Goal: Task Accomplishment & Management: Manage account settings

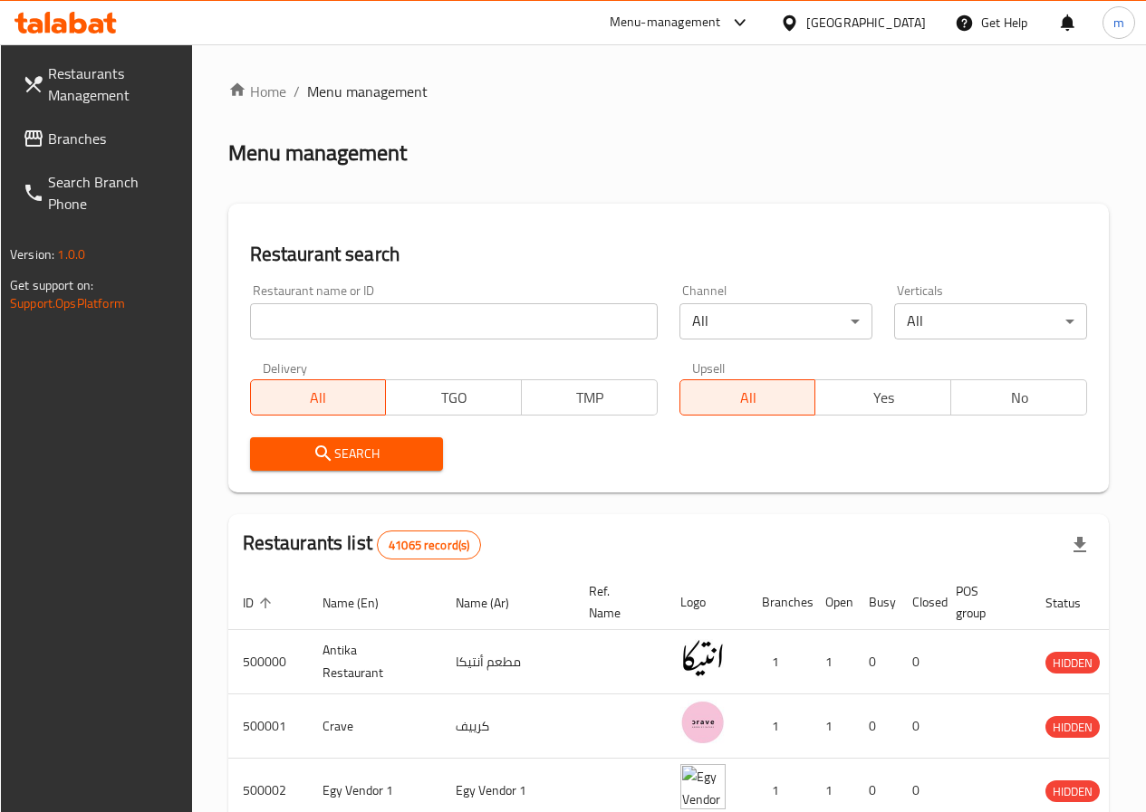
click at [902, 14] on div "[GEOGRAPHIC_DATA]" at bounding box center [866, 23] width 120 height 20
type input "ع"
type input "u"
click at [747, 218] on div "[GEOGRAPHIC_DATA]" at bounding box center [729, 228] width 120 height 20
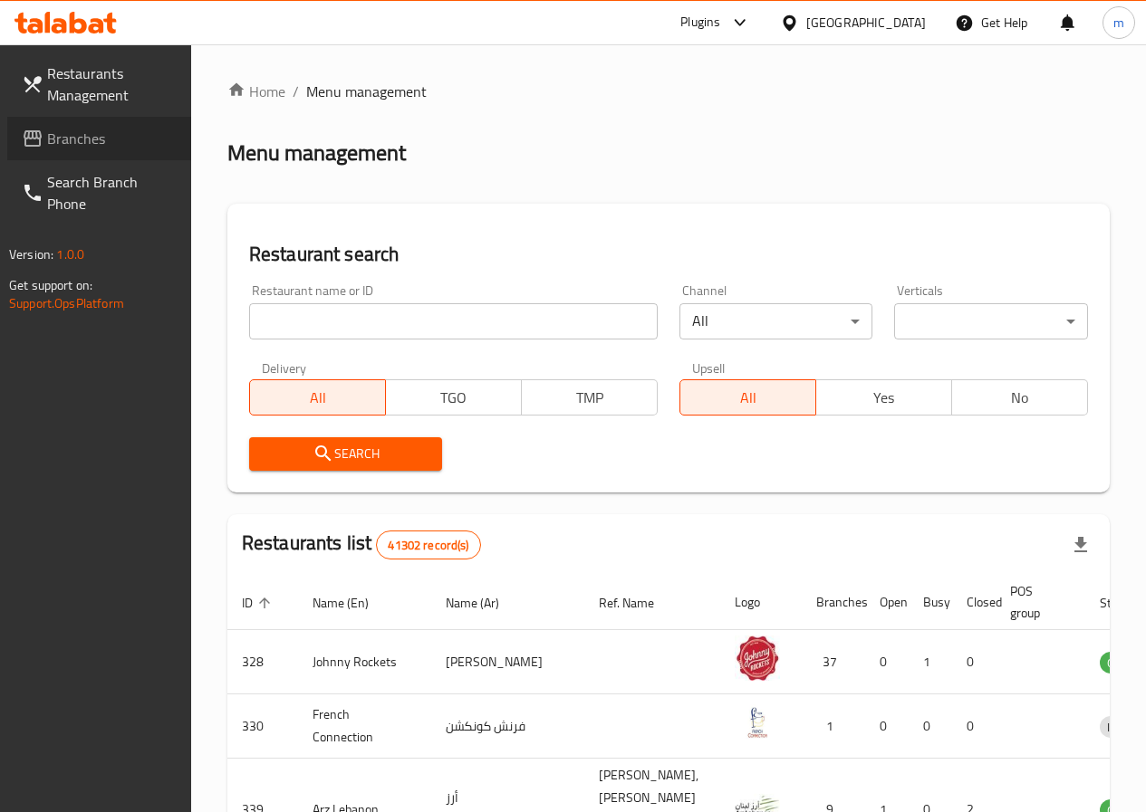
click at [84, 128] on span "Branches" at bounding box center [112, 139] width 130 height 22
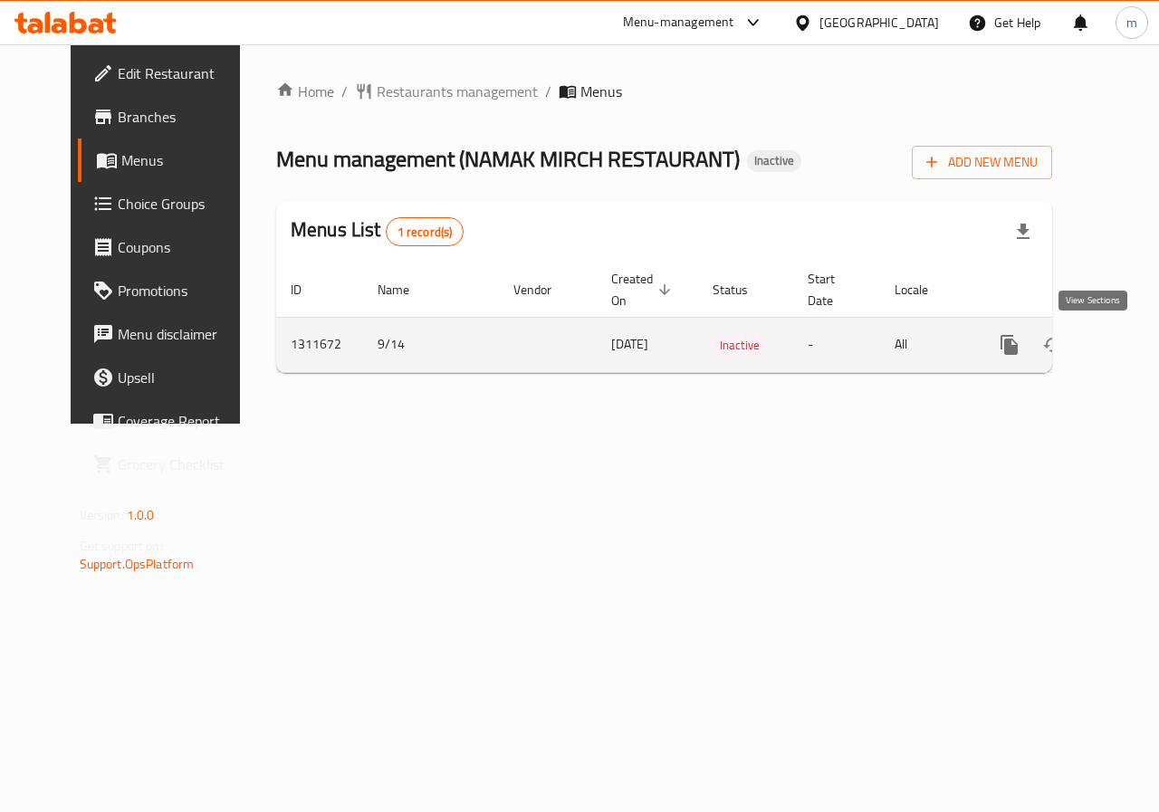
click at [1129, 343] on icon "enhanced table" at bounding box center [1140, 345] width 22 height 22
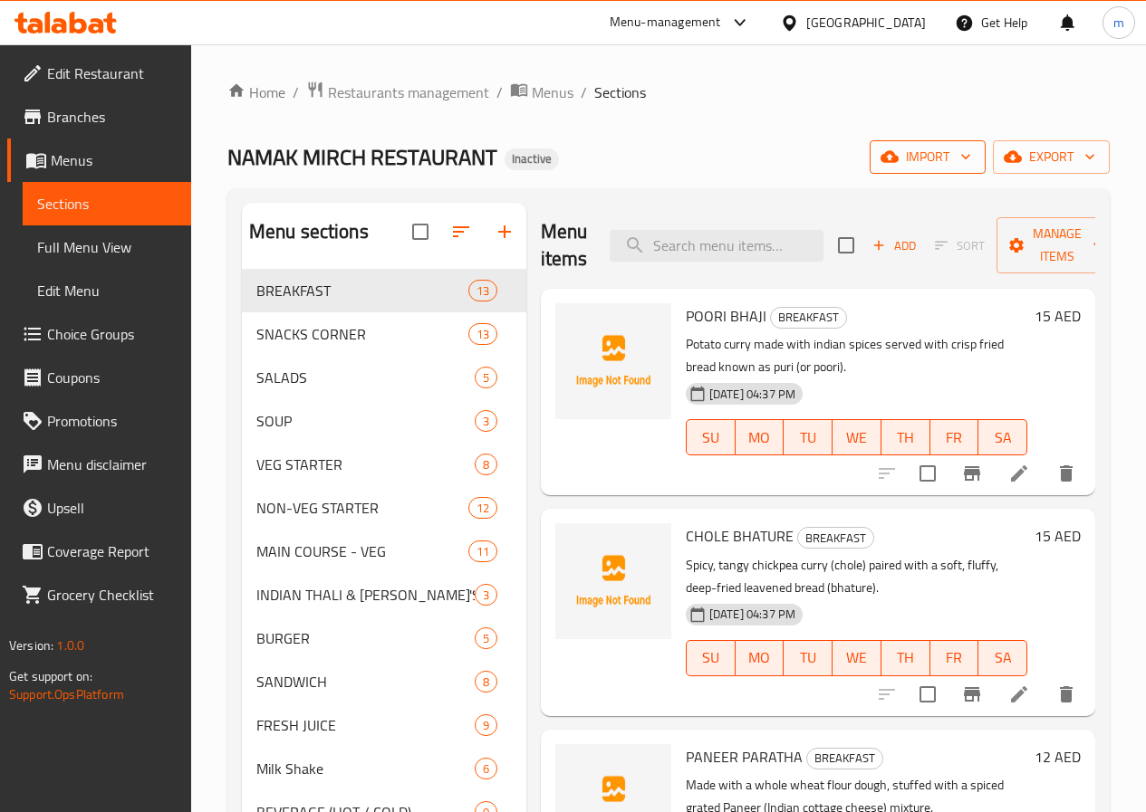
click at [936, 148] on span "import" at bounding box center [927, 157] width 87 height 23
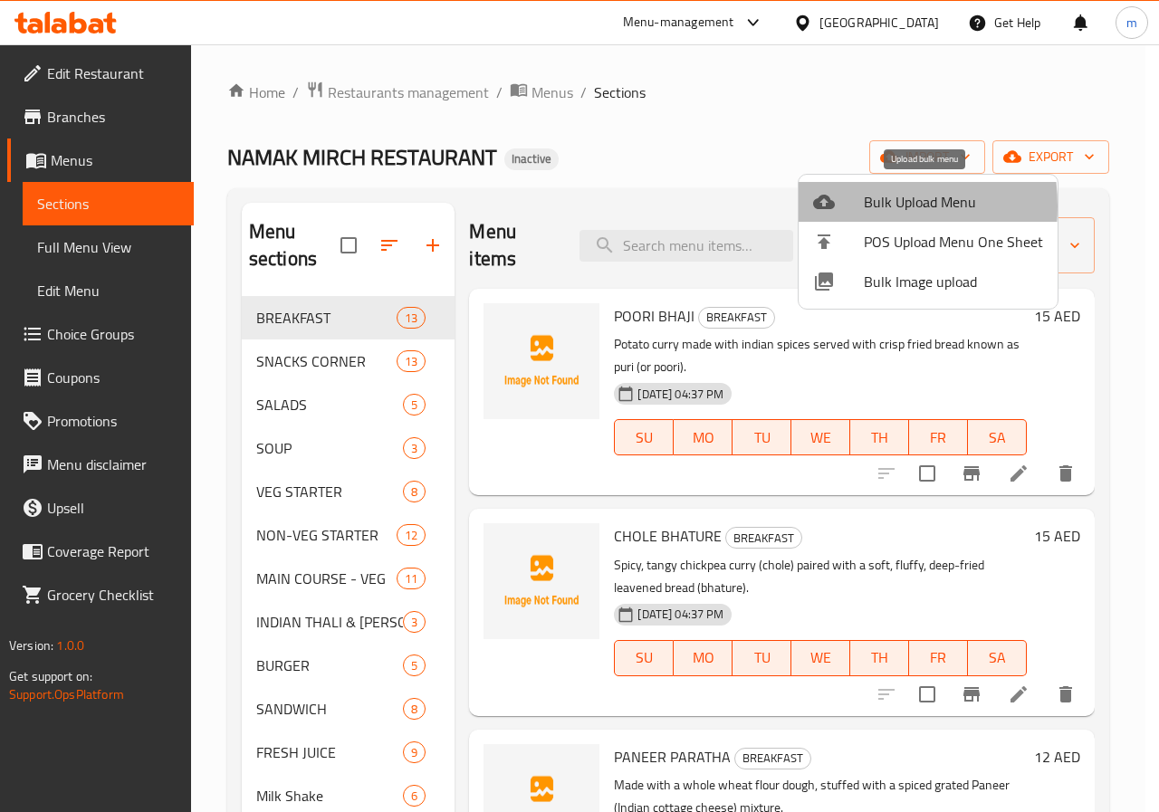
click at [840, 206] on div at bounding box center [838, 202] width 51 height 22
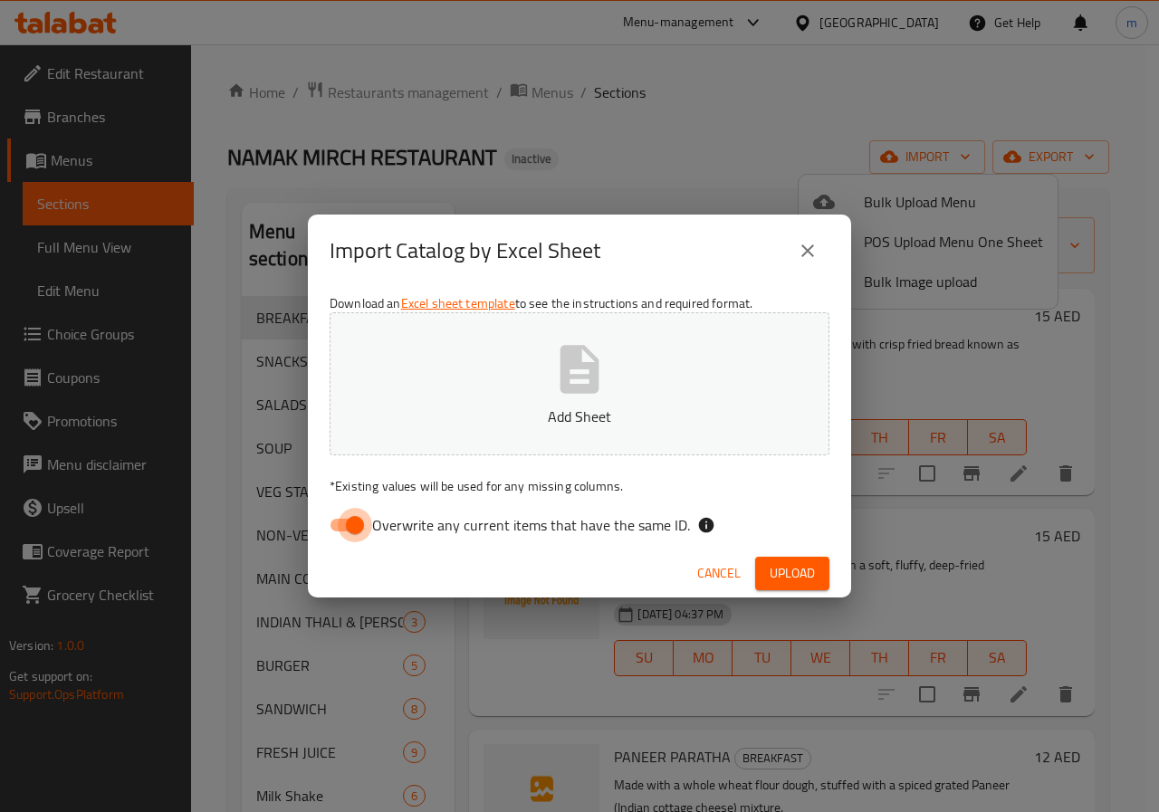
click at [361, 522] on input "Overwrite any current items that have the same ID." at bounding box center [354, 525] width 103 height 34
checkbox input "false"
click at [494, 379] on button "Add Sheet" at bounding box center [580, 383] width 500 height 143
click at [792, 571] on span "Upload" at bounding box center [792, 573] width 45 height 23
click at [802, 261] on icon "close" at bounding box center [808, 251] width 22 height 22
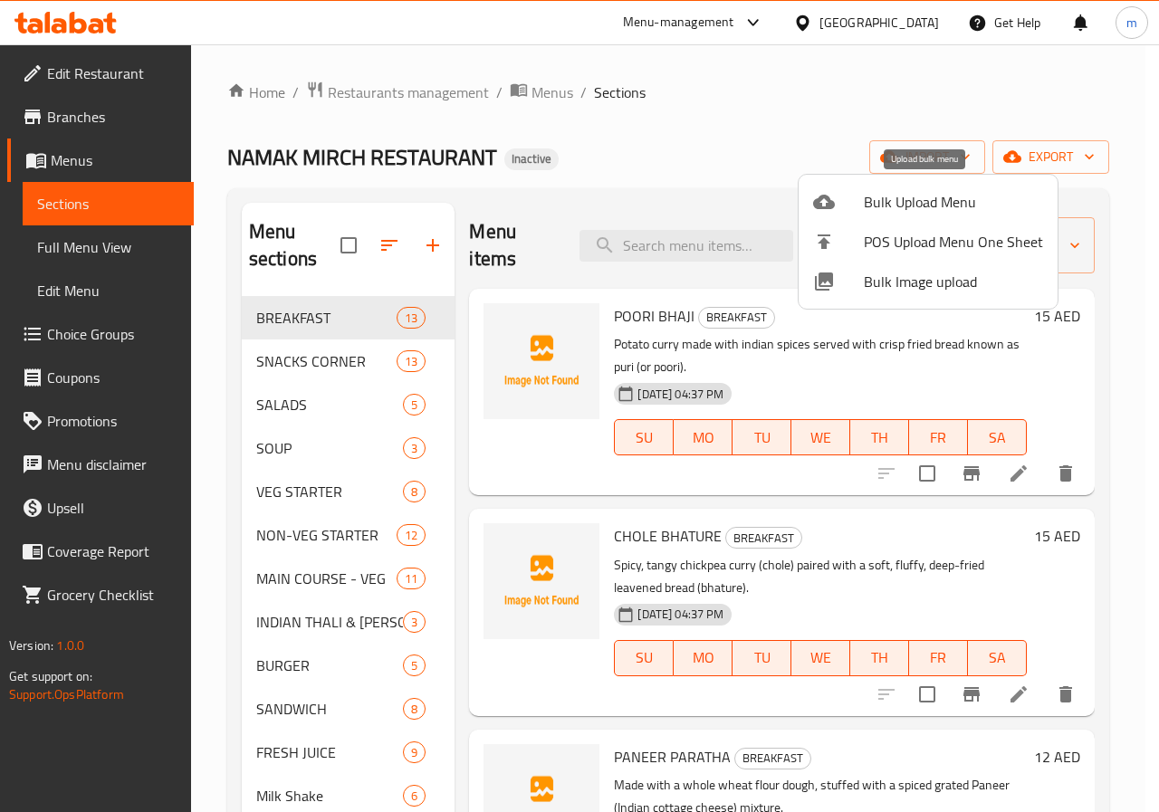
click at [897, 198] on span "Bulk Upload Menu" at bounding box center [953, 202] width 179 height 22
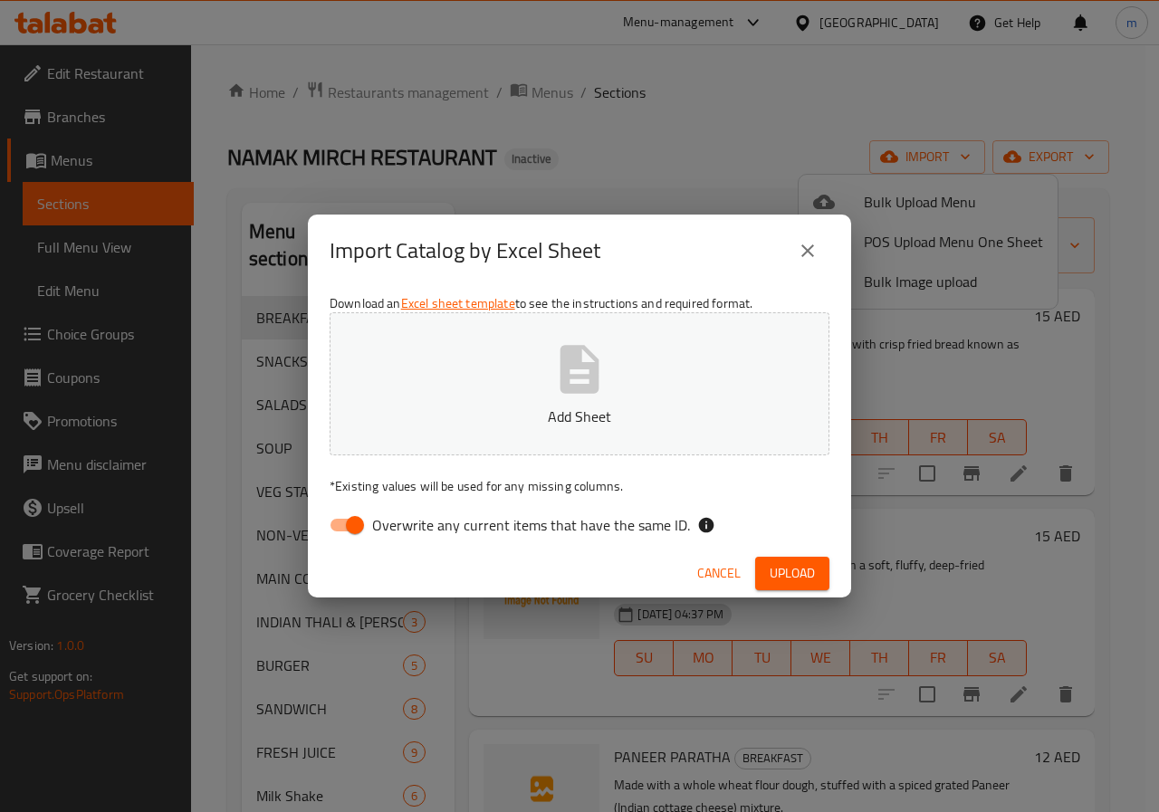
click at [508, 403] on button "Add Sheet" at bounding box center [580, 383] width 500 height 143
click at [359, 531] on input "Overwrite any current items that have the same ID." at bounding box center [354, 525] width 103 height 34
checkbox input "false"
click at [794, 575] on span "Upload" at bounding box center [792, 573] width 45 height 23
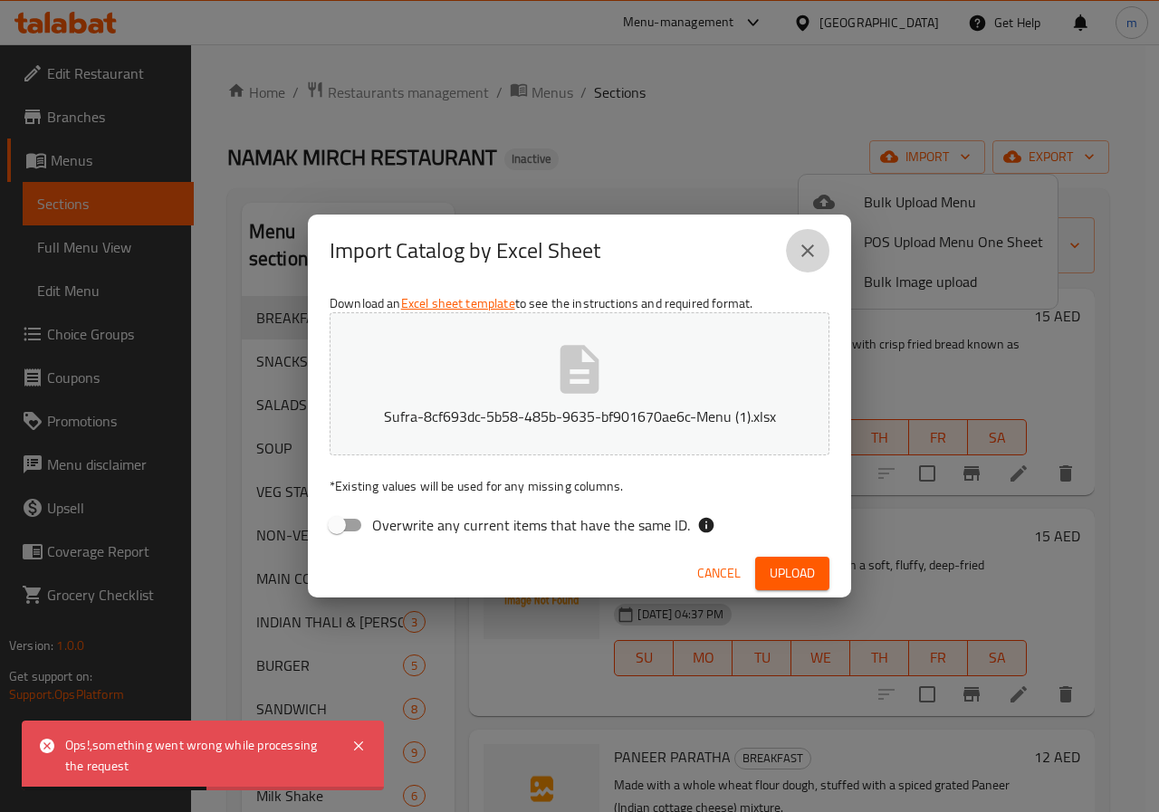
click at [803, 261] on icon "close" at bounding box center [808, 251] width 22 height 22
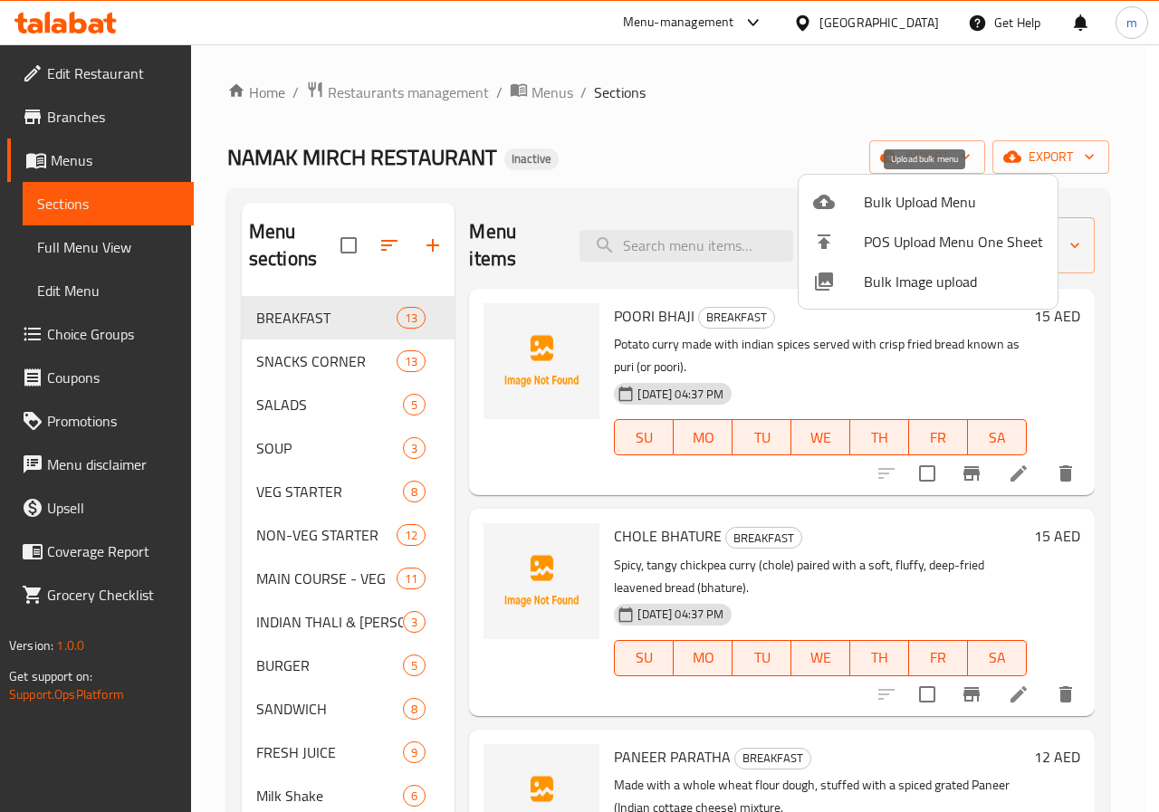
click at [901, 197] on span "Bulk Upload Menu" at bounding box center [953, 202] width 179 height 22
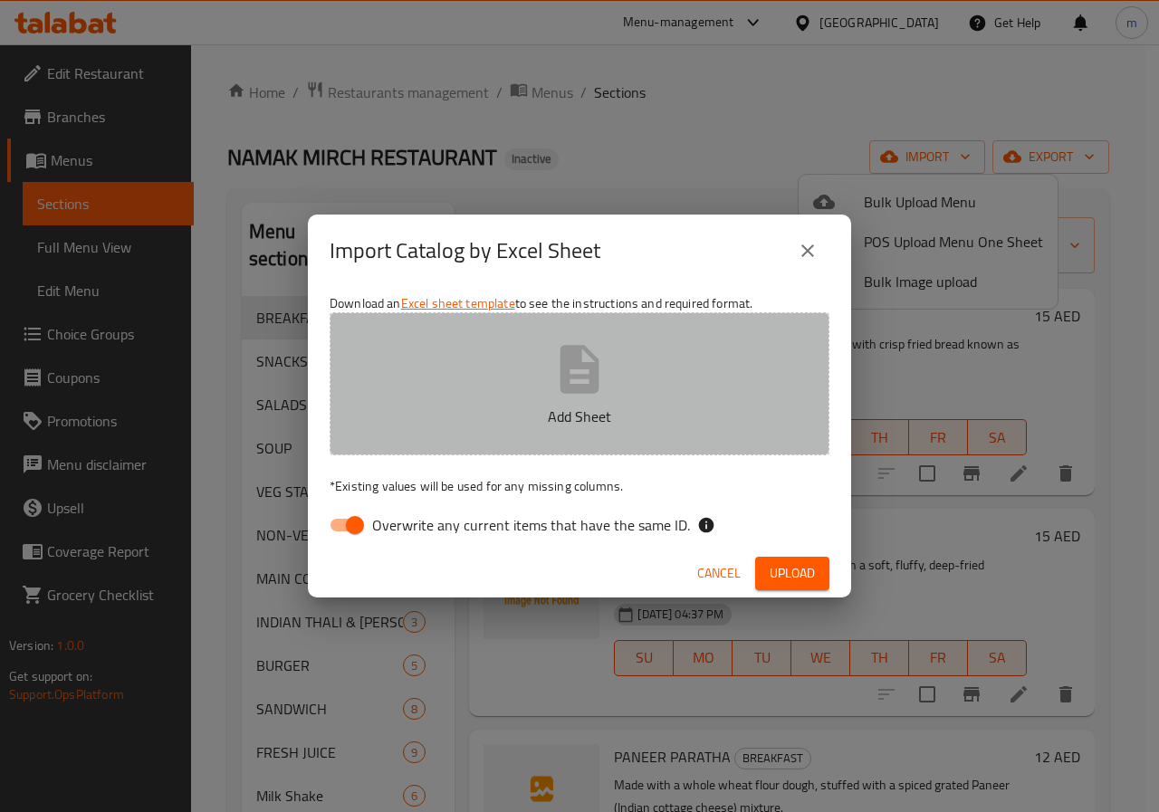
click at [559, 345] on icon "button" at bounding box center [580, 370] width 58 height 58
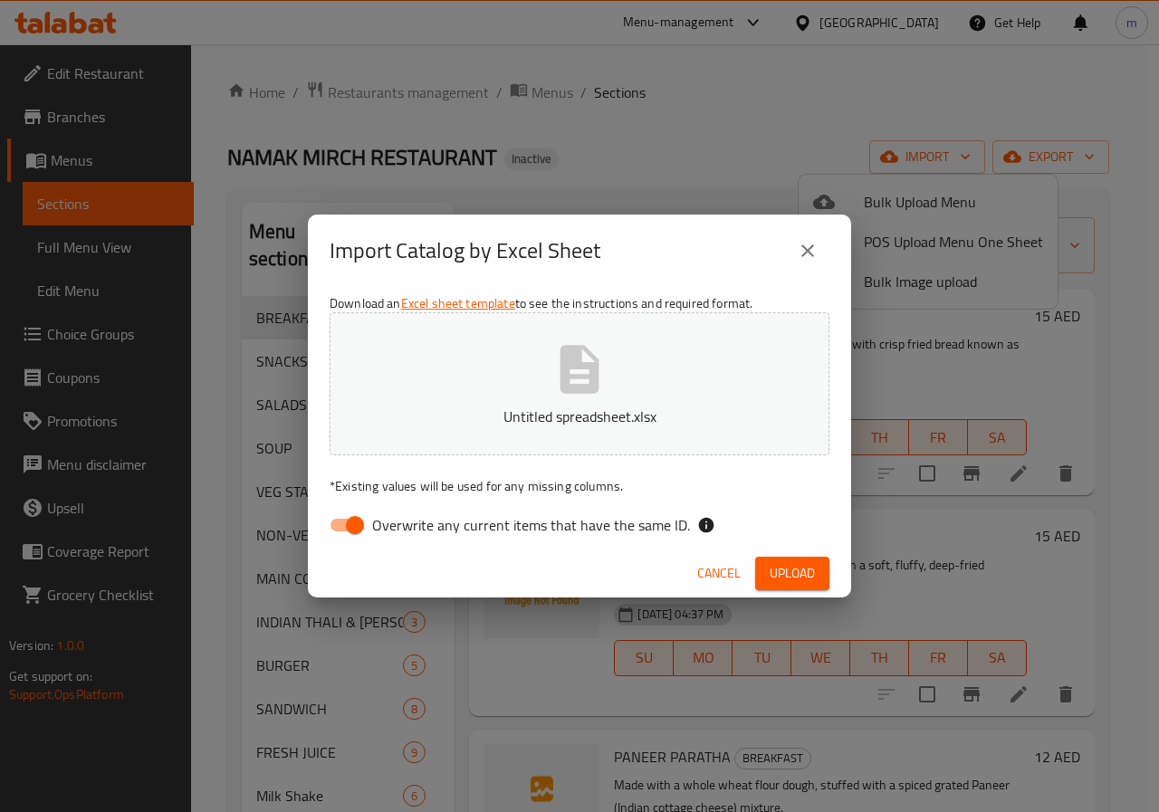
click at [388, 523] on span "Overwrite any current items that have the same ID." at bounding box center [531, 525] width 318 height 22
click at [388, 523] on input "Overwrite any current items that have the same ID." at bounding box center [354, 525] width 103 height 34
checkbox input "false"
click at [773, 587] on button "Upload" at bounding box center [792, 574] width 74 height 34
click at [810, 255] on icon "close" at bounding box center [808, 251] width 22 height 22
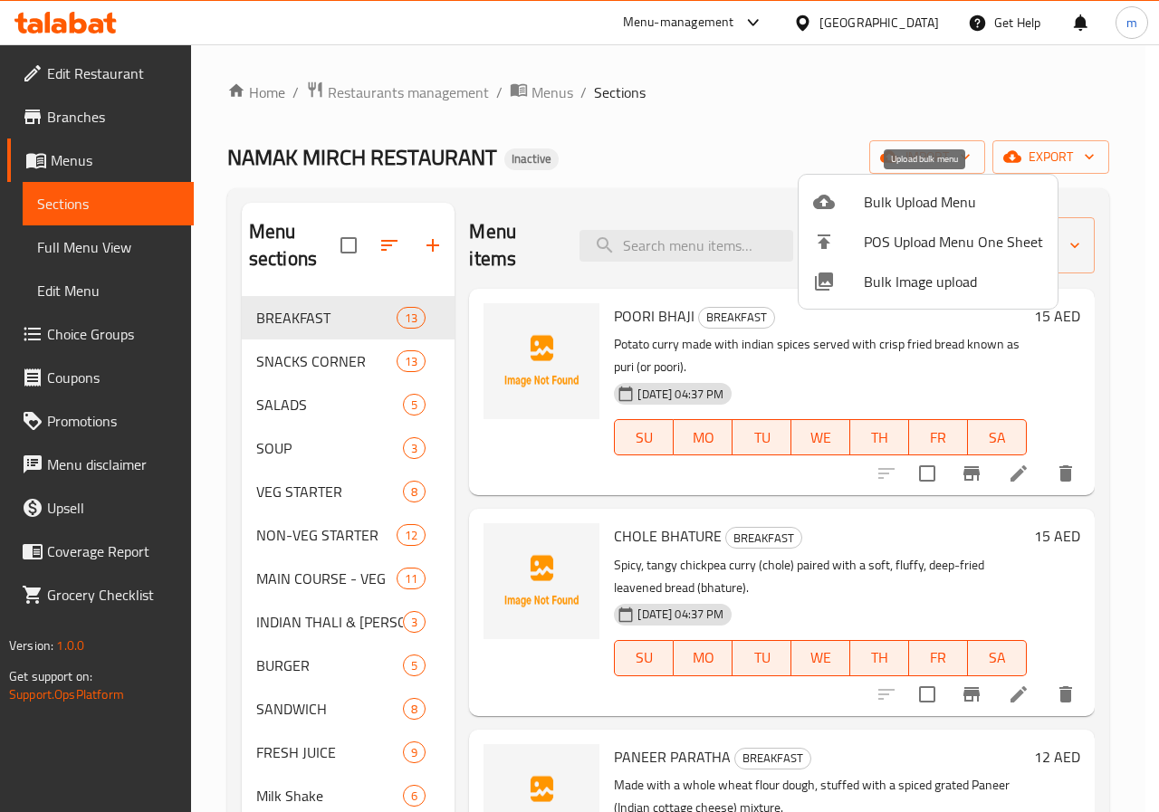
click at [883, 204] on span "Bulk Upload Menu" at bounding box center [953, 202] width 179 height 22
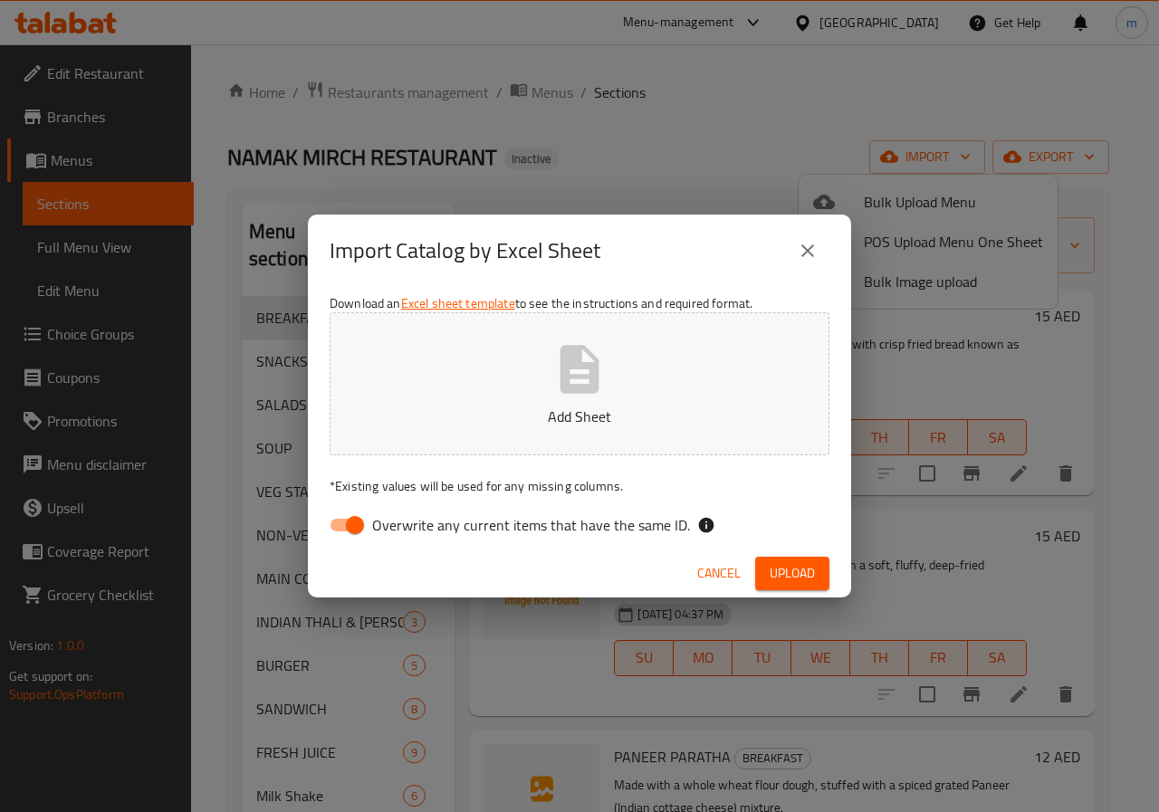
click at [402, 527] on span "Overwrite any current items that have the same ID." at bounding box center [531, 525] width 318 height 22
click at [402, 527] on input "Overwrite any current items that have the same ID." at bounding box center [354, 525] width 103 height 34
checkbox input "false"
click at [602, 398] on icon "button" at bounding box center [580, 370] width 58 height 58
click at [785, 572] on span "Upload" at bounding box center [792, 573] width 45 height 23
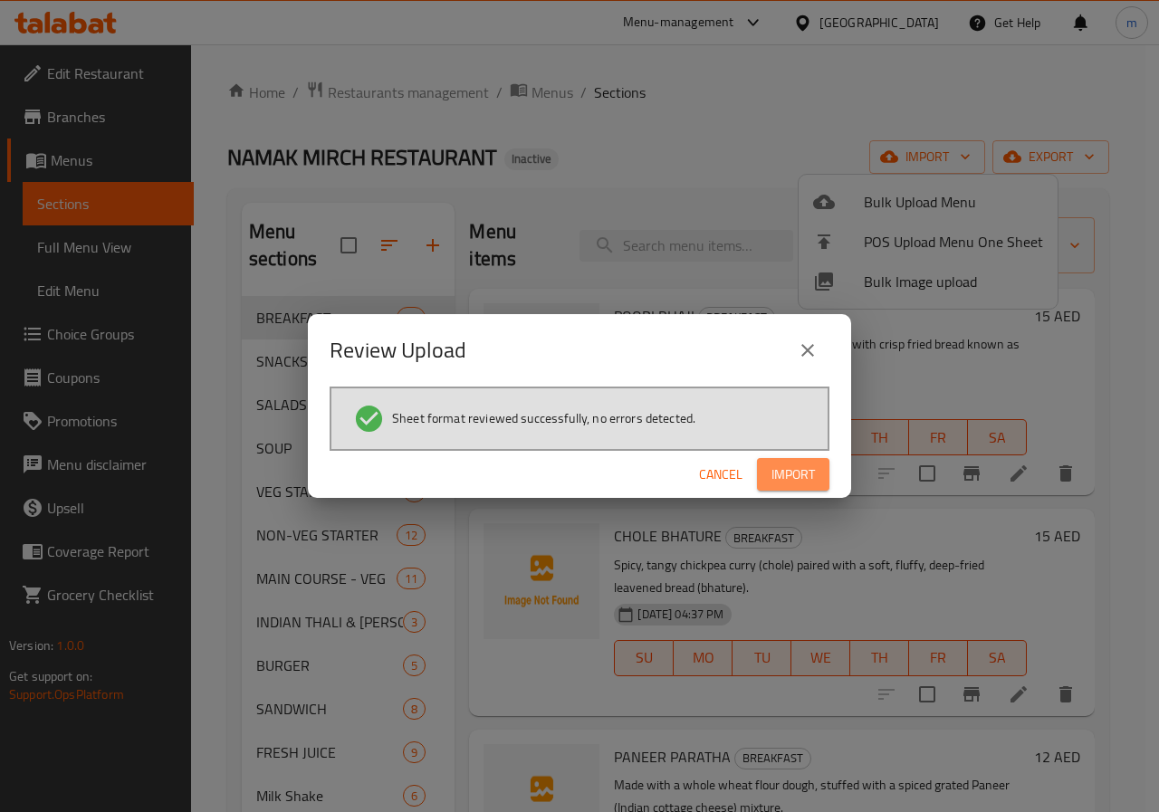
click at [772, 475] on span "Import" at bounding box center [793, 475] width 43 height 23
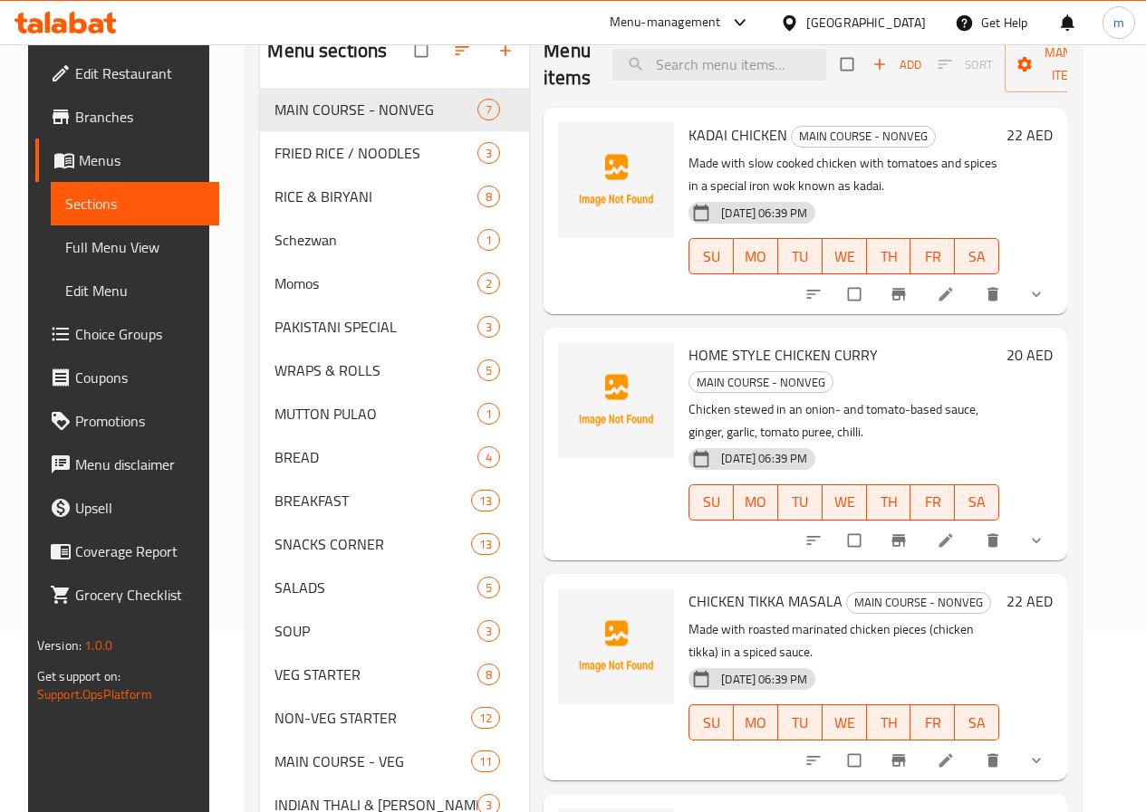
scroll to position [91, 0]
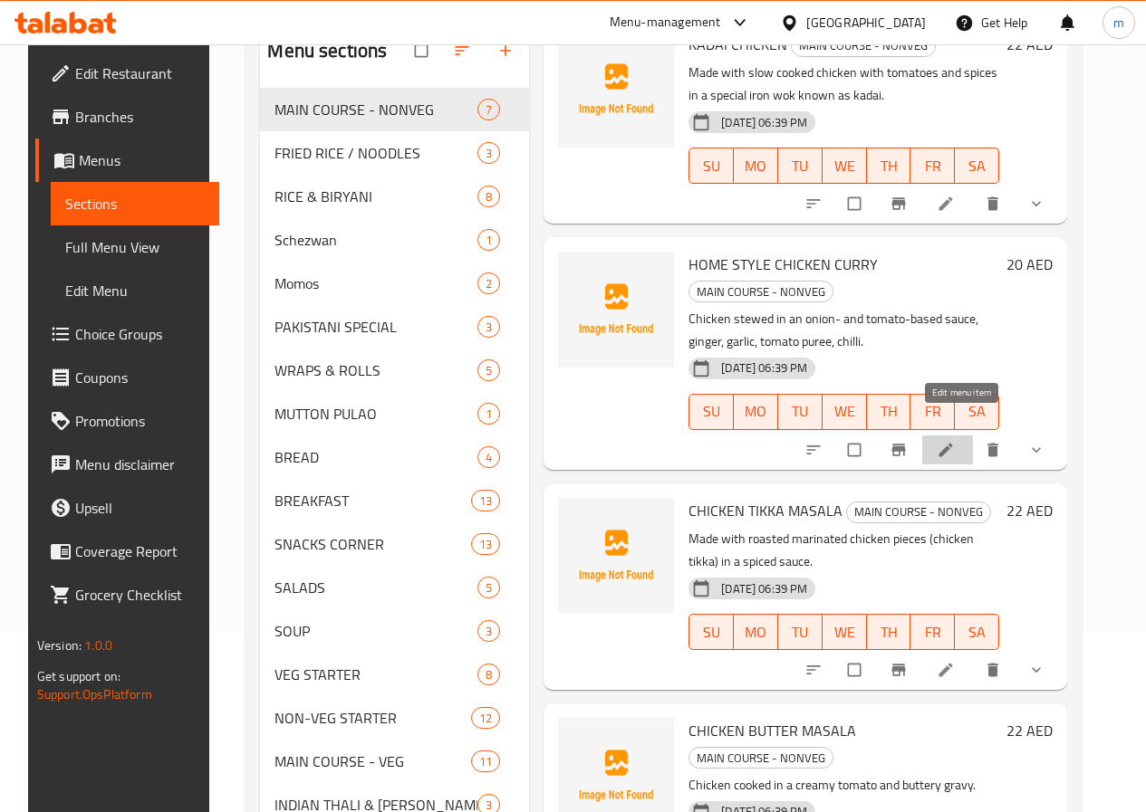
click at [958, 441] on link at bounding box center [947, 450] width 22 height 18
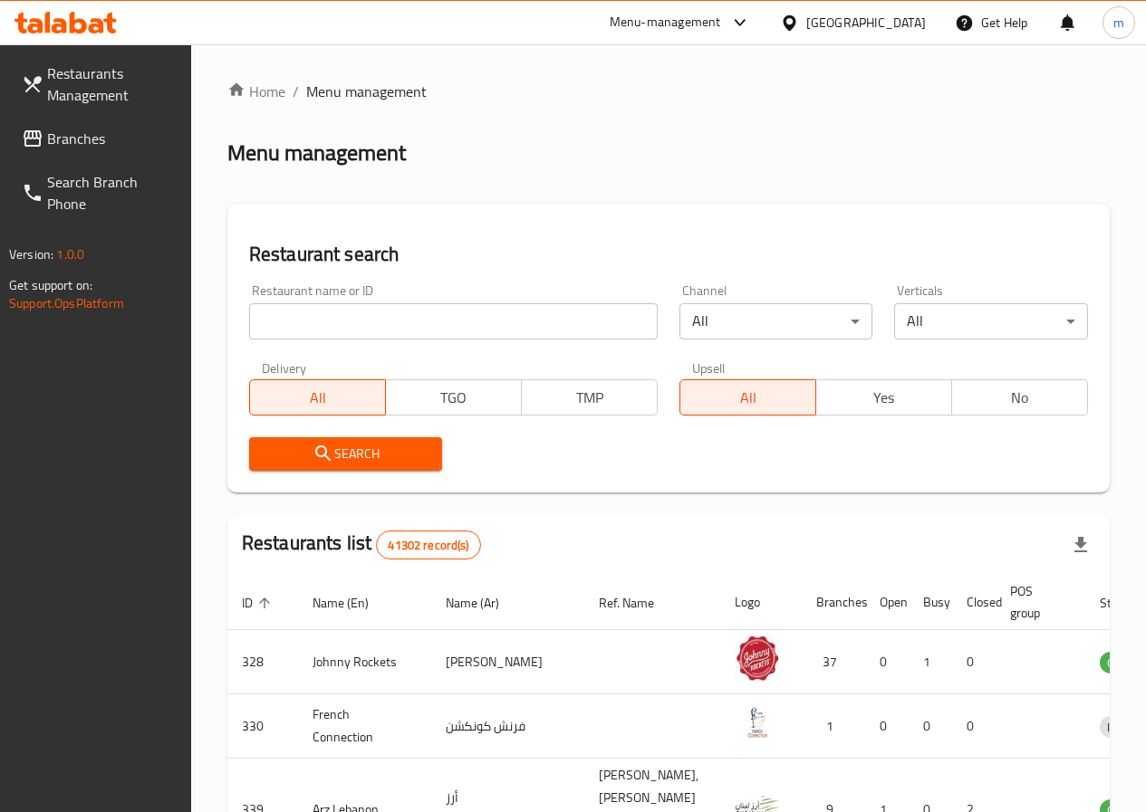
click at [56, 124] on link "Branches" at bounding box center [99, 138] width 184 height 43
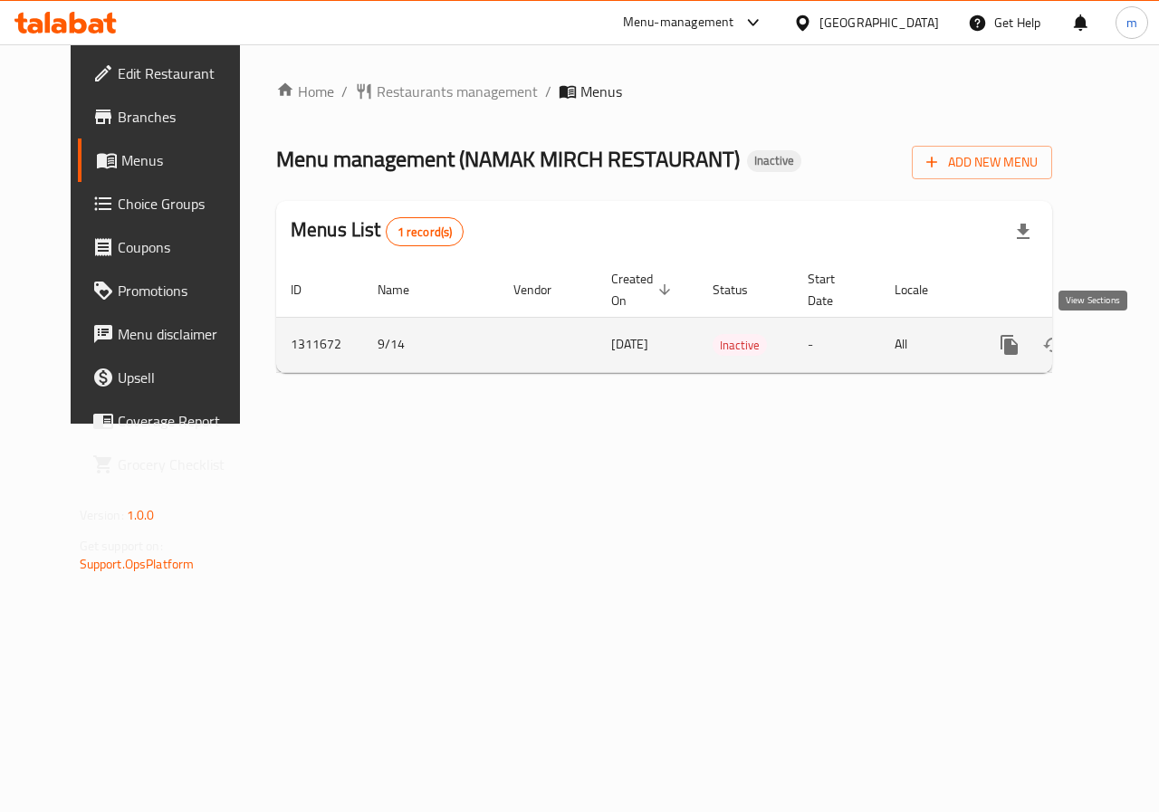
click at [1129, 345] on icon "enhanced table" at bounding box center [1140, 345] width 22 height 22
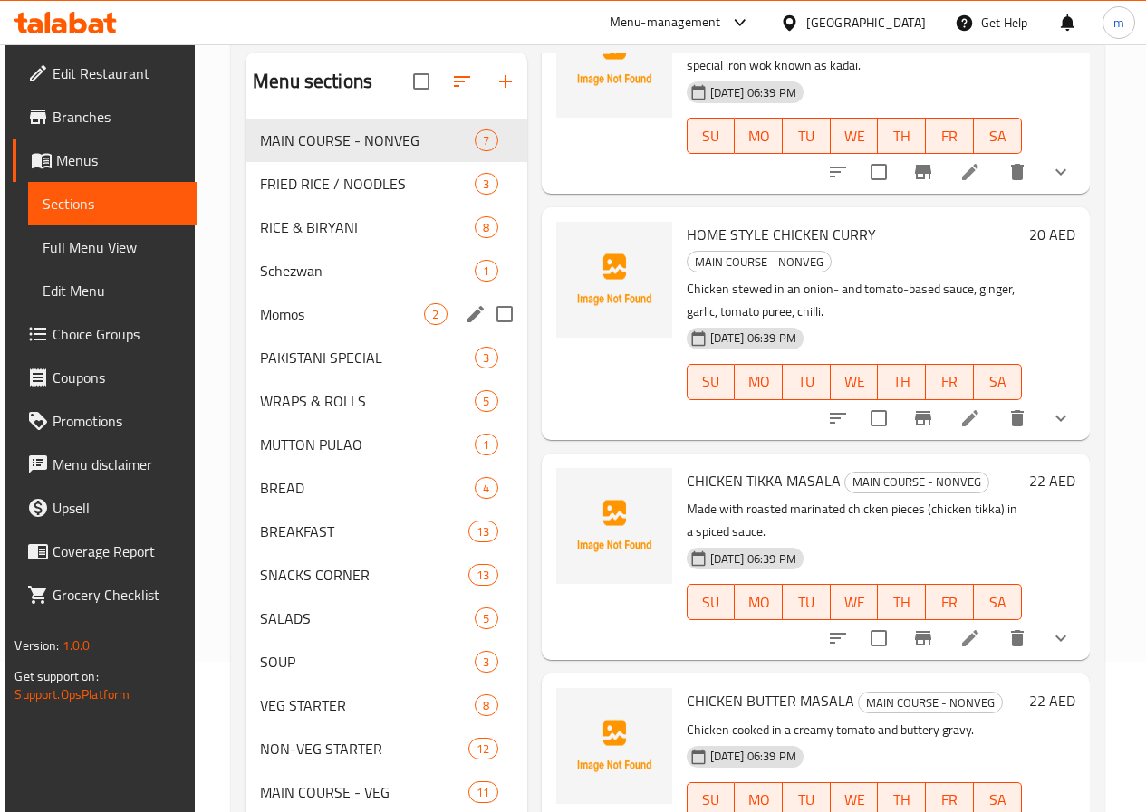
scroll to position [45, 0]
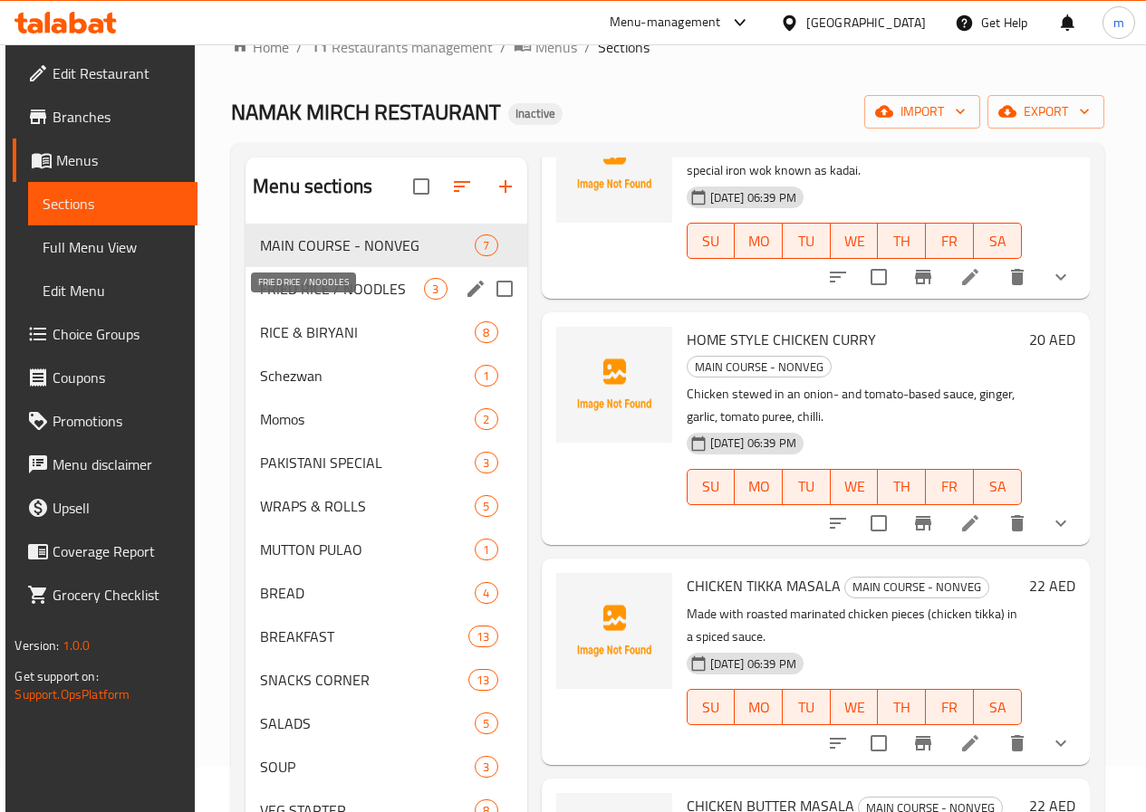
click at [300, 300] on span "FRIED RICE / NOODLES" at bounding box center [342, 289] width 164 height 22
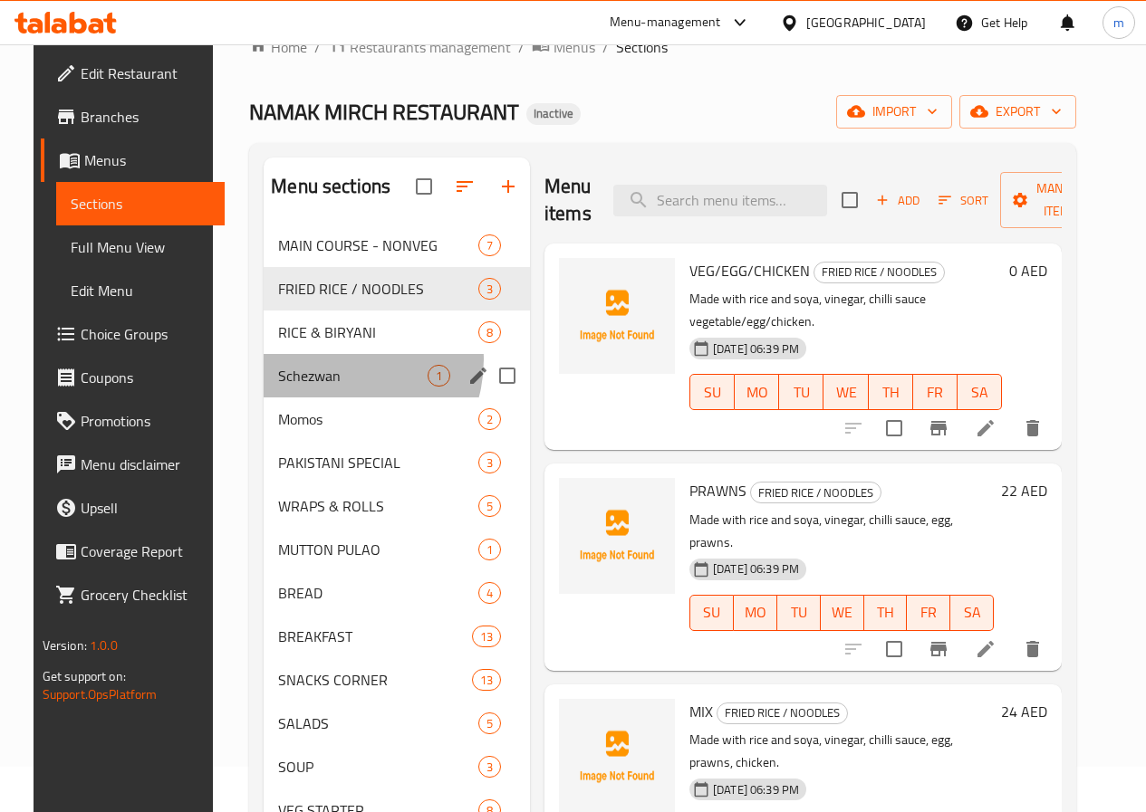
click at [313, 388] on div "Schezwan 1" at bounding box center [397, 375] width 266 height 43
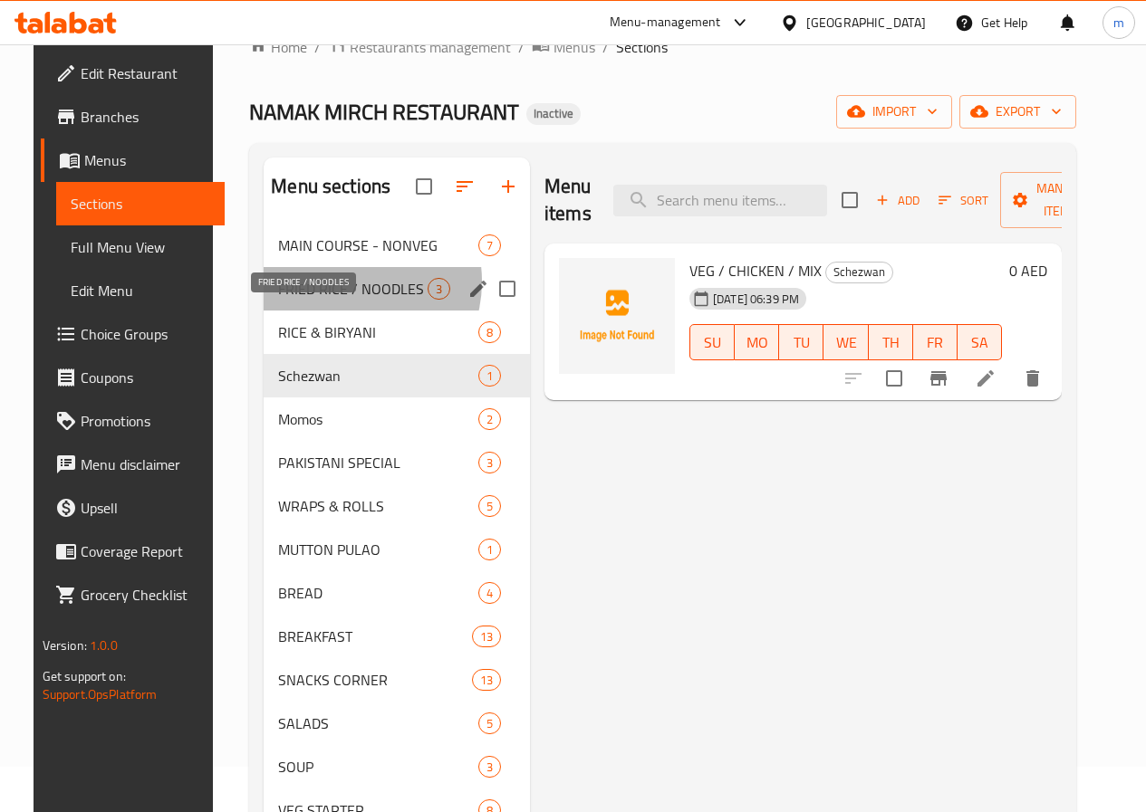
click at [326, 300] on span "FRIED RICE / NOODLES" at bounding box center [352, 289] width 149 height 22
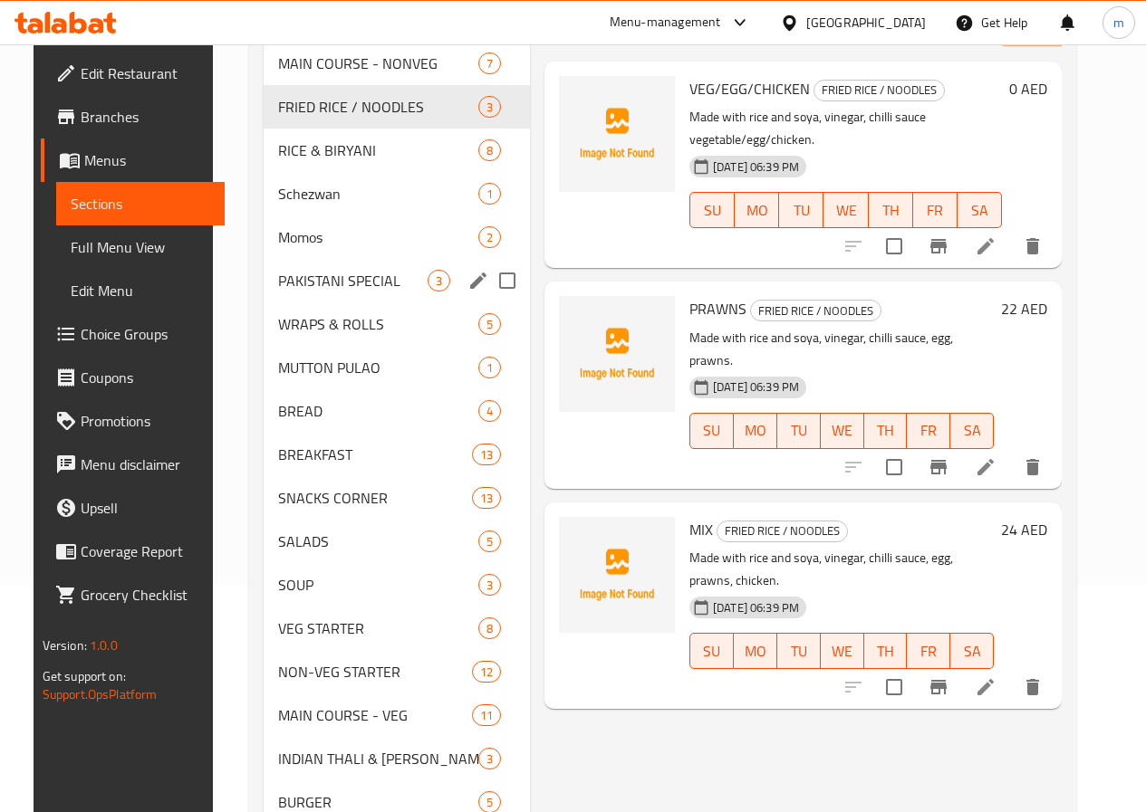
scroll to position [226, 0]
click at [318, 162] on span "RICE & BIRYANI" at bounding box center [352, 151] width 149 height 22
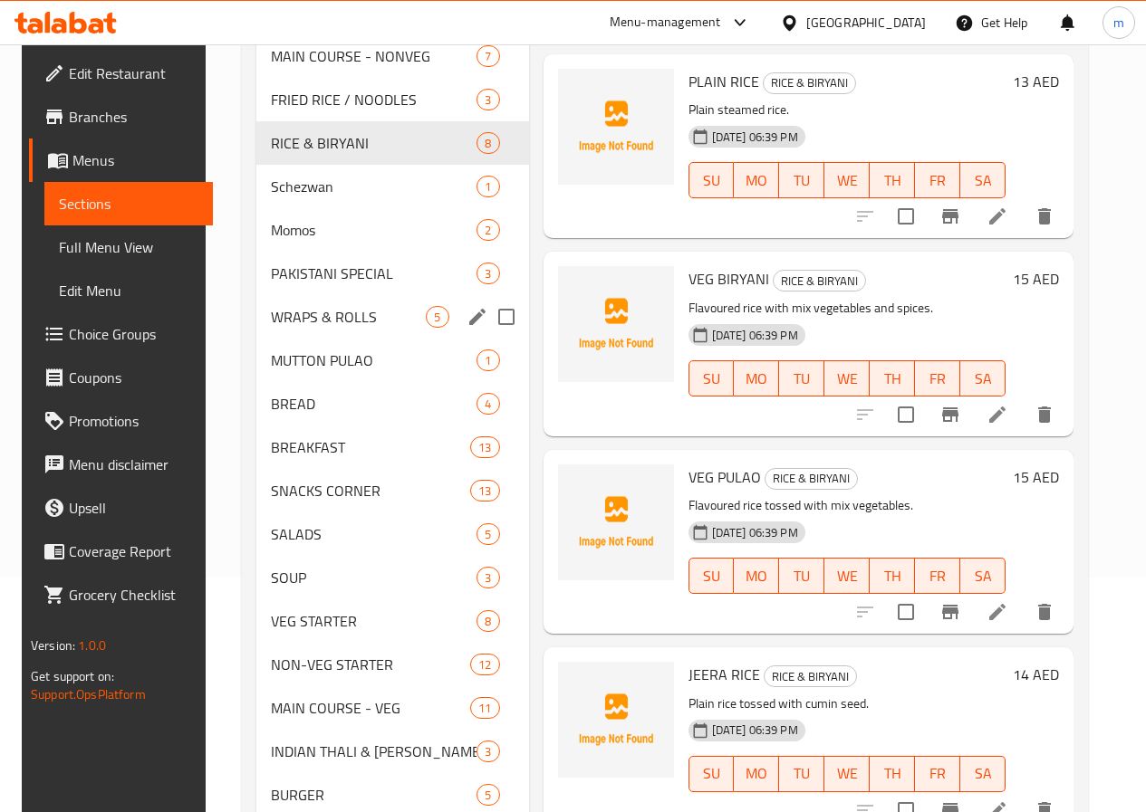
scroll to position [136, 0]
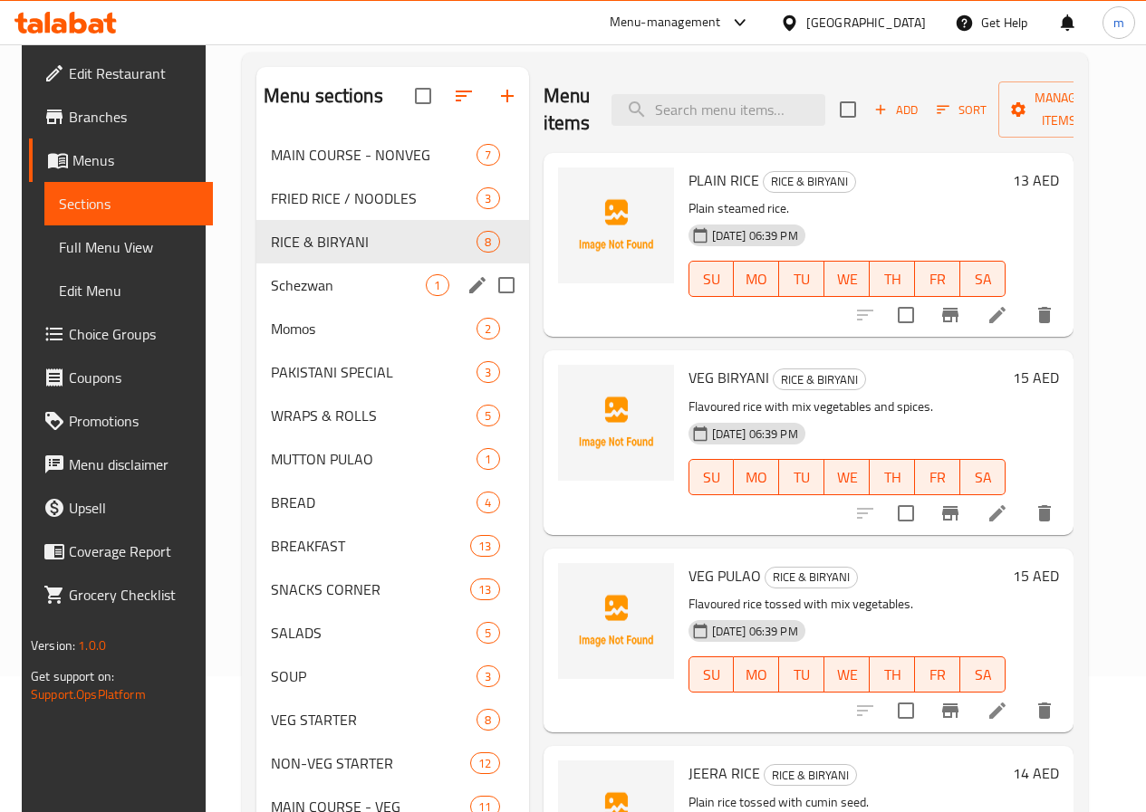
click at [331, 294] on div "Schezwan 1" at bounding box center [392, 285] width 273 height 43
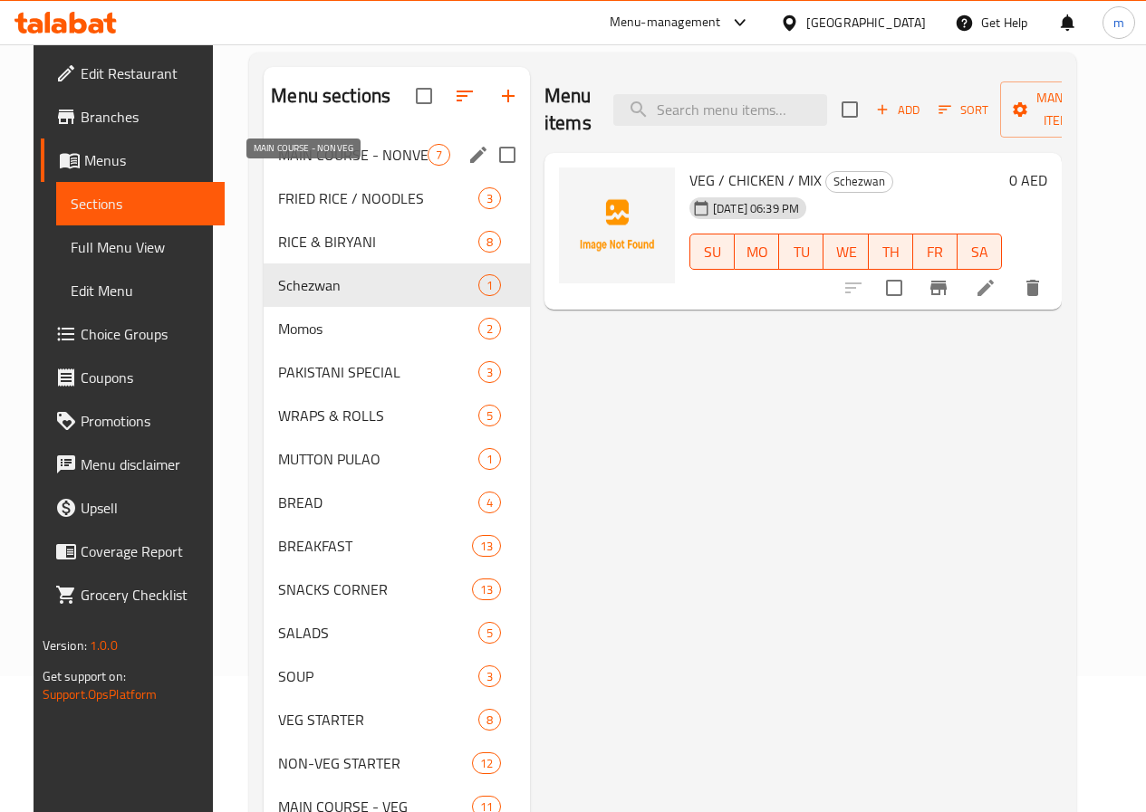
click at [333, 166] on span "MAIN COURSE - NONVEG" at bounding box center [352, 155] width 149 height 22
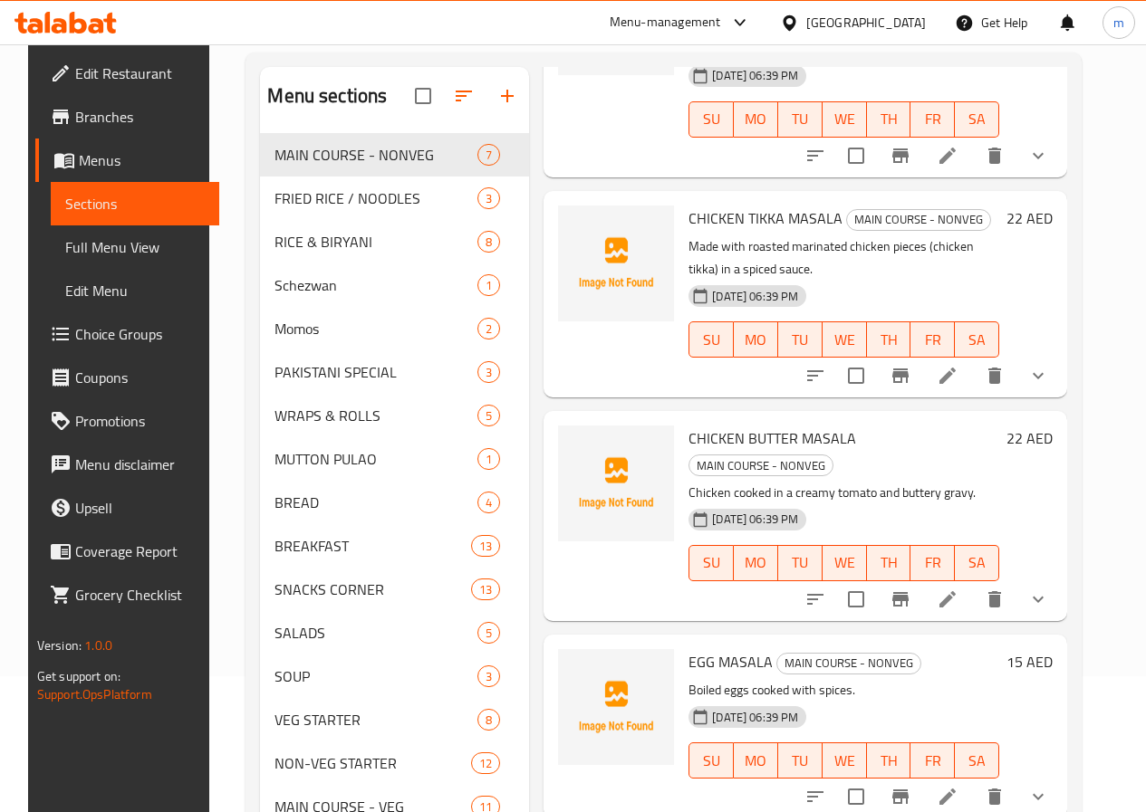
scroll to position [514, 0]
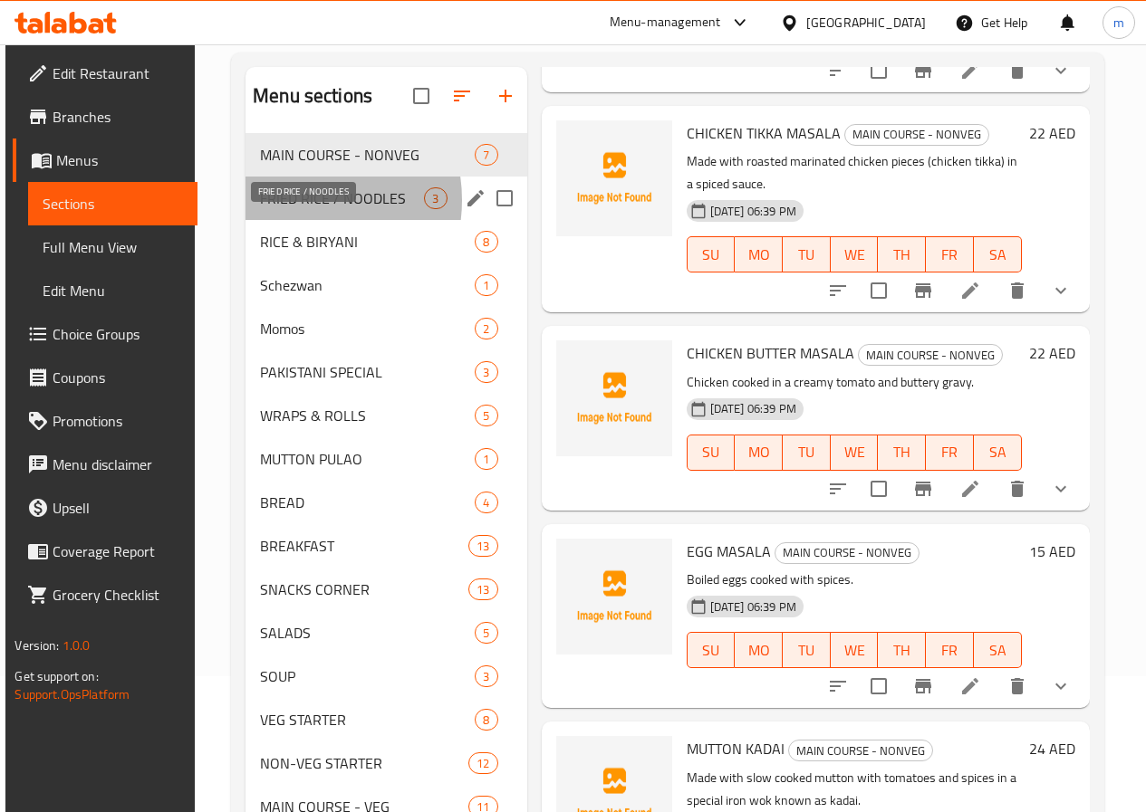
click at [290, 209] on span "FRIED RICE / NOODLES" at bounding box center [342, 198] width 164 height 22
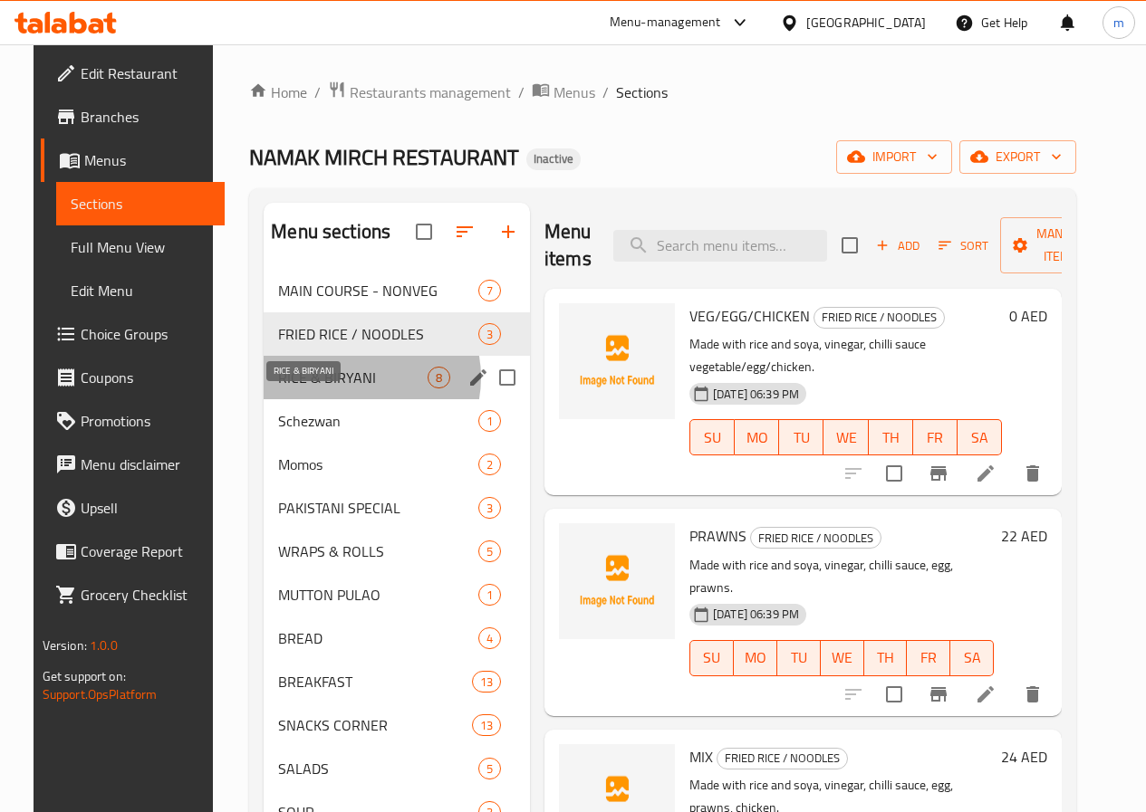
click at [331, 389] on span "RICE & BIRYANI" at bounding box center [352, 378] width 149 height 22
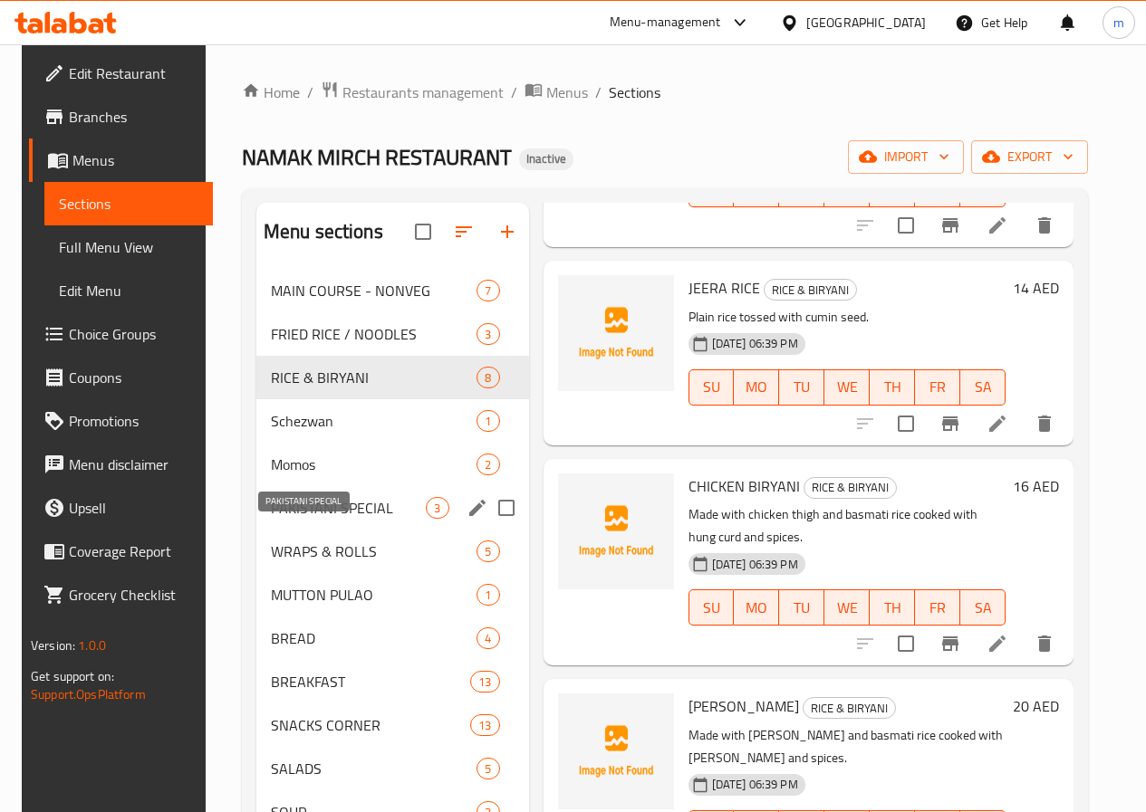
scroll to position [91, 0]
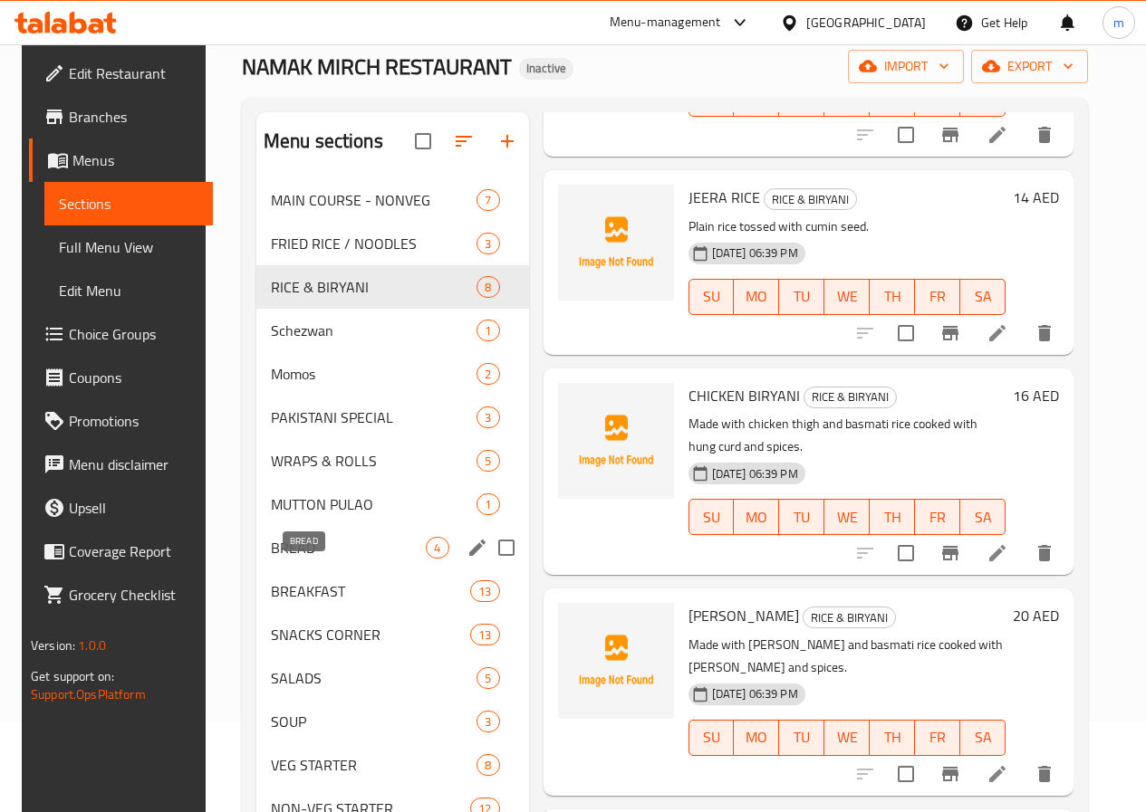
click at [276, 559] on span "BREAD" at bounding box center [349, 548] width 156 height 22
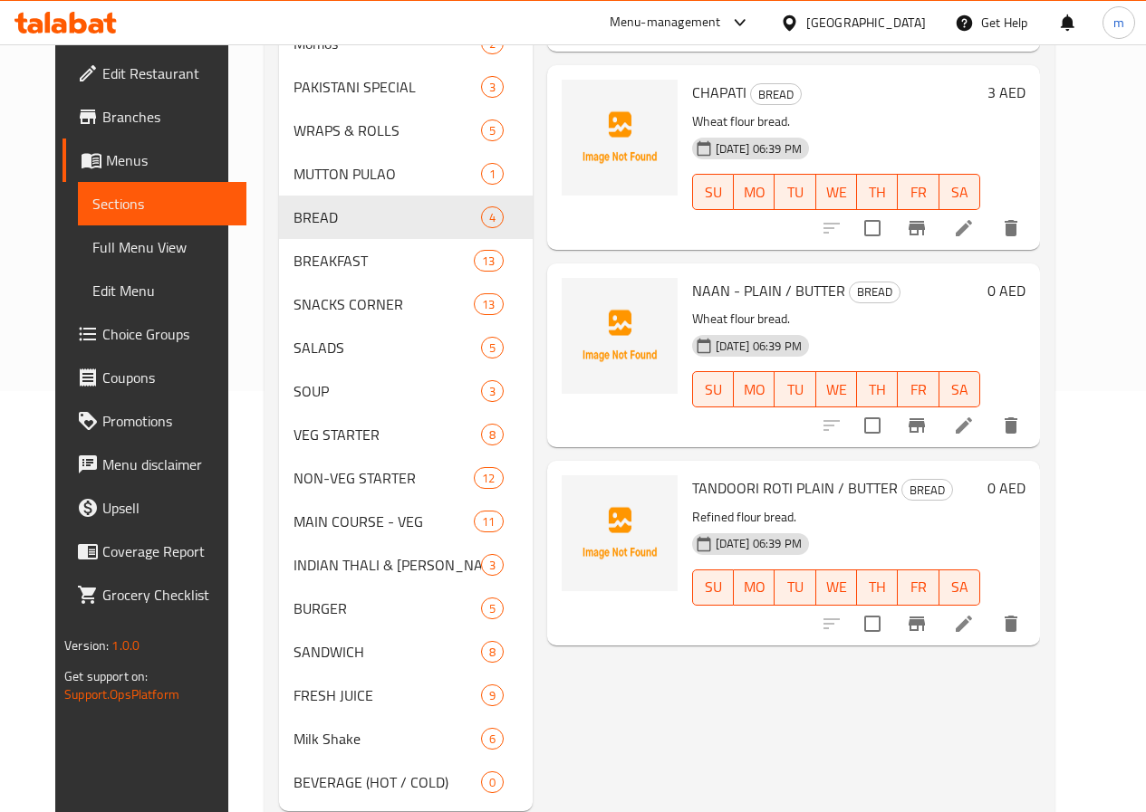
scroll to position [453, 0]
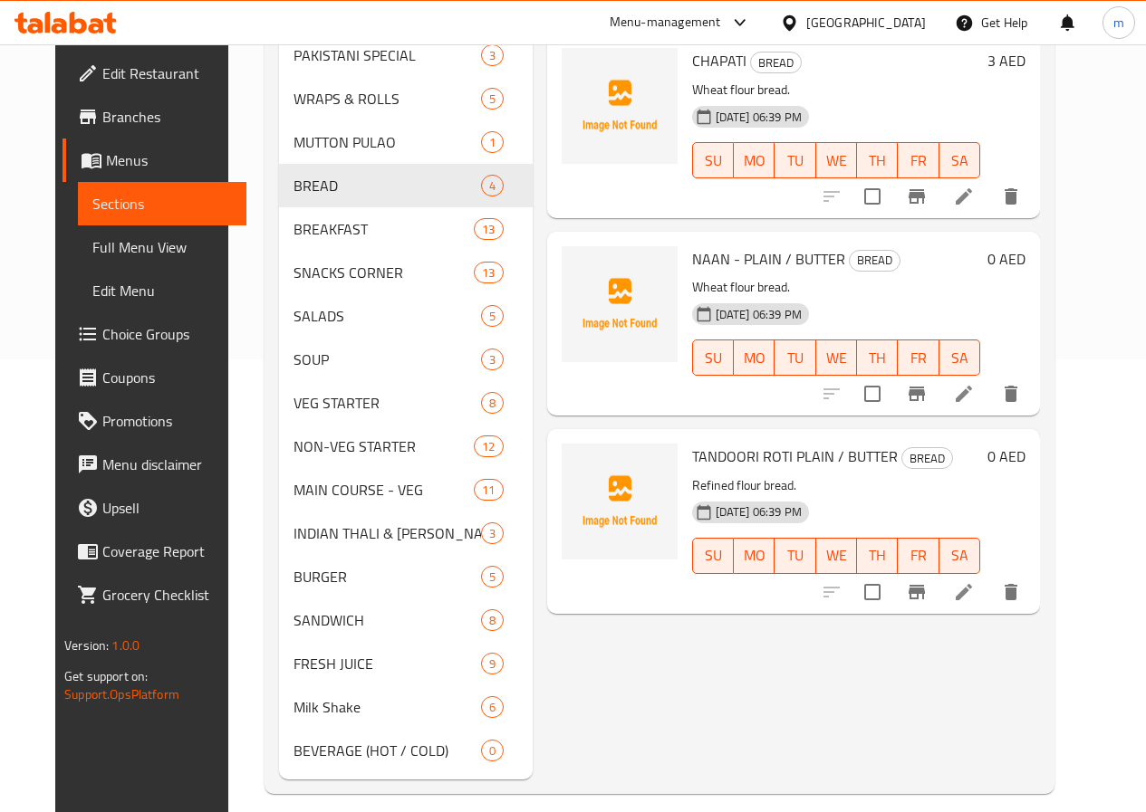
click at [62, 317] on link "Choice Groups" at bounding box center [154, 333] width 184 height 43
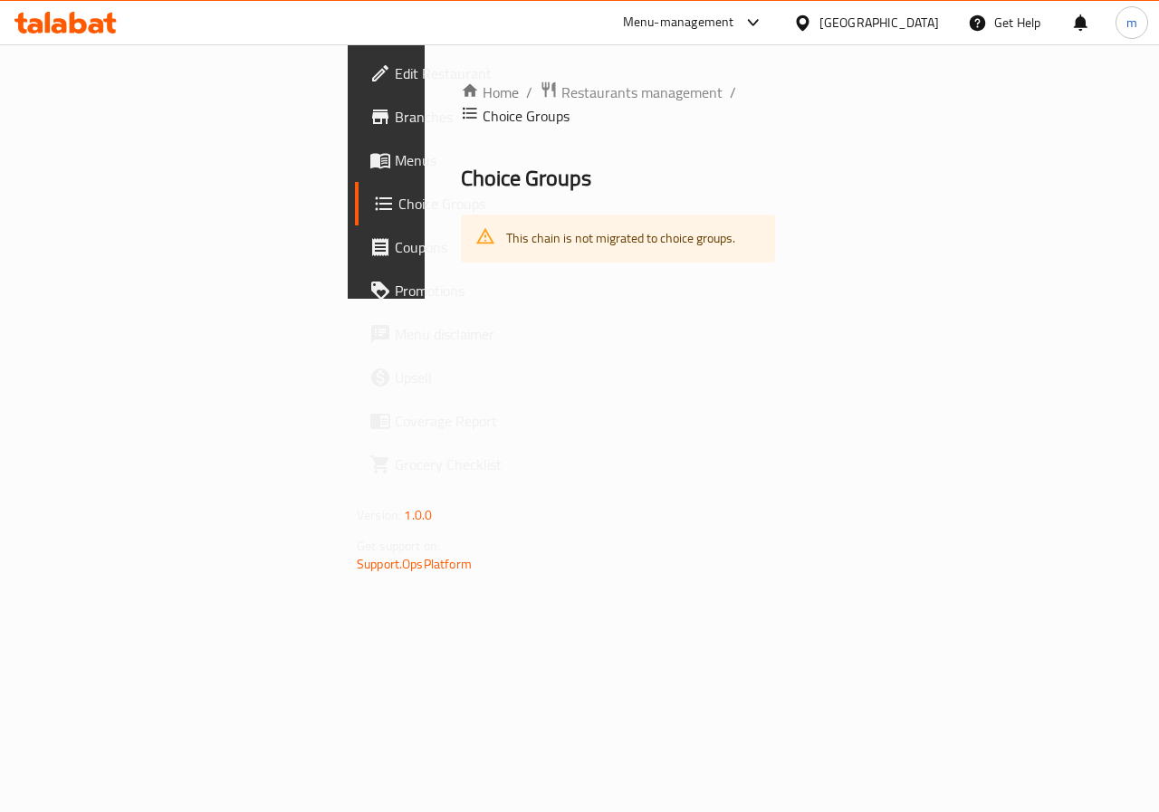
click at [398, 204] on span "Choice Groups" at bounding box center [462, 204] width 129 height 22
click at [395, 167] on span "Menus" at bounding box center [461, 160] width 132 height 22
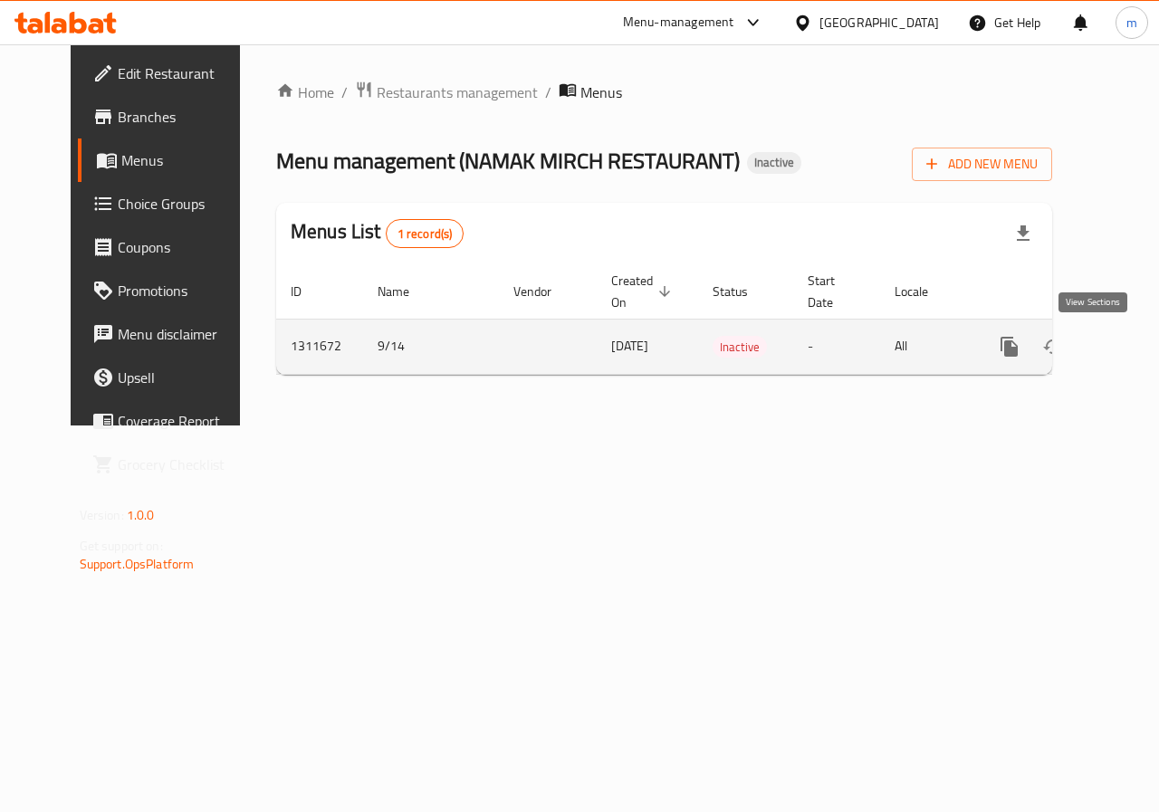
click at [1129, 345] on icon "enhanced table" at bounding box center [1140, 347] width 22 height 22
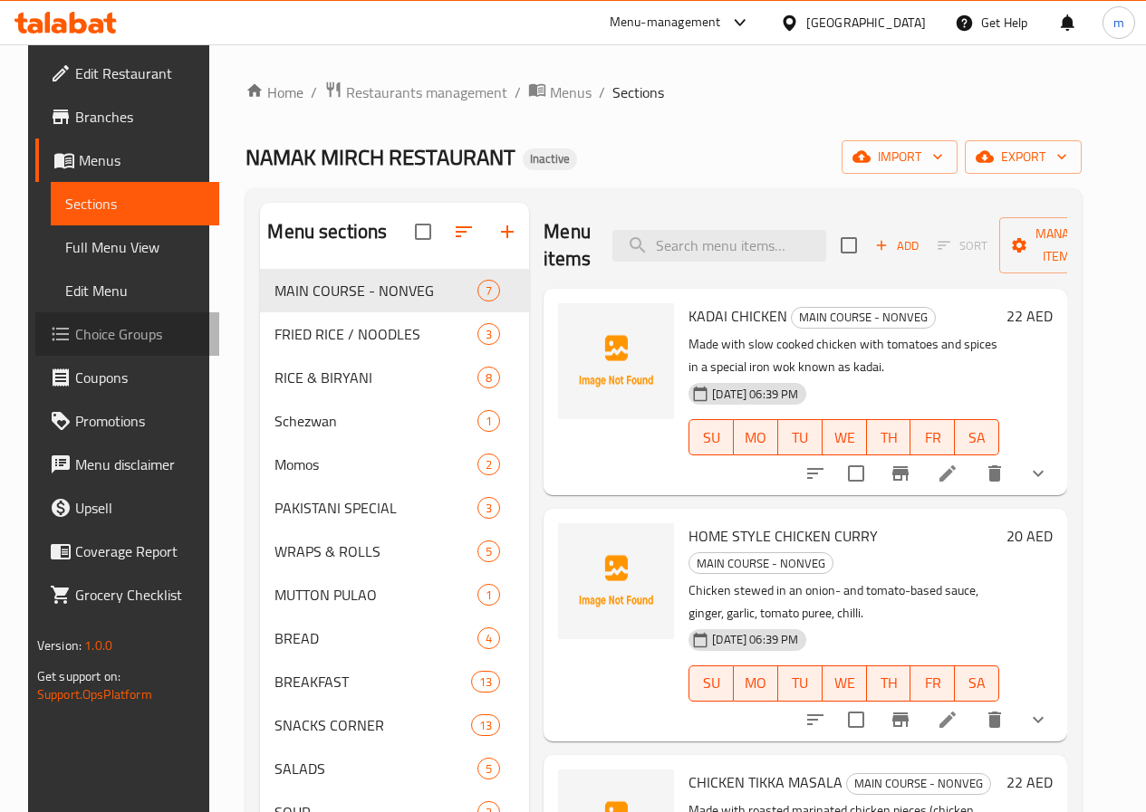
click at [75, 334] on span "Choice Groups" at bounding box center [140, 334] width 130 height 22
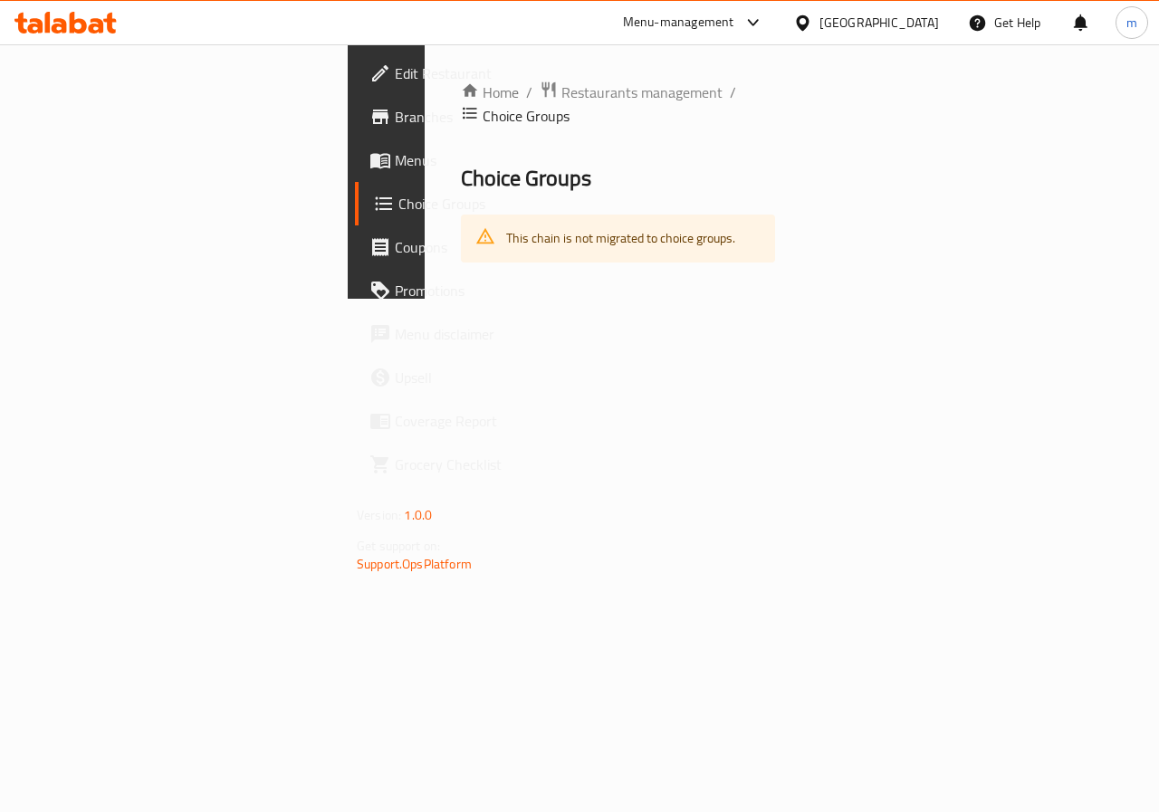
click at [476, 108] on icon "breadcrumb" at bounding box center [470, 114] width 14 height 12
click at [398, 198] on span "Choice Groups" at bounding box center [462, 204] width 129 height 22
click at [395, 157] on span "Menus" at bounding box center [461, 160] width 132 height 22
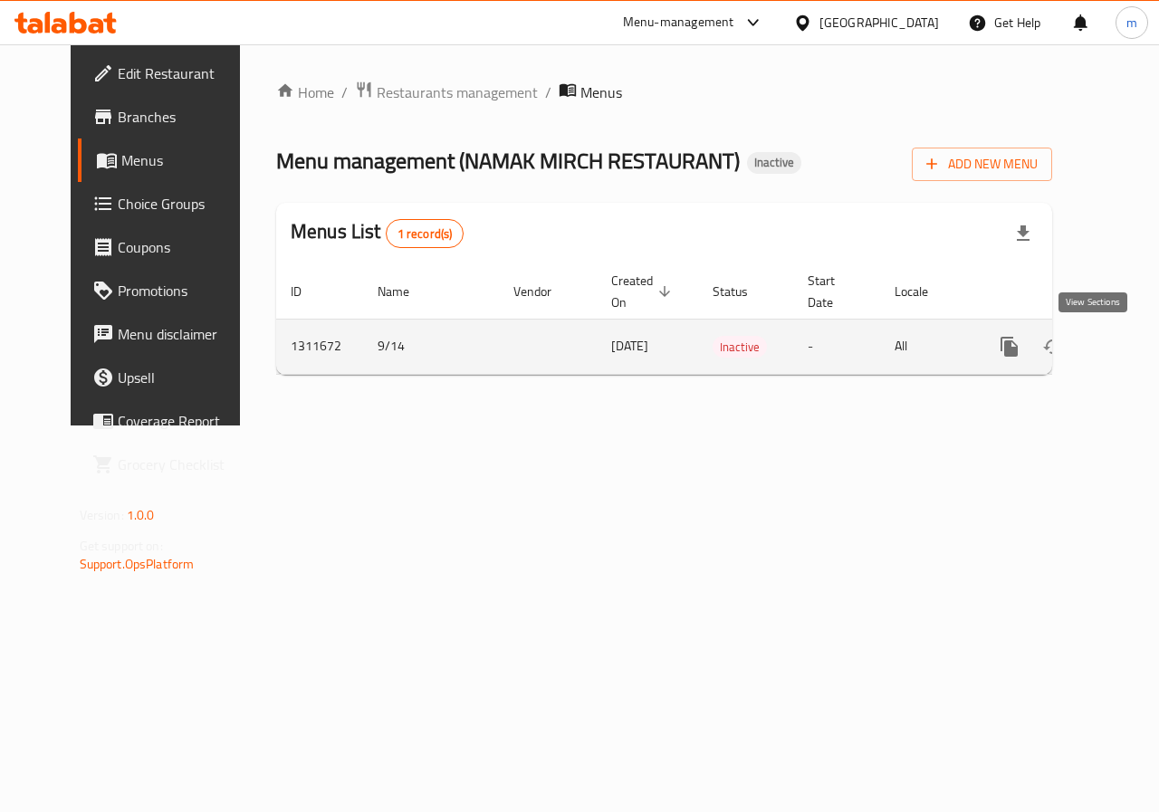
click at [1129, 349] on icon "enhanced table" at bounding box center [1140, 347] width 22 height 22
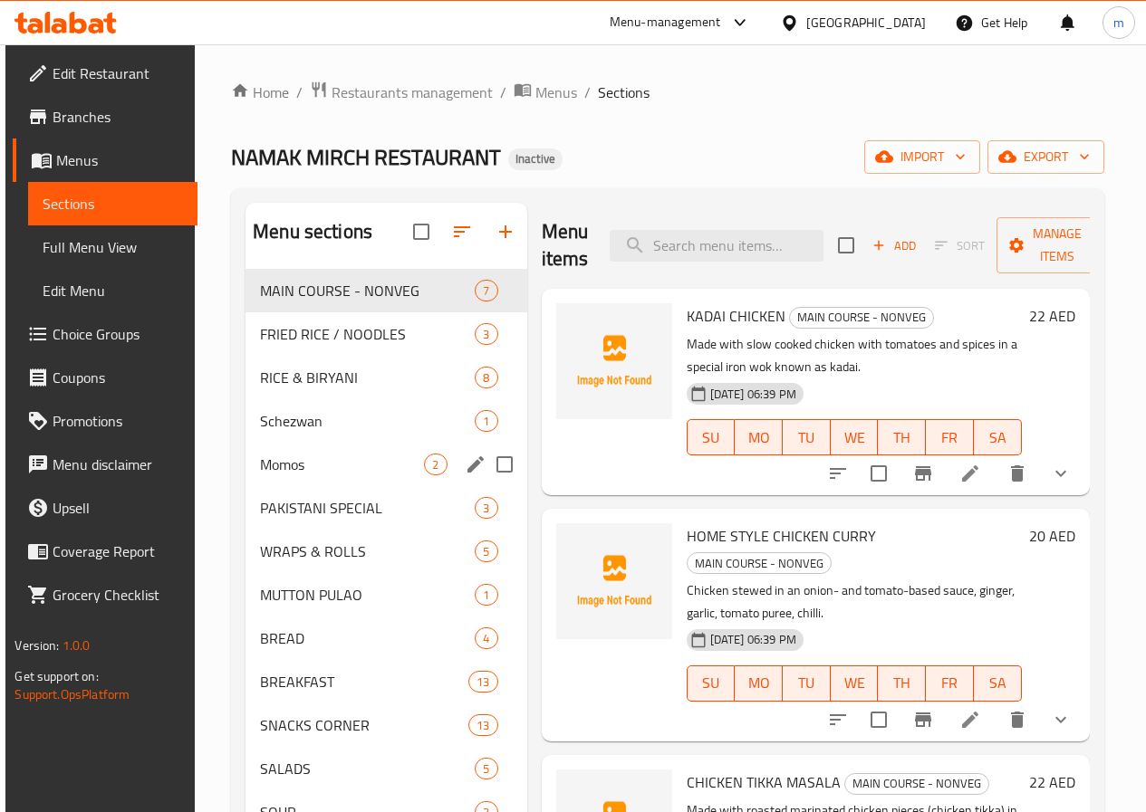
scroll to position [498, 0]
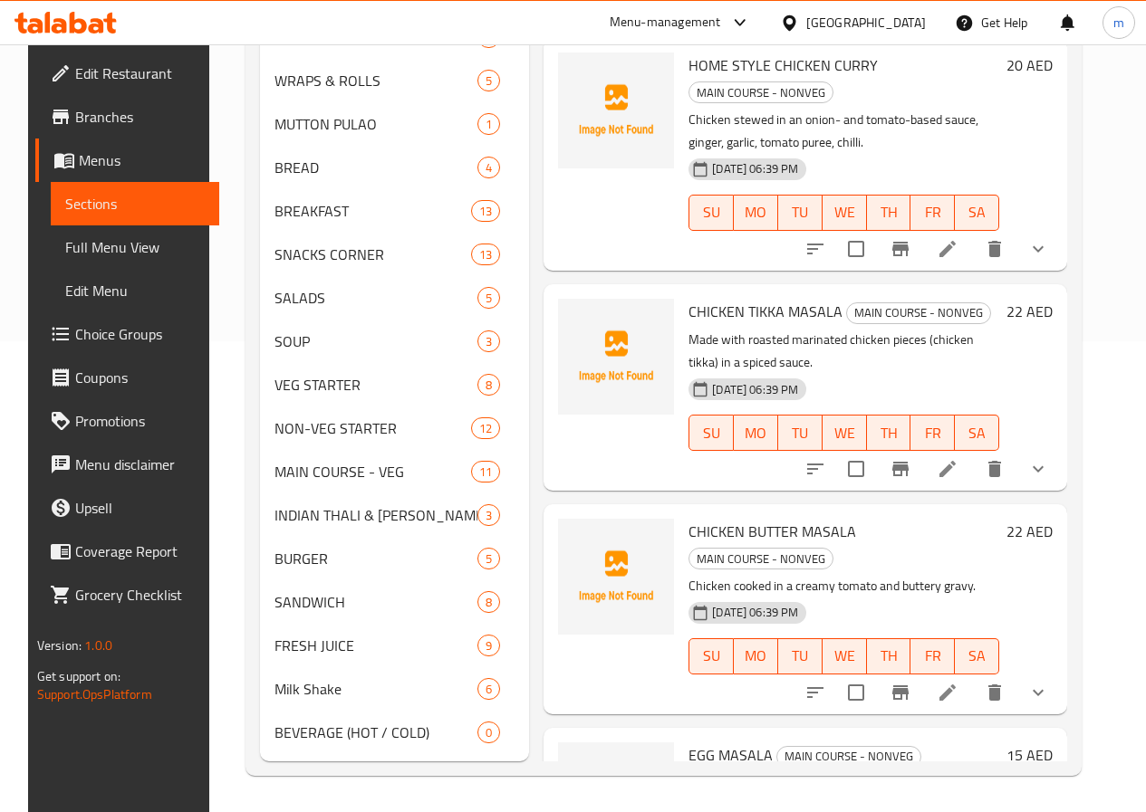
click at [65, 251] on span "Full Menu View" at bounding box center [134, 247] width 139 height 22
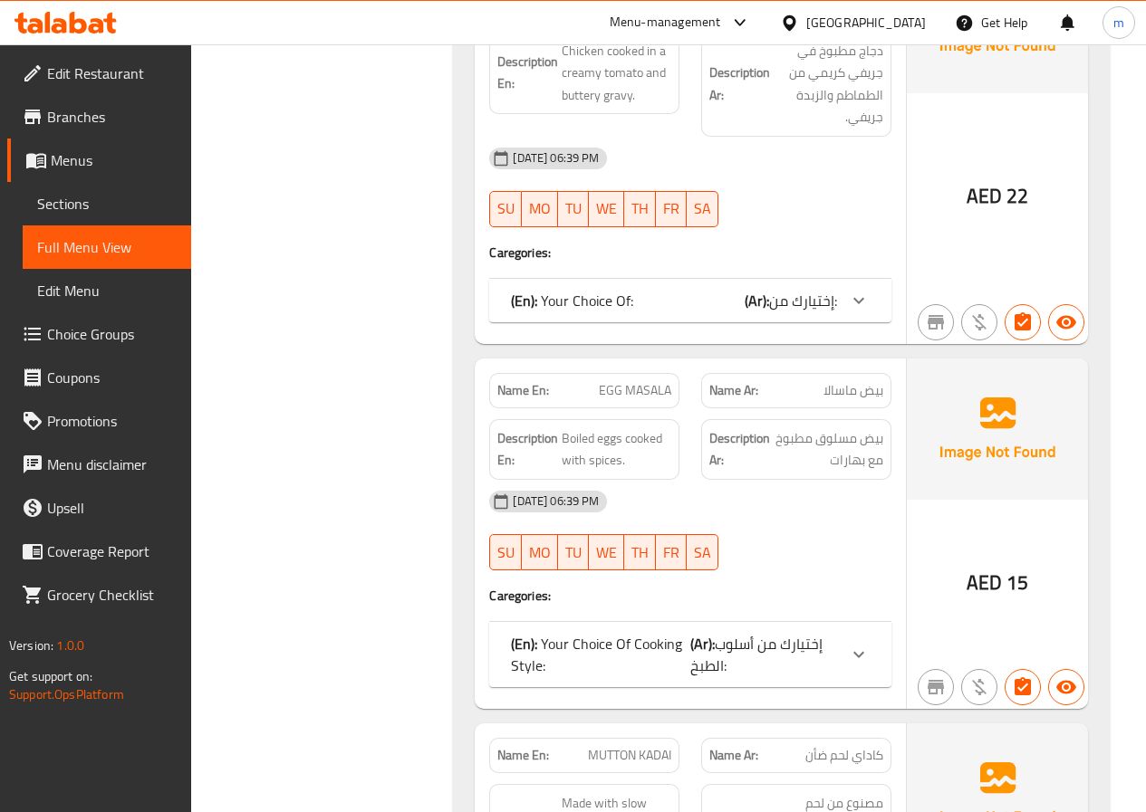
scroll to position [1947, 0]
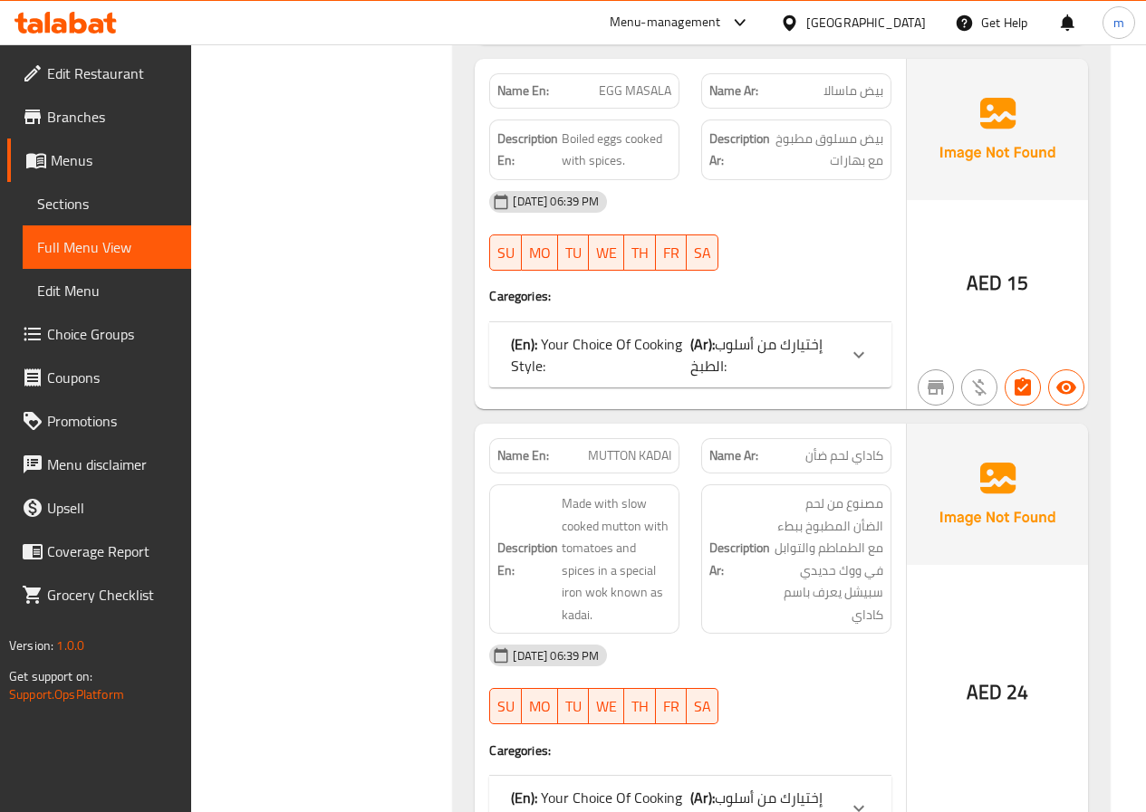
click at [115, 327] on span "Choice Groups" at bounding box center [112, 334] width 130 height 22
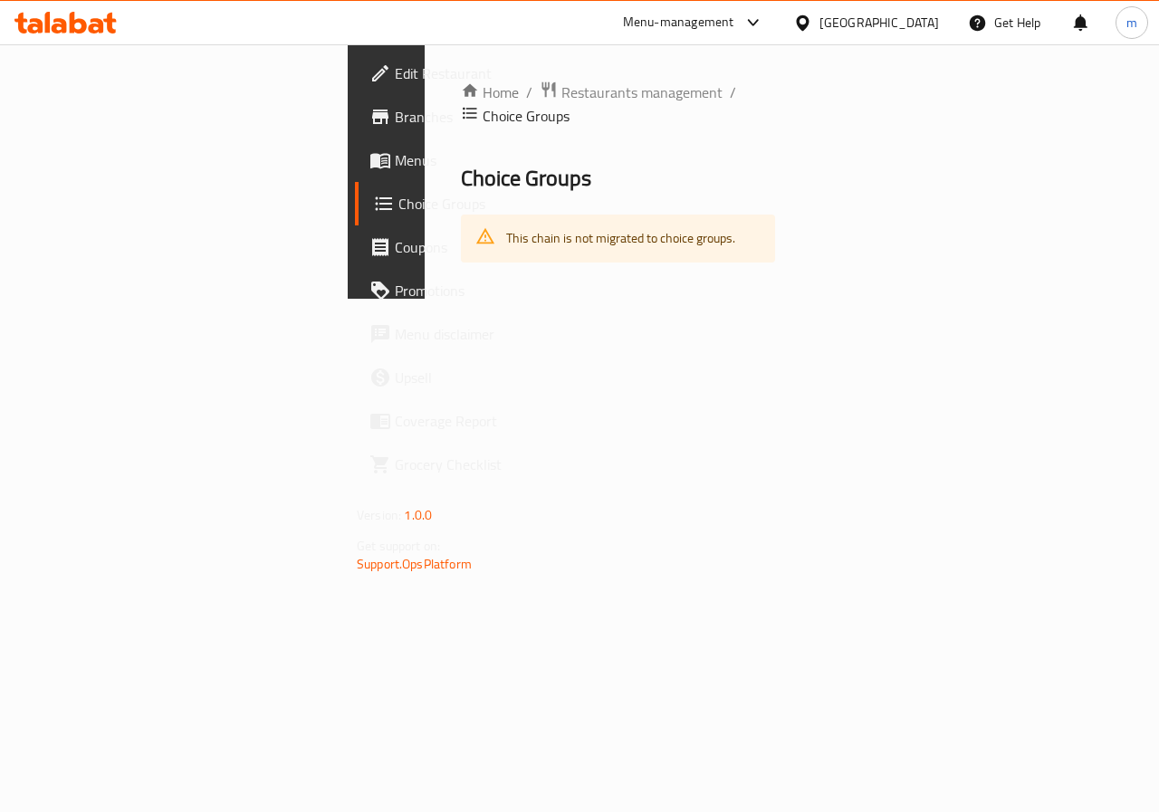
click at [398, 202] on span "Choice Groups" at bounding box center [462, 204] width 129 height 22
click at [398, 215] on span "Choice Groups" at bounding box center [462, 204] width 129 height 22
click at [395, 151] on span "Menus" at bounding box center [461, 160] width 132 height 22
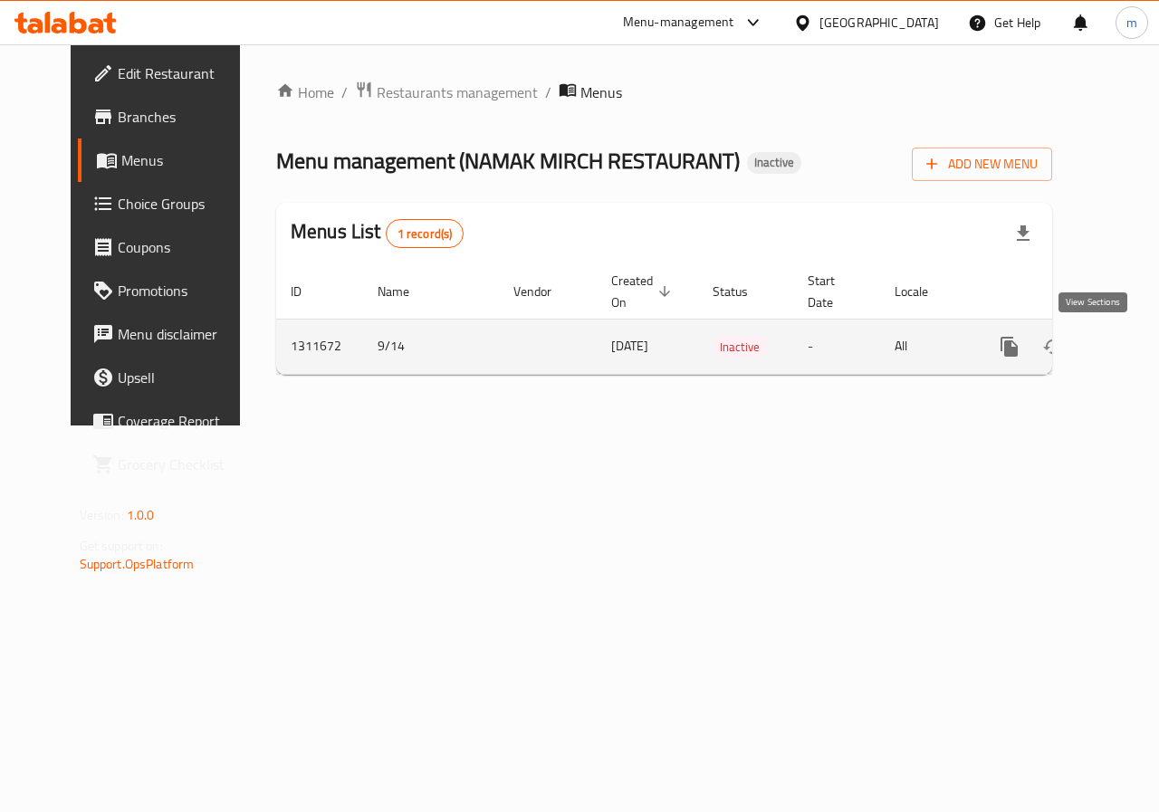
click at [1129, 345] on icon "enhanced table" at bounding box center [1140, 347] width 22 height 22
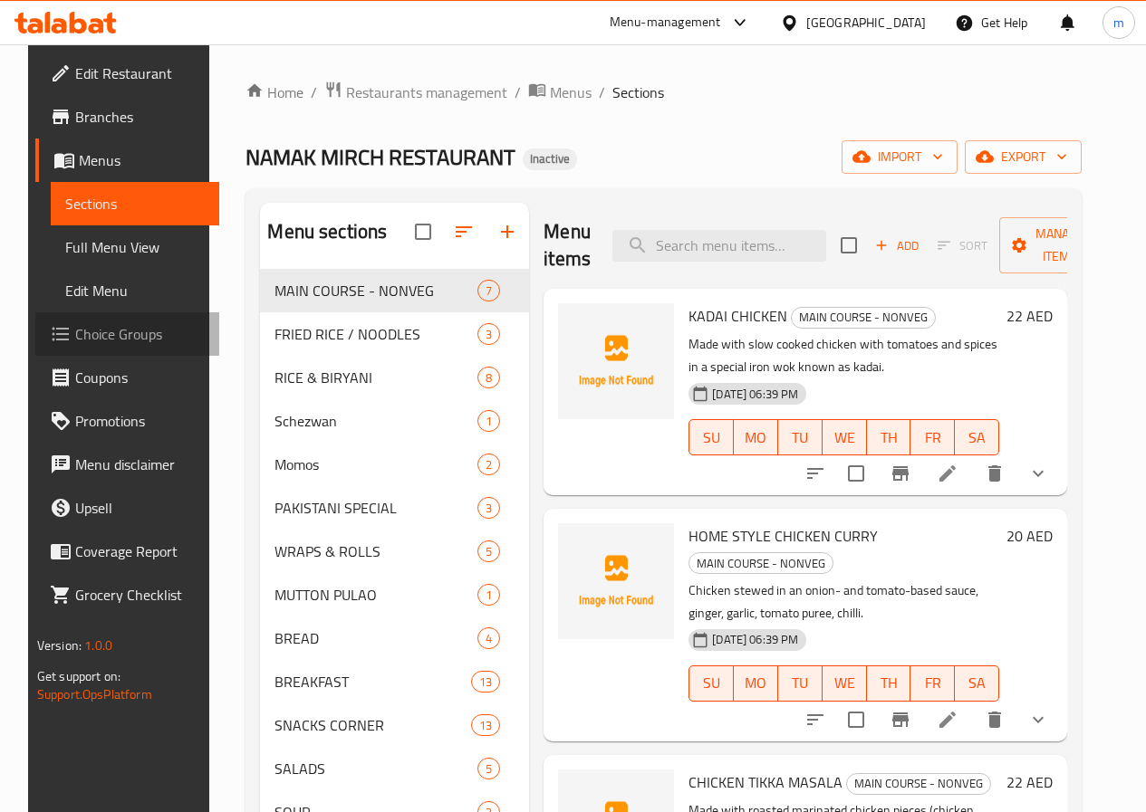
click at [106, 345] on span "Choice Groups" at bounding box center [140, 334] width 130 height 22
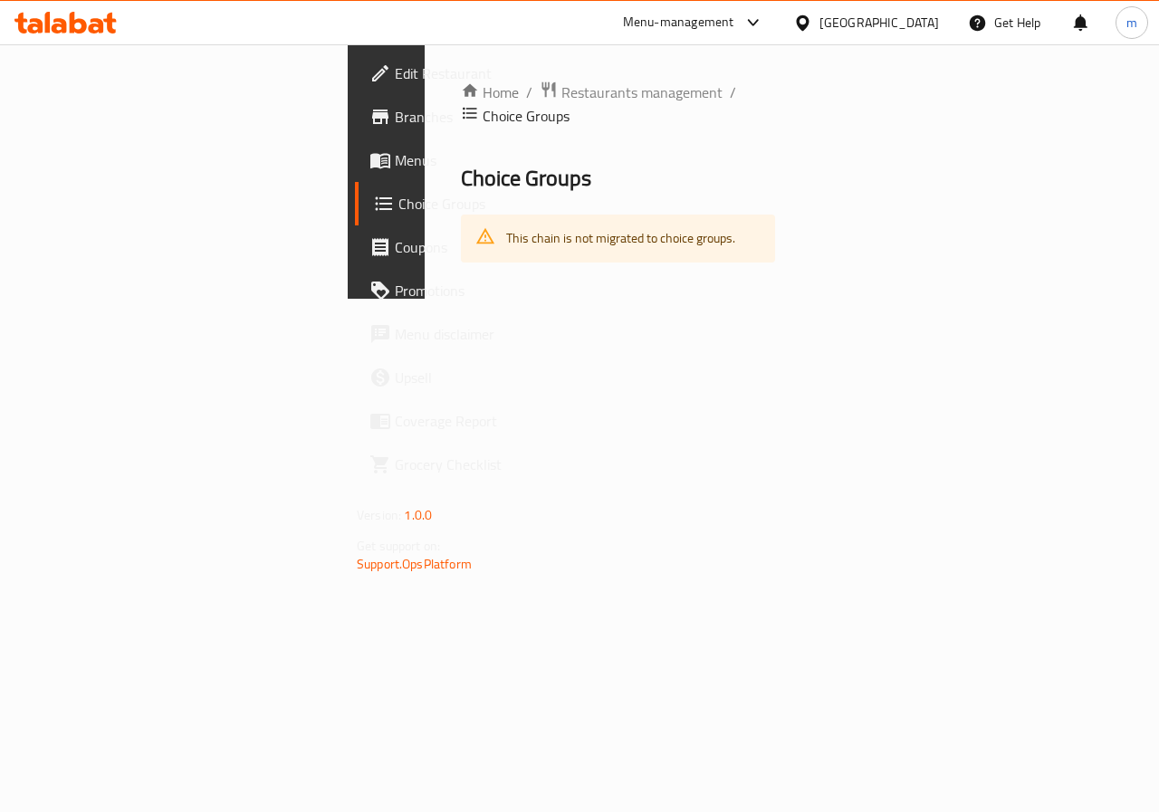
click at [355, 174] on link "Menus" at bounding box center [448, 160] width 187 height 43
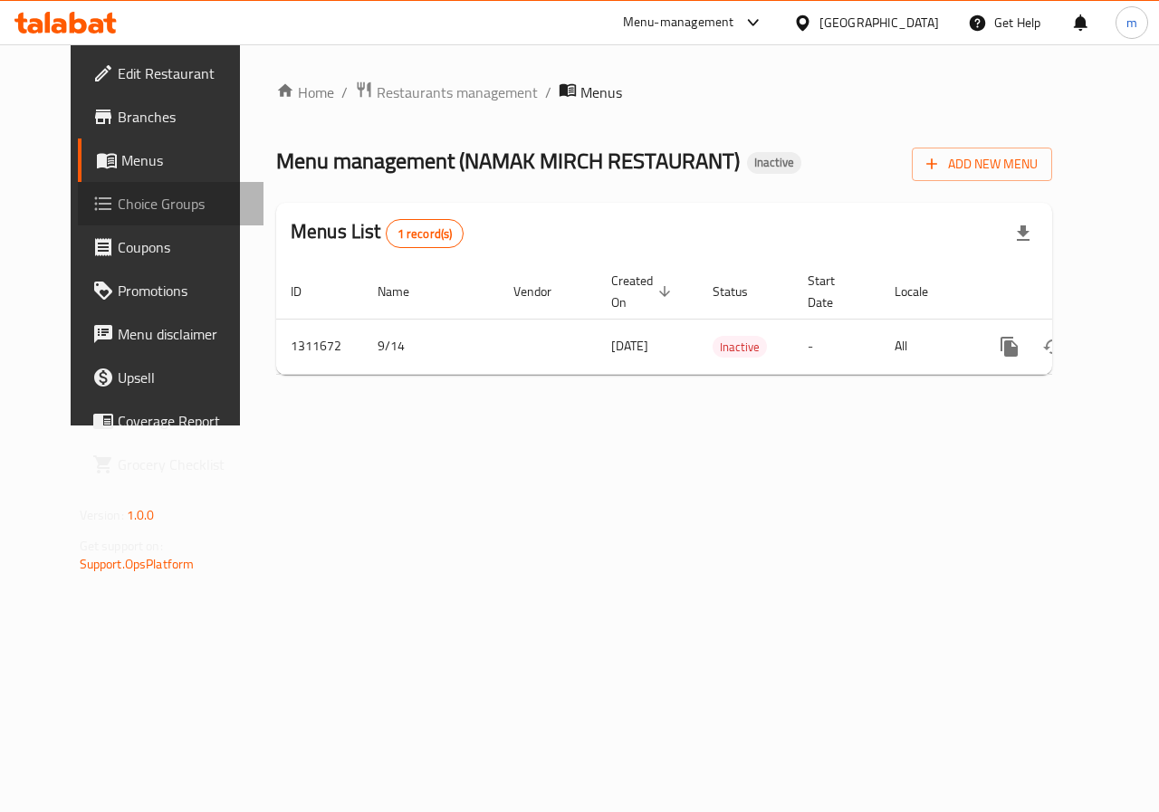
click at [118, 194] on span "Choice Groups" at bounding box center [184, 204] width 132 height 22
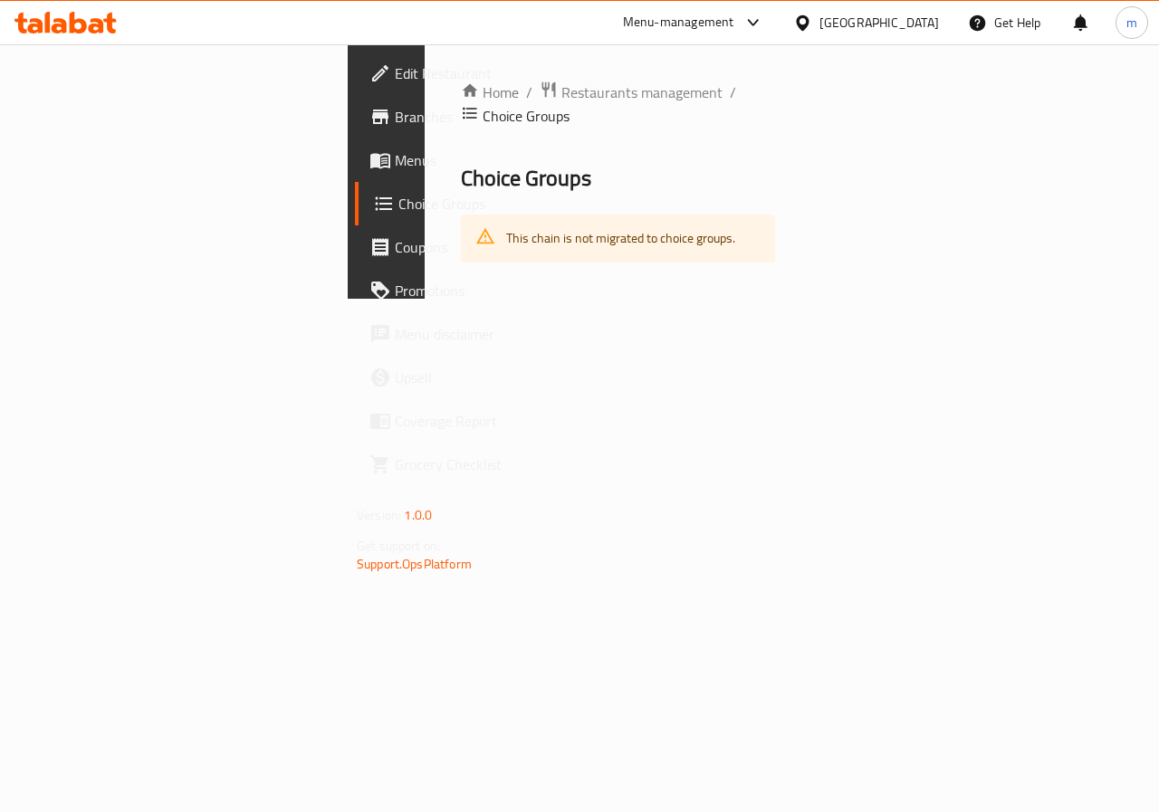
click at [457, 299] on div "Home / Restaurants management / Choice Groups Choice Groups This chain is not m…" at bounding box center [618, 171] width 387 height 254
click at [395, 149] on span "Menus" at bounding box center [461, 160] width 132 height 22
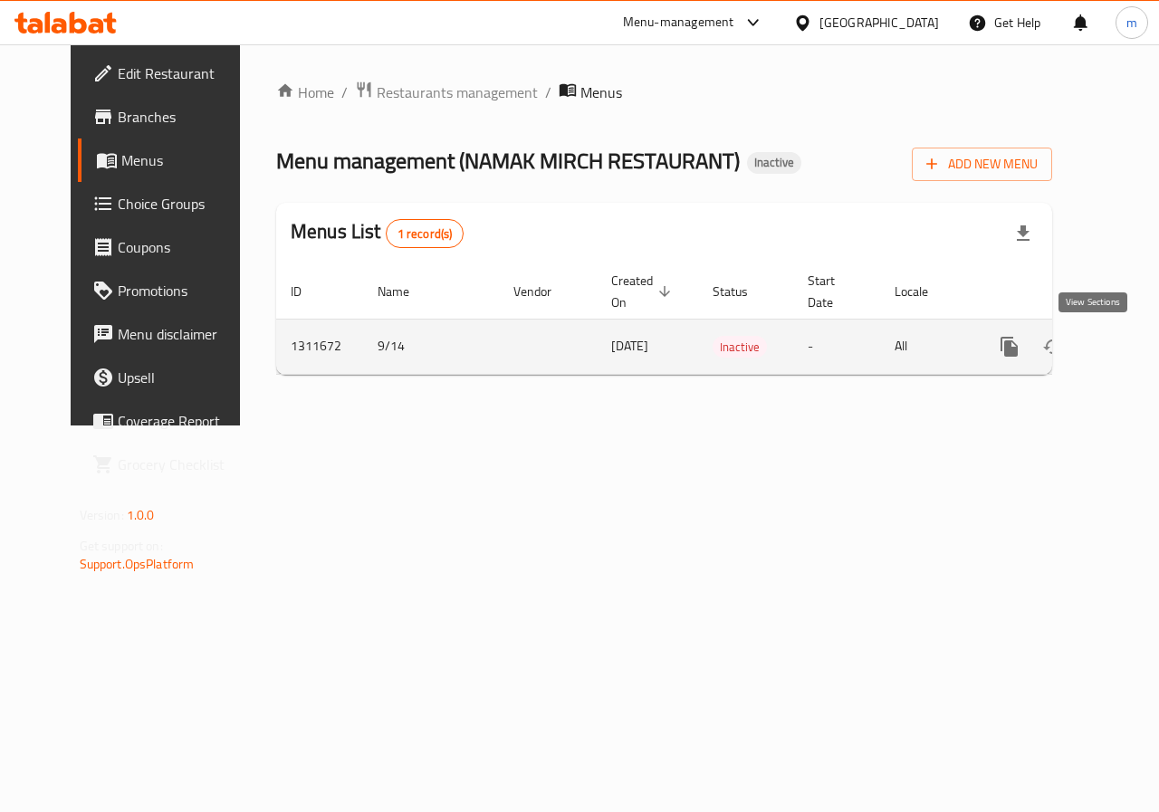
click at [1119, 348] on link "enhanced table" at bounding box center [1140, 346] width 43 height 43
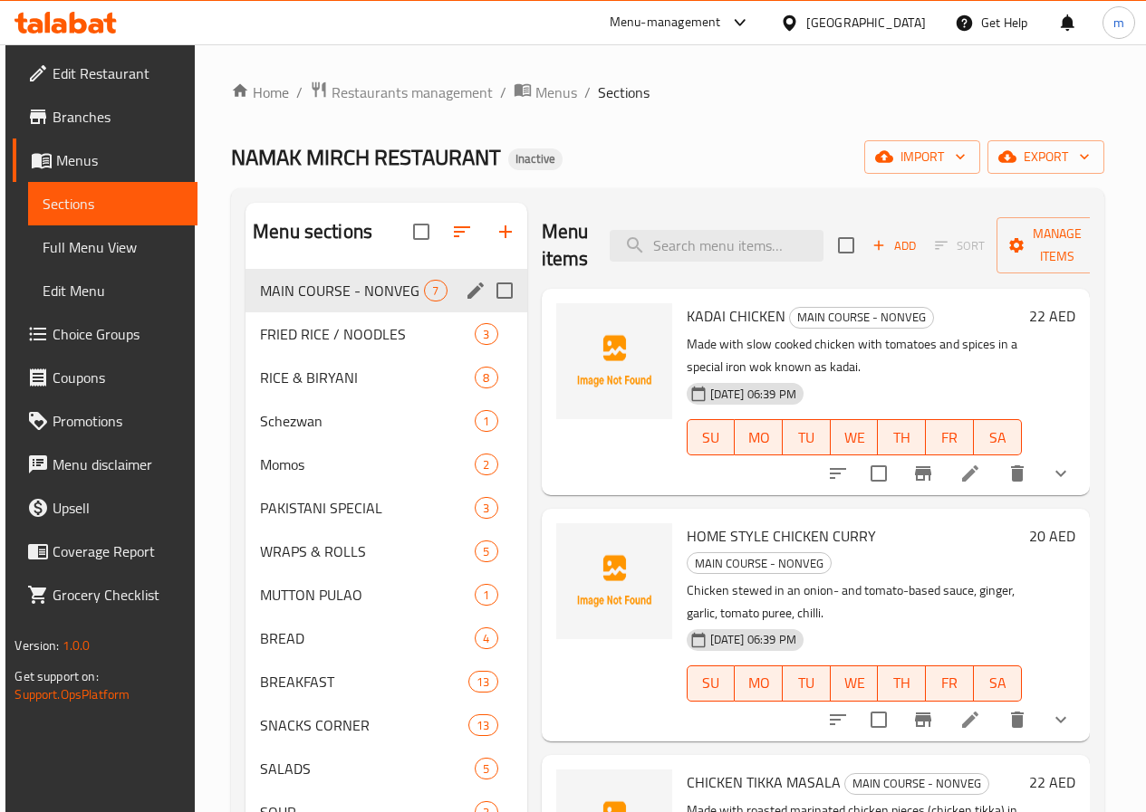
click at [485, 310] on input "Menu sections" at bounding box center [504, 291] width 38 height 38
checkbox input "true"
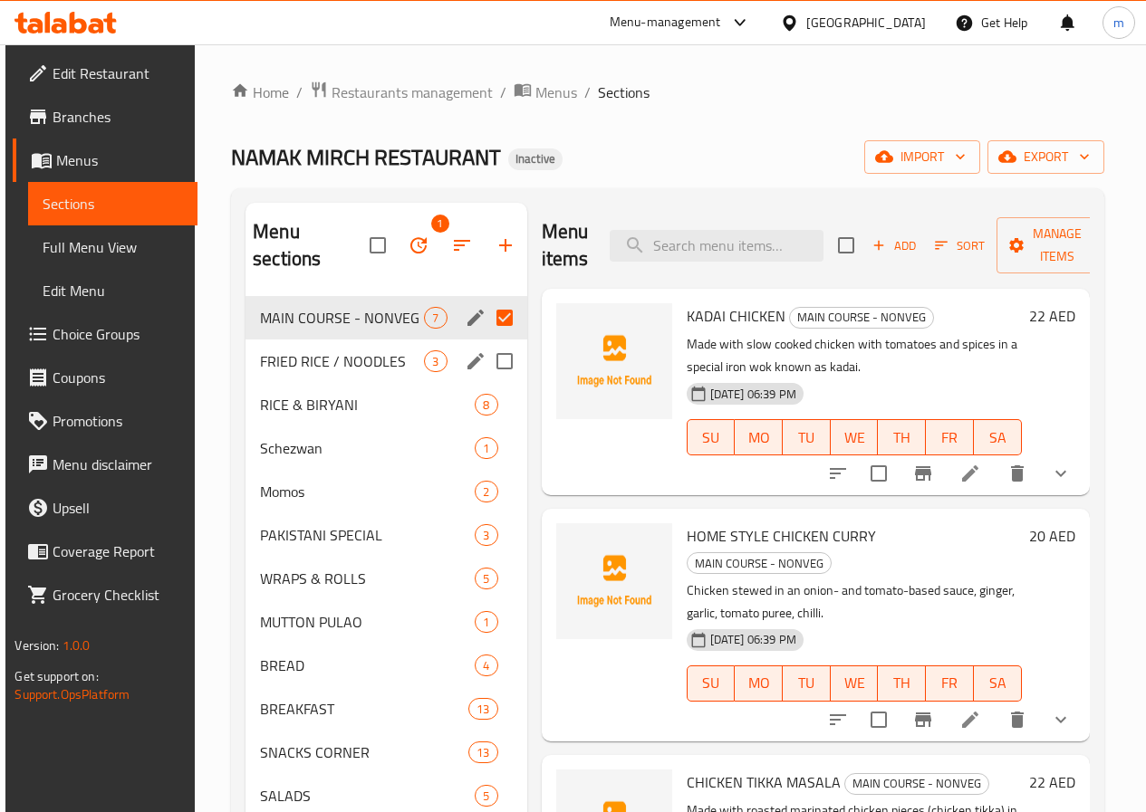
click at [485, 358] on input "Menu sections" at bounding box center [504, 361] width 38 height 38
checkbox input "true"
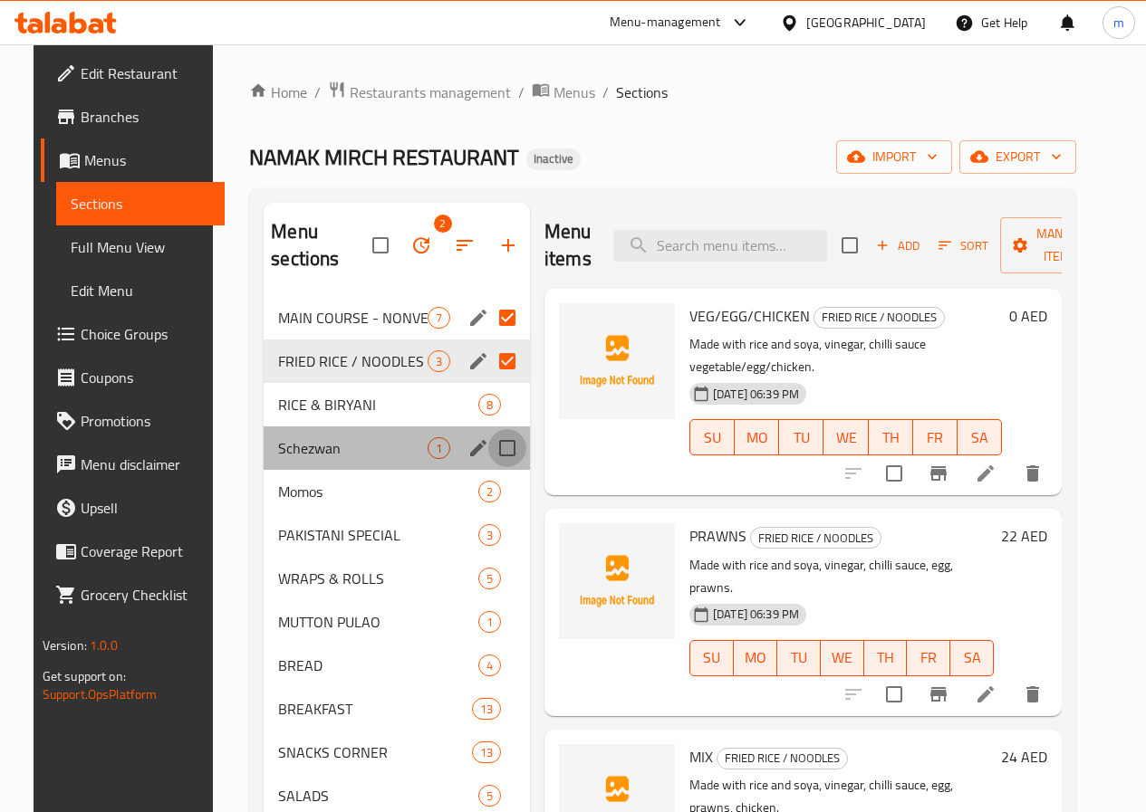
click at [488, 449] on input "Menu sections" at bounding box center [507, 448] width 38 height 38
checkbox input "true"
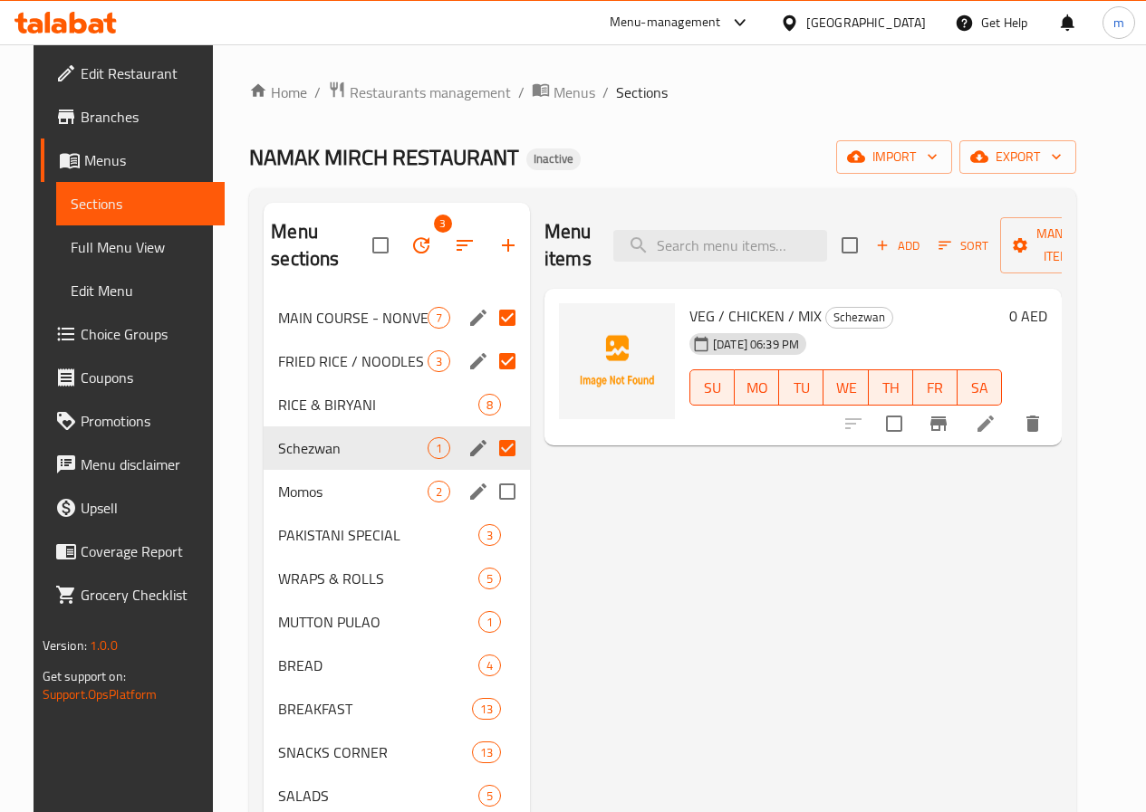
click at [488, 483] on input "Menu sections" at bounding box center [507, 492] width 38 height 38
checkbox input "true"
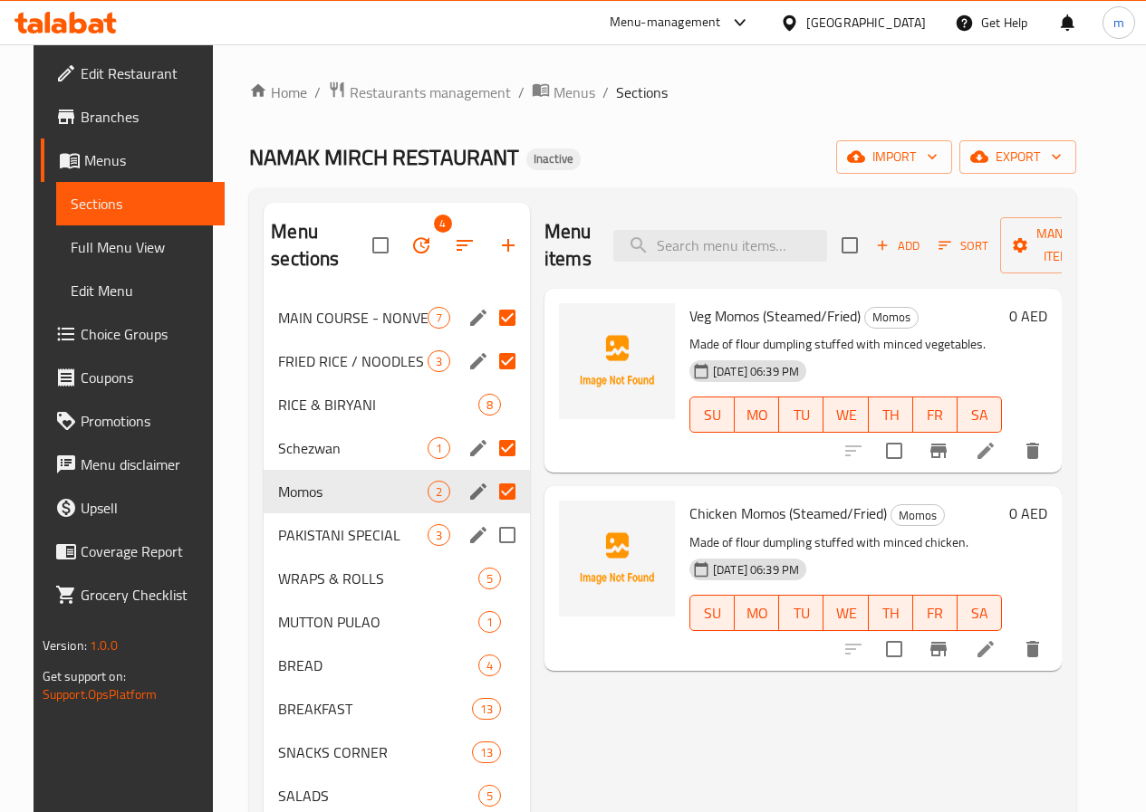
click at [488, 533] on input "Menu sections" at bounding box center [507, 535] width 38 height 38
checkbox input "true"
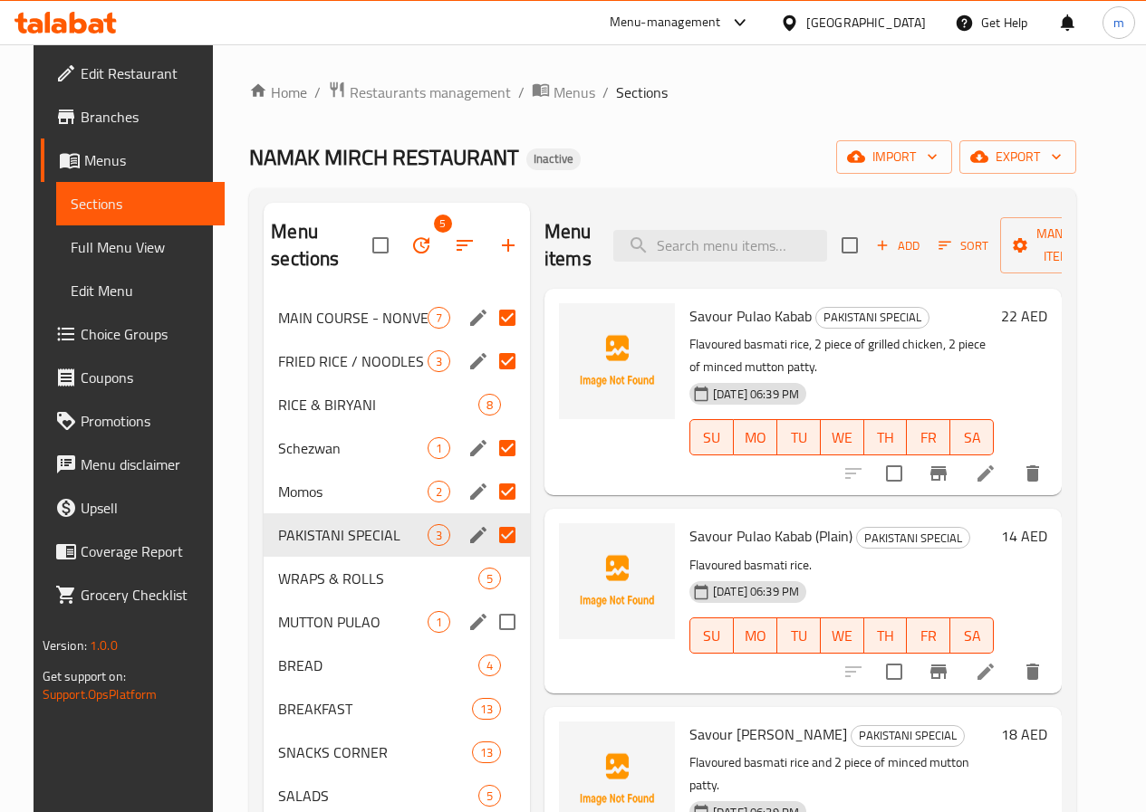
click at [488, 619] on input "Menu sections" at bounding box center [507, 622] width 38 height 38
checkbox input "true"
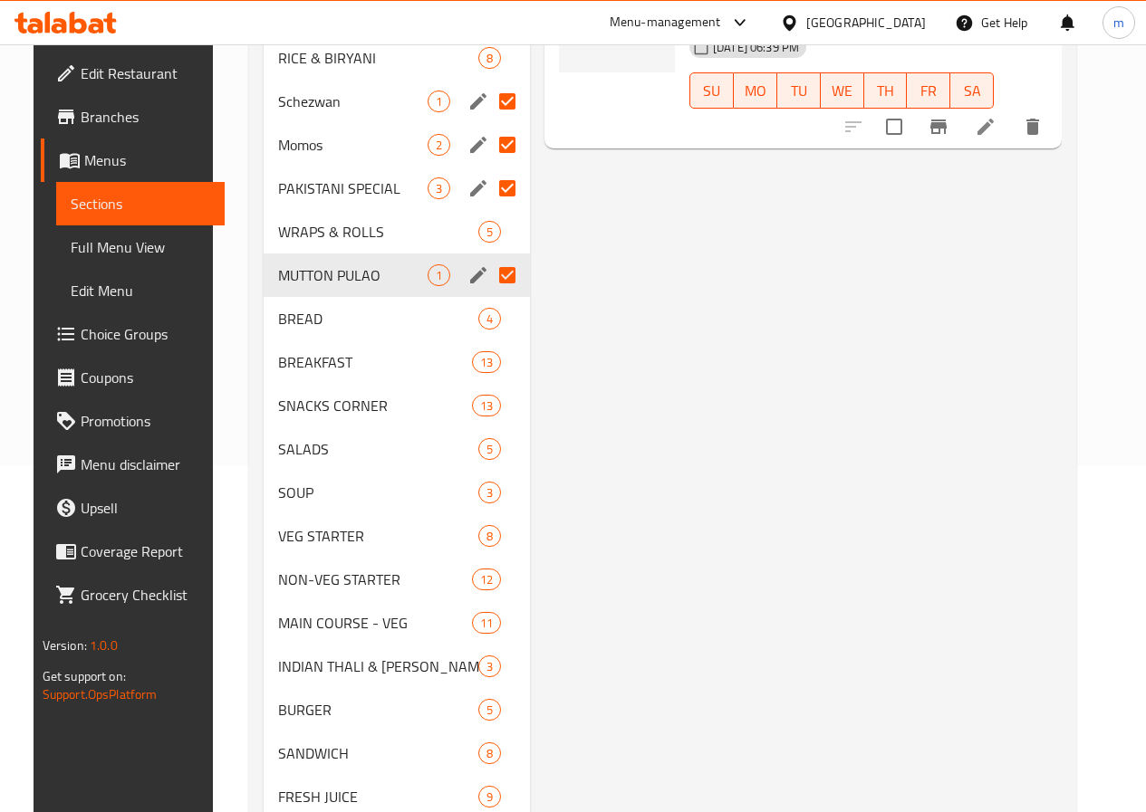
scroll to position [317, 0]
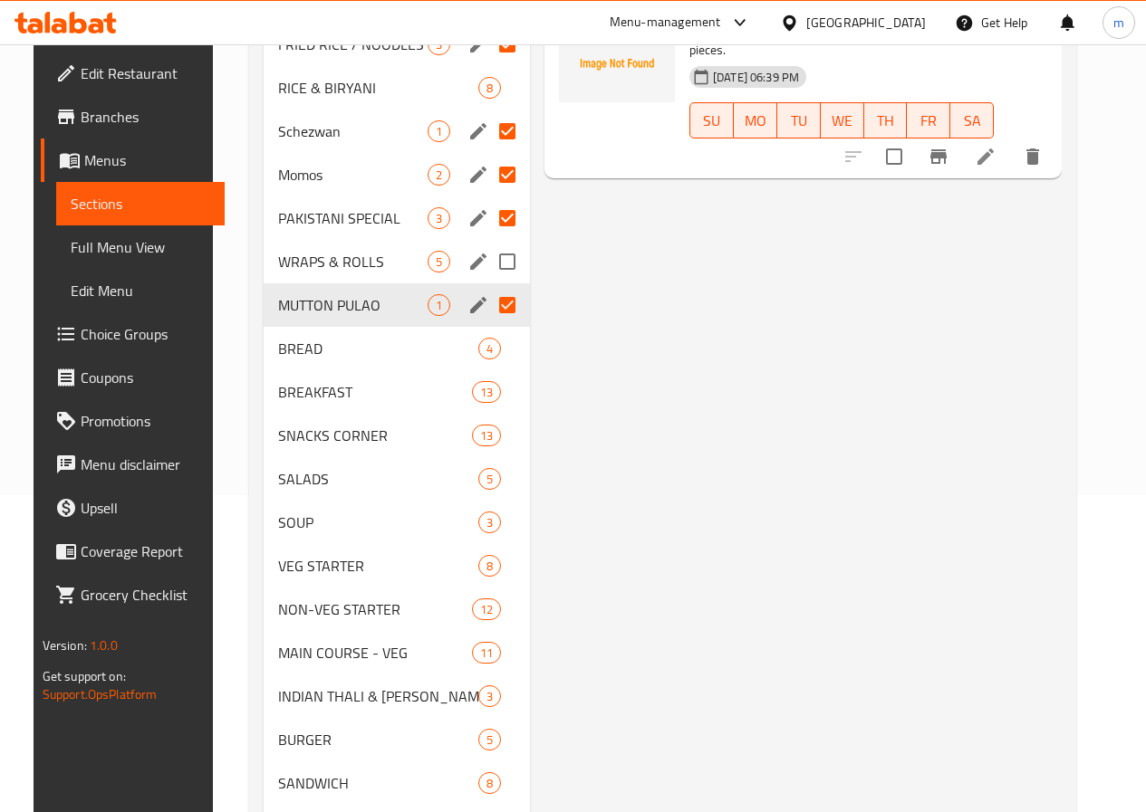
click at [488, 259] on input "Menu sections" at bounding box center [507, 262] width 38 height 38
checkbox input "true"
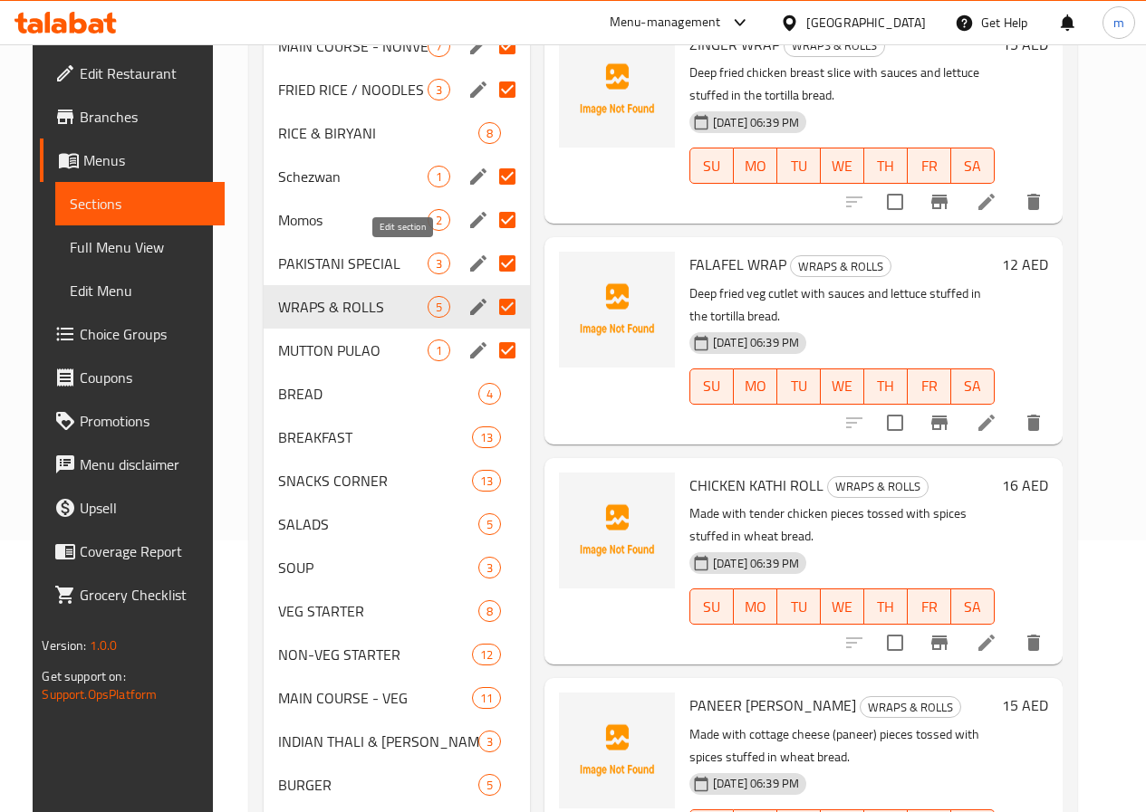
scroll to position [226, 0]
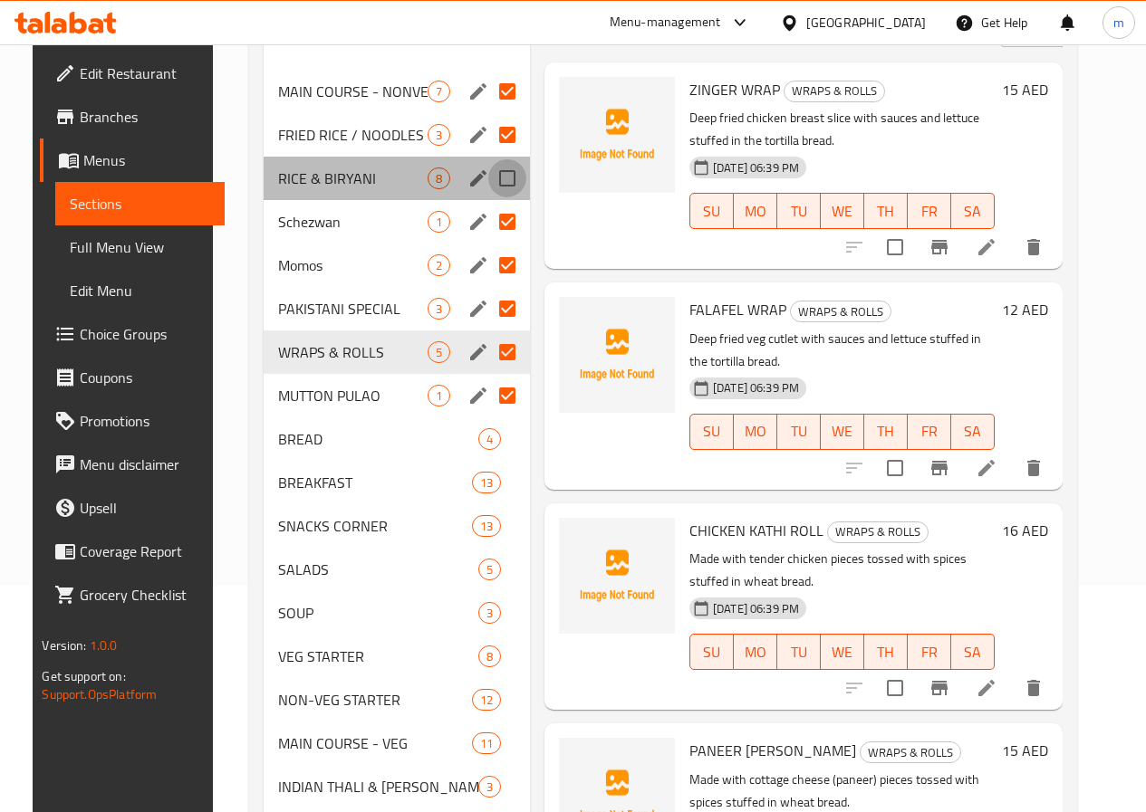
click at [488, 172] on input "Menu sections" at bounding box center [507, 178] width 38 height 38
checkbox input "true"
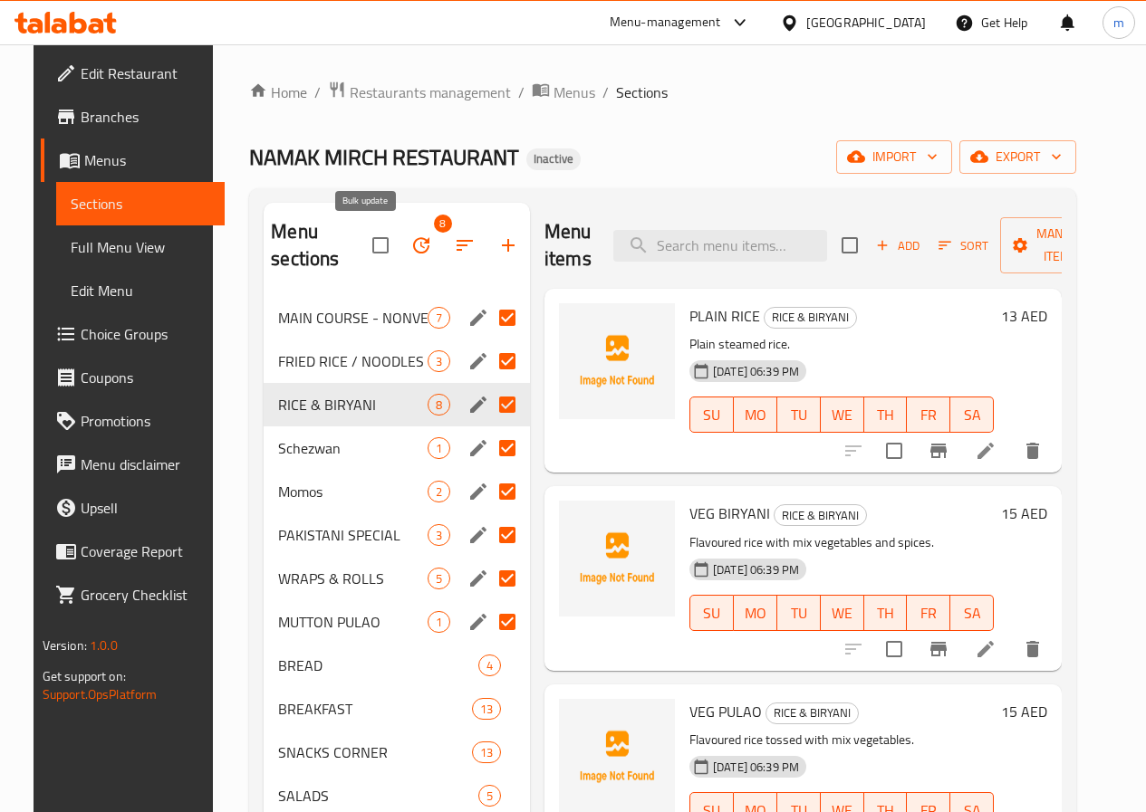
click at [399, 243] on button "button" at bounding box center [420, 245] width 43 height 43
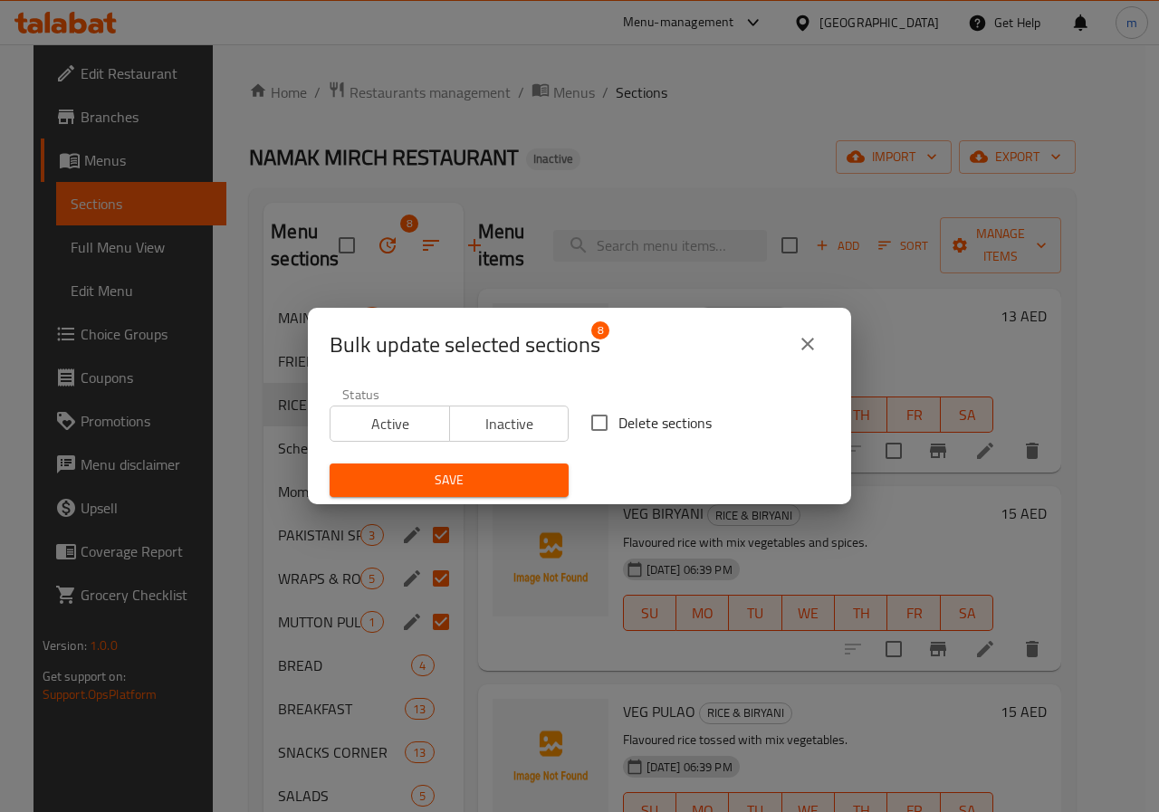
click at [610, 429] on input "Delete sections" at bounding box center [600, 423] width 38 height 38
checkbox input "true"
click at [810, 347] on icon "close" at bounding box center [808, 344] width 13 height 13
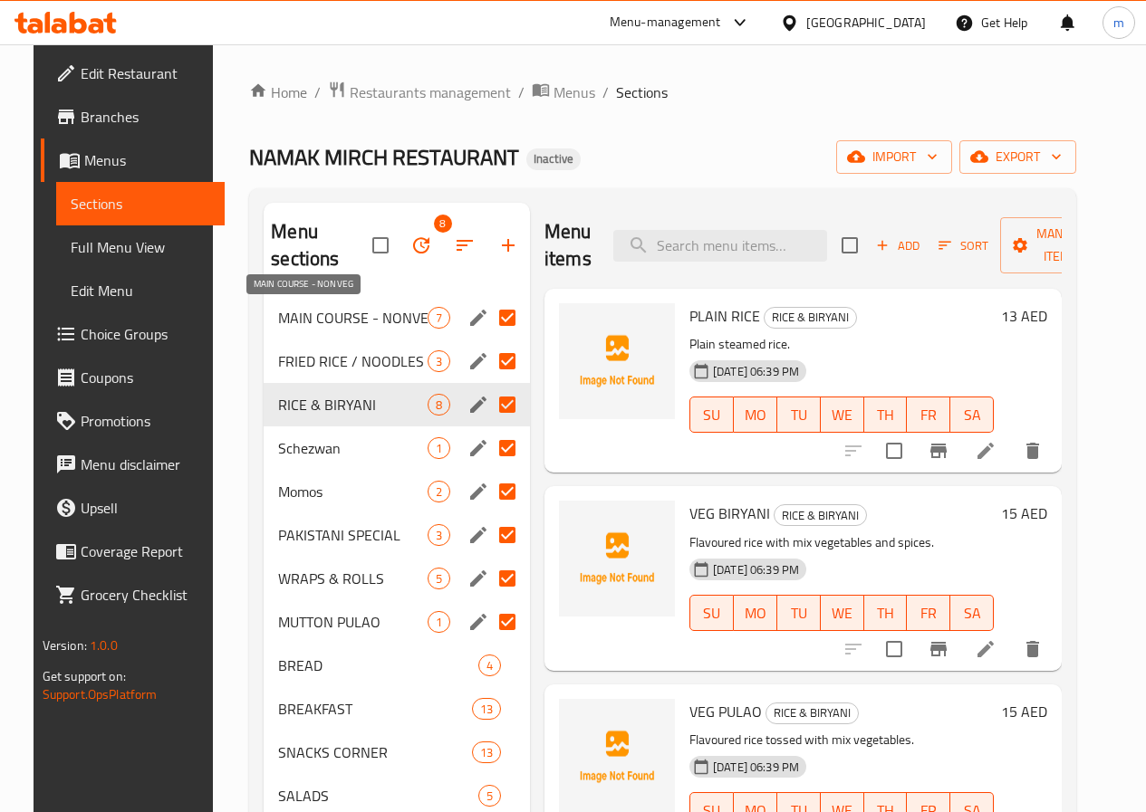
click at [316, 324] on span "MAIN COURSE - NONVEG" at bounding box center [352, 318] width 149 height 22
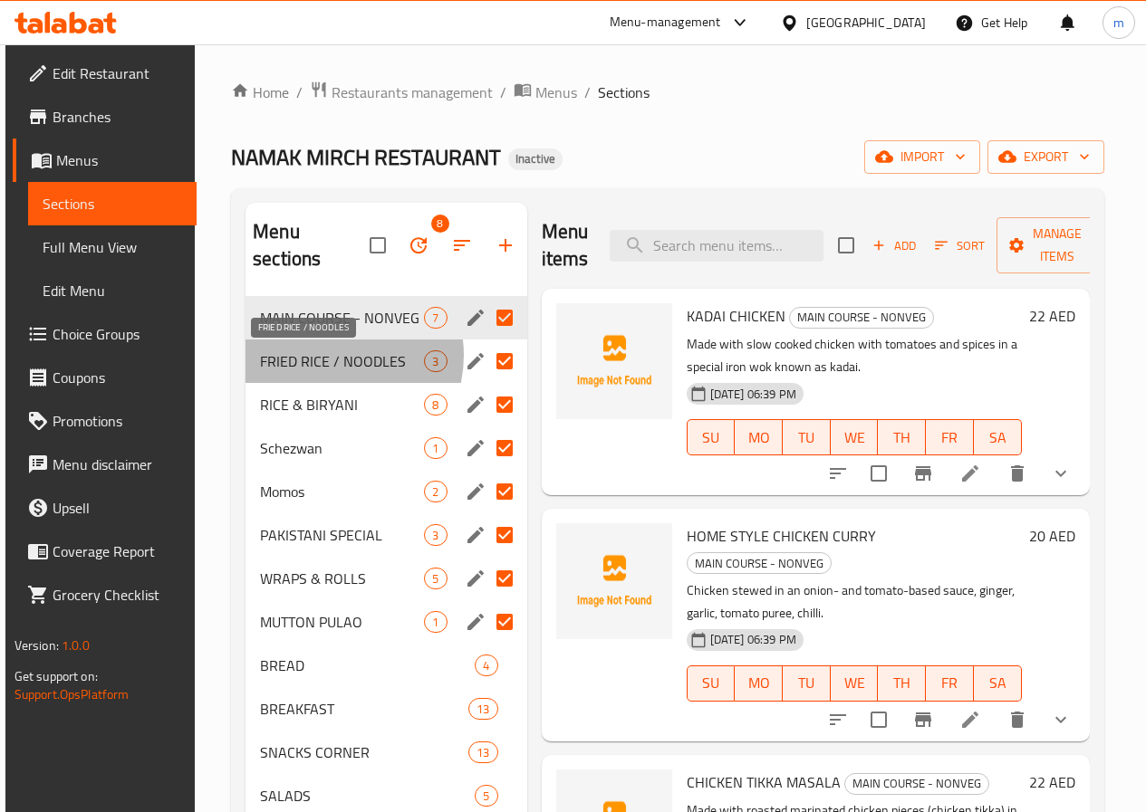
click at [330, 356] on span "FRIED RICE / NOODLES" at bounding box center [342, 361] width 164 height 22
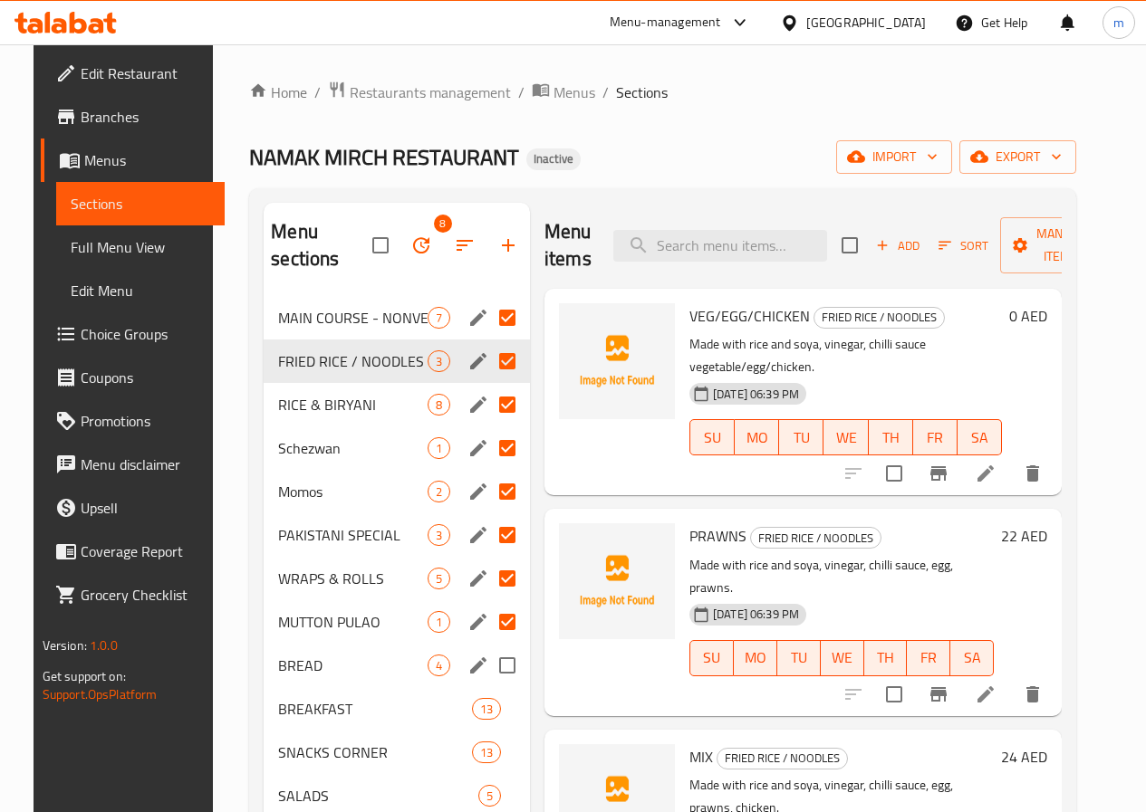
click at [488, 657] on input "Menu sections" at bounding box center [507, 666] width 38 height 38
checkbox input "true"
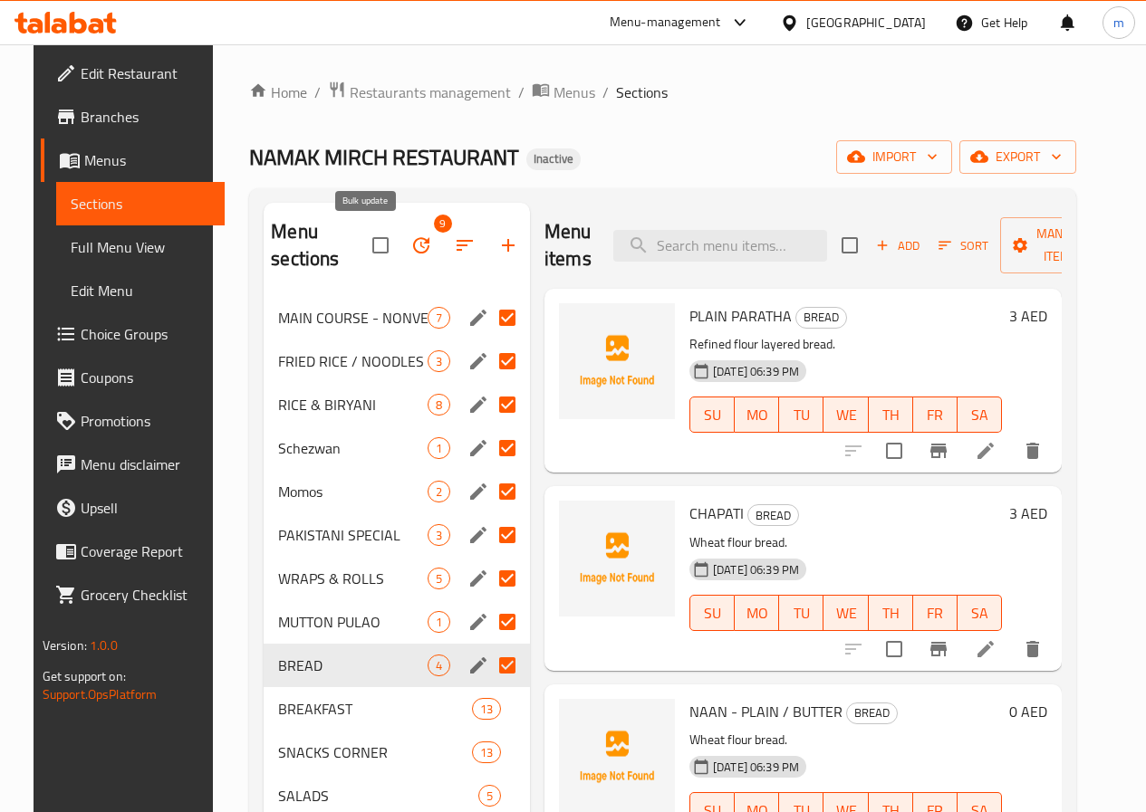
click at [413, 244] on icon "button" at bounding box center [421, 245] width 16 height 16
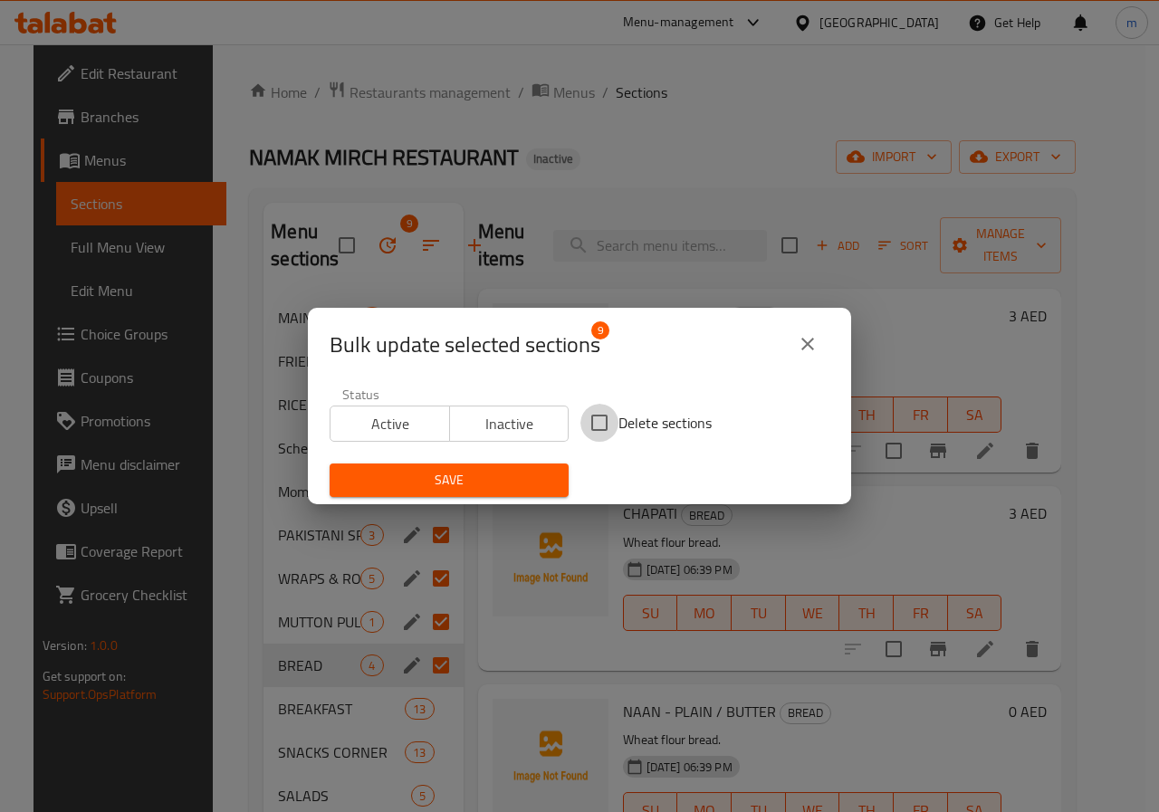
click at [605, 418] on input "Delete sections" at bounding box center [600, 423] width 38 height 38
checkbox input "true"
click at [487, 483] on span "Save" at bounding box center [449, 480] width 210 height 23
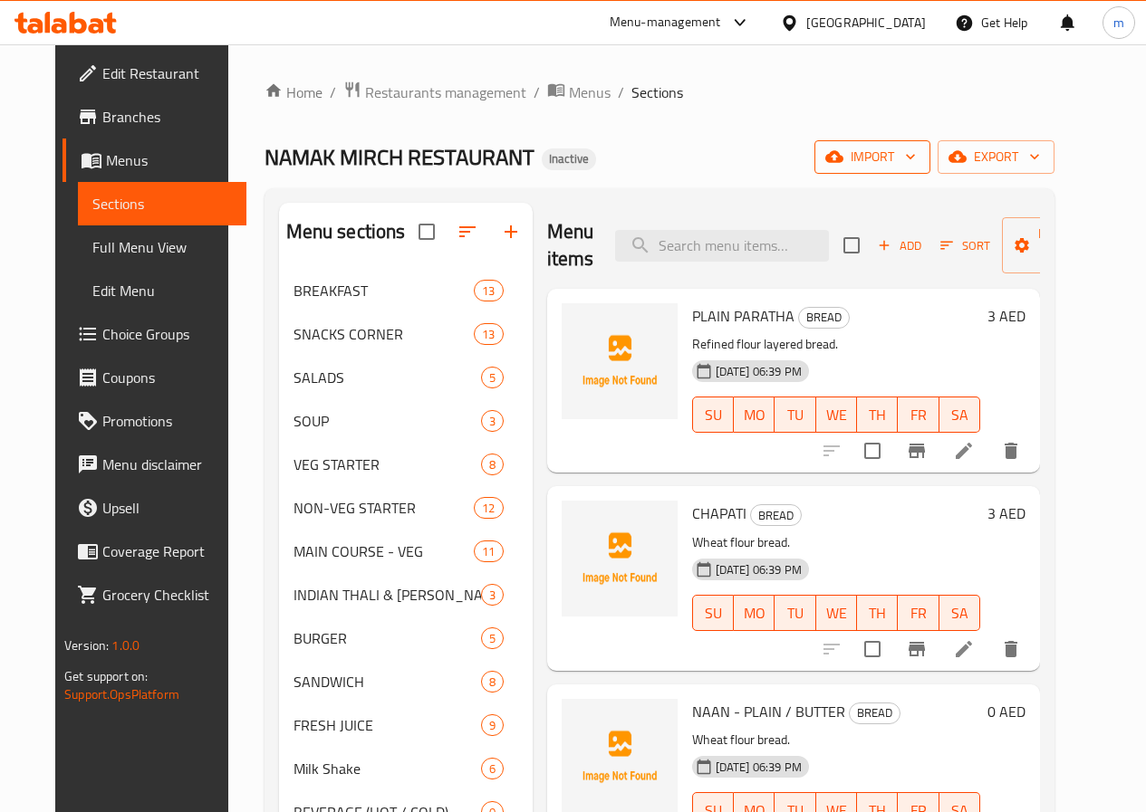
click at [916, 167] on span "import" at bounding box center [872, 157] width 87 height 23
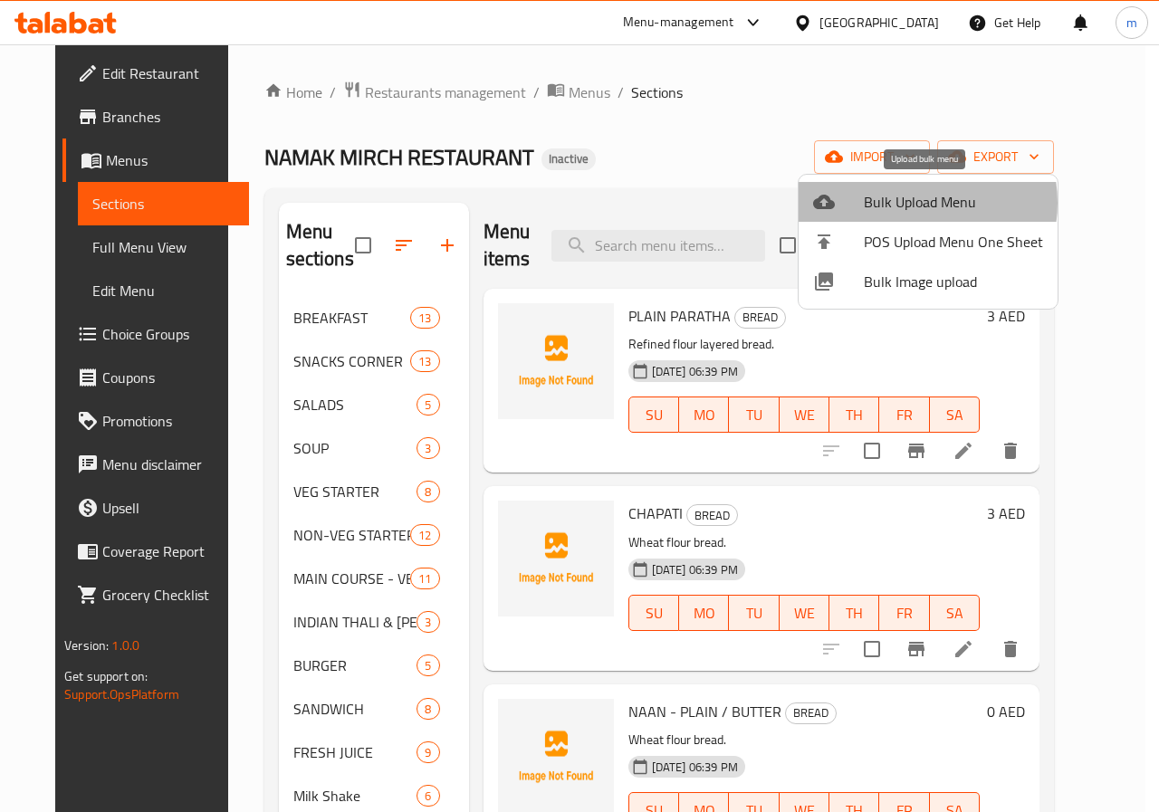
click at [916, 203] on span "Bulk Upload Menu" at bounding box center [953, 202] width 179 height 22
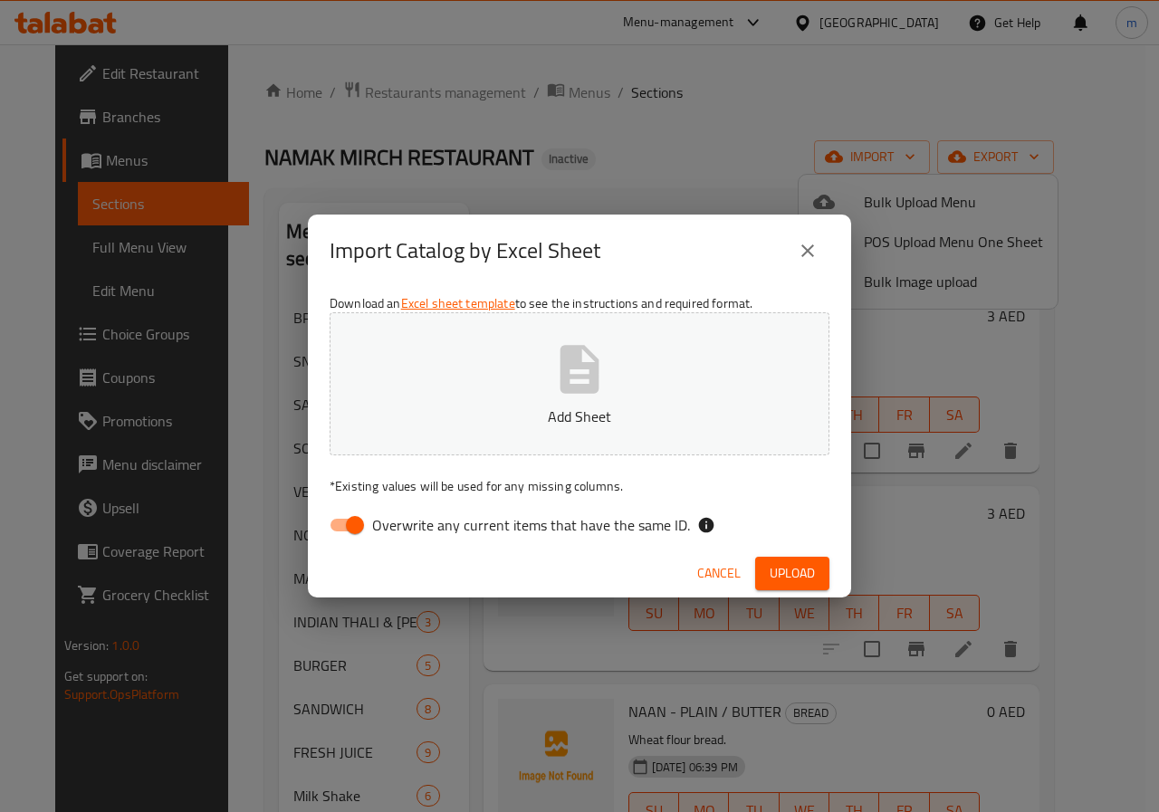
click at [384, 514] on span "Overwrite any current items that have the same ID." at bounding box center [531, 525] width 318 height 22
click at [384, 514] on input "Overwrite any current items that have the same ID." at bounding box center [354, 525] width 103 height 34
checkbox input "false"
click at [561, 379] on icon "button" at bounding box center [580, 369] width 39 height 48
click at [805, 581] on span "Upload" at bounding box center [792, 573] width 45 height 23
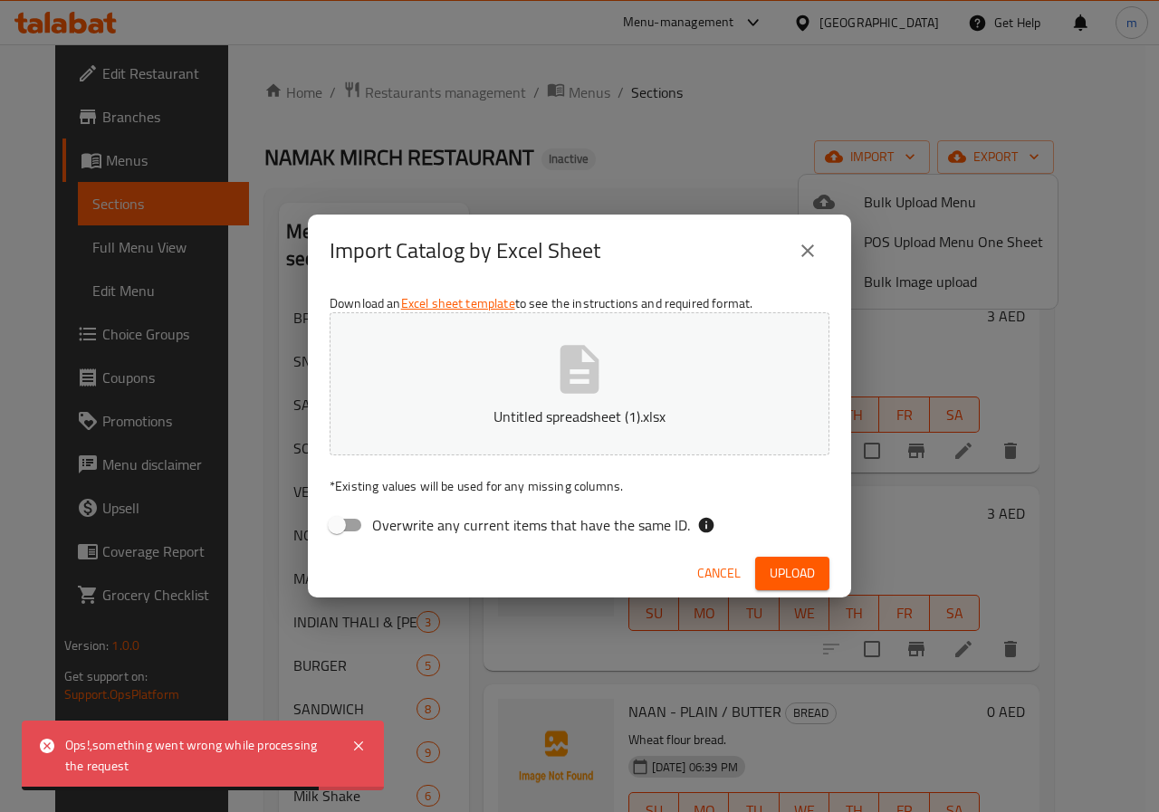
click at [800, 254] on icon "close" at bounding box center [808, 251] width 22 height 22
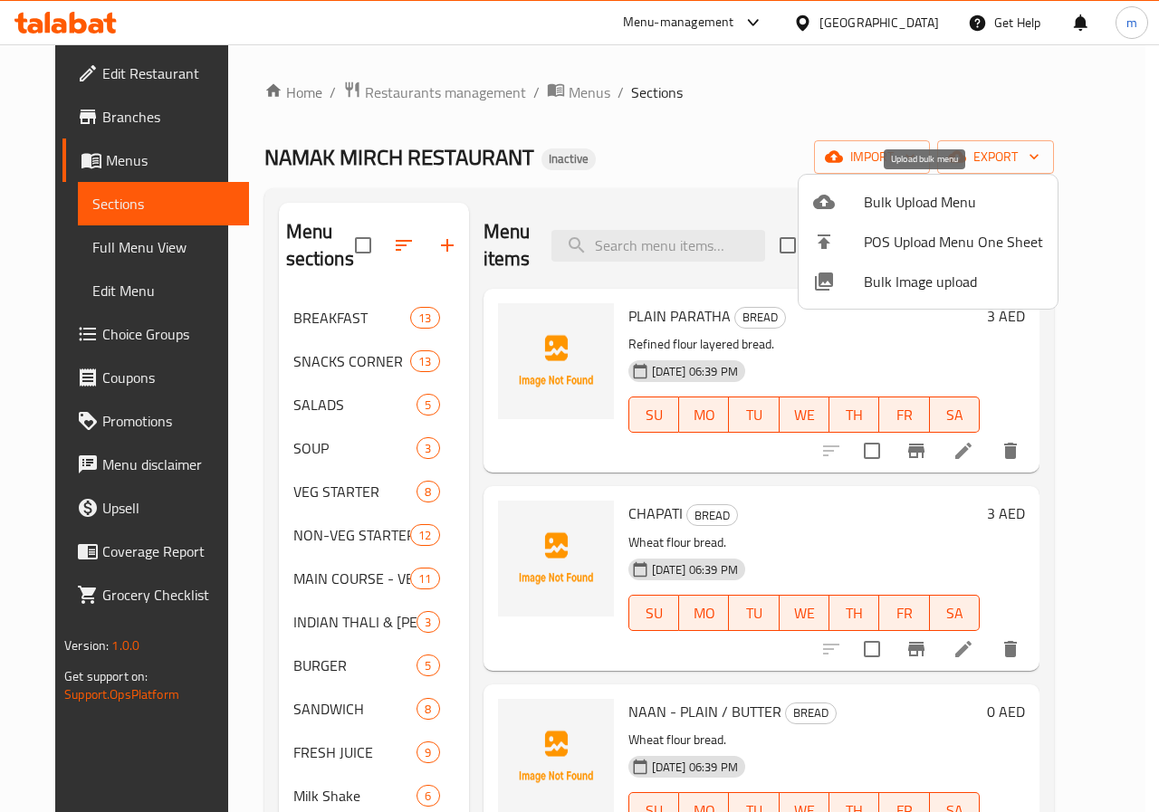
click at [904, 203] on span "Bulk Upload Menu" at bounding box center [953, 202] width 179 height 22
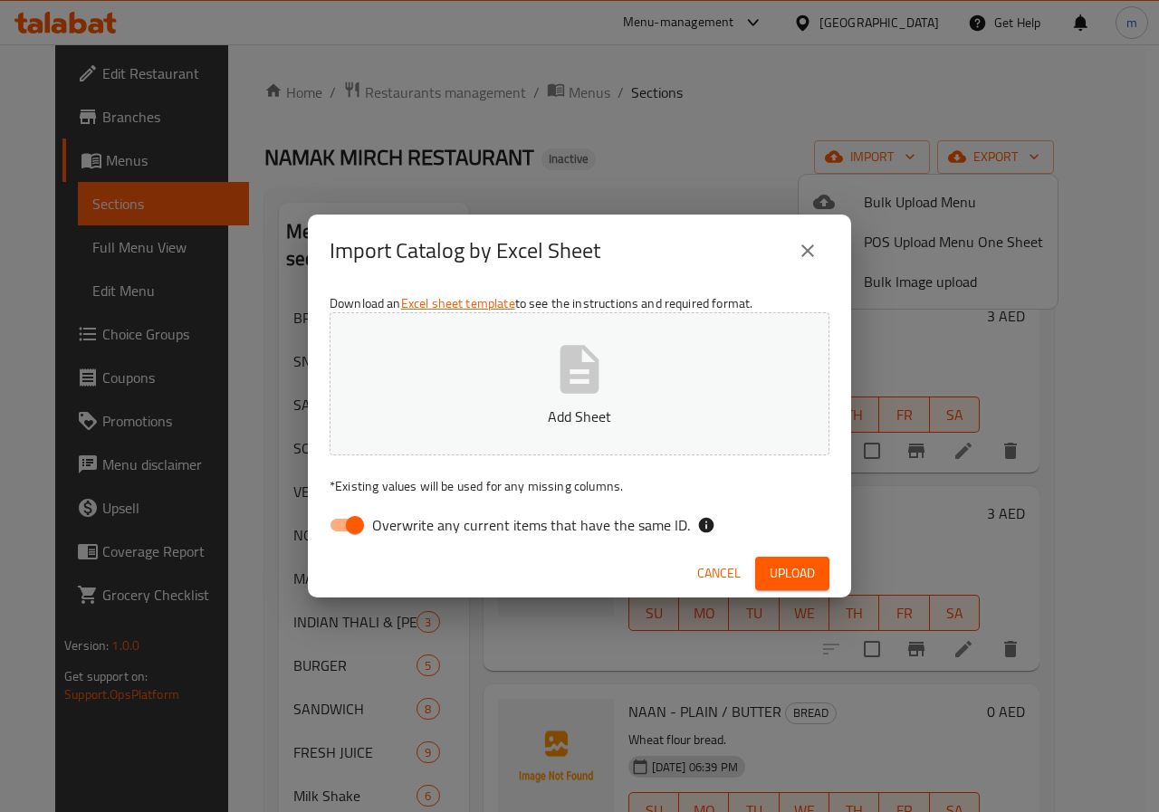
click at [414, 536] on span "Overwrite any current items that have the same ID." at bounding box center [531, 525] width 318 height 22
click at [407, 536] on input "Overwrite any current items that have the same ID." at bounding box center [354, 525] width 103 height 34
checkbox input "false"
click at [572, 397] on icon "button" at bounding box center [580, 370] width 58 height 58
click at [766, 569] on button "Upload" at bounding box center [792, 574] width 74 height 34
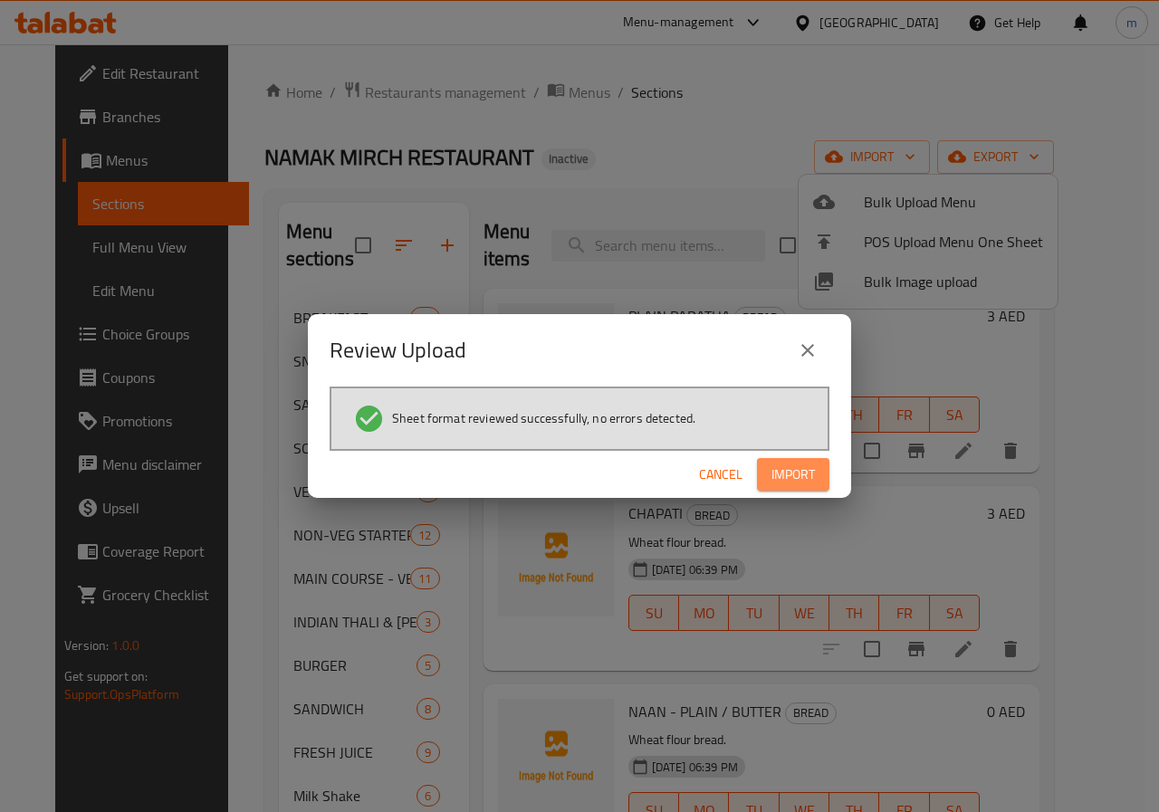
click at [797, 477] on span "Import" at bounding box center [793, 475] width 43 height 23
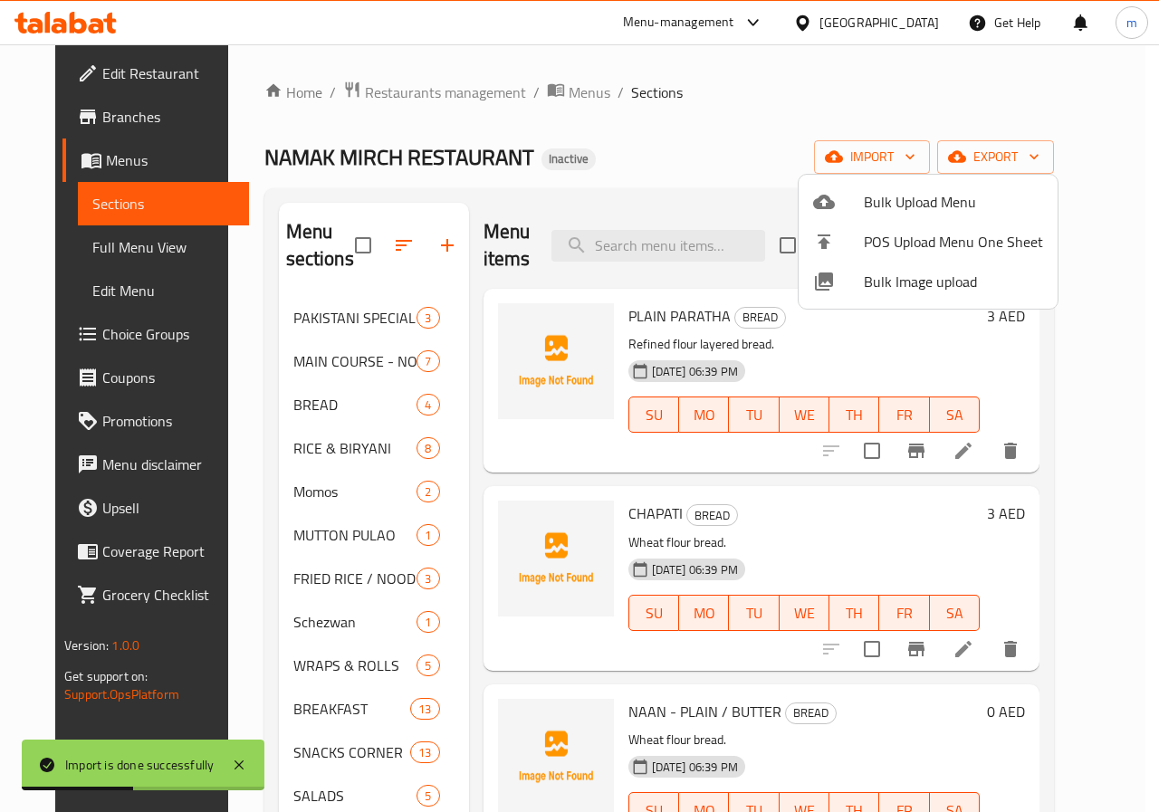
click at [325, 314] on div at bounding box center [579, 406] width 1159 height 812
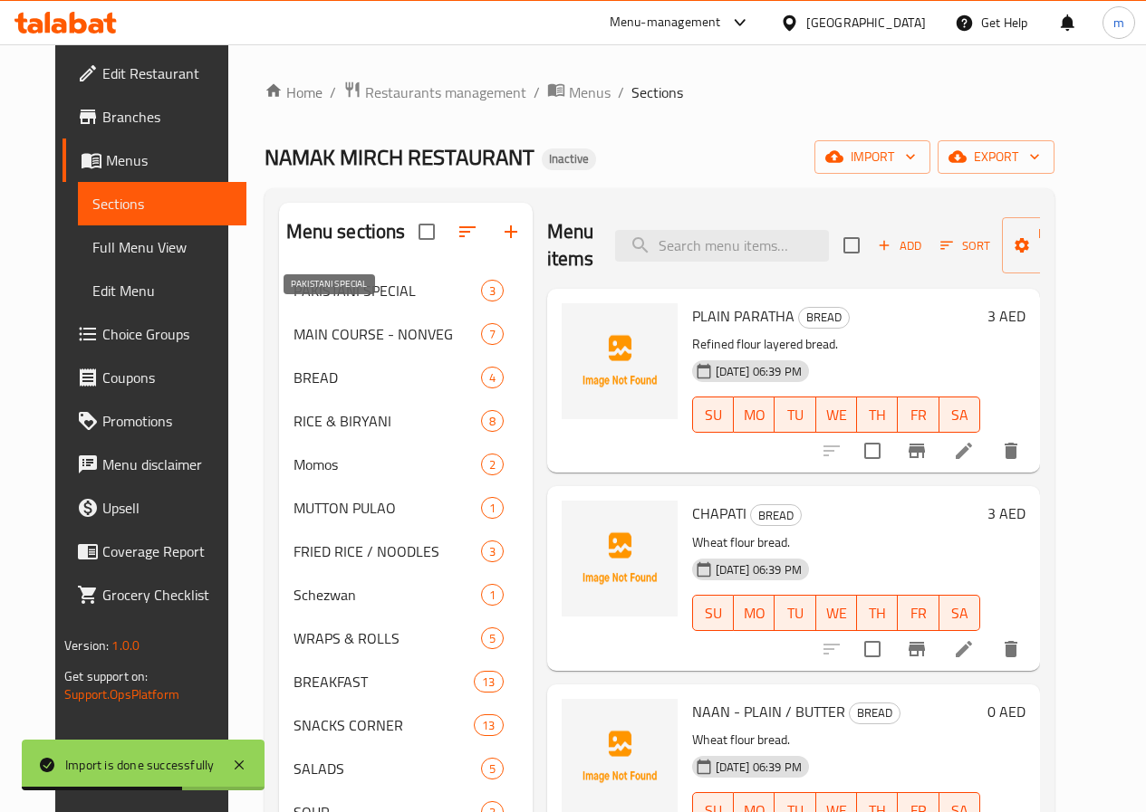
click at [325, 302] on span "PAKISTANI SPECIAL" at bounding box center [386, 291] width 187 height 22
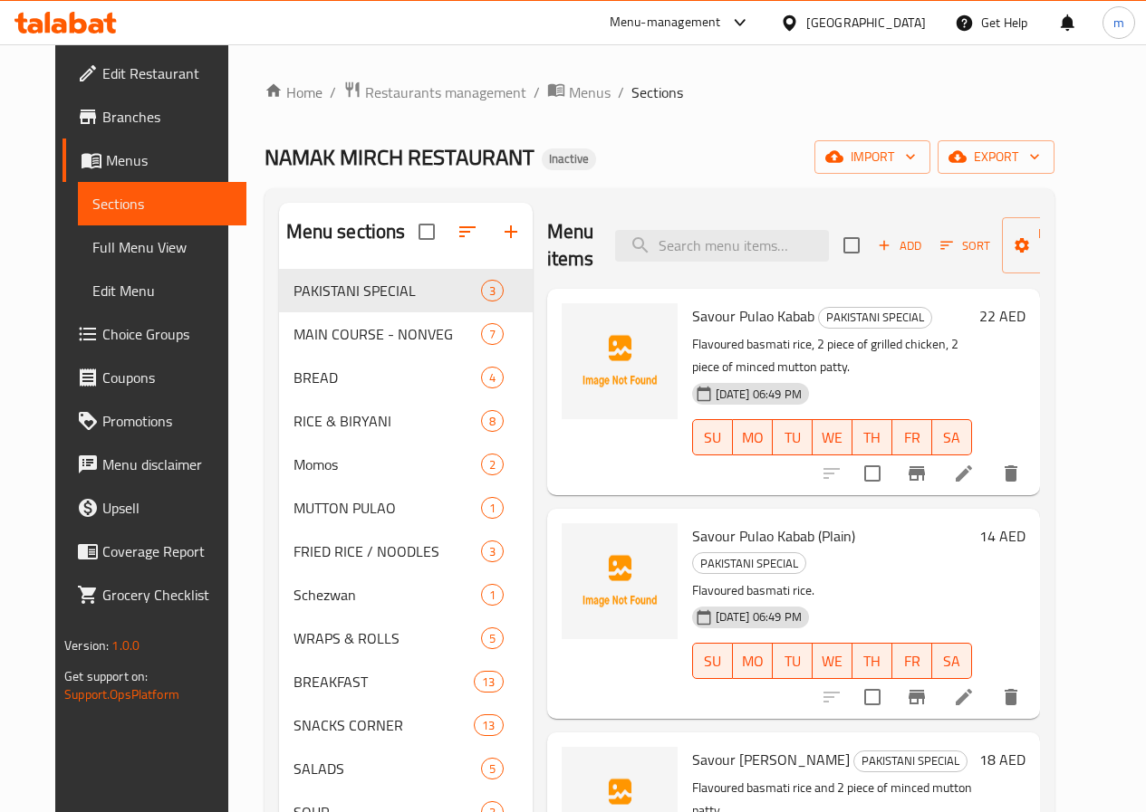
click at [626, 149] on div "NAMAK MIRCH RESTAURANT Inactive import export" at bounding box center [659, 157] width 790 height 34
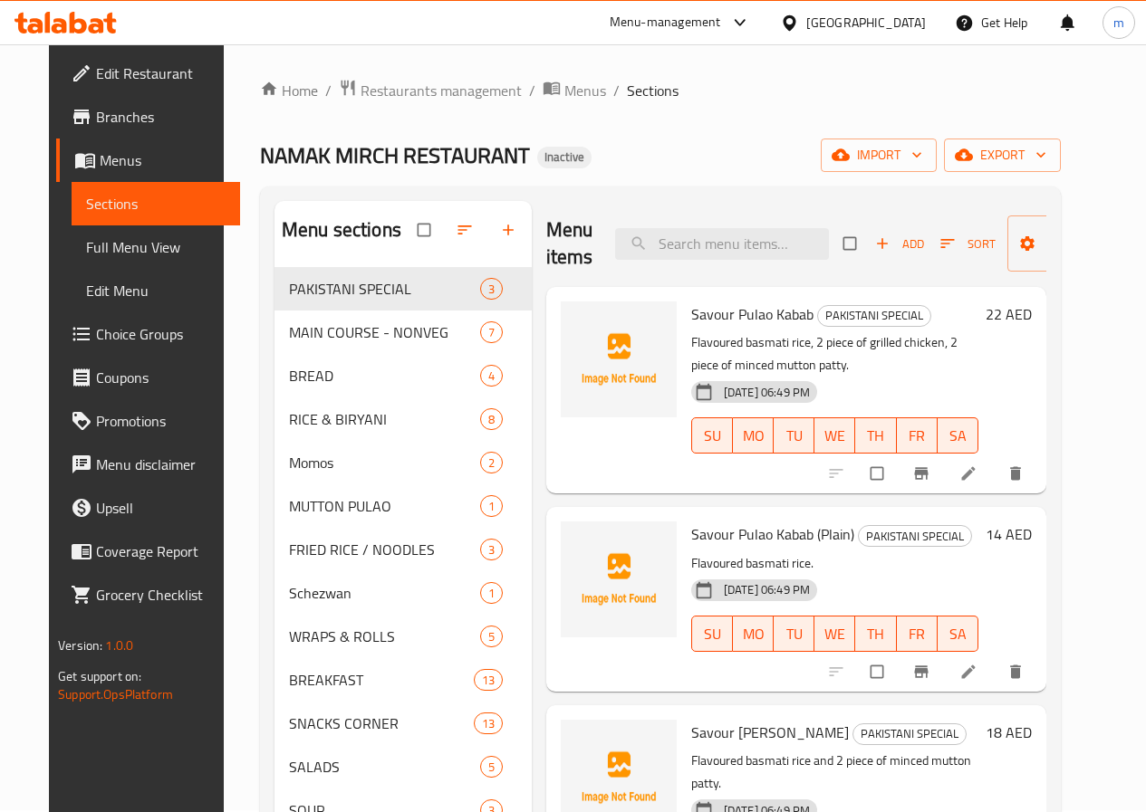
scroll to position [91, 0]
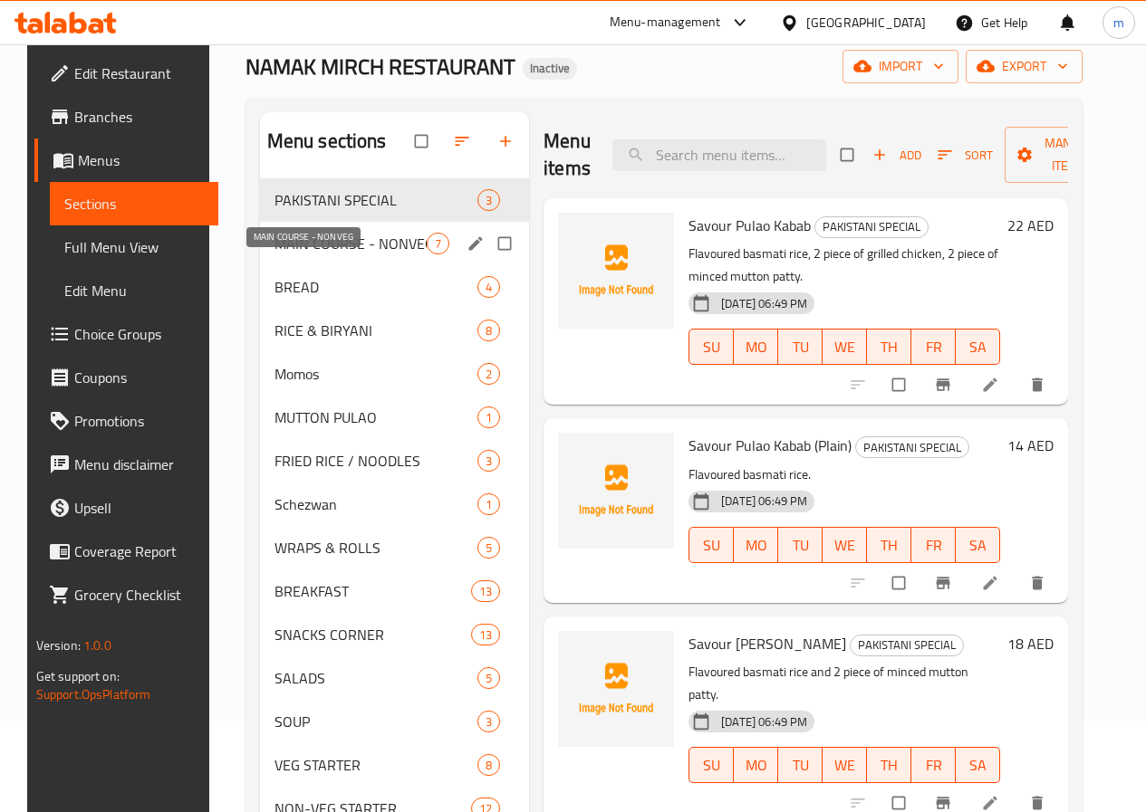
click at [294, 254] on span "MAIN COURSE - NONVEG" at bounding box center [350, 244] width 152 height 22
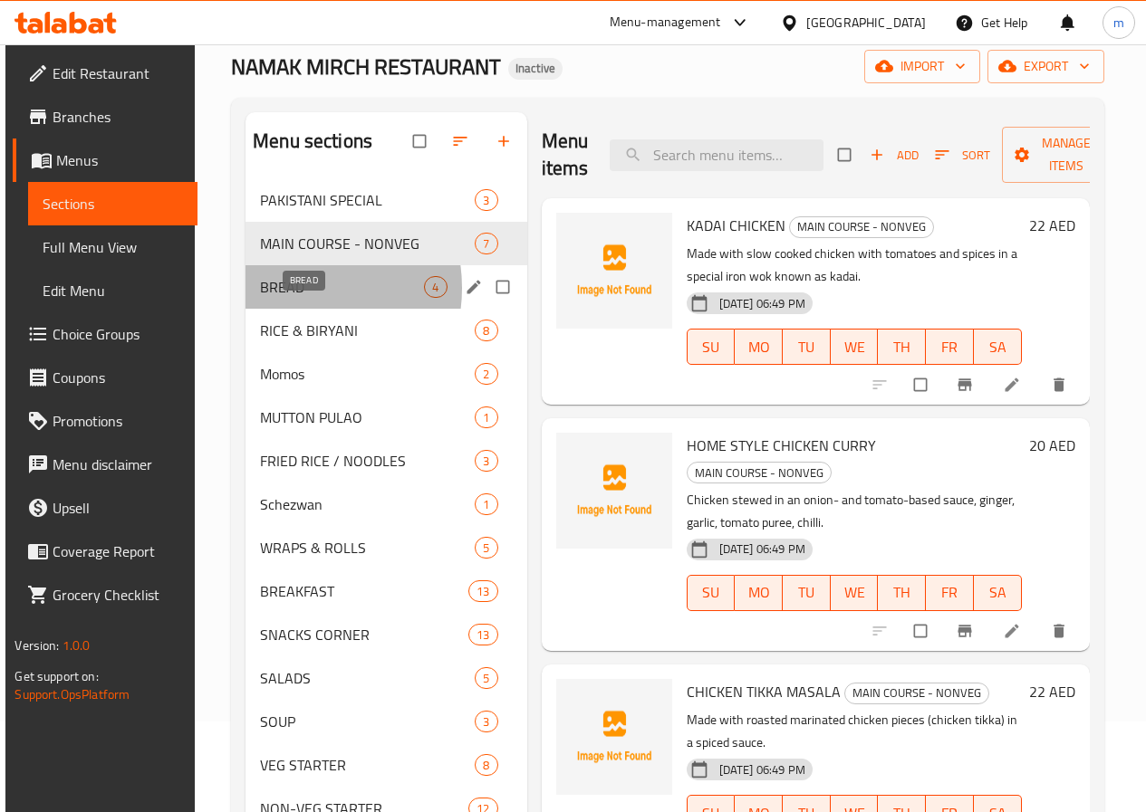
click at [287, 298] on span "BREAD" at bounding box center [342, 287] width 164 height 22
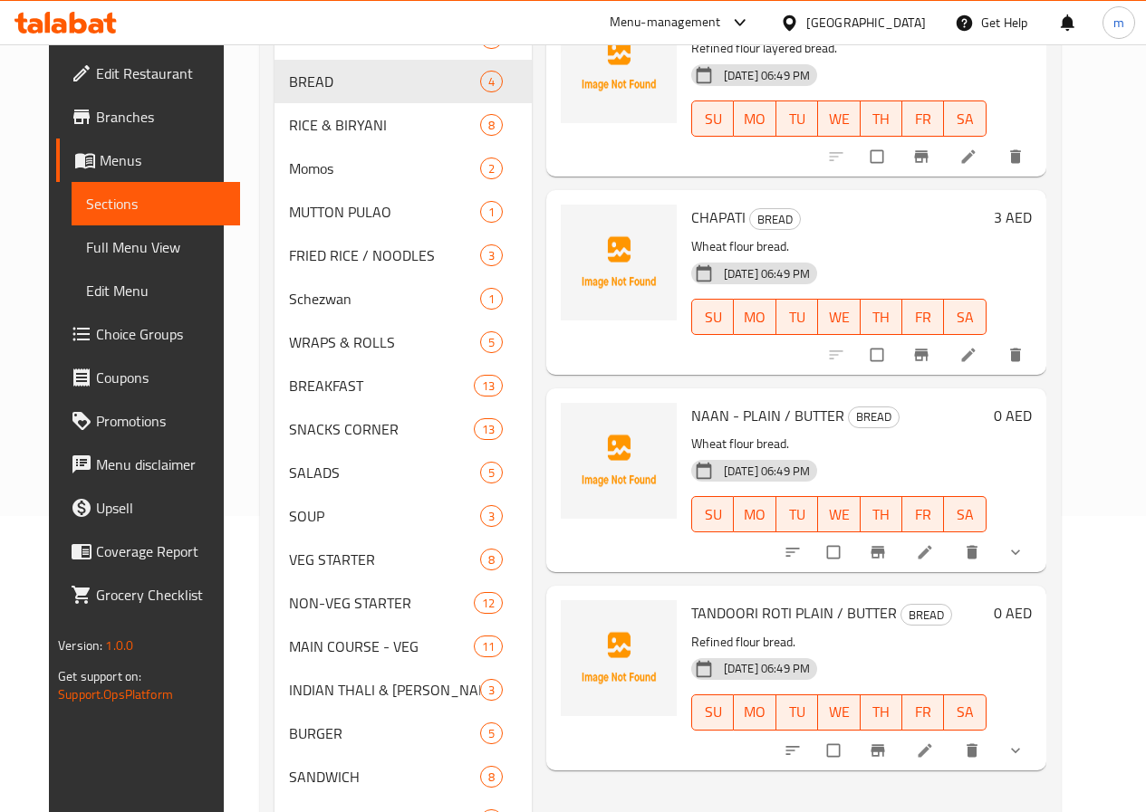
scroll to position [362, 0]
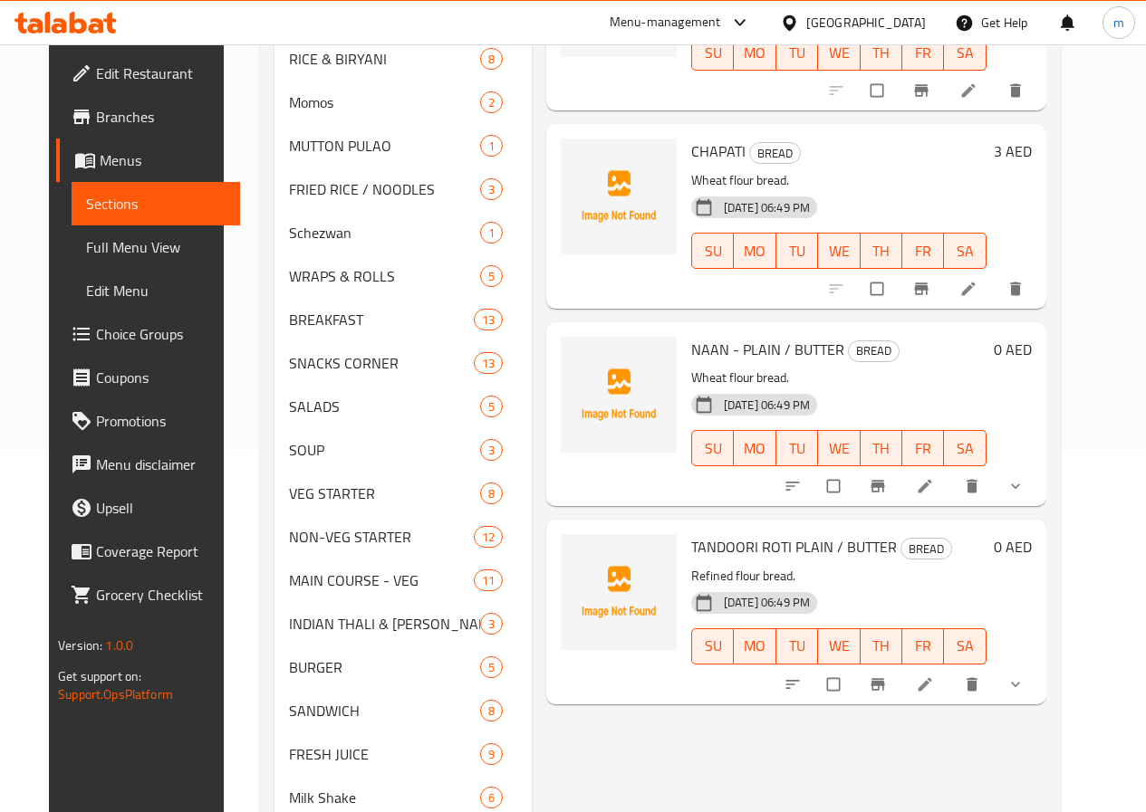
click at [1020, 485] on icon "show more" at bounding box center [1015, 486] width 9 height 5
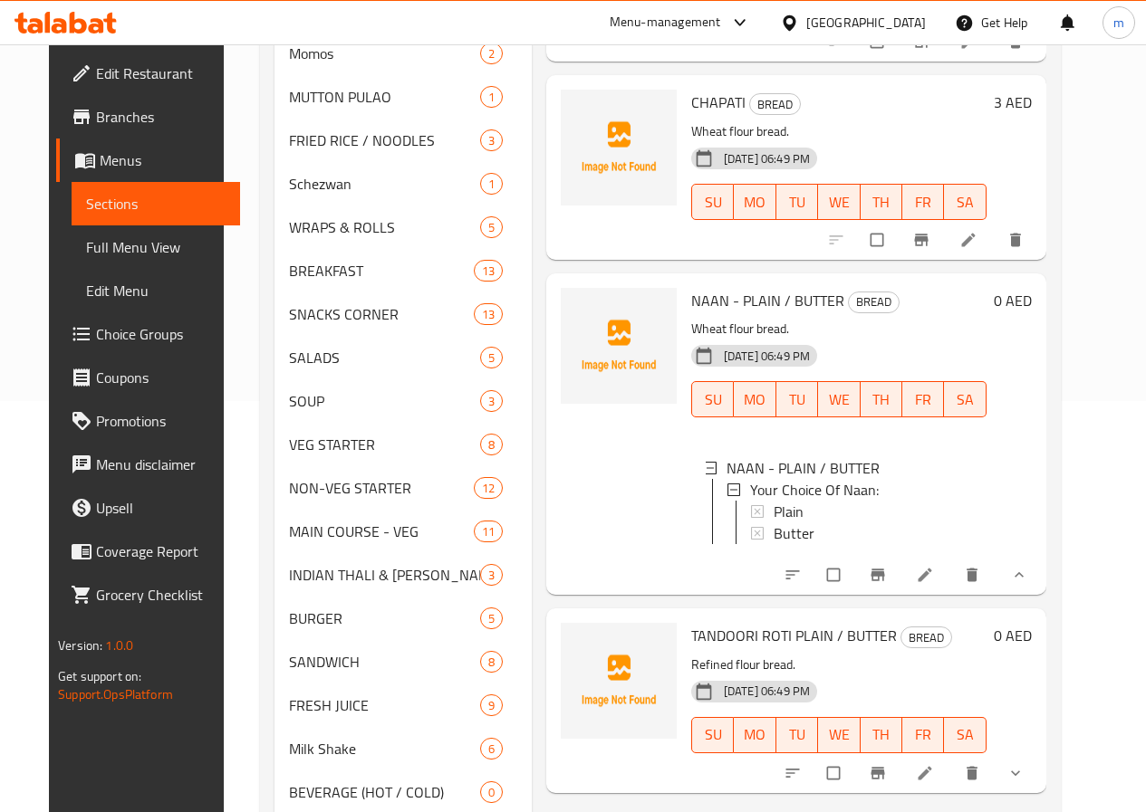
scroll to position [453, 0]
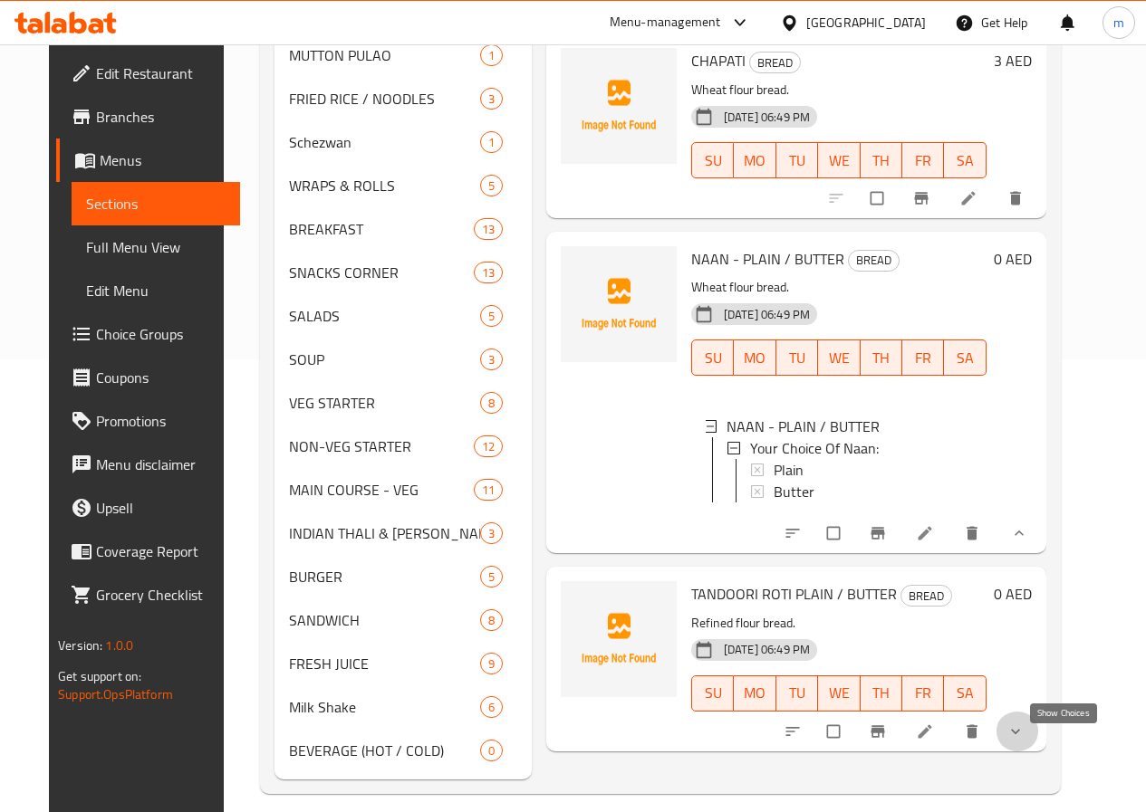
click at [1024, 741] on icon "show more" at bounding box center [1015, 732] width 18 height 18
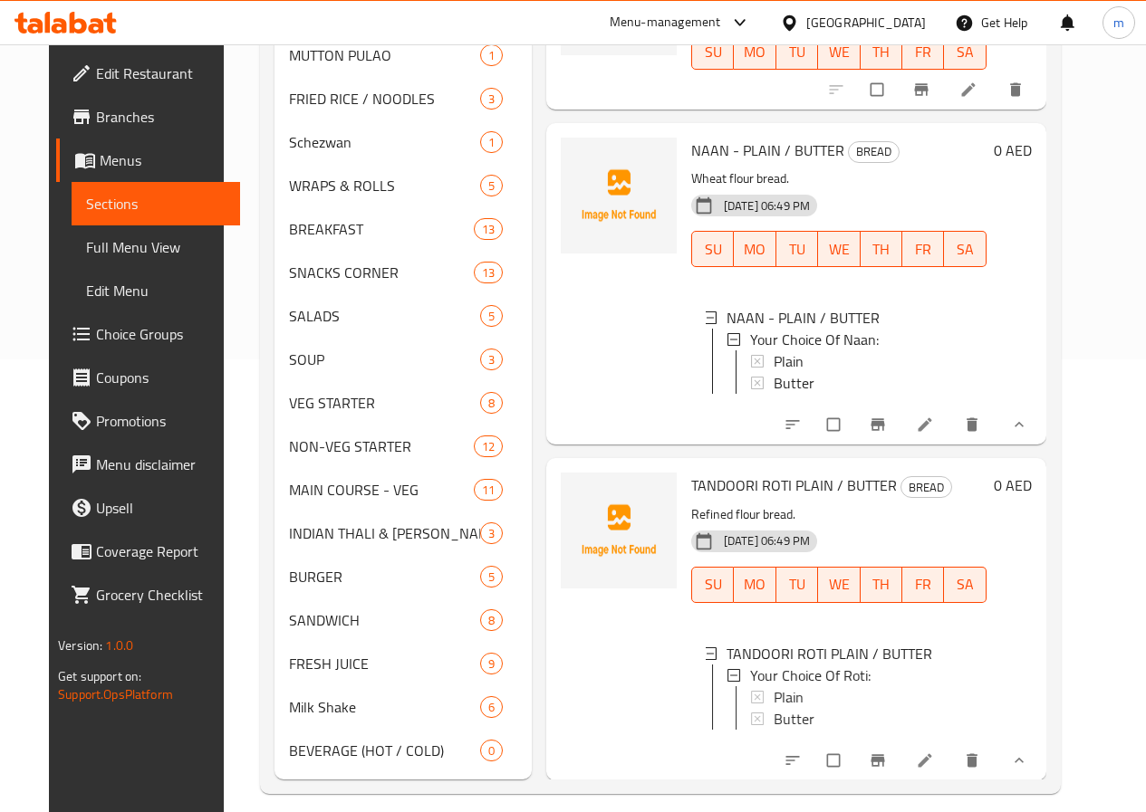
scroll to position [110, 0]
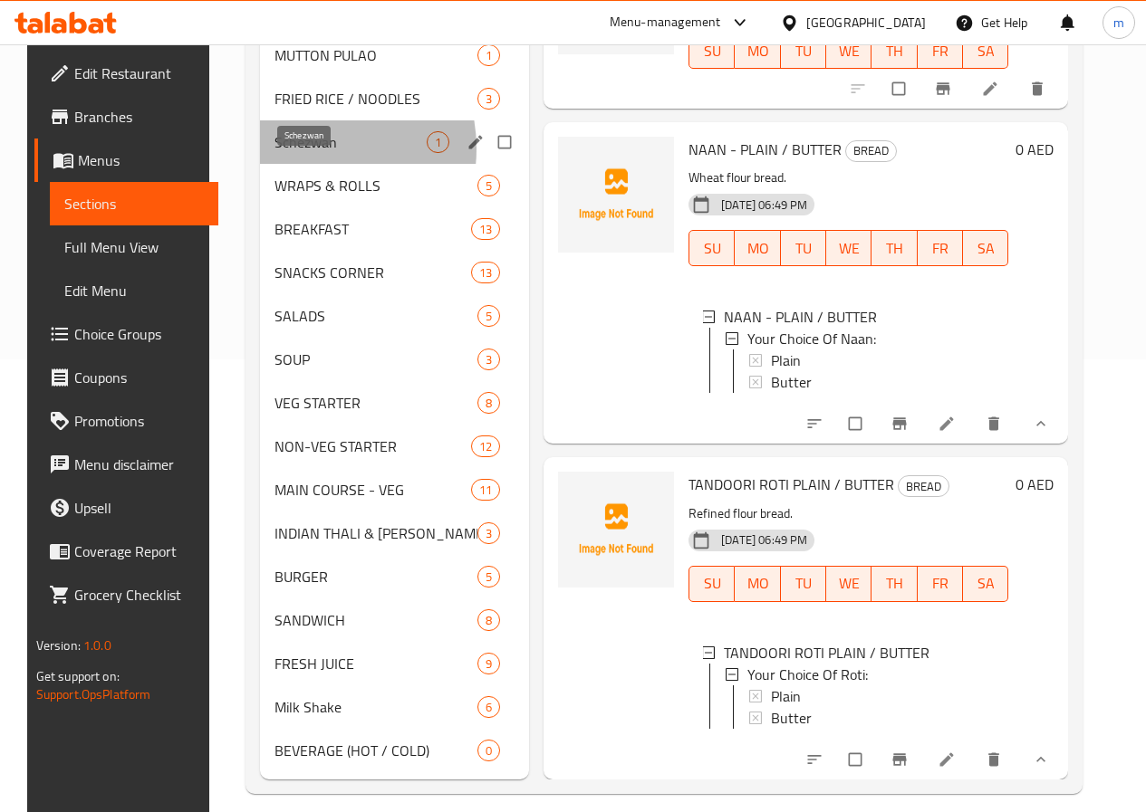
click at [292, 153] on span "Schezwan" at bounding box center [350, 142] width 152 height 22
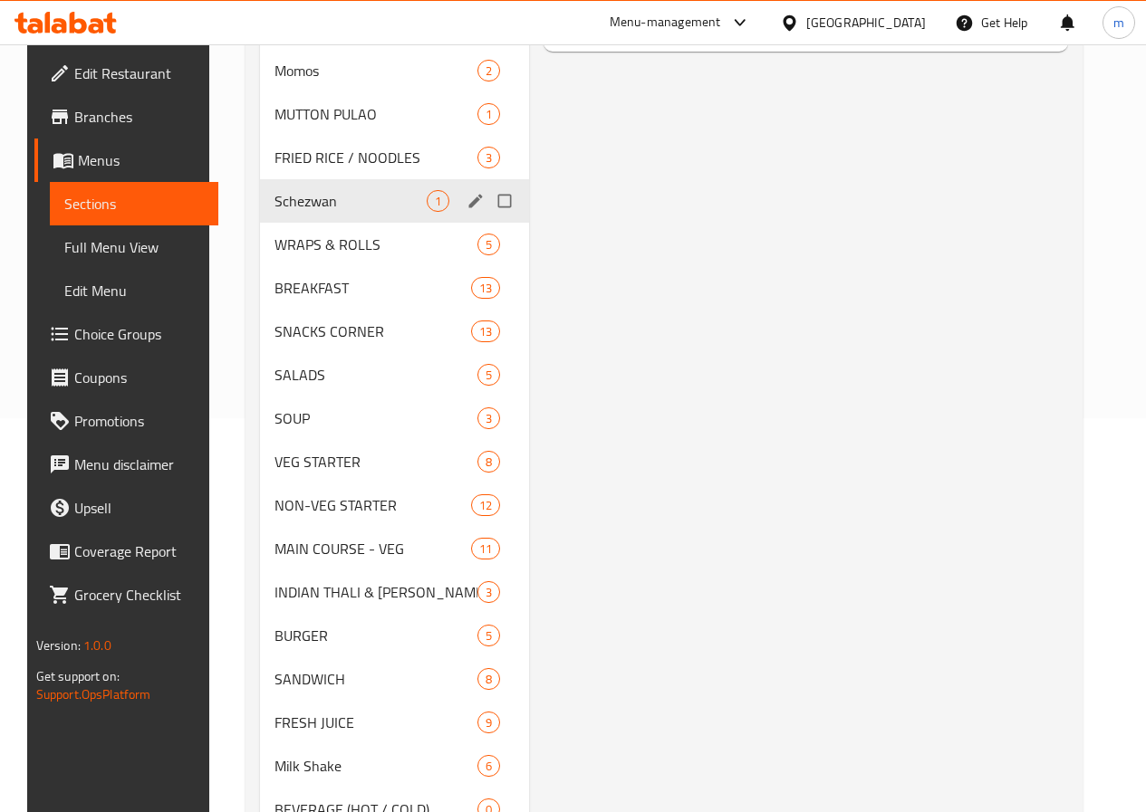
scroll to position [362, 0]
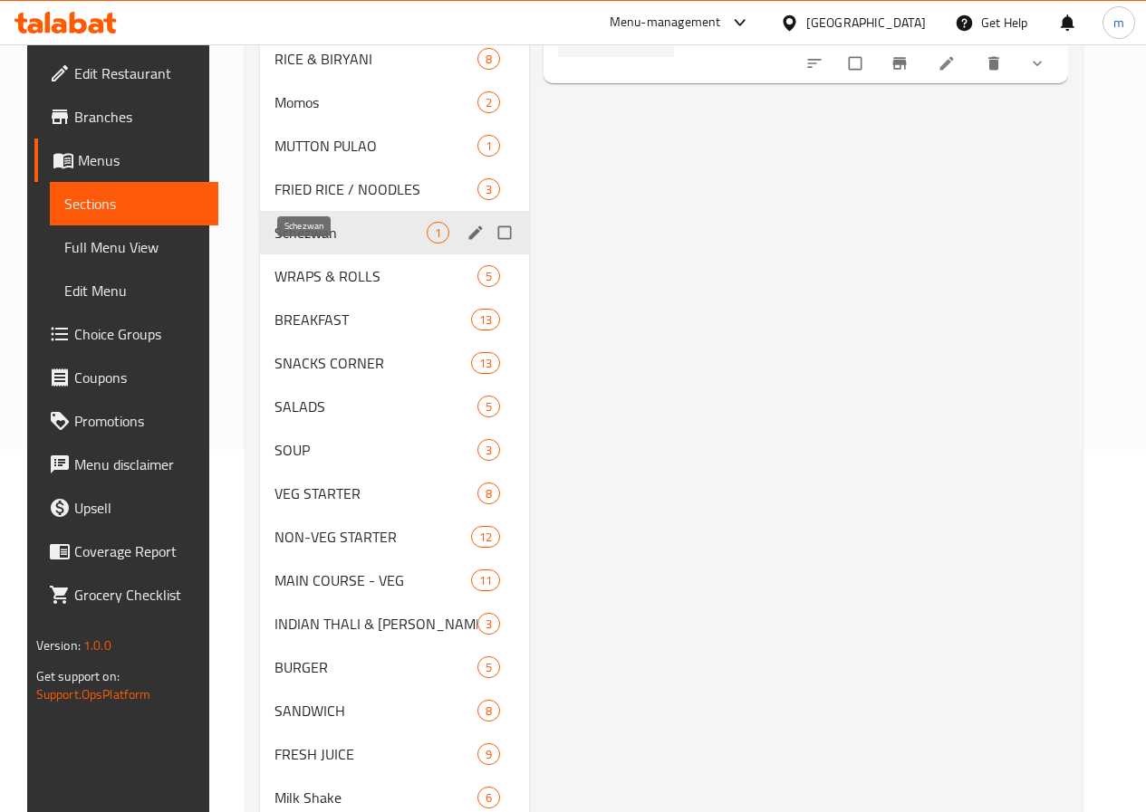
click at [282, 244] on span "Schezwan" at bounding box center [350, 233] width 152 height 22
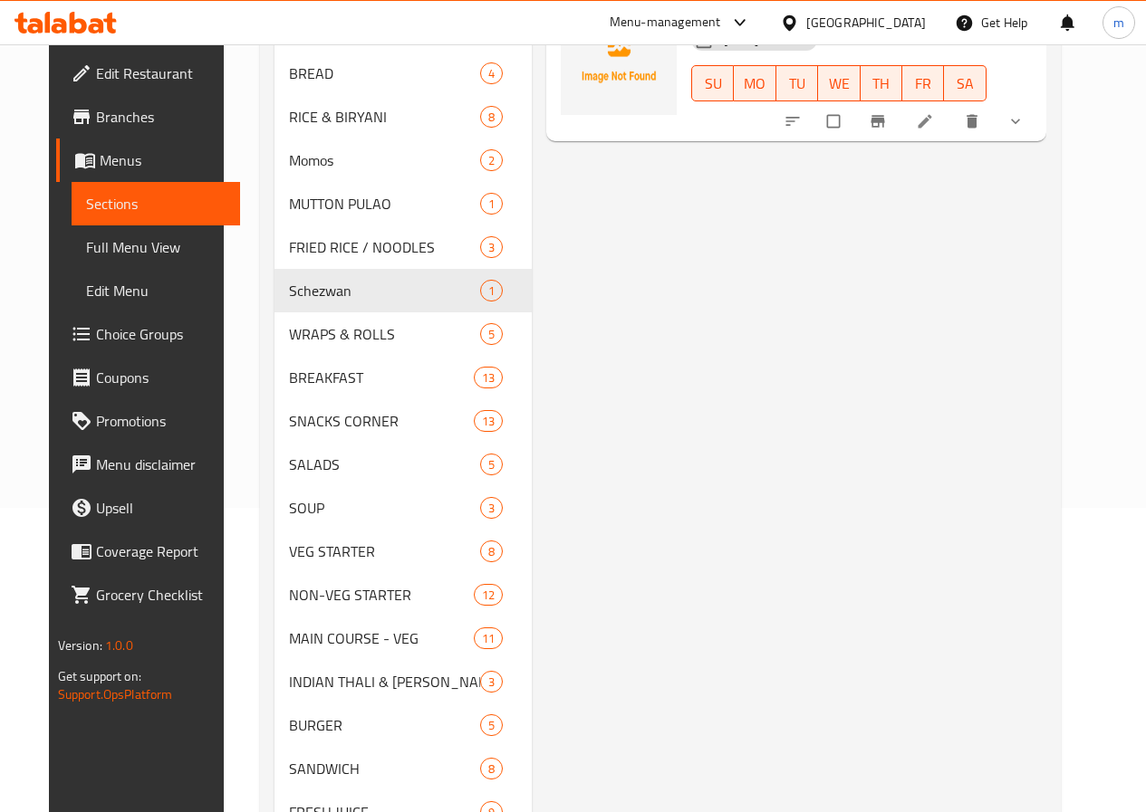
scroll to position [272, 0]
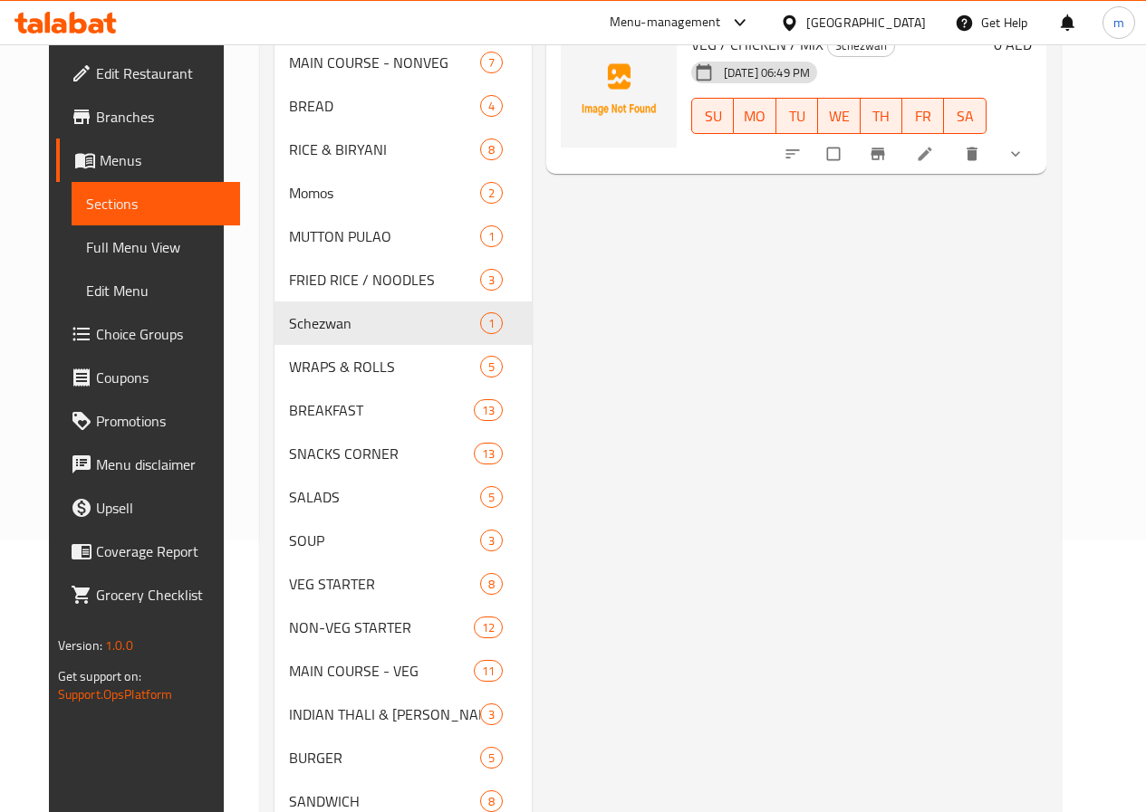
click at [1028, 145] on span "show more" at bounding box center [1017, 154] width 22 height 18
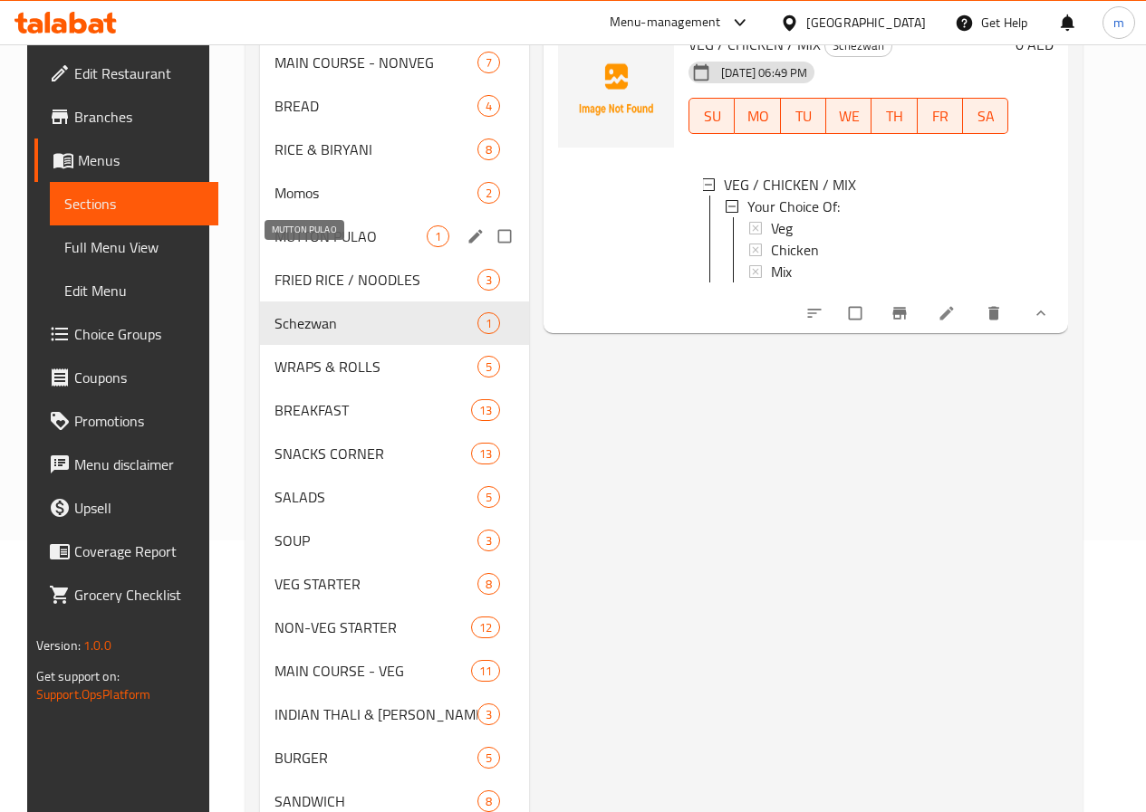
click at [322, 247] on span "MUTTON PULAO" at bounding box center [350, 237] width 152 height 22
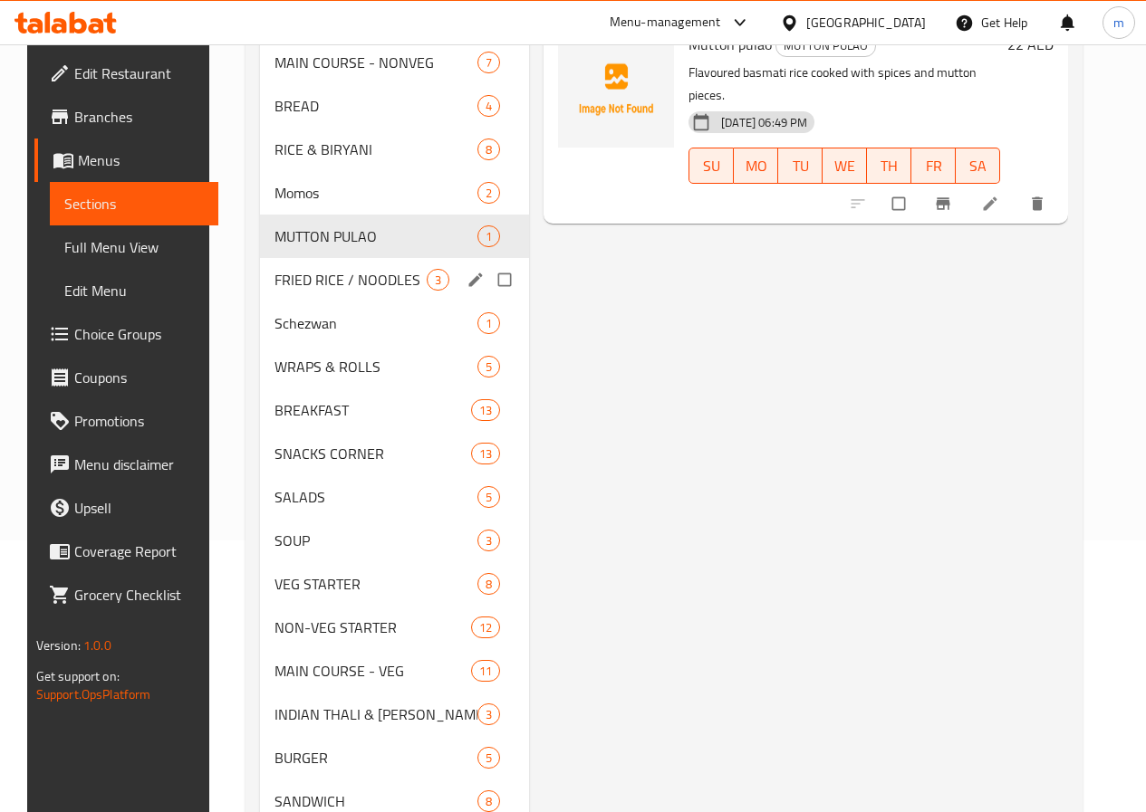
click at [277, 302] on div "FRIED RICE / NOODLES 3" at bounding box center [395, 279] width 270 height 43
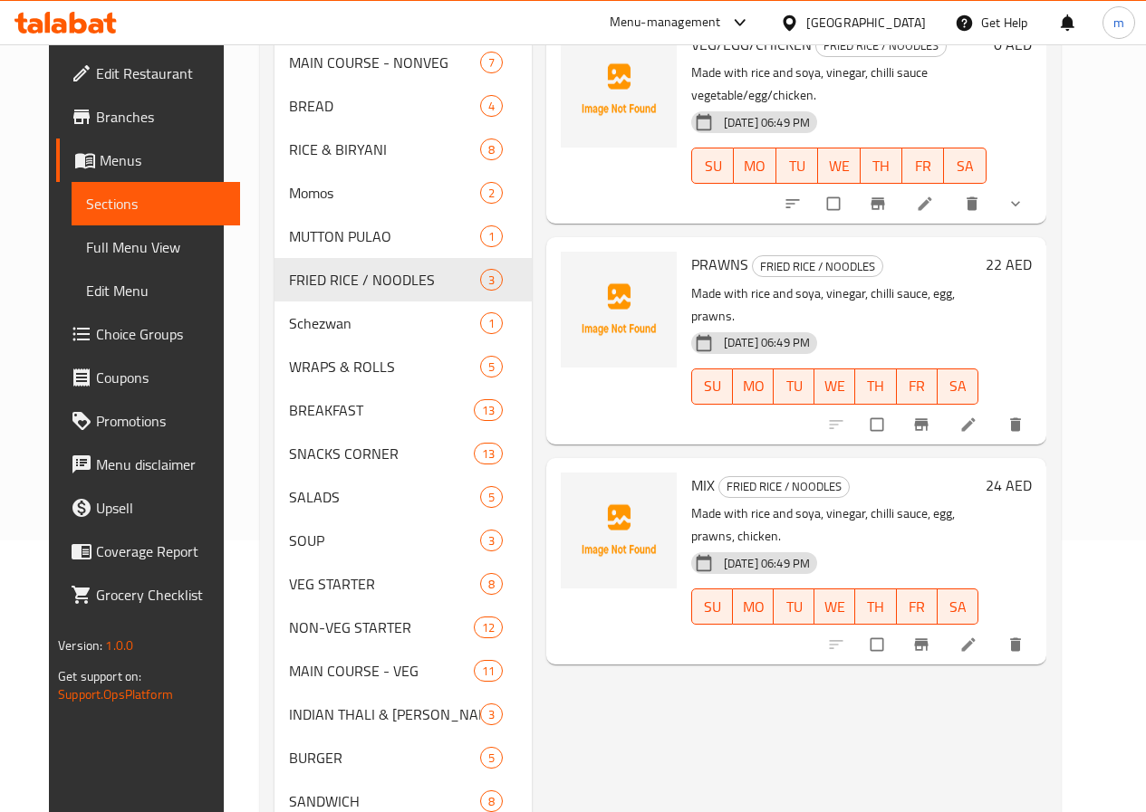
click at [1028, 195] on span "show more" at bounding box center [1017, 204] width 22 height 18
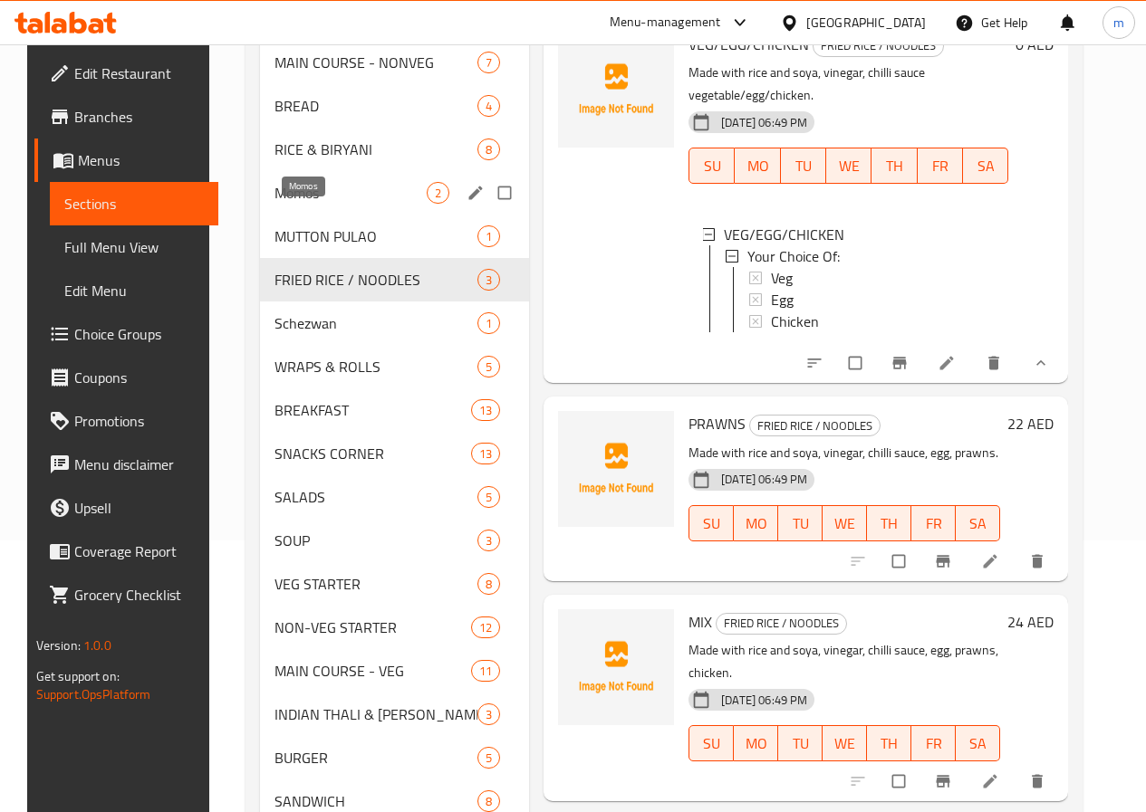
click at [281, 204] on span "Momos" at bounding box center [350, 193] width 152 height 22
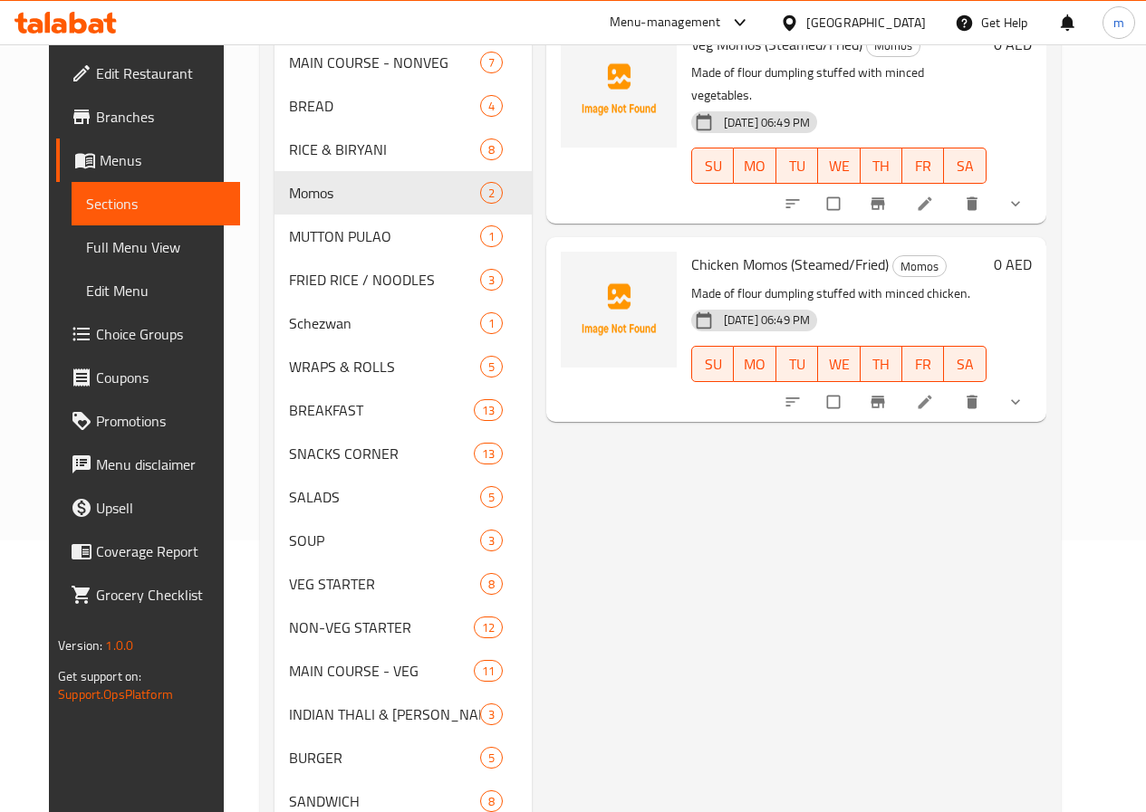
click at [1039, 192] on button "show more" at bounding box center [1016, 204] width 43 height 40
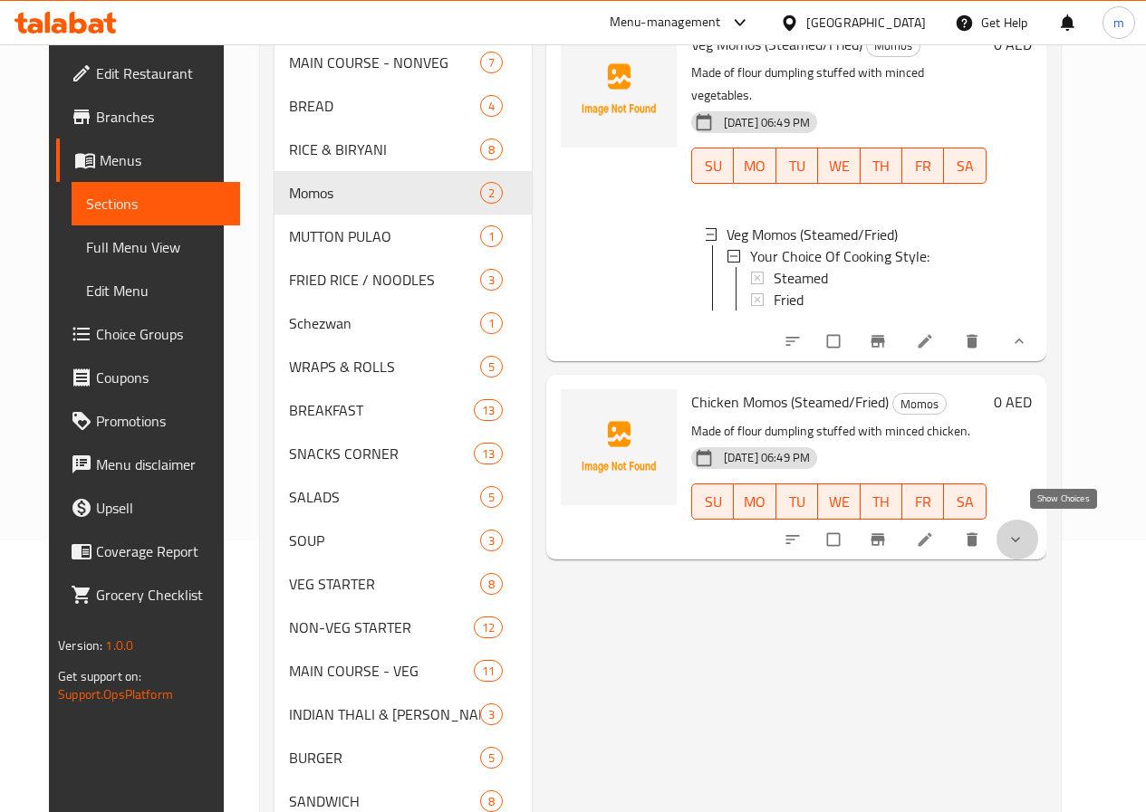
click at [1024, 531] on icon "show more" at bounding box center [1015, 540] width 18 height 18
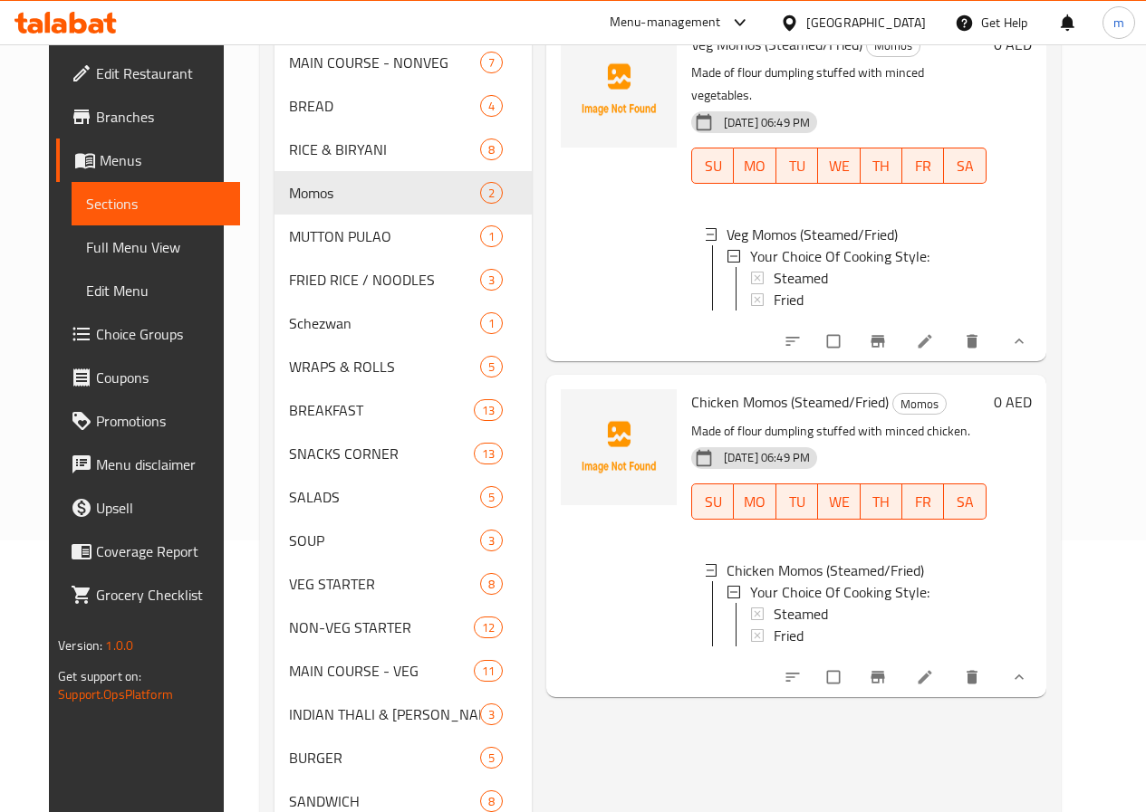
click at [86, 240] on span "Full Menu View" at bounding box center [155, 247] width 139 height 22
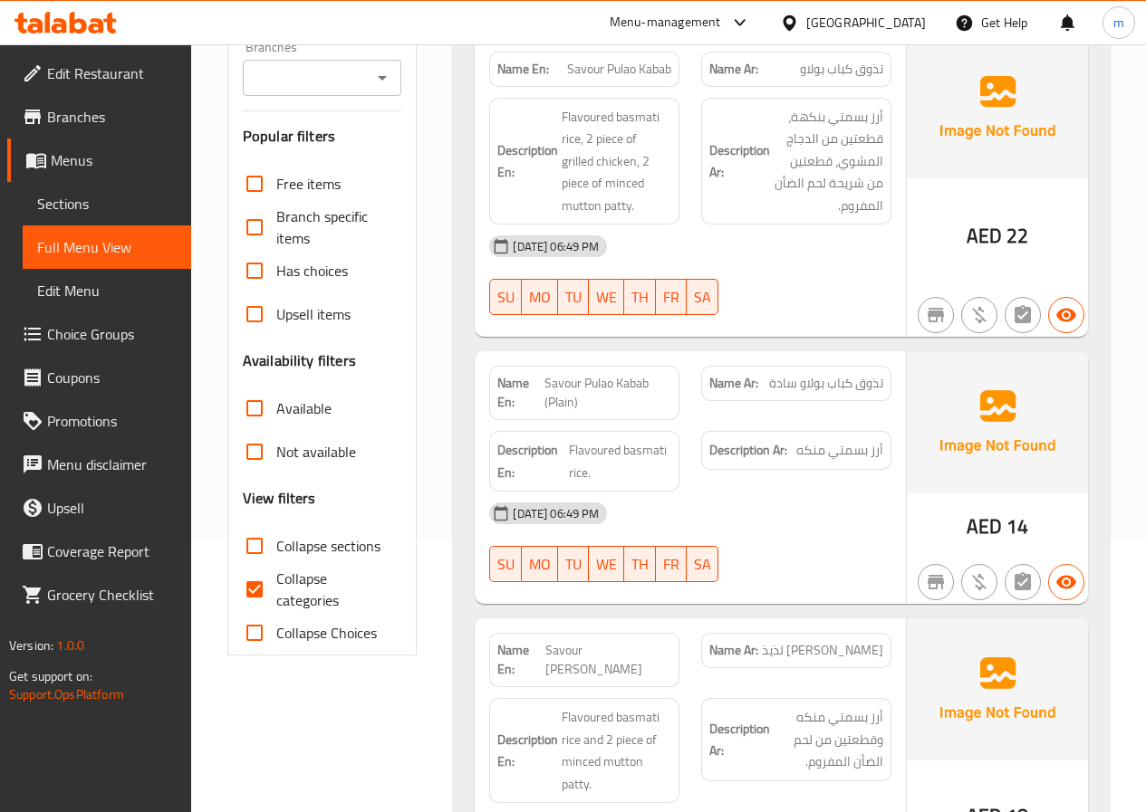
click at [304, 579] on span "Collapse categories" at bounding box center [331, 589] width 111 height 43
click at [276, 579] on input "Collapse categories" at bounding box center [254, 589] width 43 height 43
checkbox input "false"
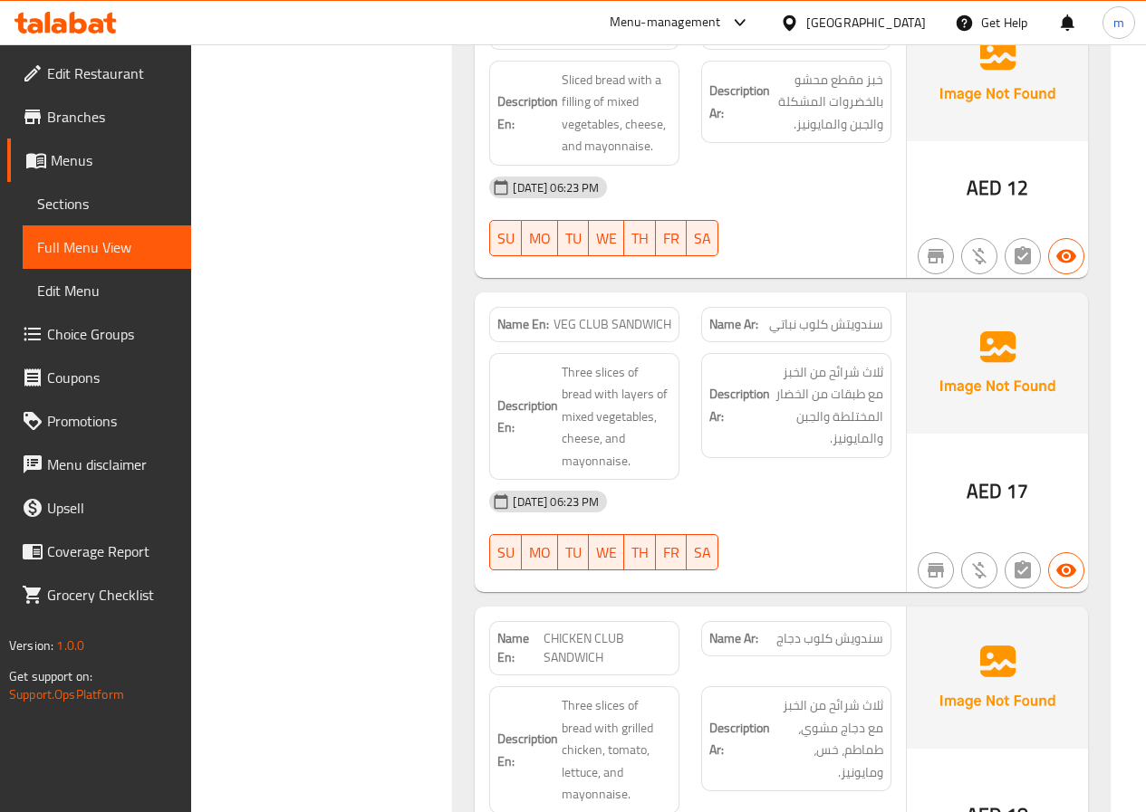
scroll to position [43016, 0]
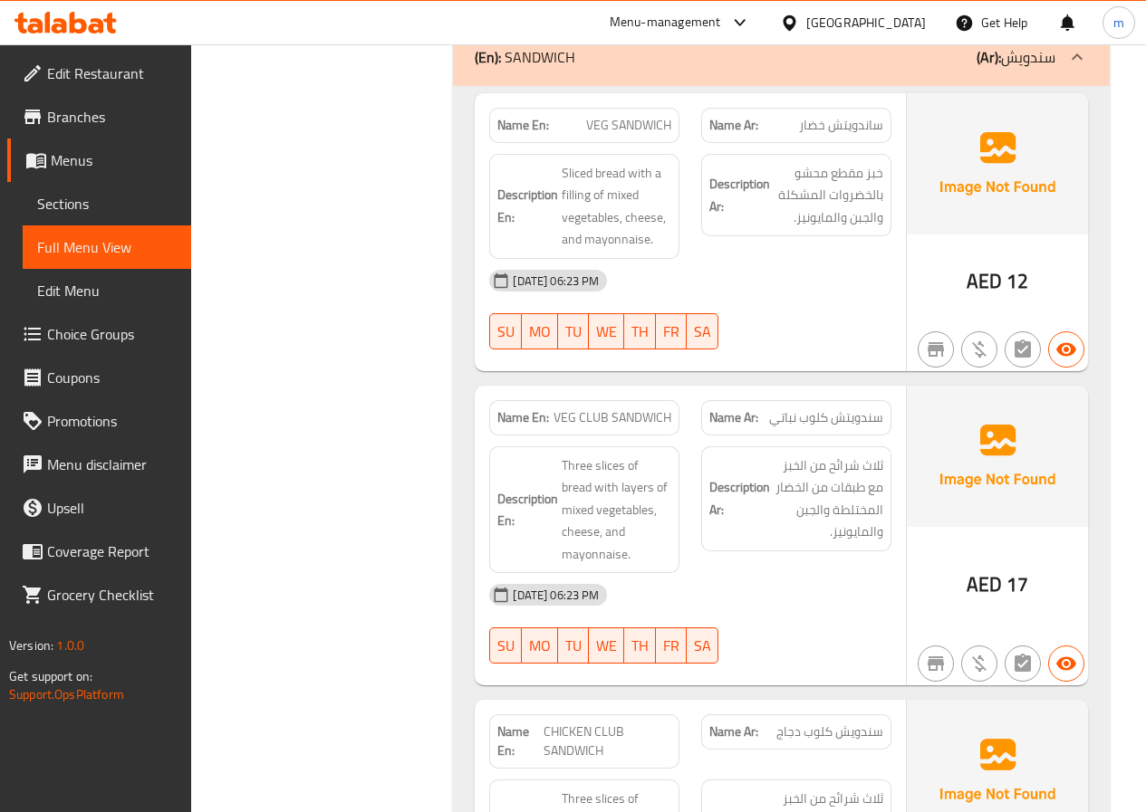
click at [53, 197] on span "Sections" at bounding box center [106, 204] width 139 height 22
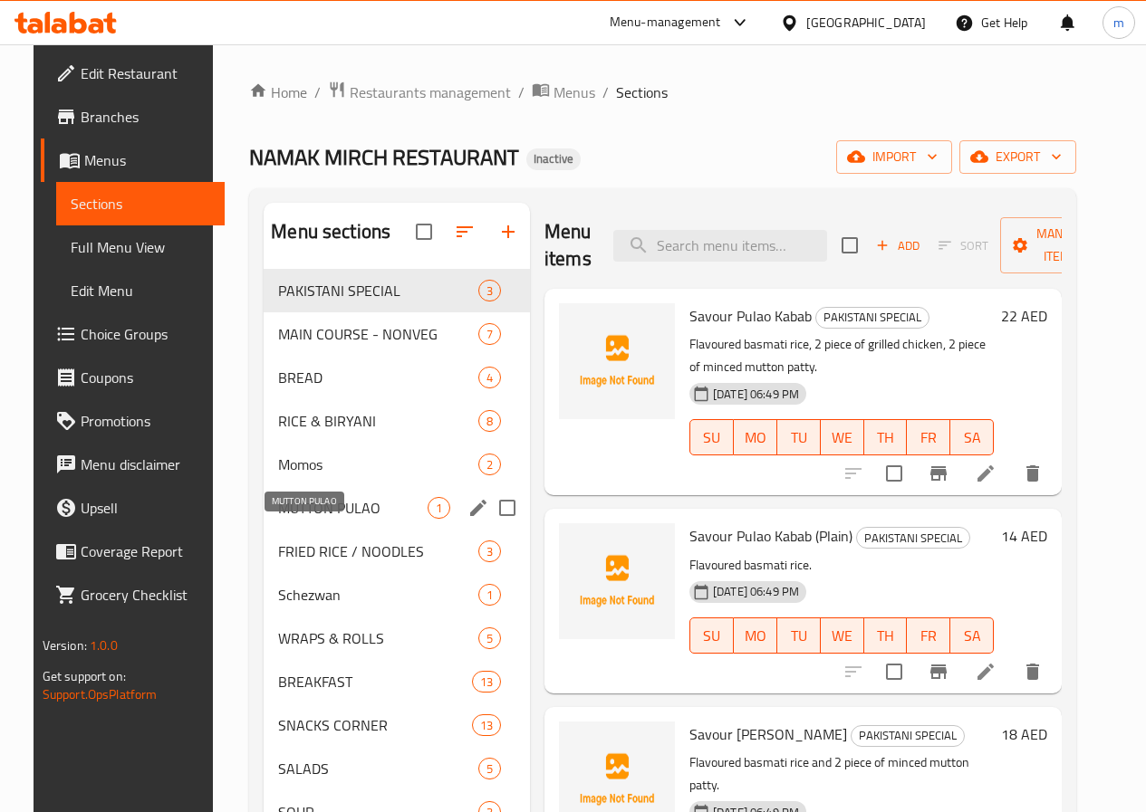
scroll to position [91, 0]
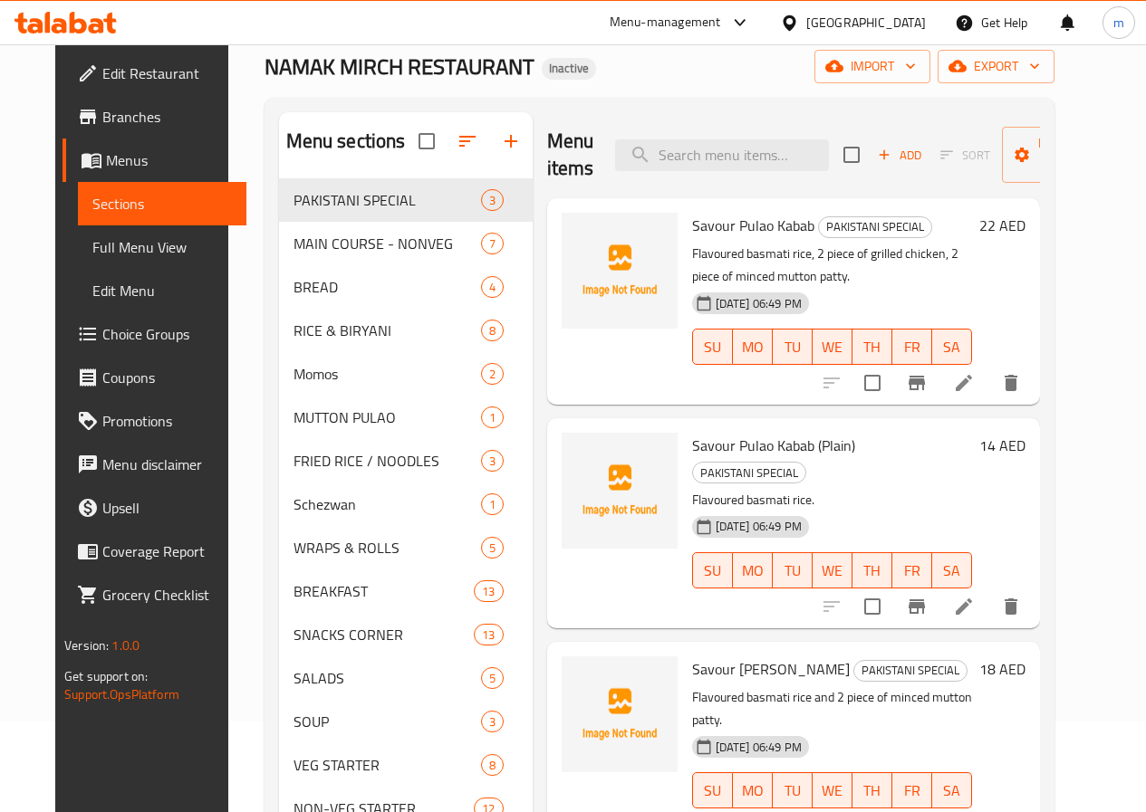
click at [92, 258] on span "Full Menu View" at bounding box center [161, 247] width 139 height 22
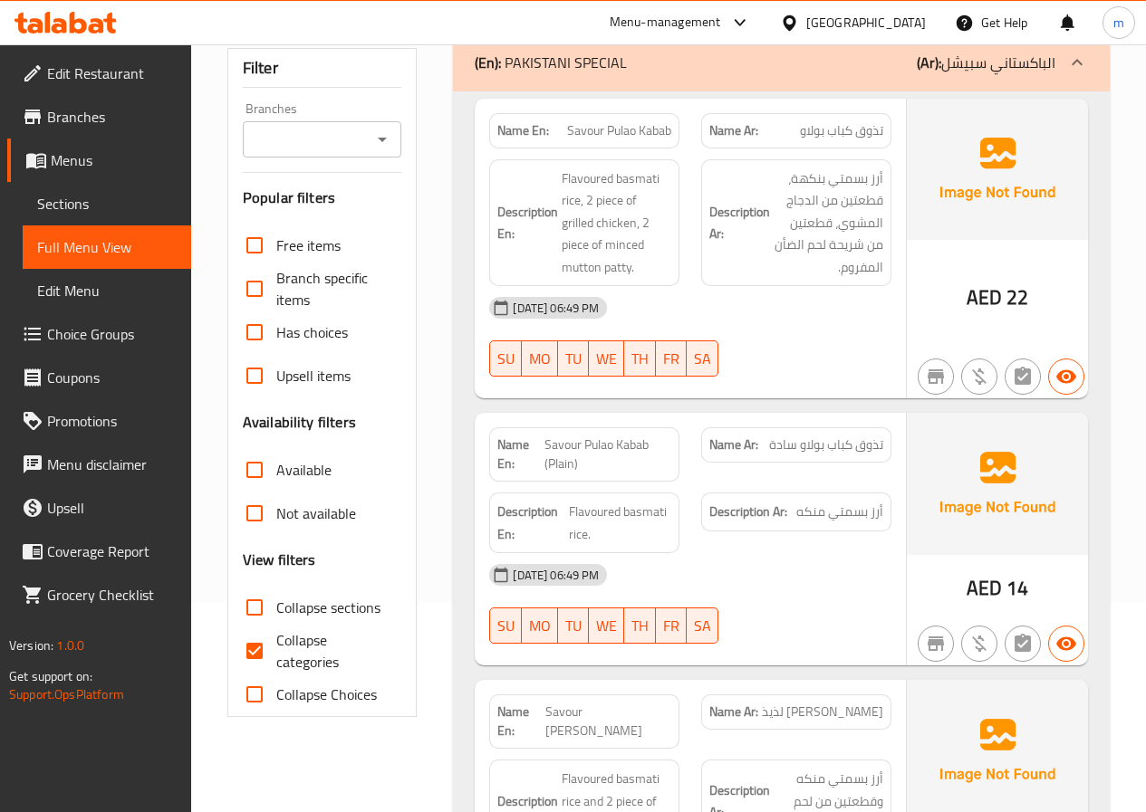
scroll to position [272, 0]
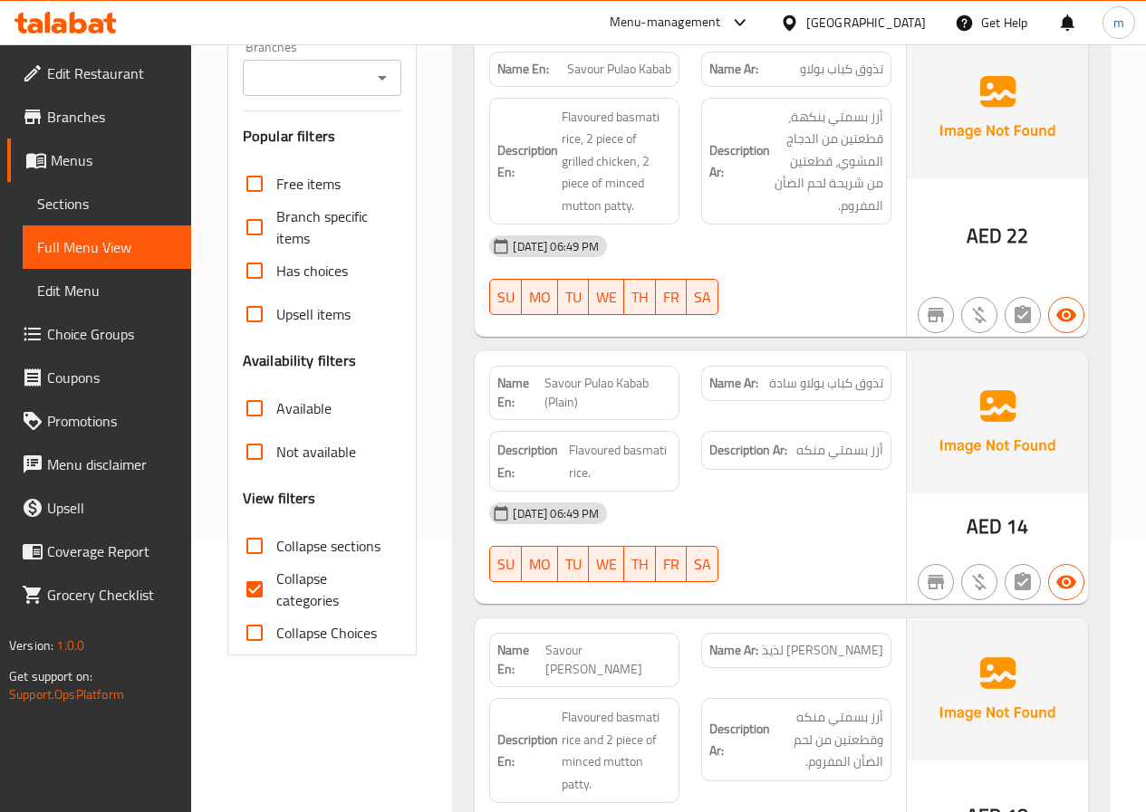
click at [255, 587] on input "Collapse categories" at bounding box center [254, 589] width 43 height 43
checkbox input "false"
click at [292, 546] on span "Collapse sections" at bounding box center [328, 546] width 104 height 22
click at [276, 546] on input "Collapse sections" at bounding box center [254, 545] width 43 height 43
checkbox input "true"
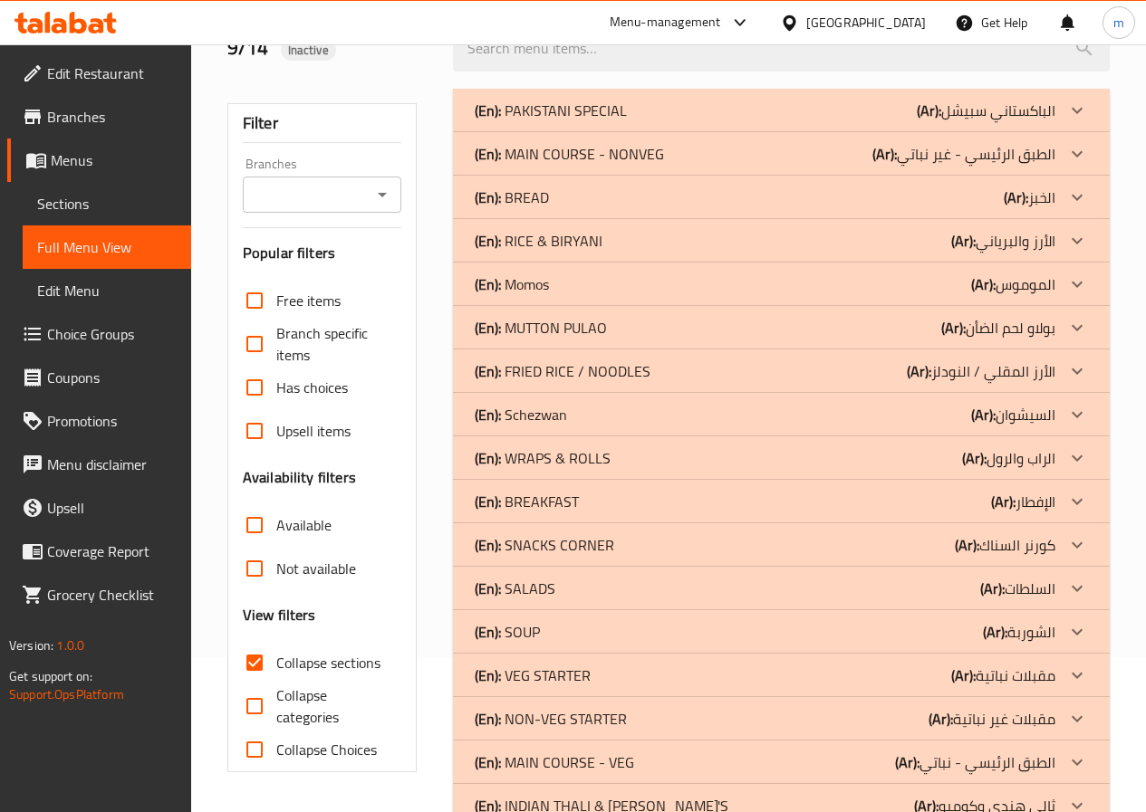
scroll to position [0, 0]
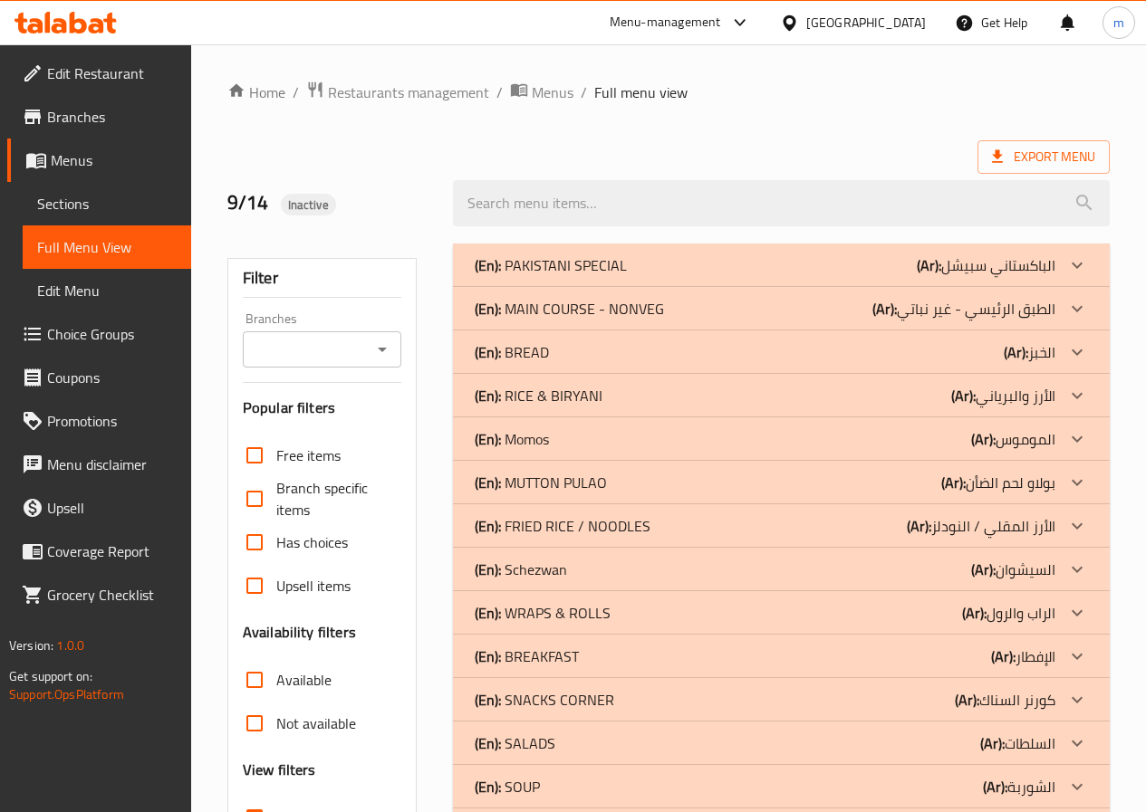
click at [1082, 264] on icon at bounding box center [1077, 265] width 22 height 22
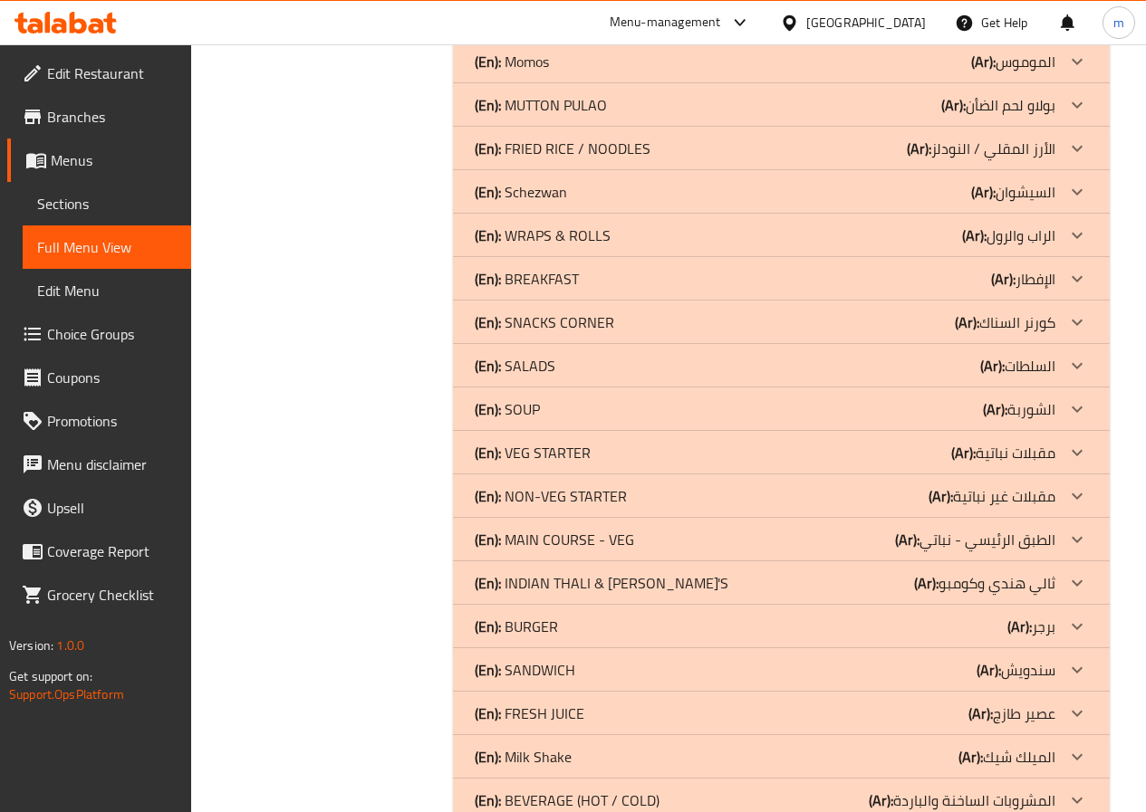
scroll to position [903, 0]
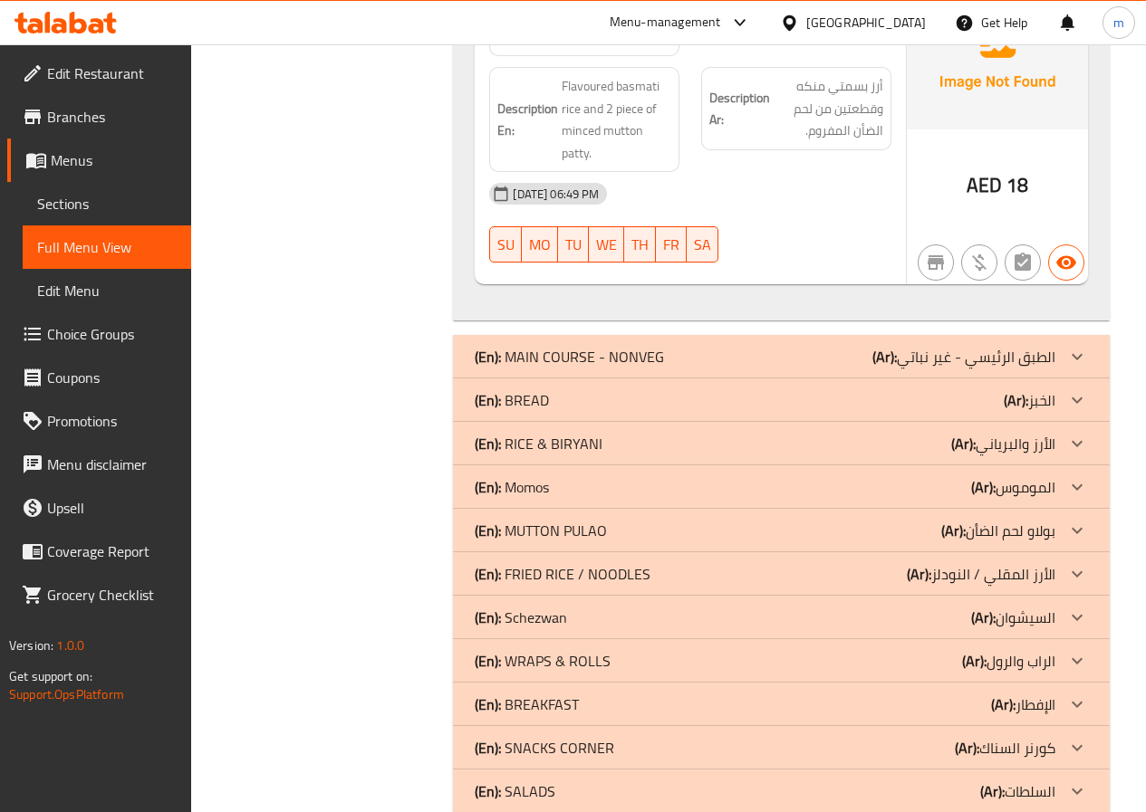
click at [1055, 335] on div "(En): MAIN COURSE - NONVEG (Ar): الطبق الرئيسي - غير نباتي" at bounding box center [781, 356] width 657 height 43
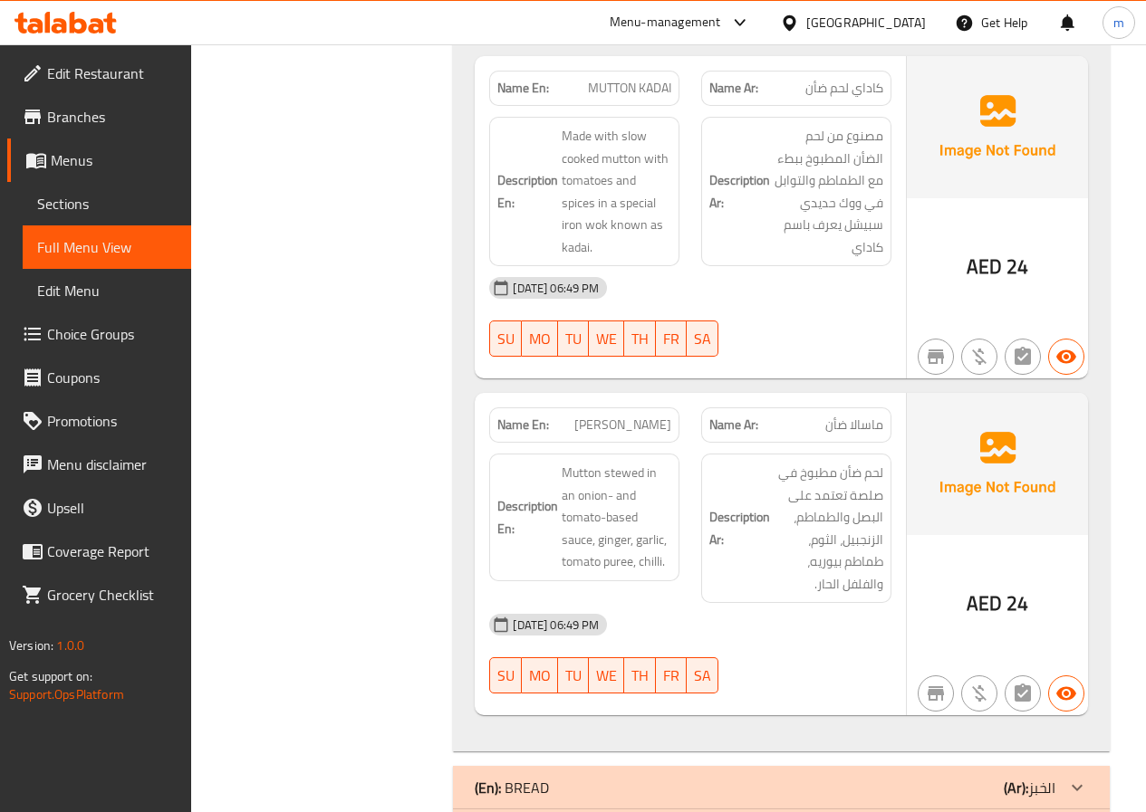
scroll to position [3258, 0]
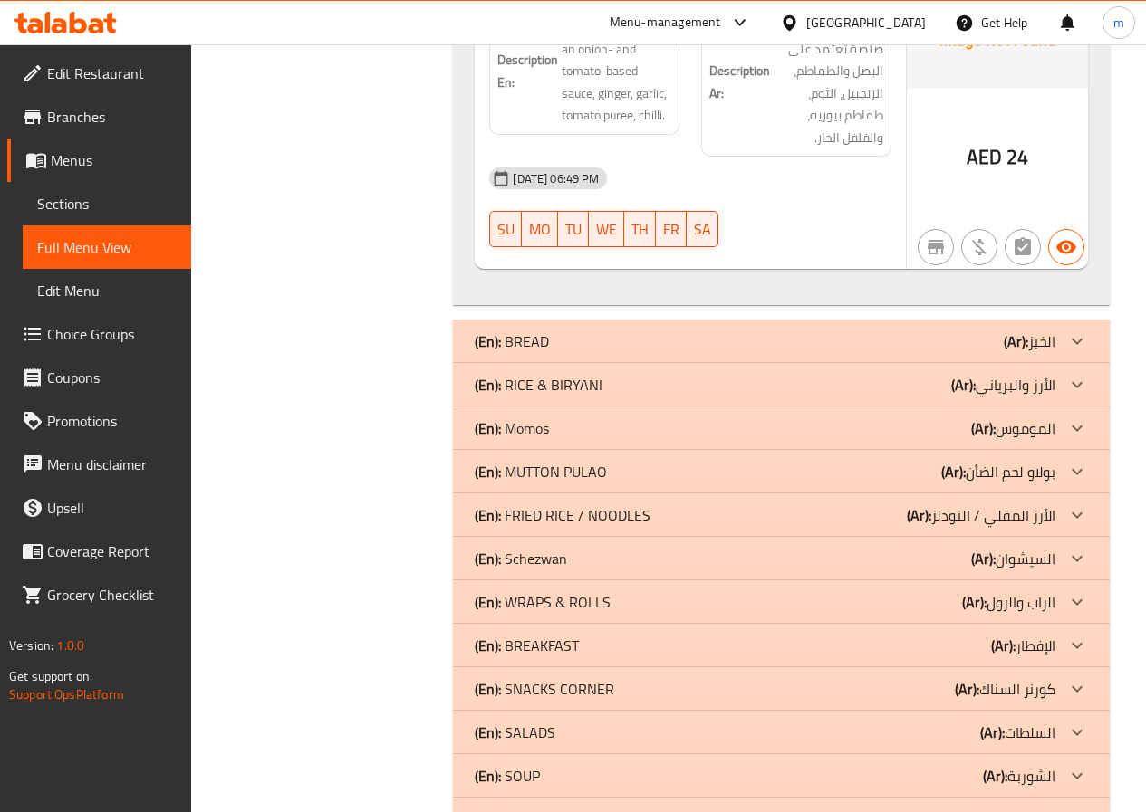
click at [660, 332] on div "(En): BREAD (Ar): الخبز" at bounding box center [765, 342] width 581 height 22
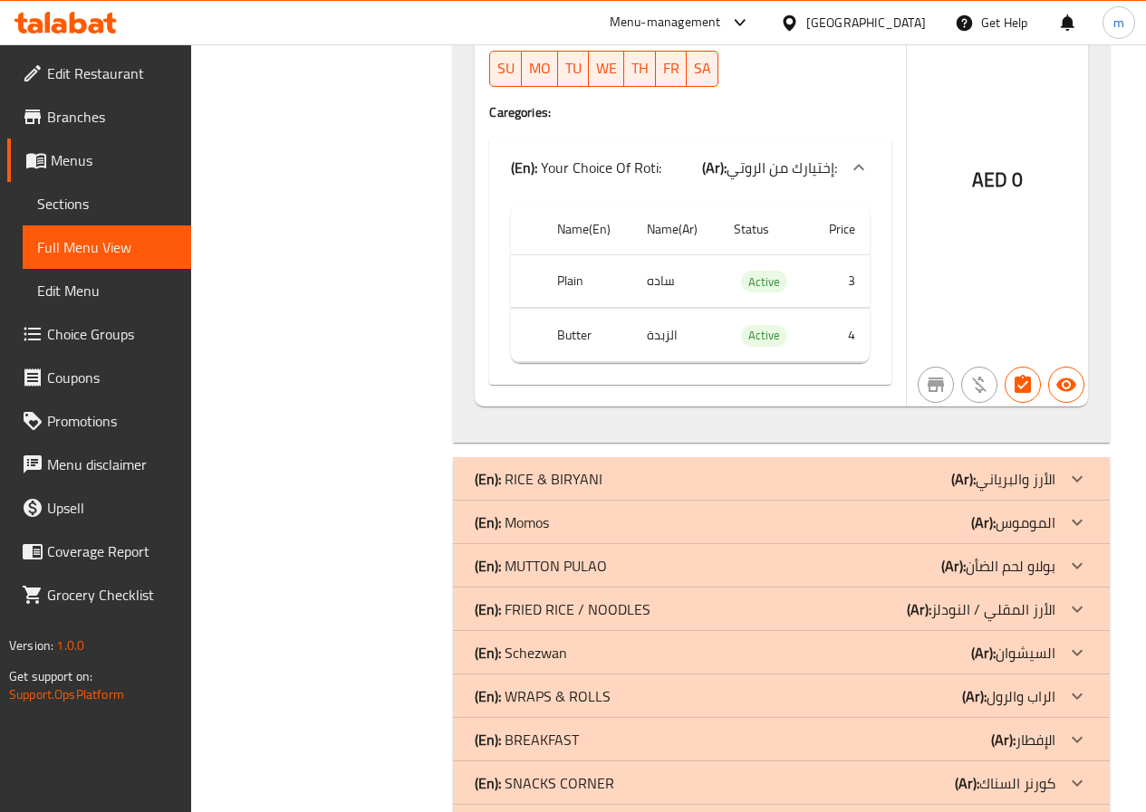
scroll to position [4978, 0]
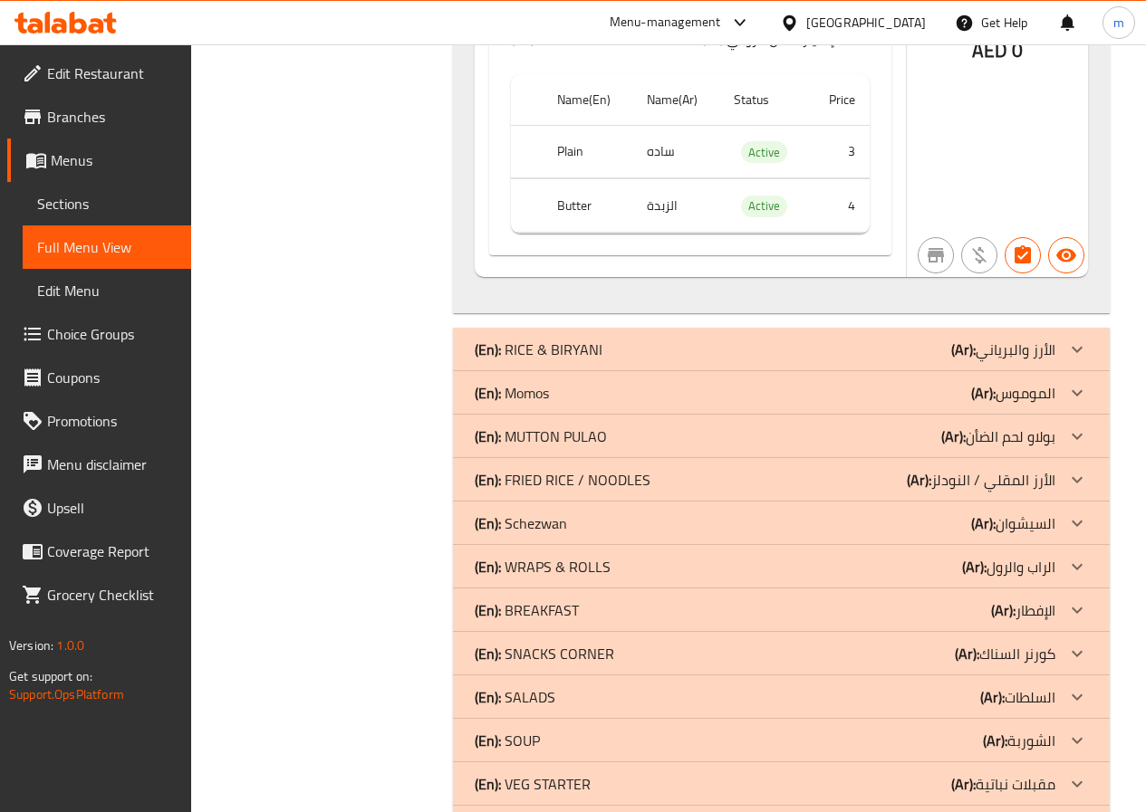
type button "0"
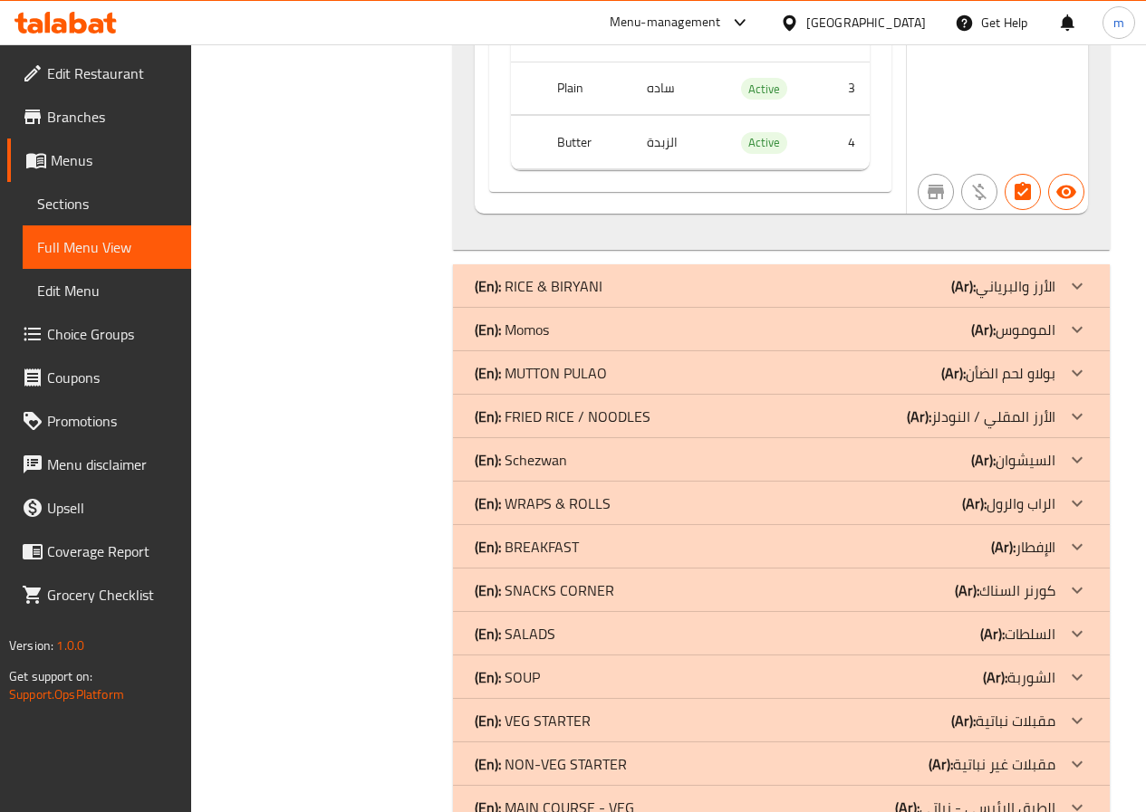
scroll to position [3412, 0]
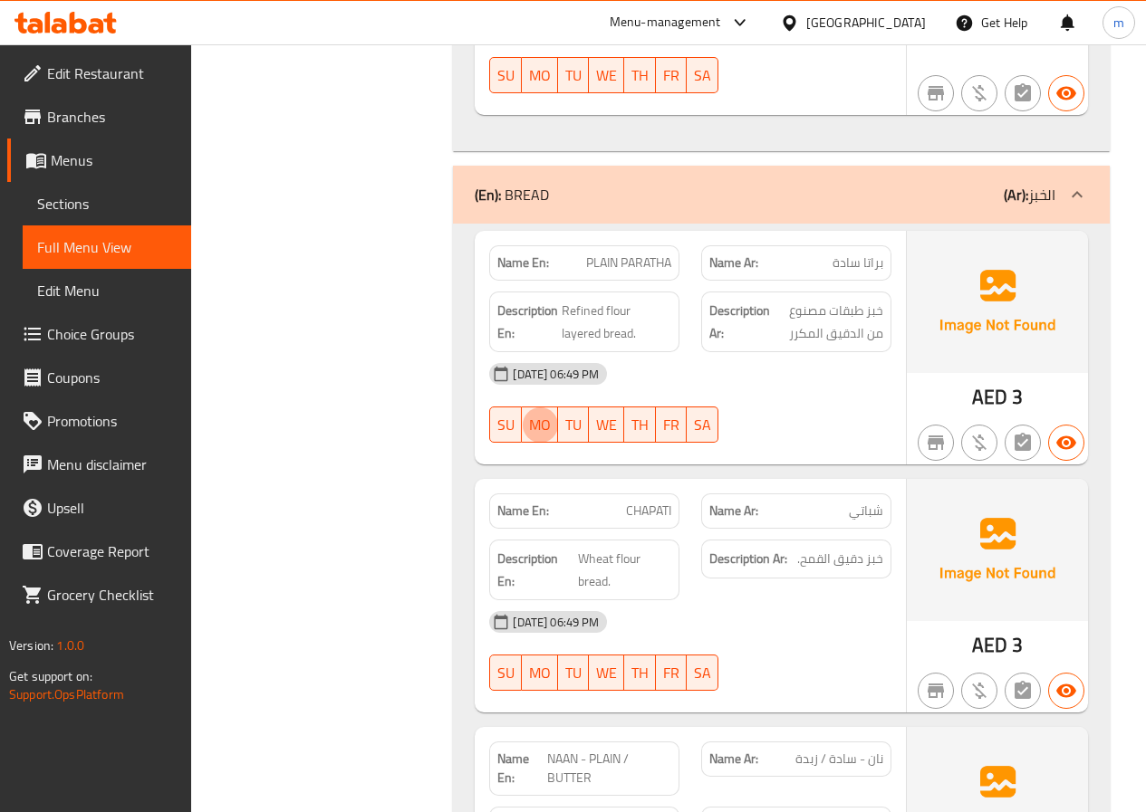
type button "1"
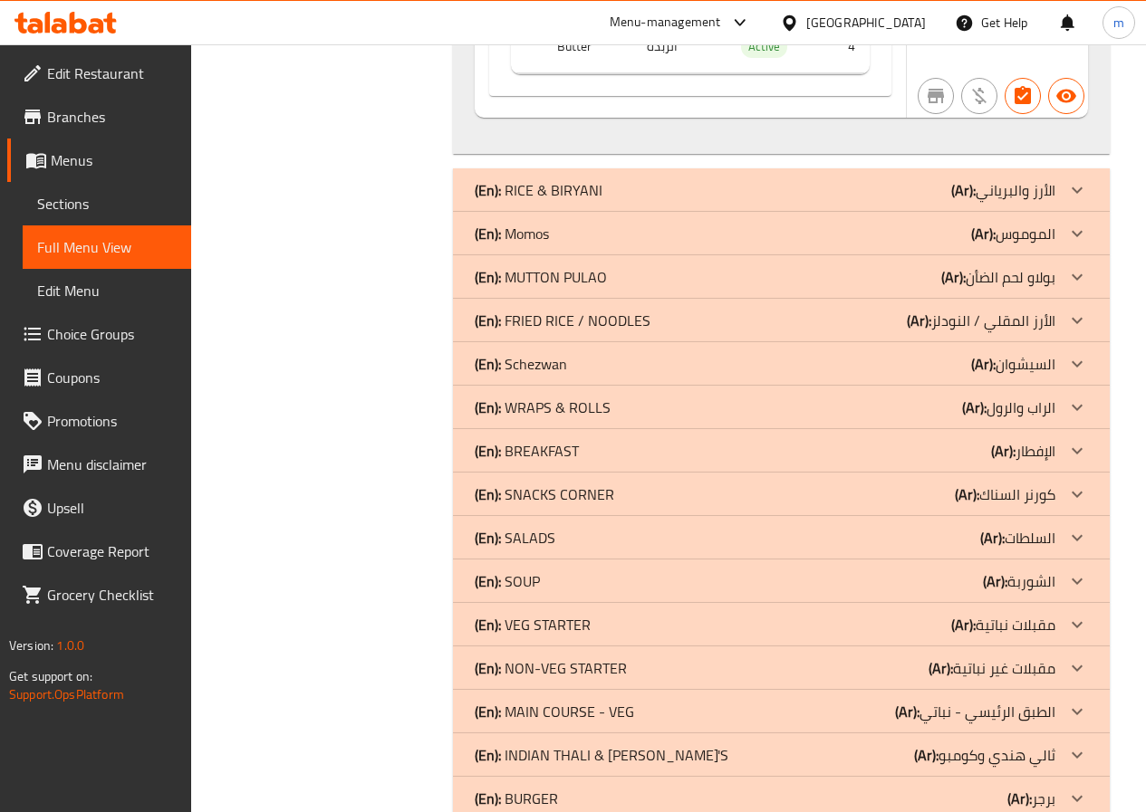
scroll to position [5065, 0]
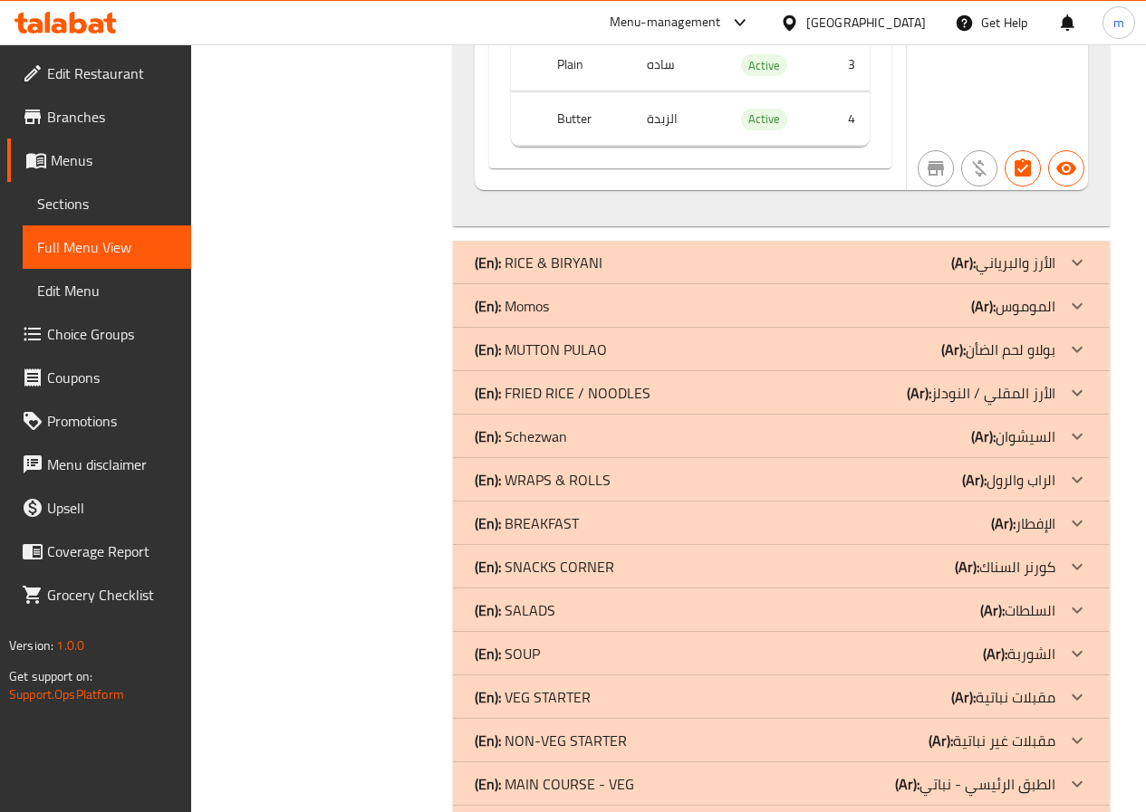
click at [949, 252] on div "(En): RICE & BIRYANI (Ar): الأرز والبرياني" at bounding box center [765, 263] width 581 height 22
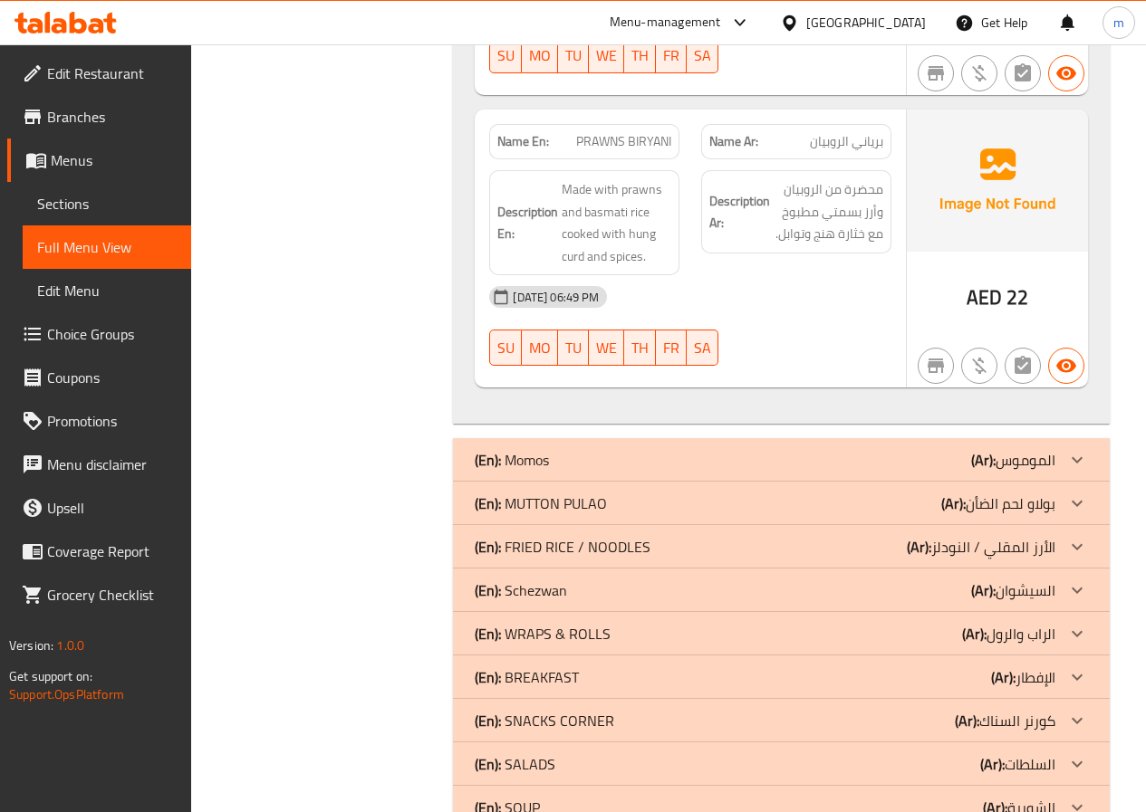
scroll to position [7330, 0]
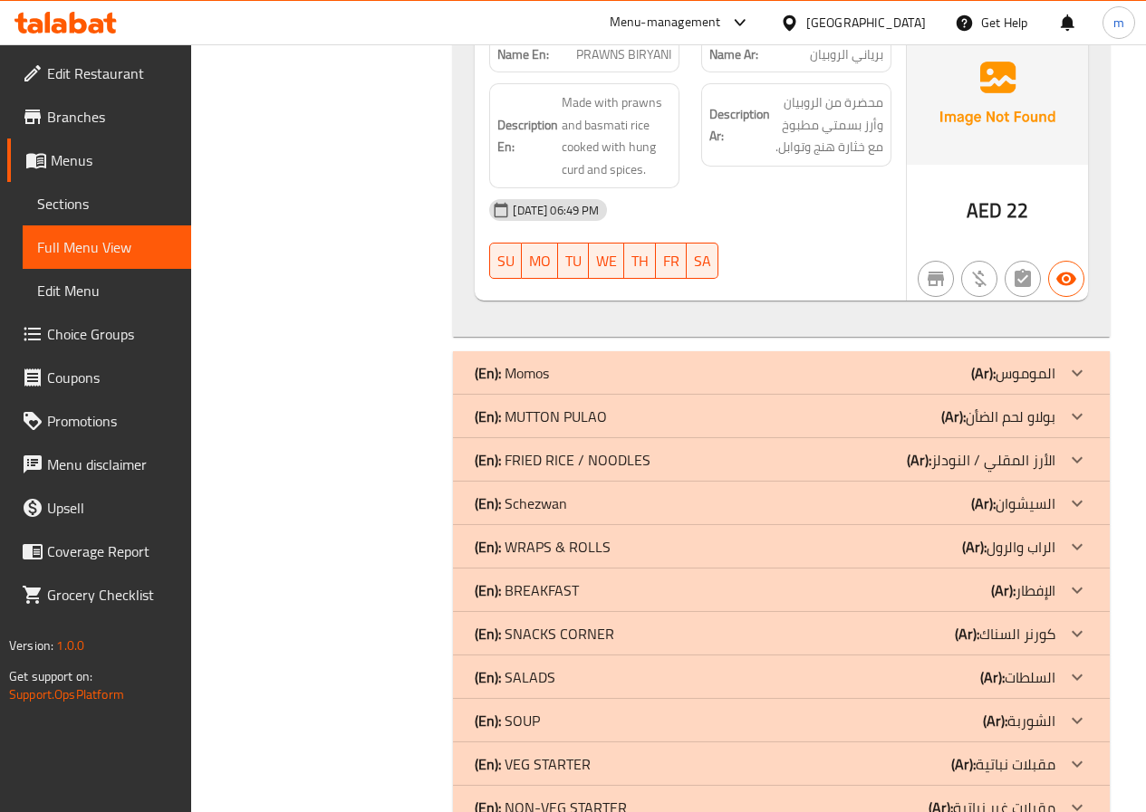
click at [1028, 362] on p "(Ar): الموموس" at bounding box center [1013, 373] width 84 height 22
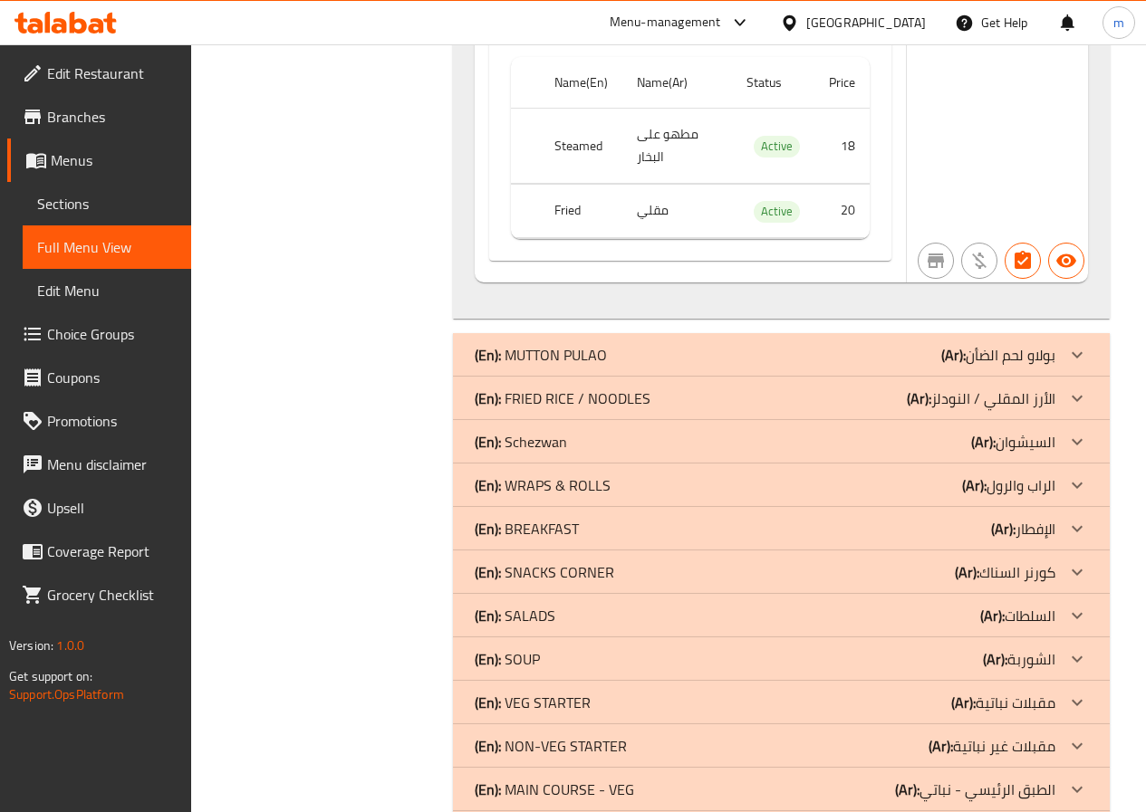
scroll to position [8869, 0]
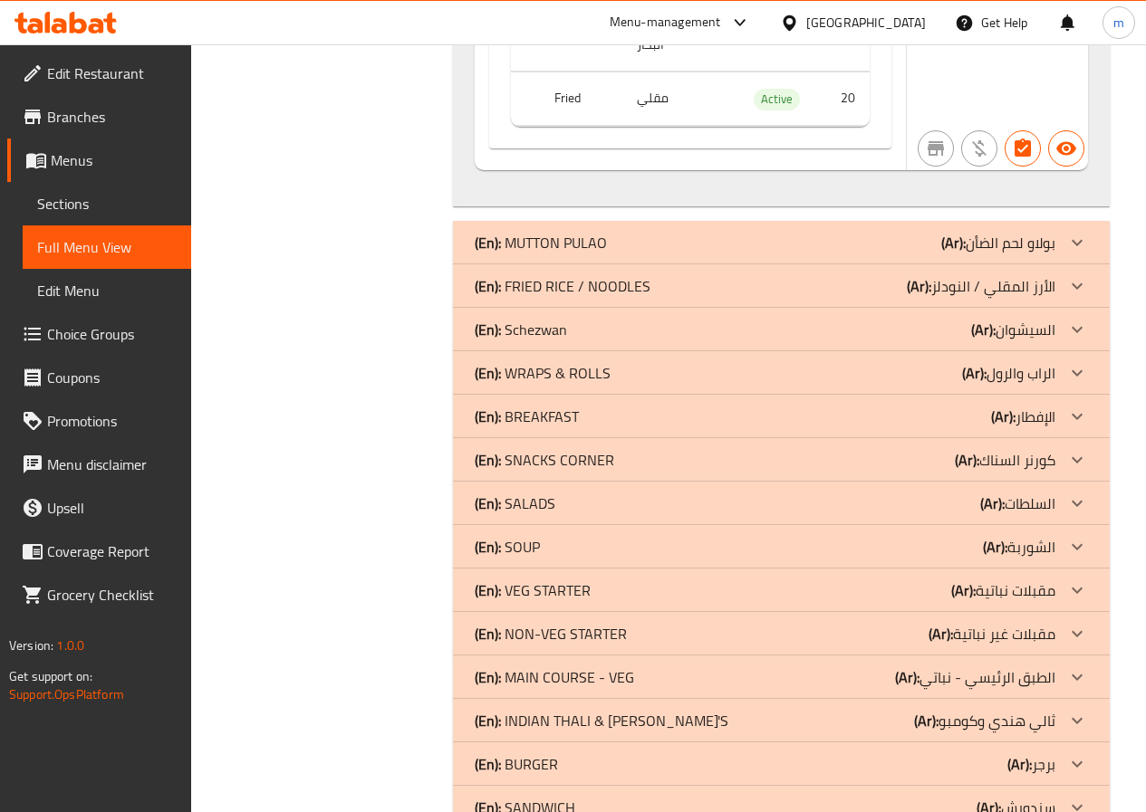
click at [1022, 232] on p "(Ar): بولاو لحم الضأن" at bounding box center [998, 243] width 114 height 22
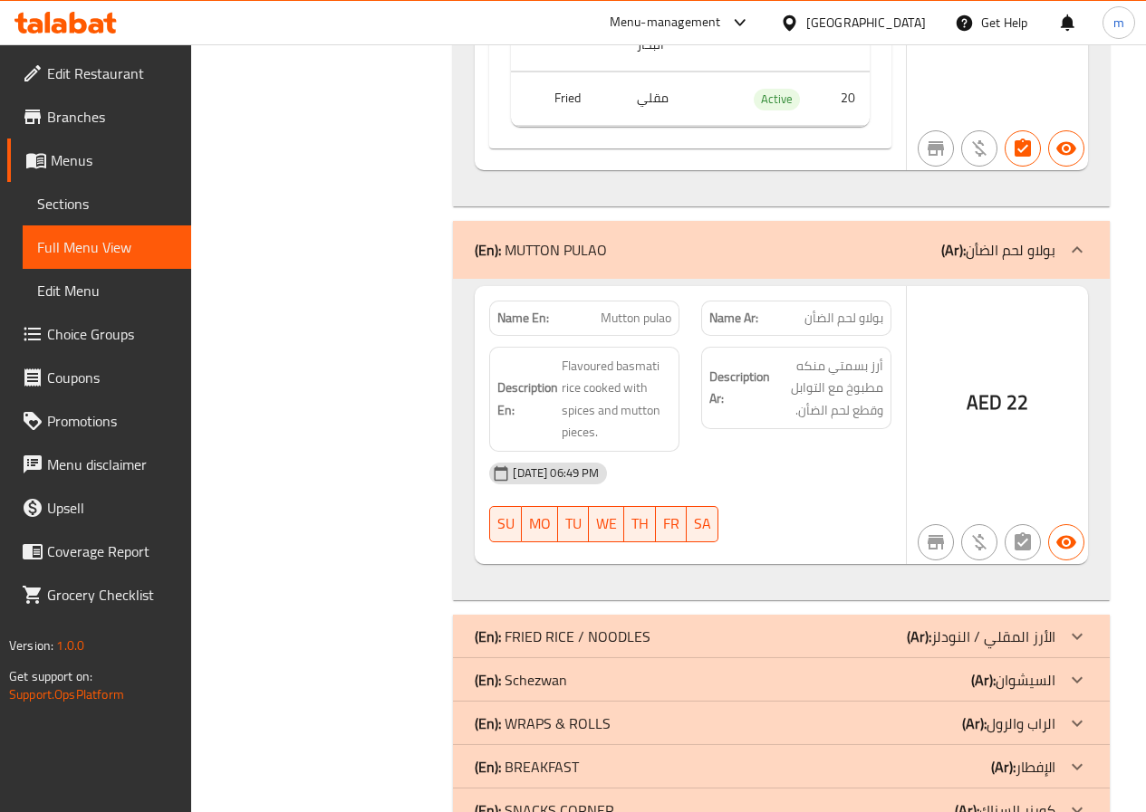
scroll to position [9083, 0]
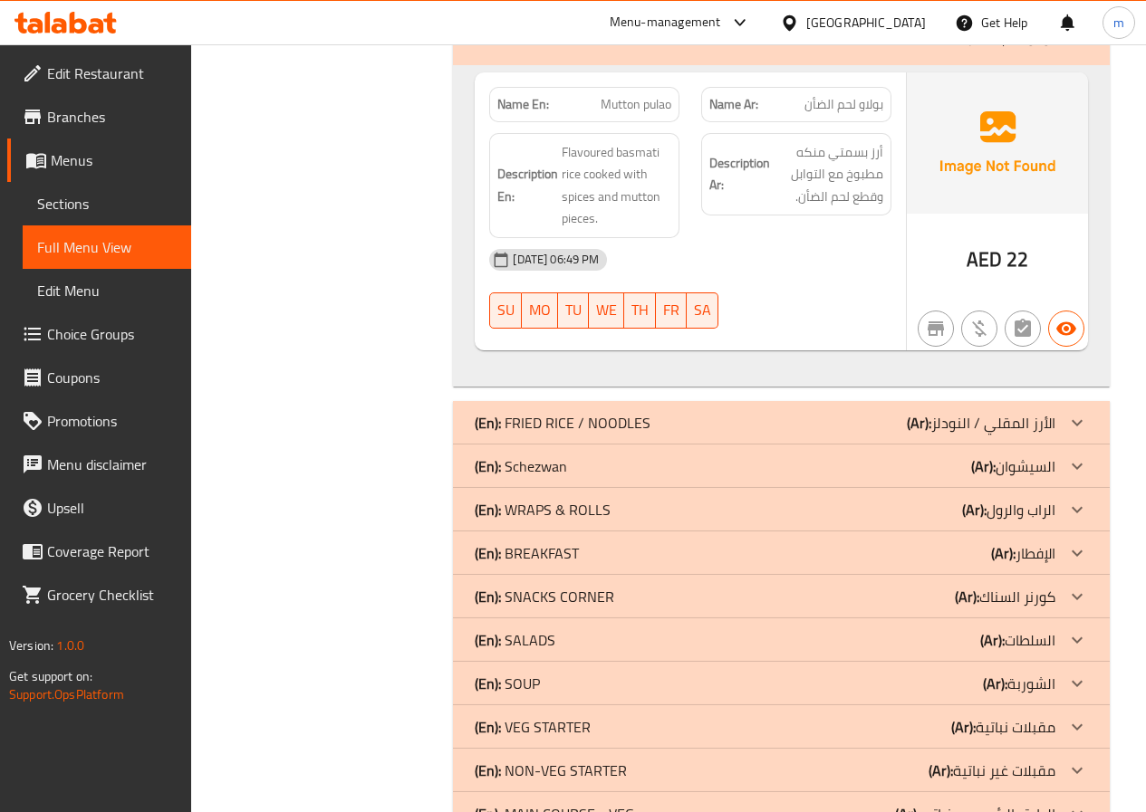
click at [1043, 412] on p "(Ar): الأرز المقلي / النودلز" at bounding box center [981, 423] width 149 height 22
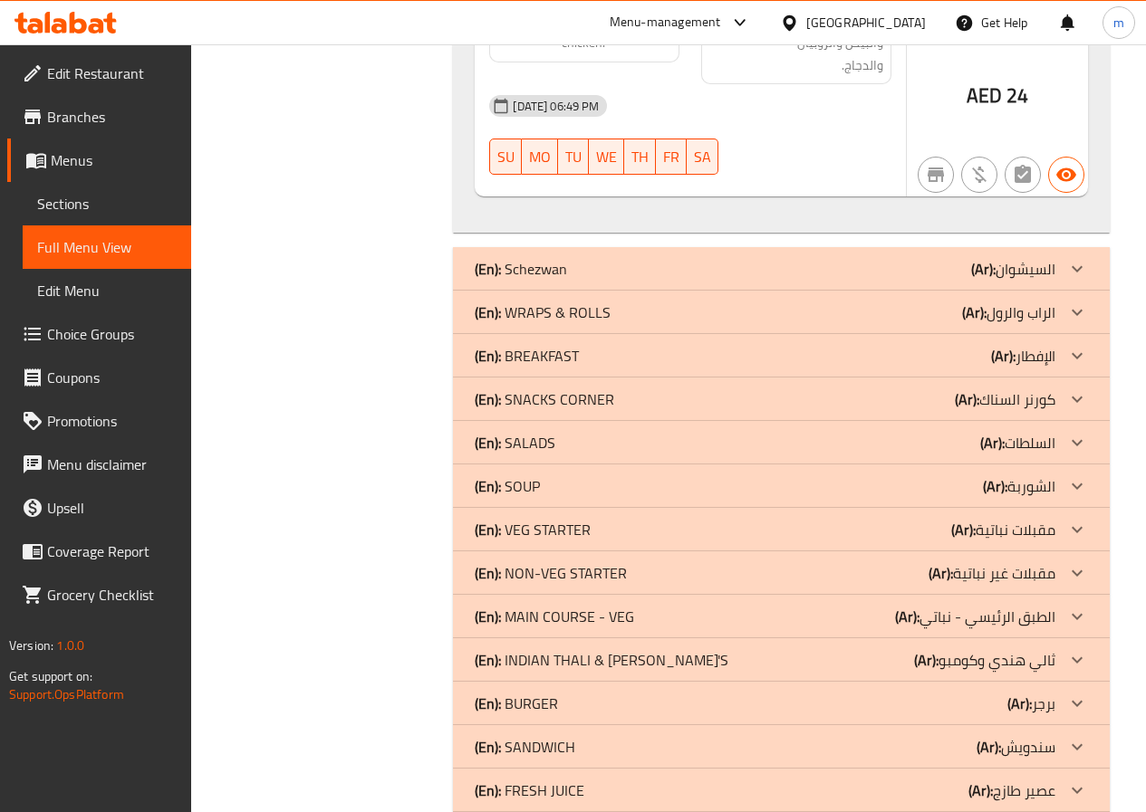
scroll to position [10581, 0]
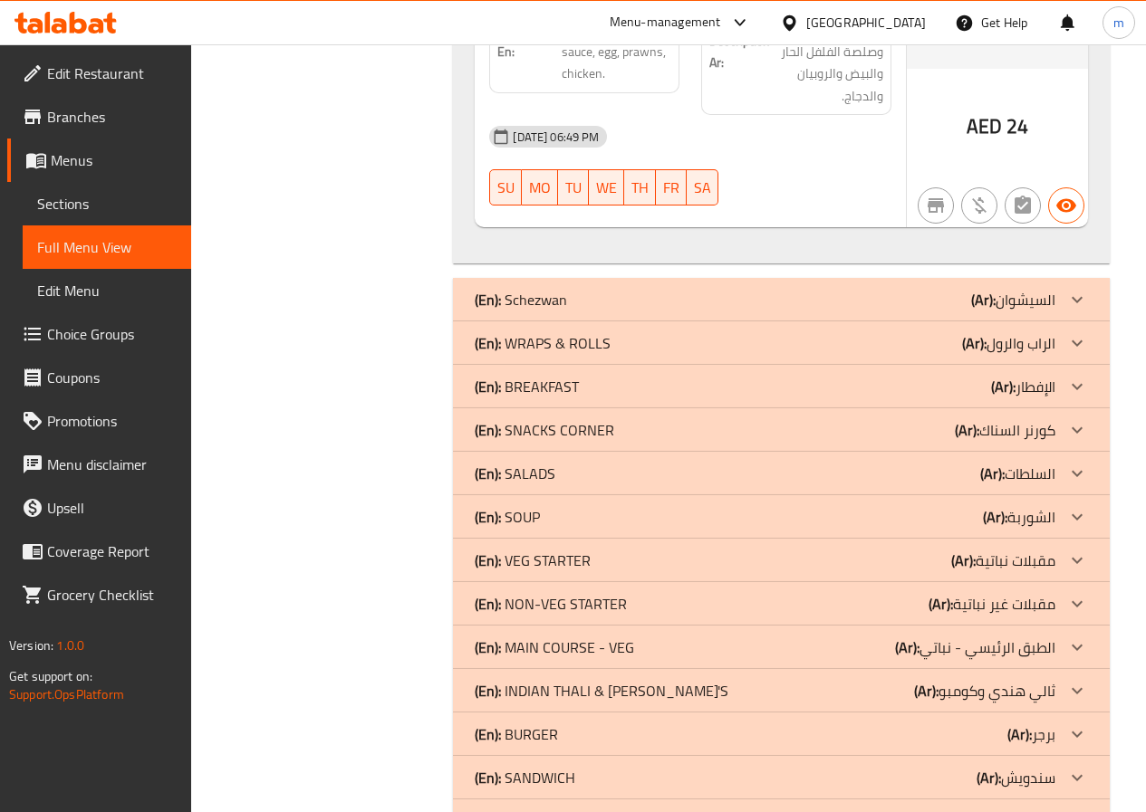
click at [1008, 289] on p "(Ar): السيشوان" at bounding box center [1013, 300] width 84 height 22
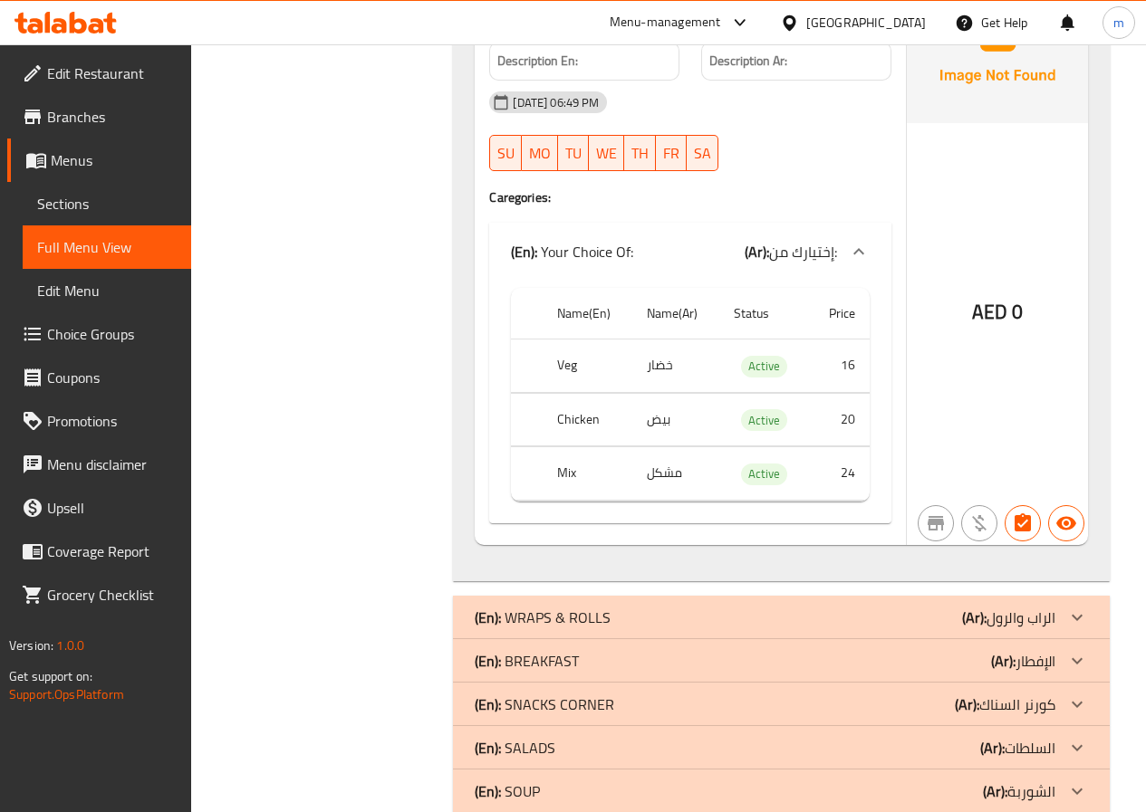
scroll to position [11308, 0]
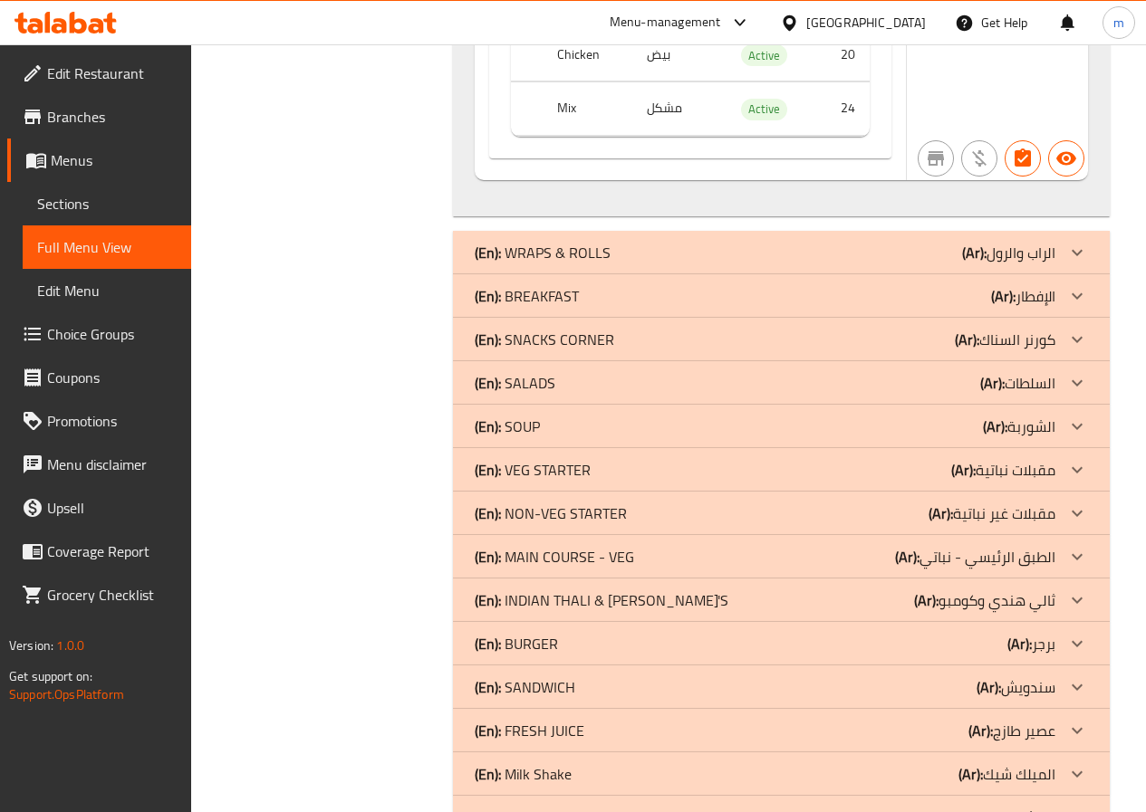
click at [1036, 242] on p "(Ar): الراب والرول" at bounding box center [1008, 253] width 93 height 22
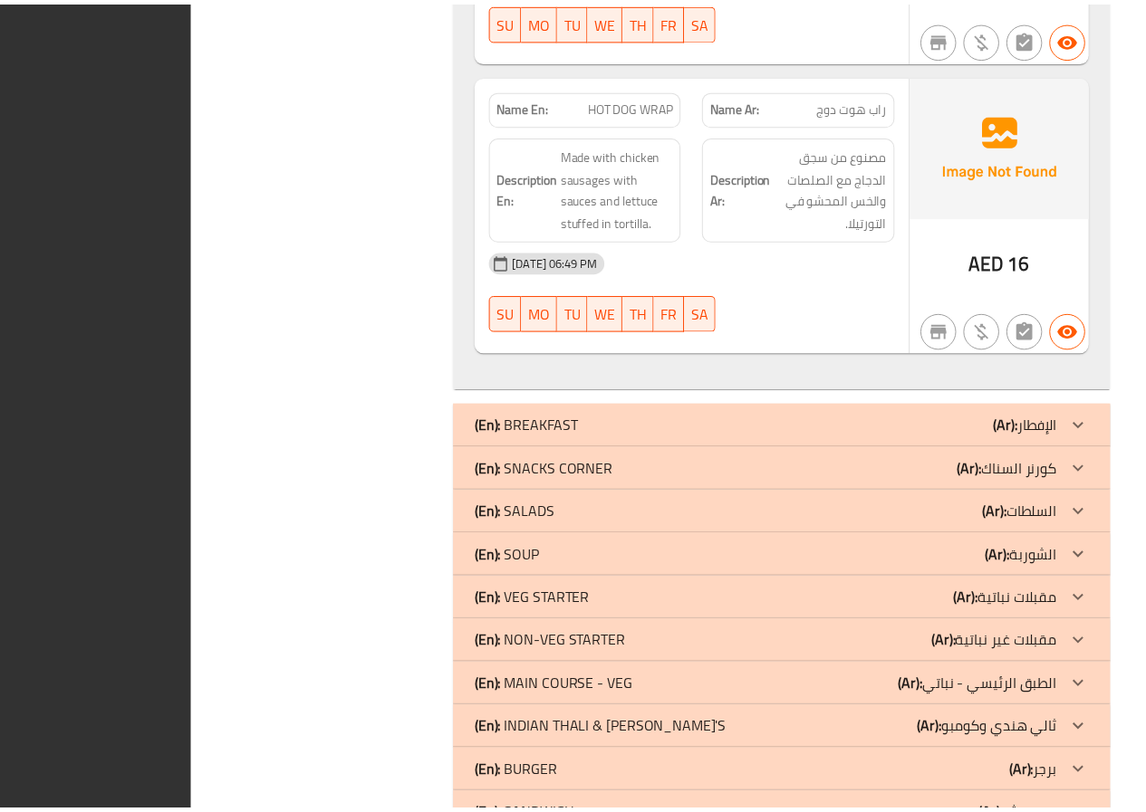
scroll to position [12696, 0]
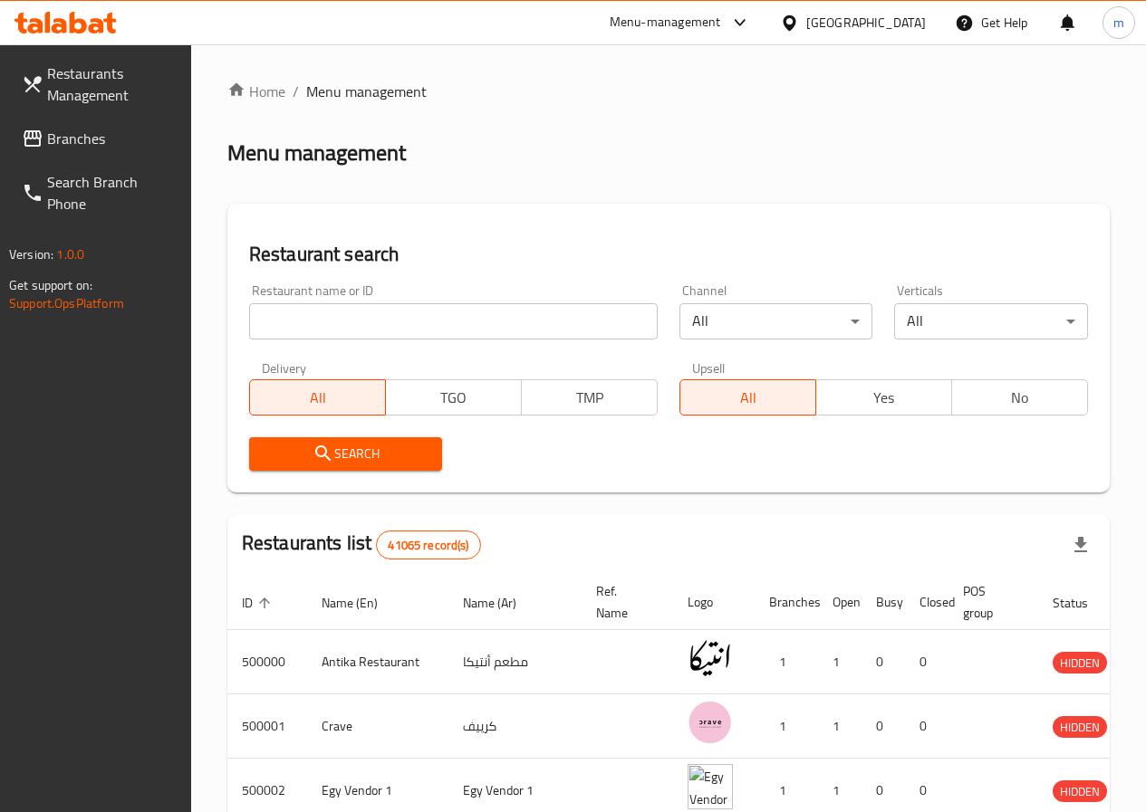
click at [912, 44] on div "​ Menu-management [GEOGRAPHIC_DATA] Get Help m Restaurants Management Branches …" at bounding box center [573, 428] width 1146 height 768
click at [901, 30] on div "[GEOGRAPHIC_DATA]" at bounding box center [866, 23] width 120 height 20
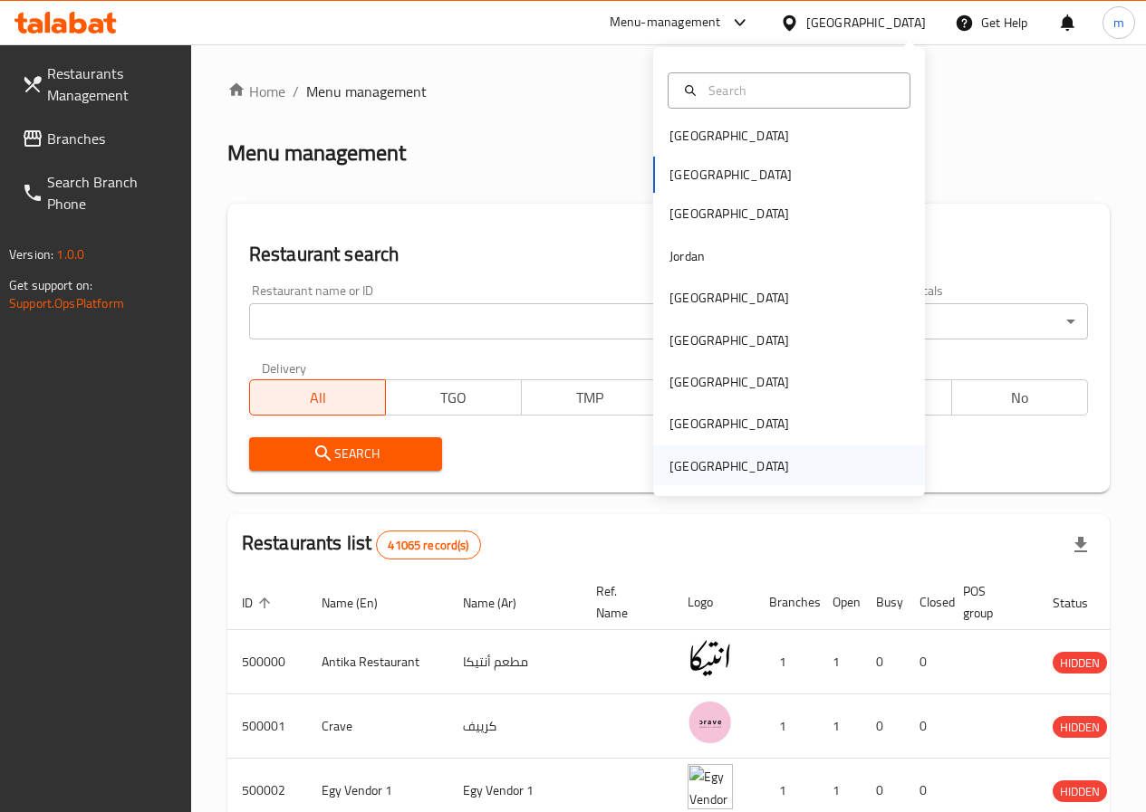
scroll to position [10, 0]
click at [744, 465] on div "[GEOGRAPHIC_DATA]" at bounding box center [729, 465] width 120 height 20
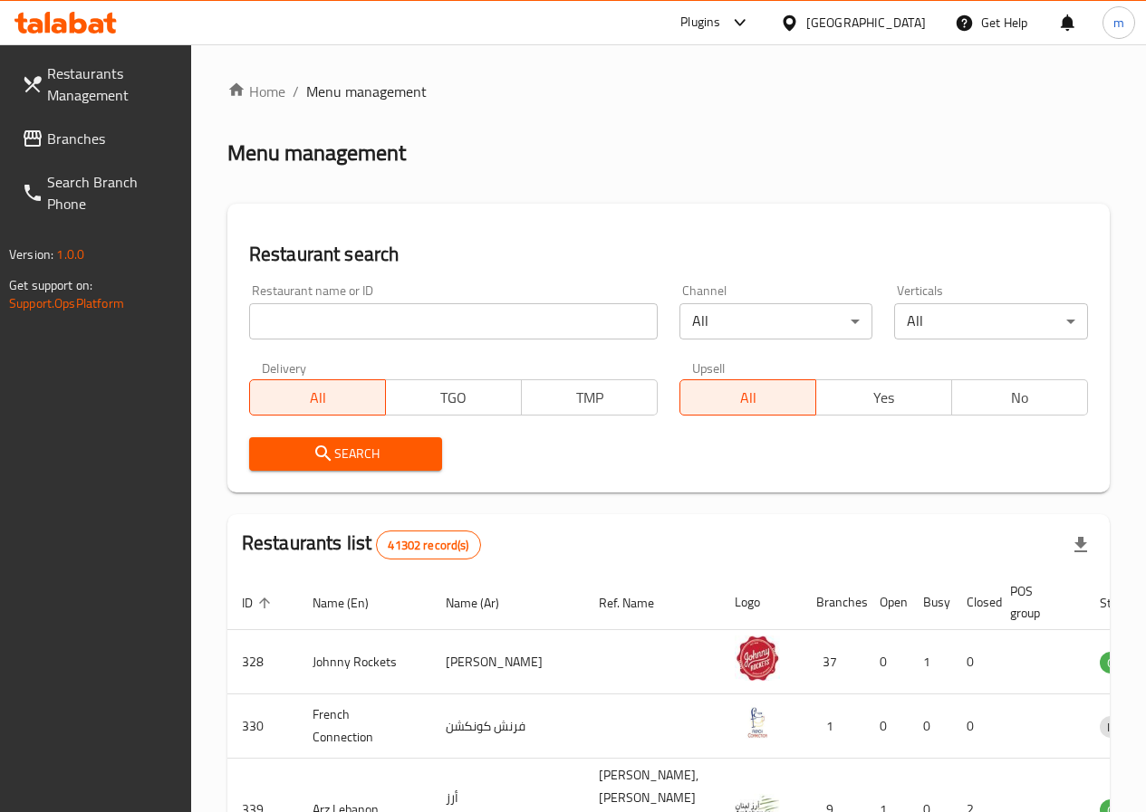
click at [77, 136] on span "Branches" at bounding box center [112, 139] width 130 height 22
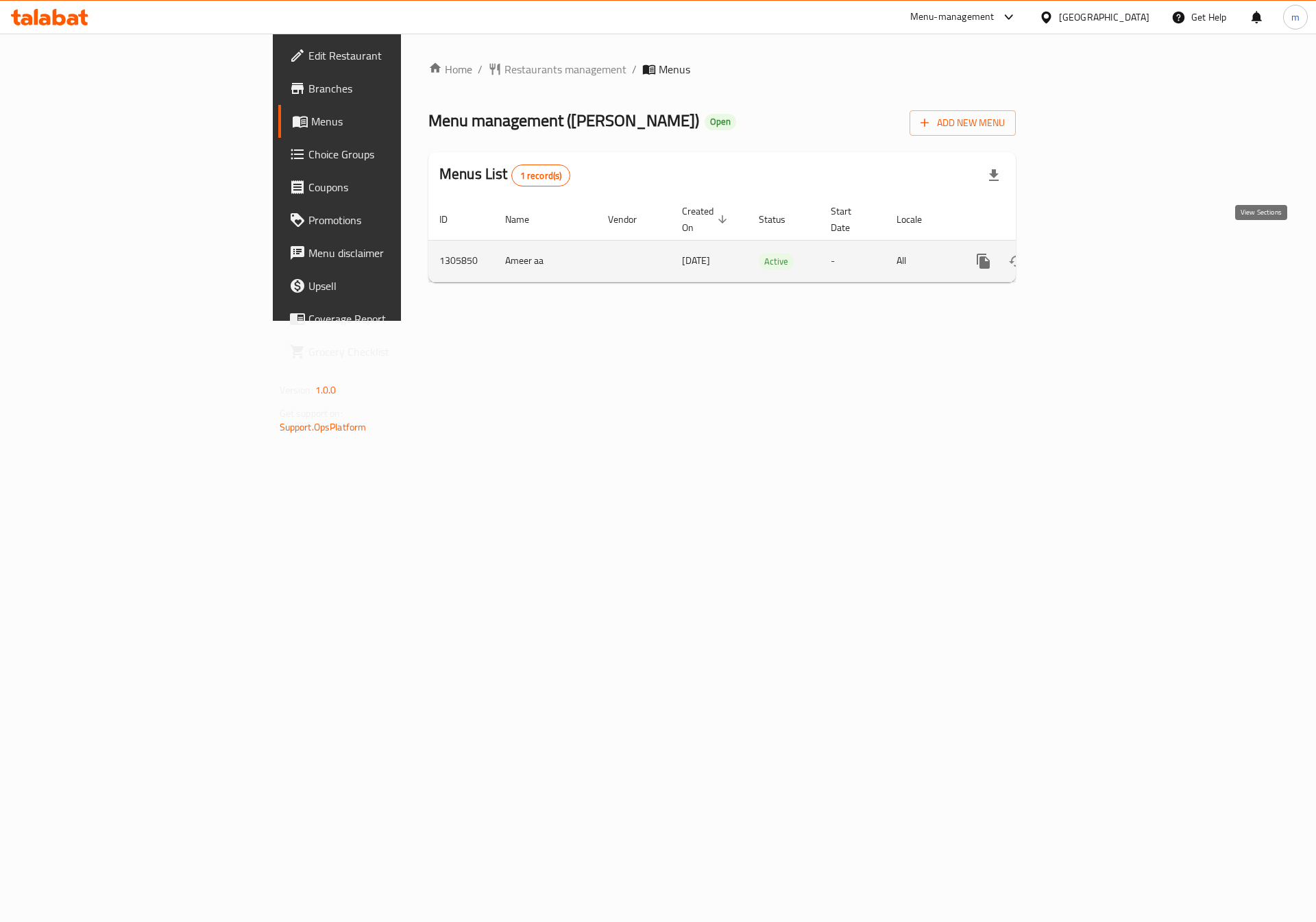
click at [1090, 253] on icon "enhanced table" at bounding box center [1082, 261] width 17 height 17
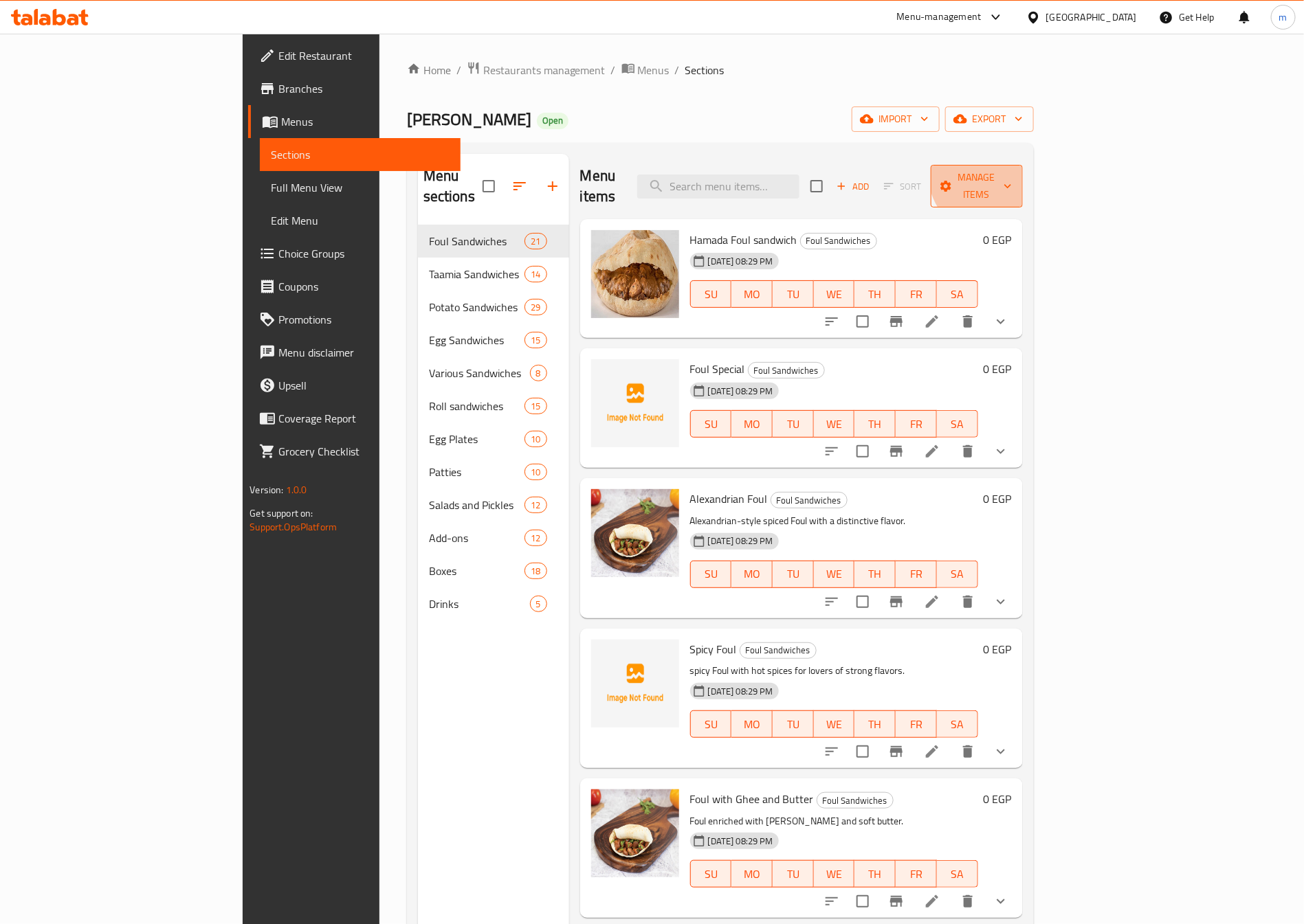
click at [1012, 174] on span "Manage items" at bounding box center [977, 186] width 70 height 34
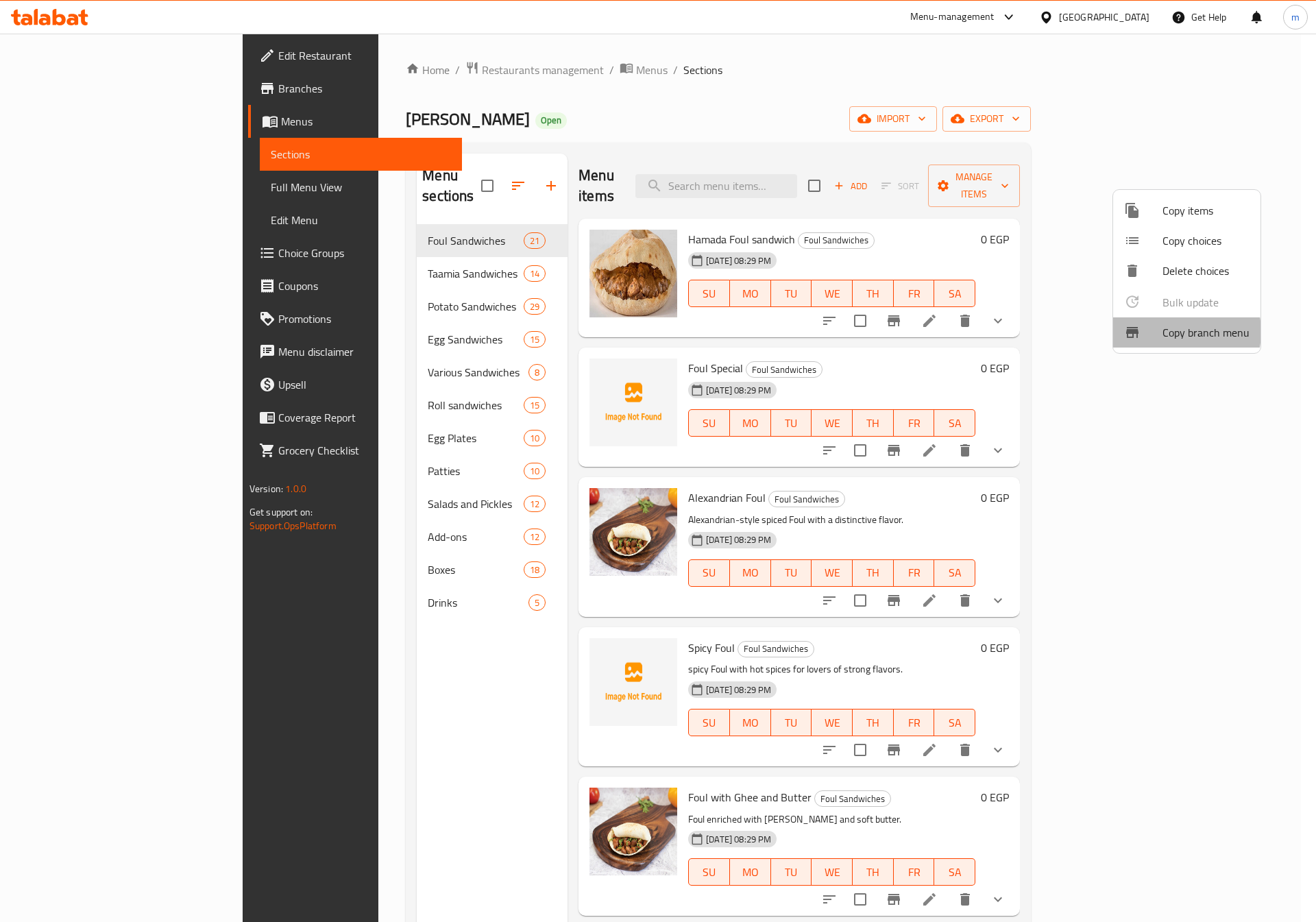
click at [1172, 332] on span "Copy branch menu" at bounding box center [1206, 332] width 87 height 17
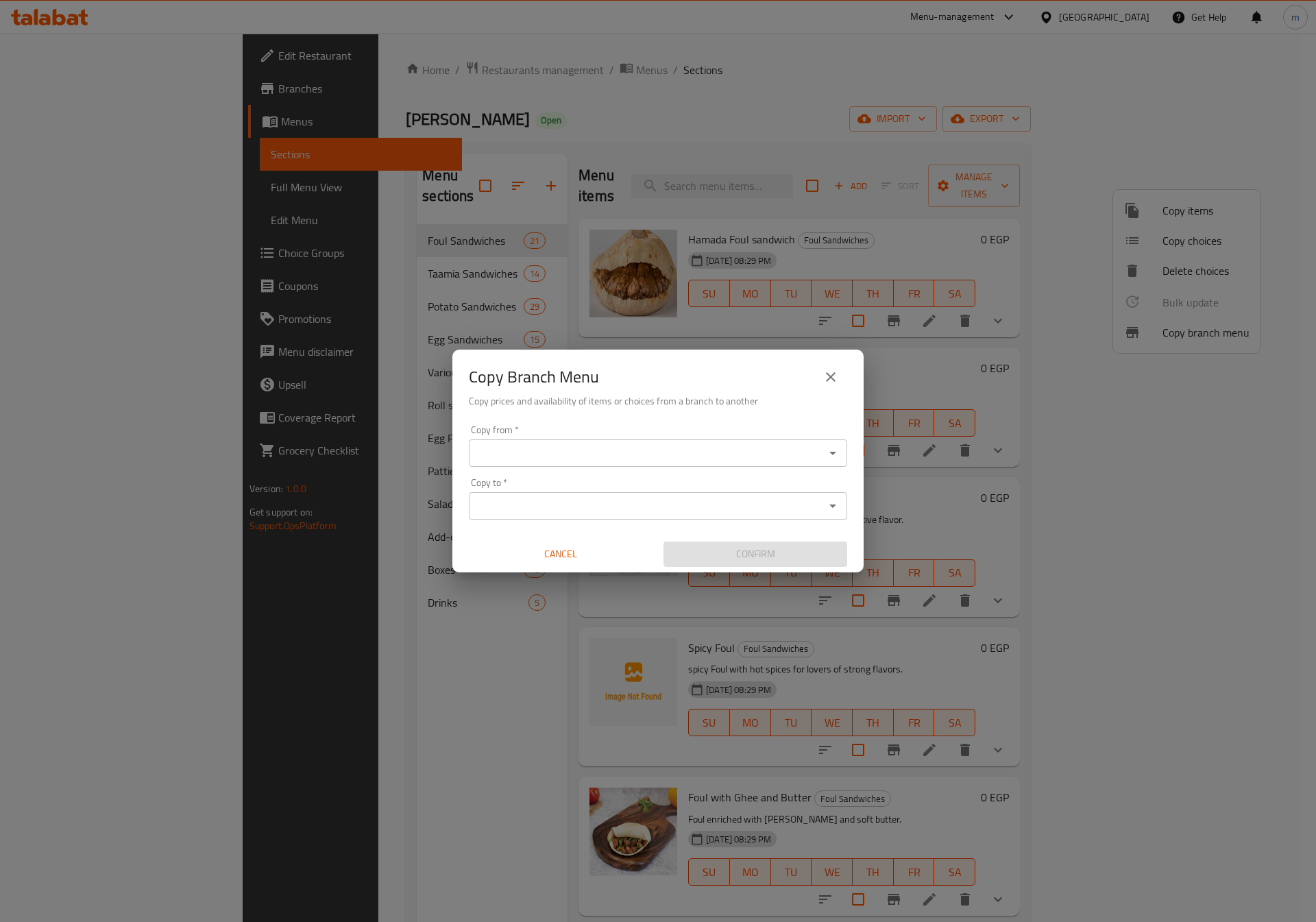
click at [664, 474] on div "Copy from   * Copy from * Copy to   * Copy to * Cancel Confirm" at bounding box center [658, 496] width 411 height 153
click at [646, 469] on div "Copy from   * Copy from * Copy to   * Copy to * Cancel Confirm" at bounding box center [658, 496] width 411 height 153
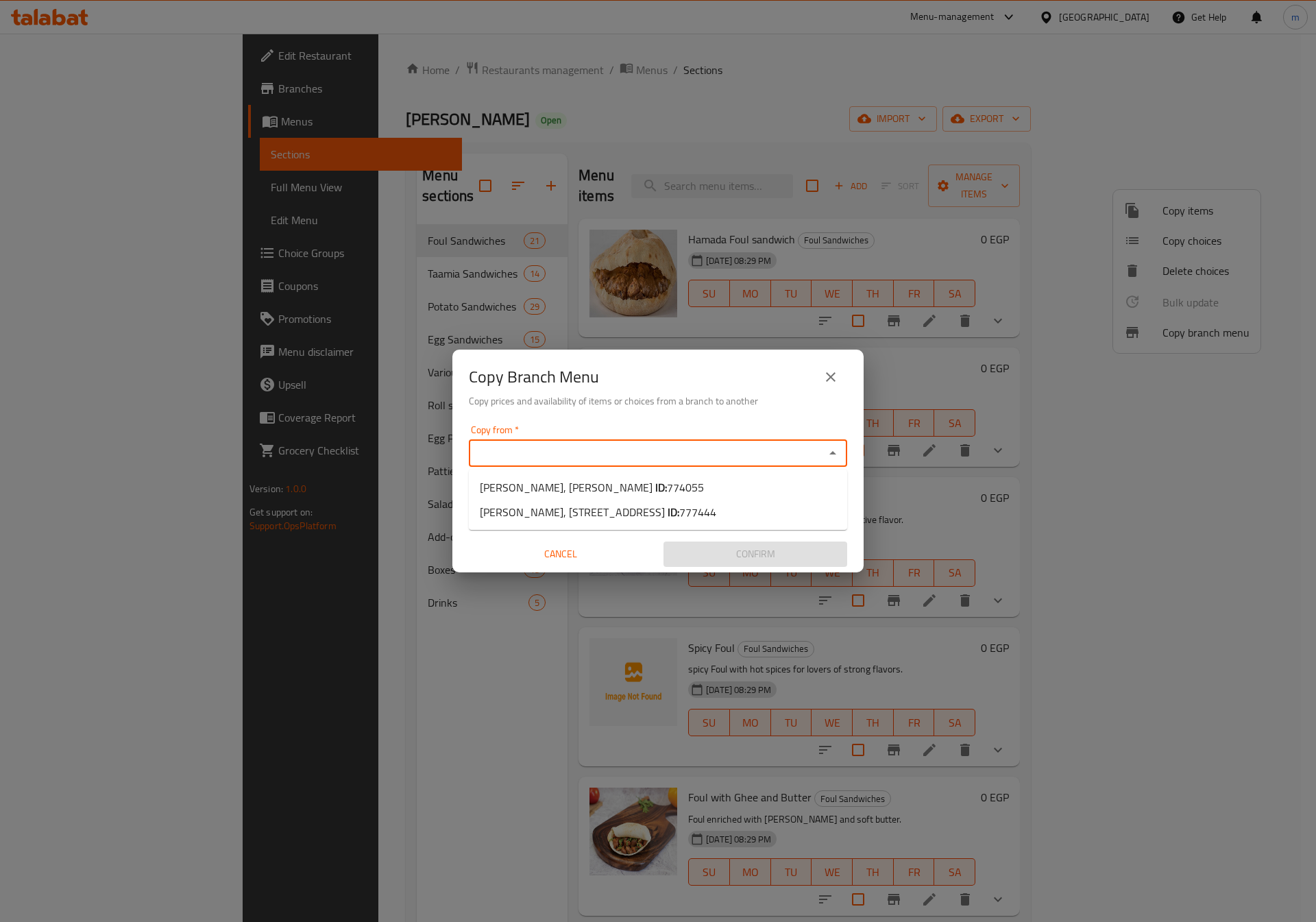
click at [633, 462] on input "Copy from   *" at bounding box center [646, 453] width 347 height 19
click at [705, 457] on input "Copy from   *" at bounding box center [646, 453] width 347 height 19
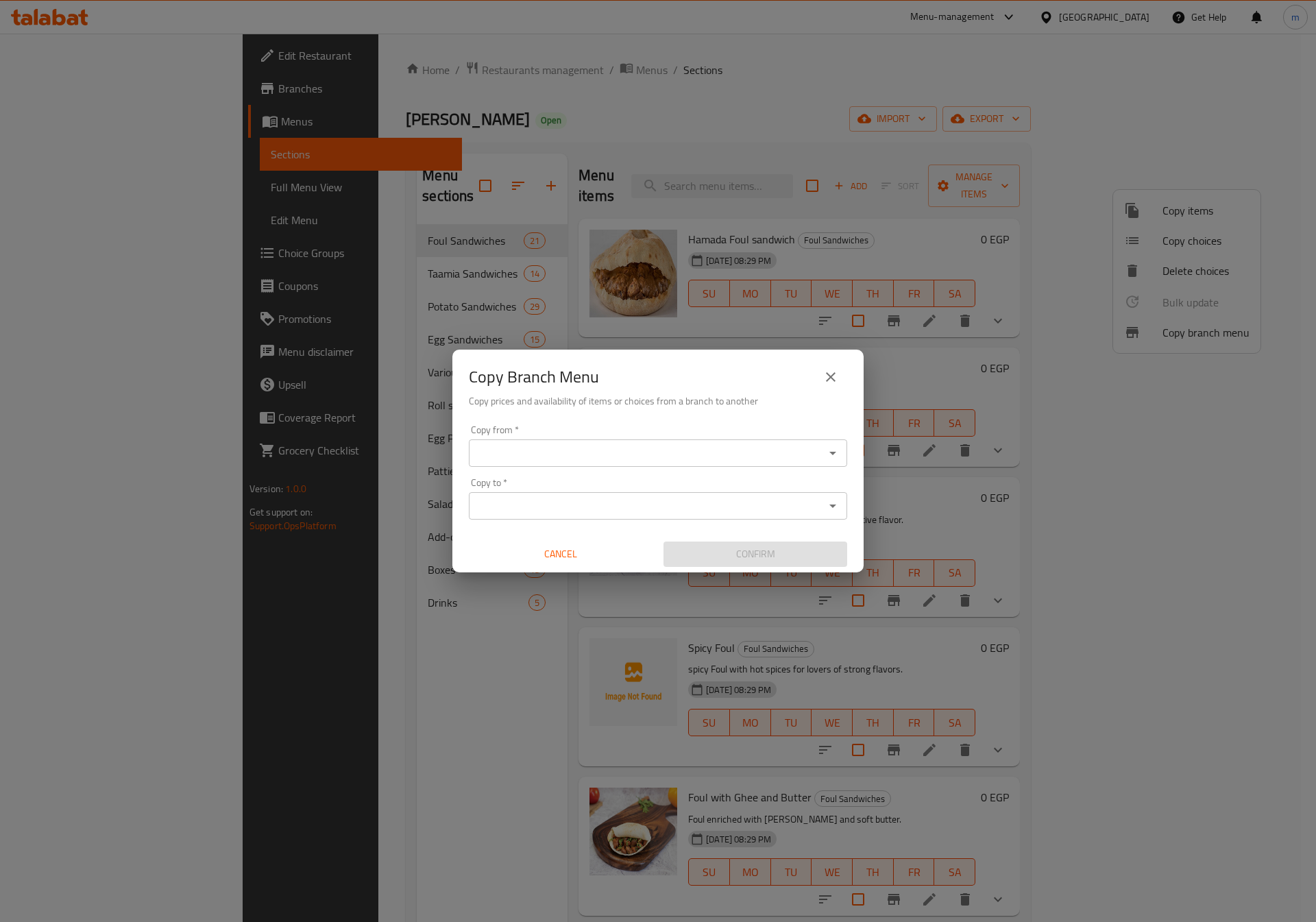
click at [711, 449] on input "Copy from   *" at bounding box center [646, 453] width 347 height 19
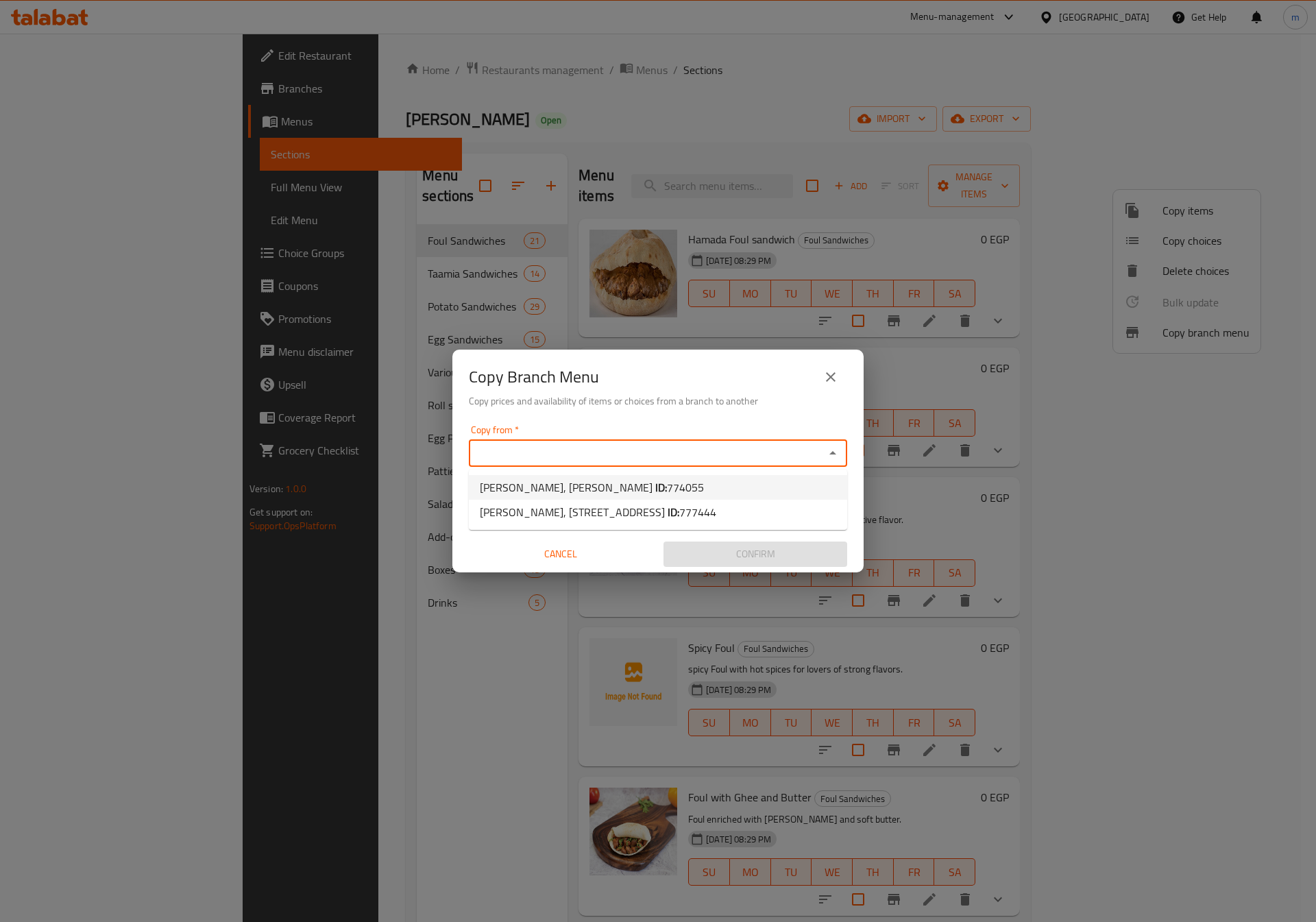
click at [677, 481] on span "[PERSON_NAME], [PERSON_NAME] ID: 774055" at bounding box center [592, 487] width 224 height 17
type input "[PERSON_NAME], [PERSON_NAME]"
click at [614, 516] on div "Copy to *" at bounding box center [658, 506] width 378 height 27
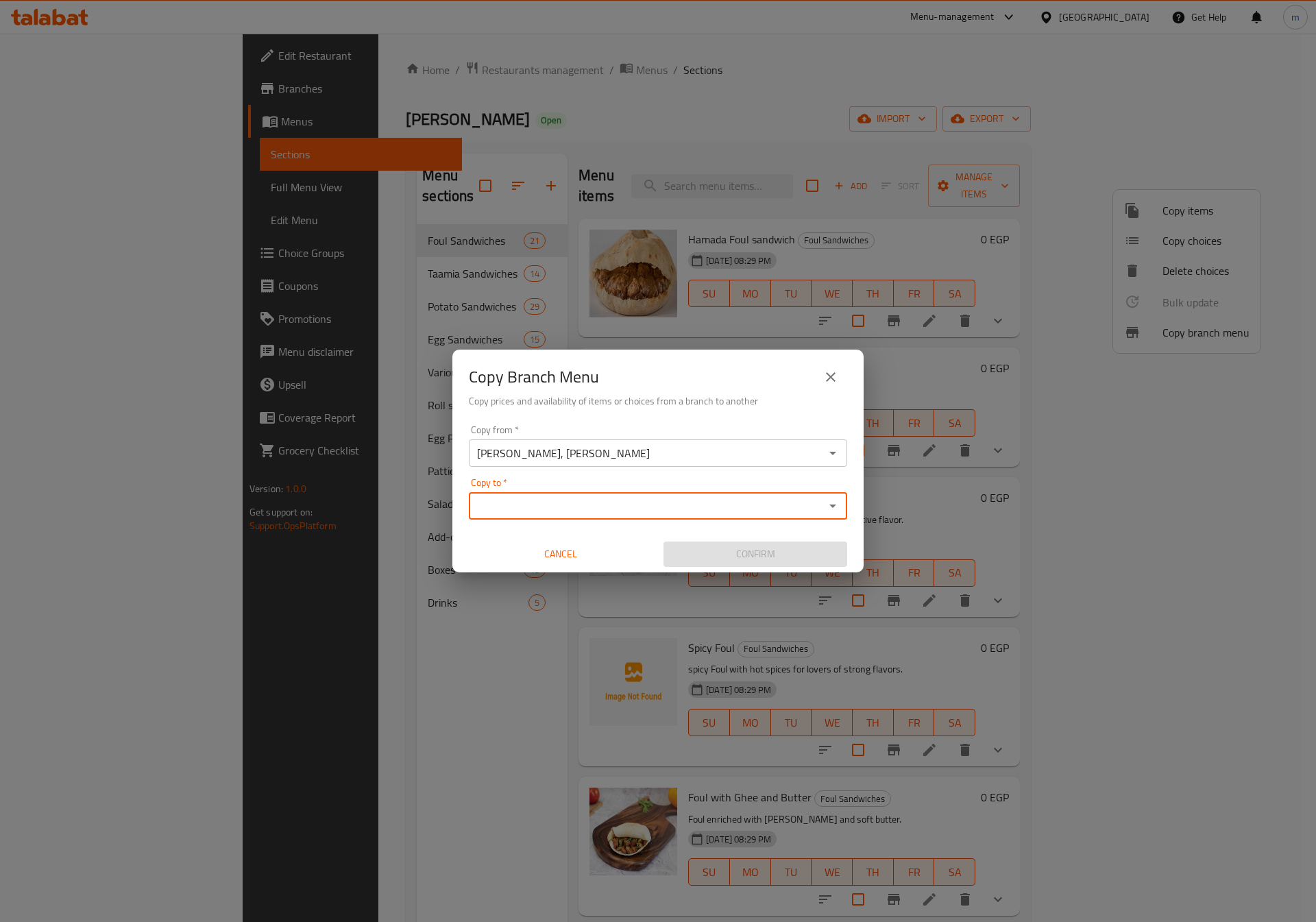
click at [835, 506] on icon "Open" at bounding box center [833, 506] width 17 height 17
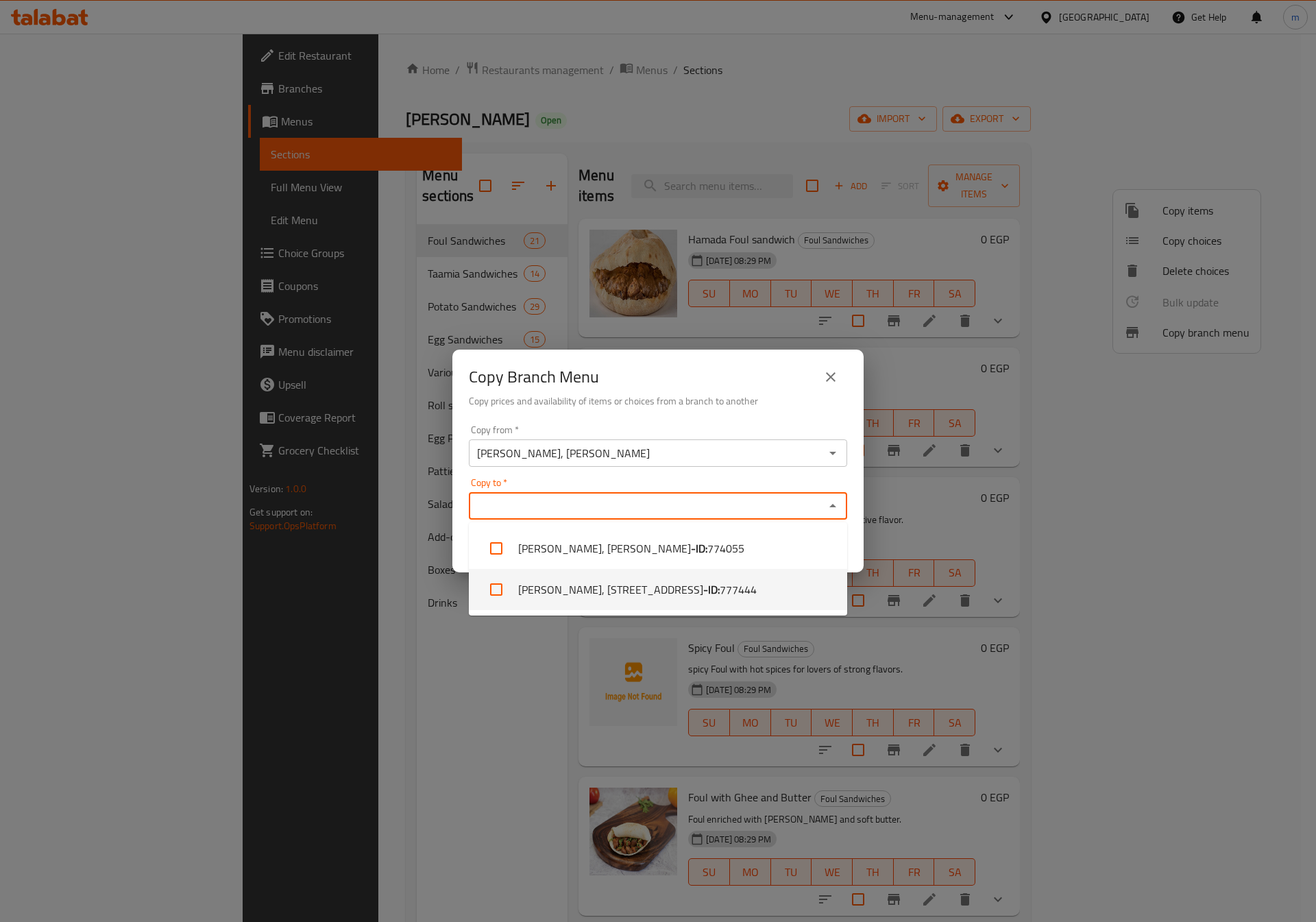
click at [502, 588] on input "checkbox" at bounding box center [496, 589] width 33 height 33
checkbox input "true"
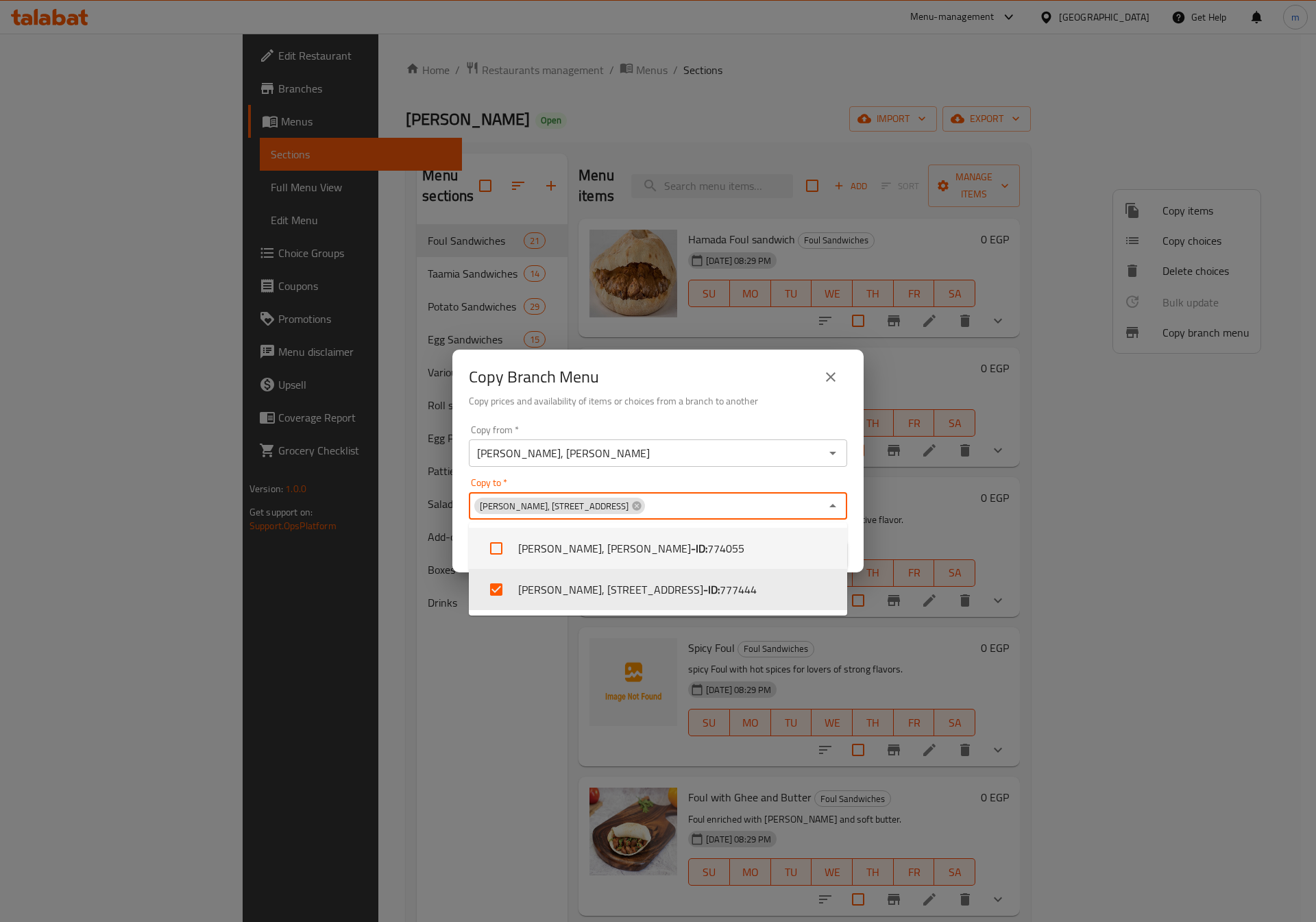
click at [802, 481] on div "Copy to   * [PERSON_NAME], Zahraa El Maadi - Street 50 Copy to *" at bounding box center [658, 498] width 378 height 42
click at [868, 491] on div "Copy Branch Menu Copy prices and availability of items or choices from a branch…" at bounding box center [658, 461] width 1316 height 922
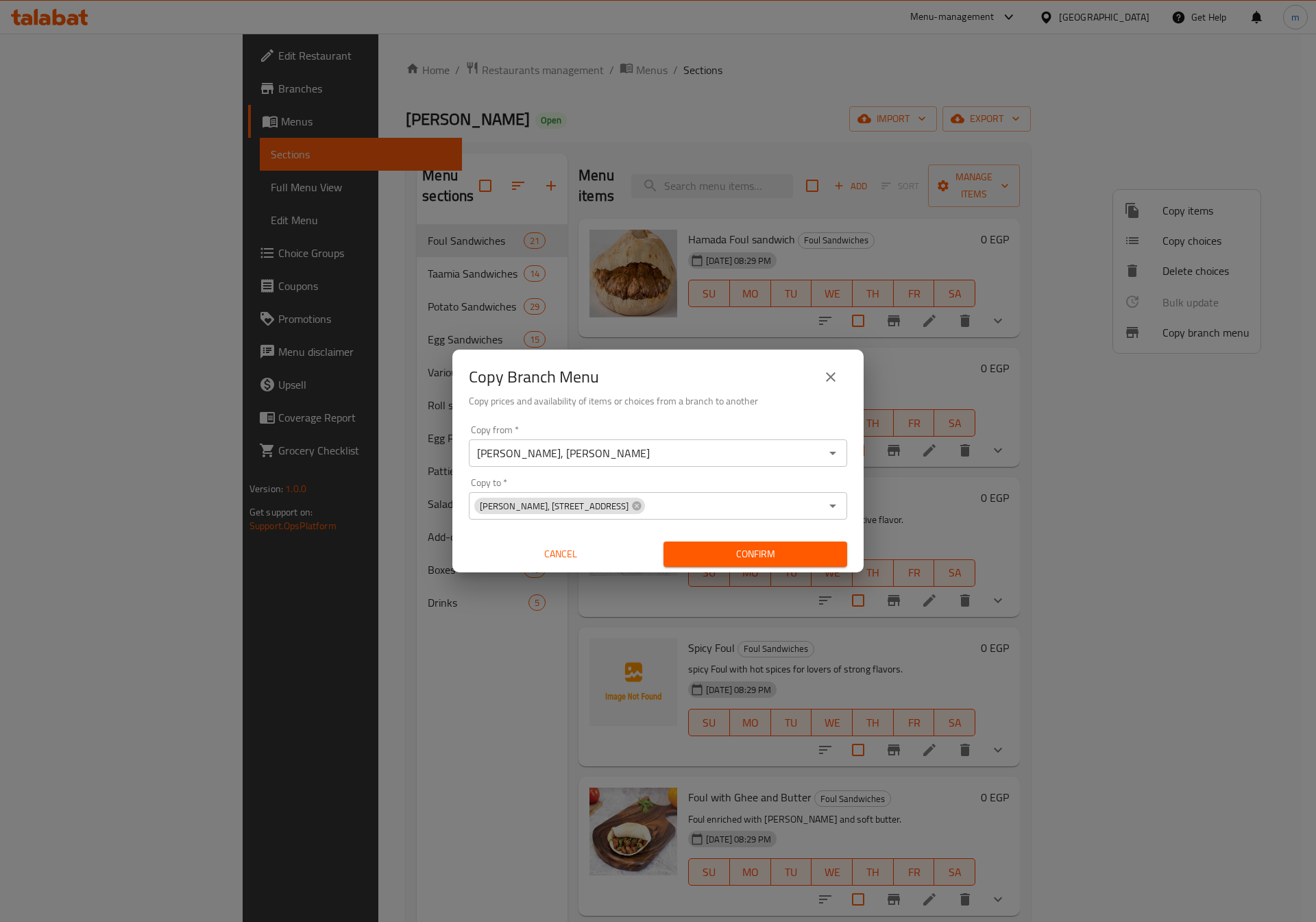
click at [764, 546] on span "Confirm" at bounding box center [755, 554] width 162 height 17
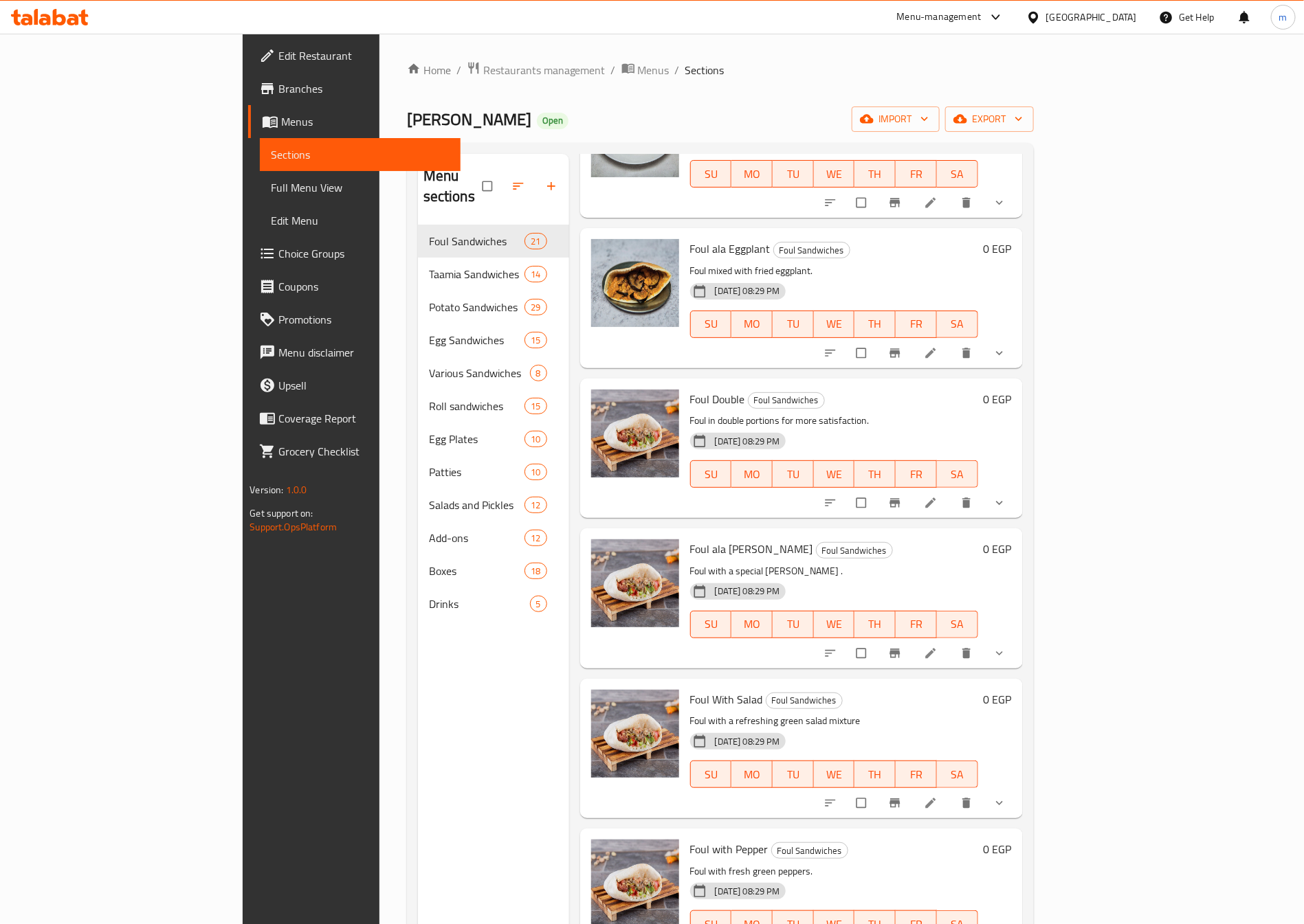
click at [271, 192] on span "Full Menu View" at bounding box center [360, 187] width 178 height 17
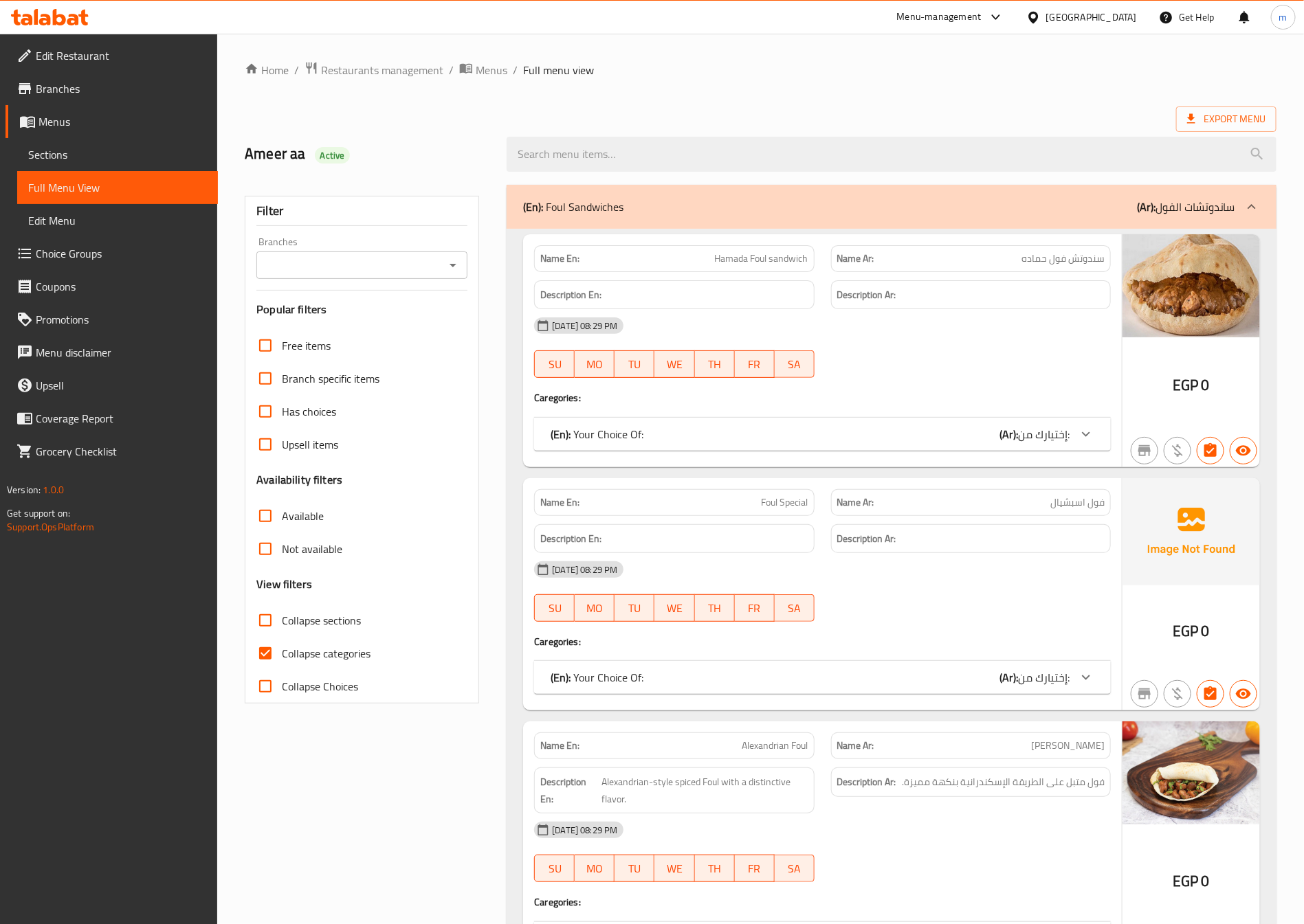
click at [326, 649] on span "Collapse categories" at bounding box center [326, 653] width 89 height 17
click at [282, 649] on input "Collapse categories" at bounding box center [265, 653] width 33 height 33
checkbox input "false"
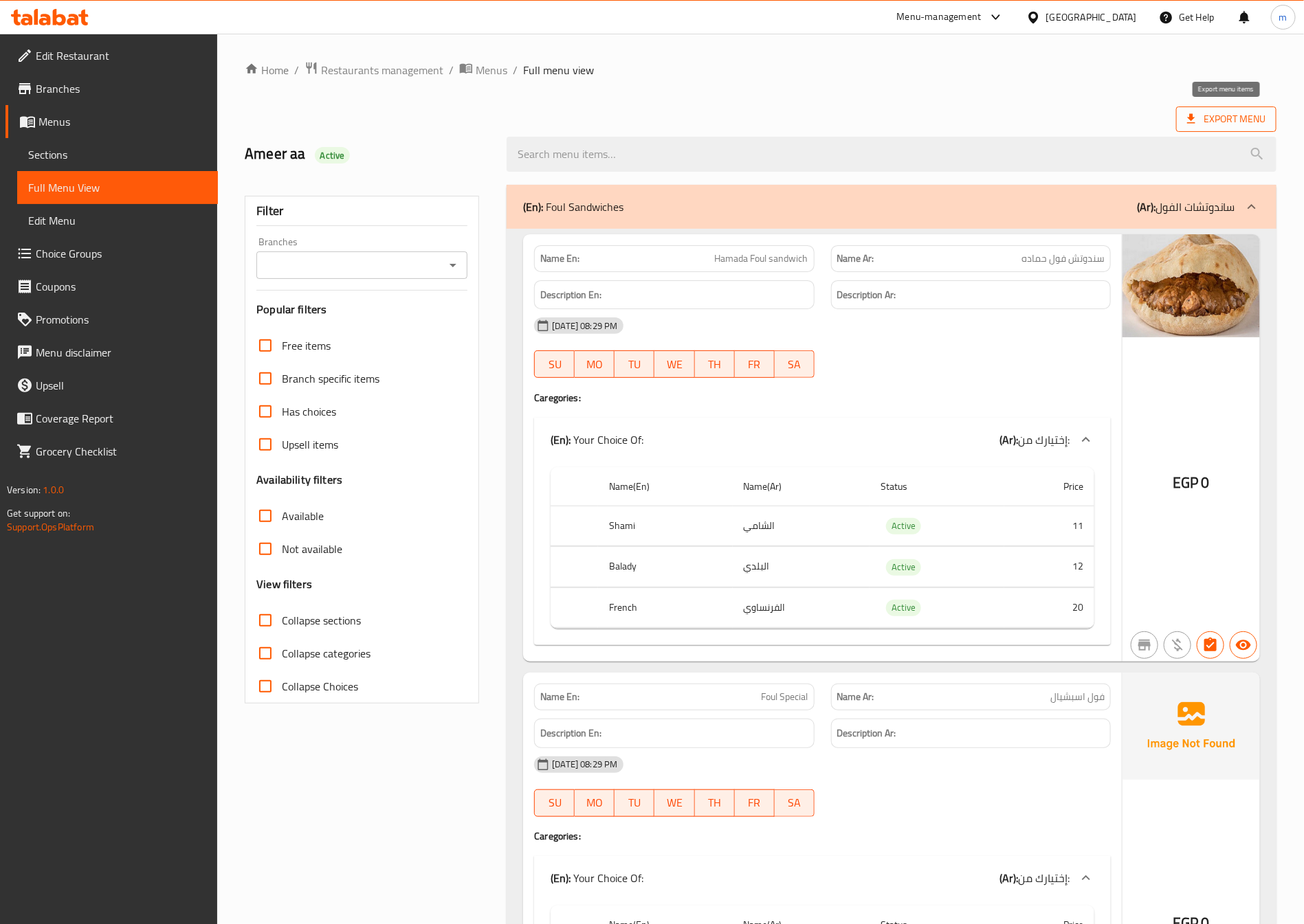
click at [1192, 121] on icon at bounding box center [1191, 119] width 14 height 14
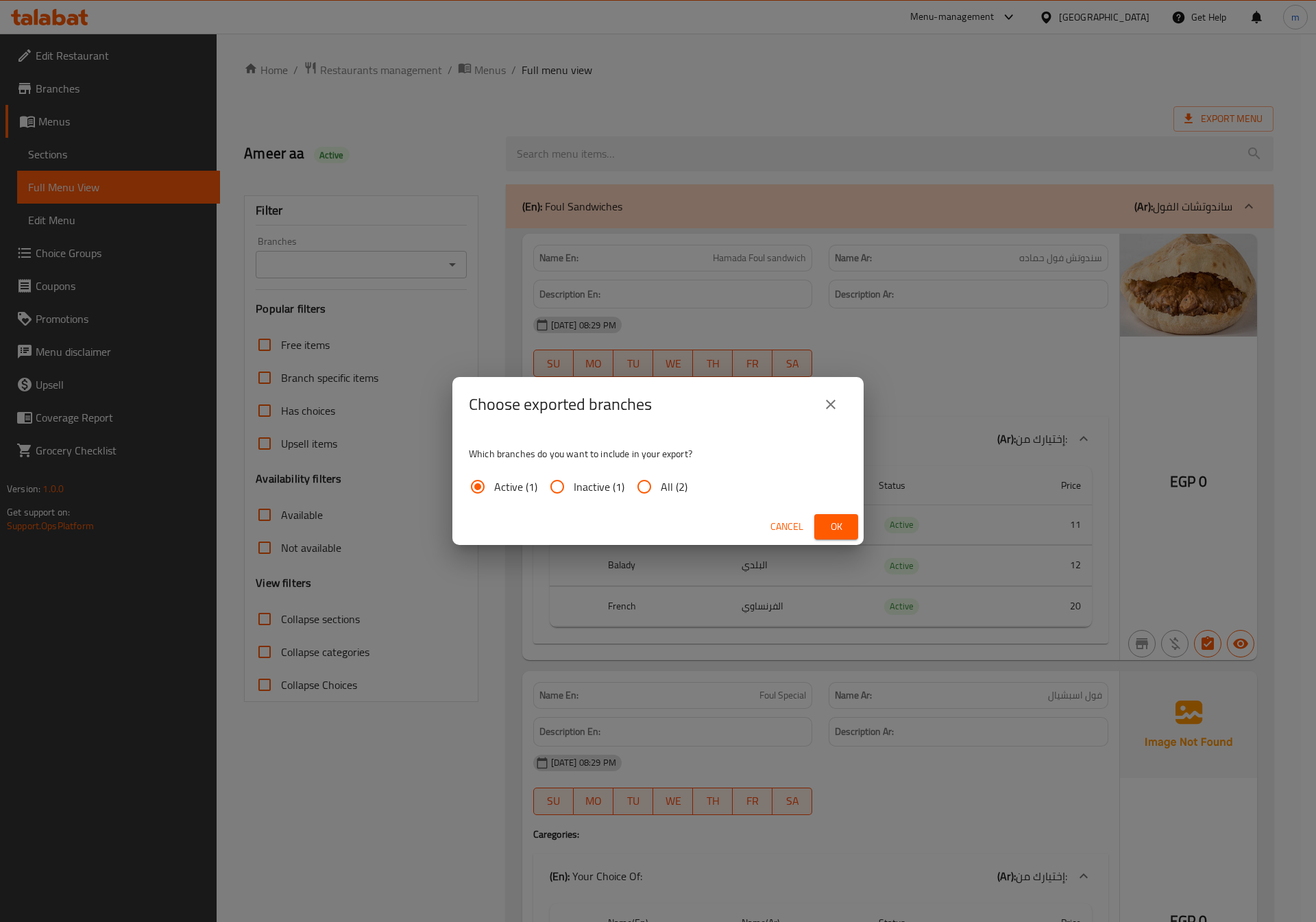
click at [663, 492] on span "All (2)" at bounding box center [674, 487] width 26 height 17
click at [661, 492] on input "All (2)" at bounding box center [644, 486] width 33 height 33
radio input "true"
click at [855, 525] on button "Ok" at bounding box center [836, 527] width 44 height 26
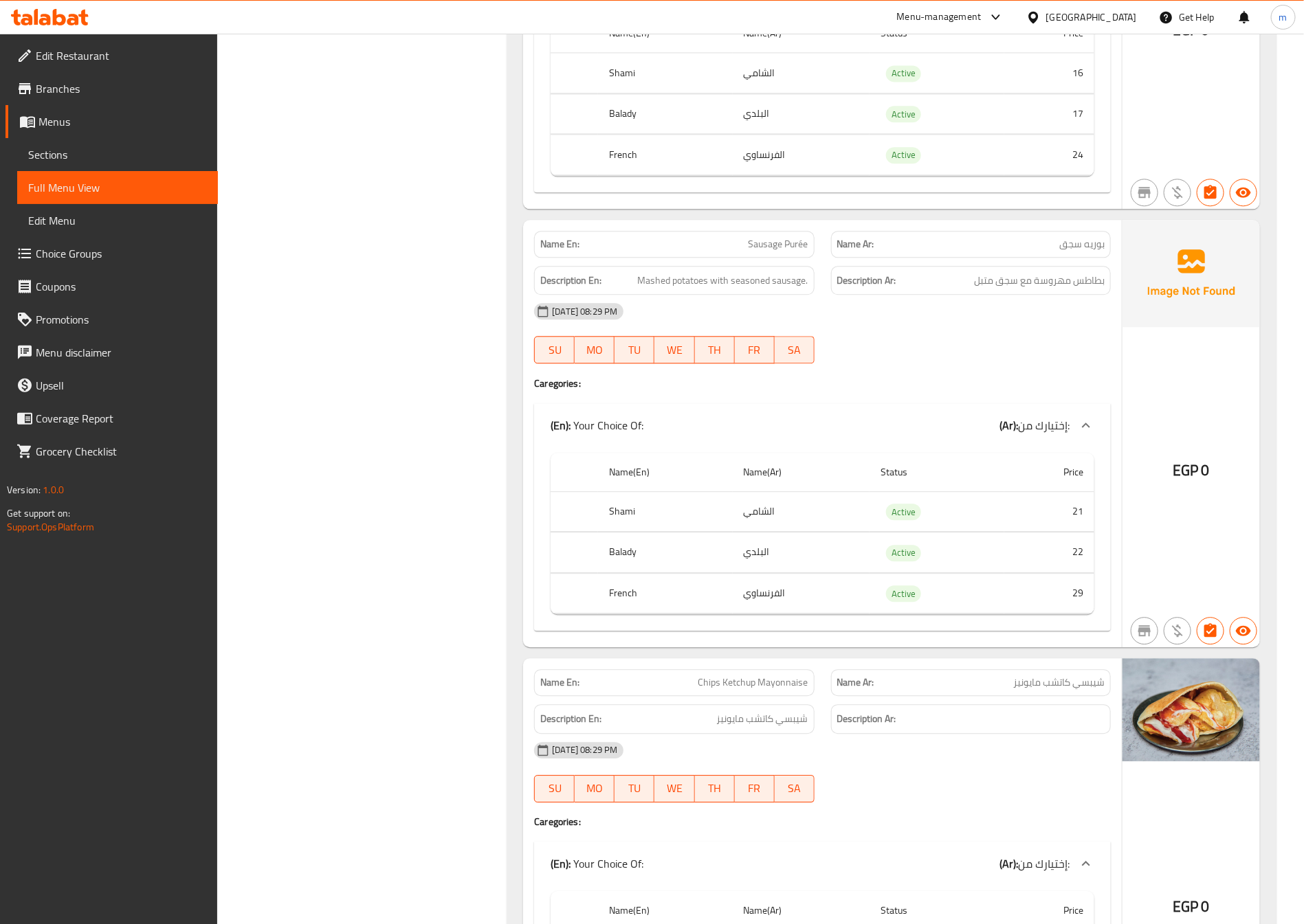
scroll to position [27550, 0]
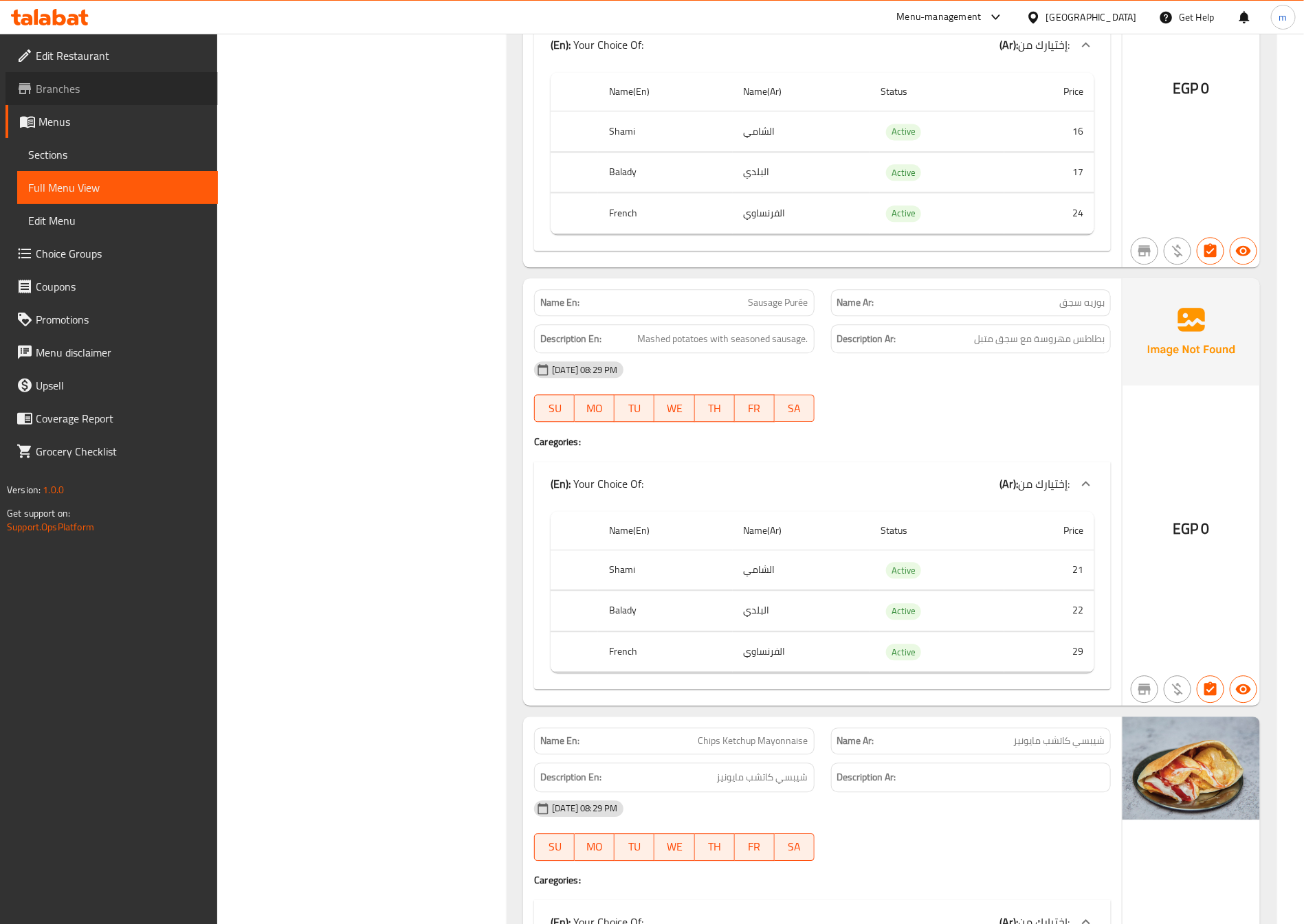
click at [60, 91] on span "Branches" at bounding box center [121, 89] width 172 height 17
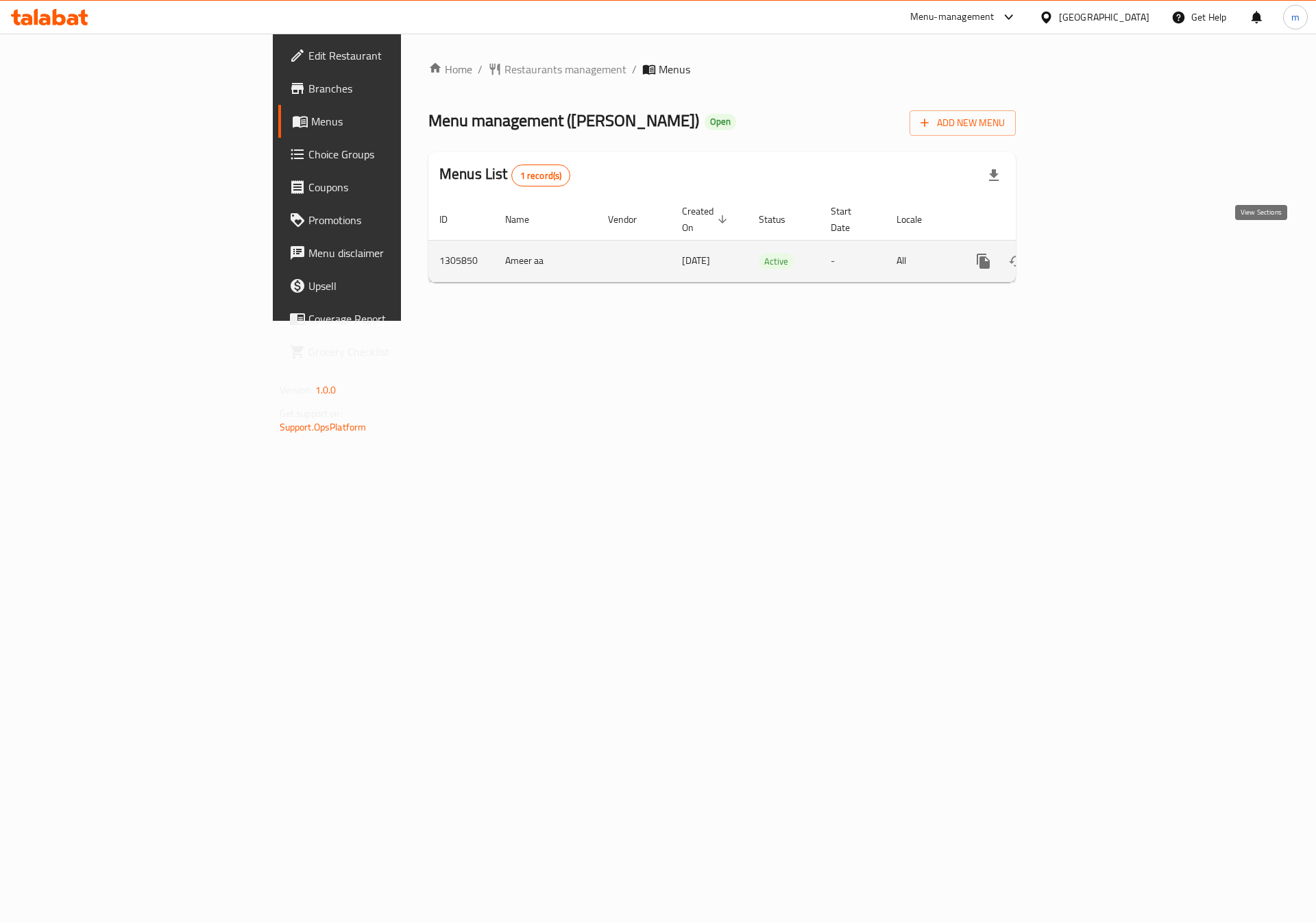
click at [1090, 253] on icon "enhanced table" at bounding box center [1082, 261] width 17 height 17
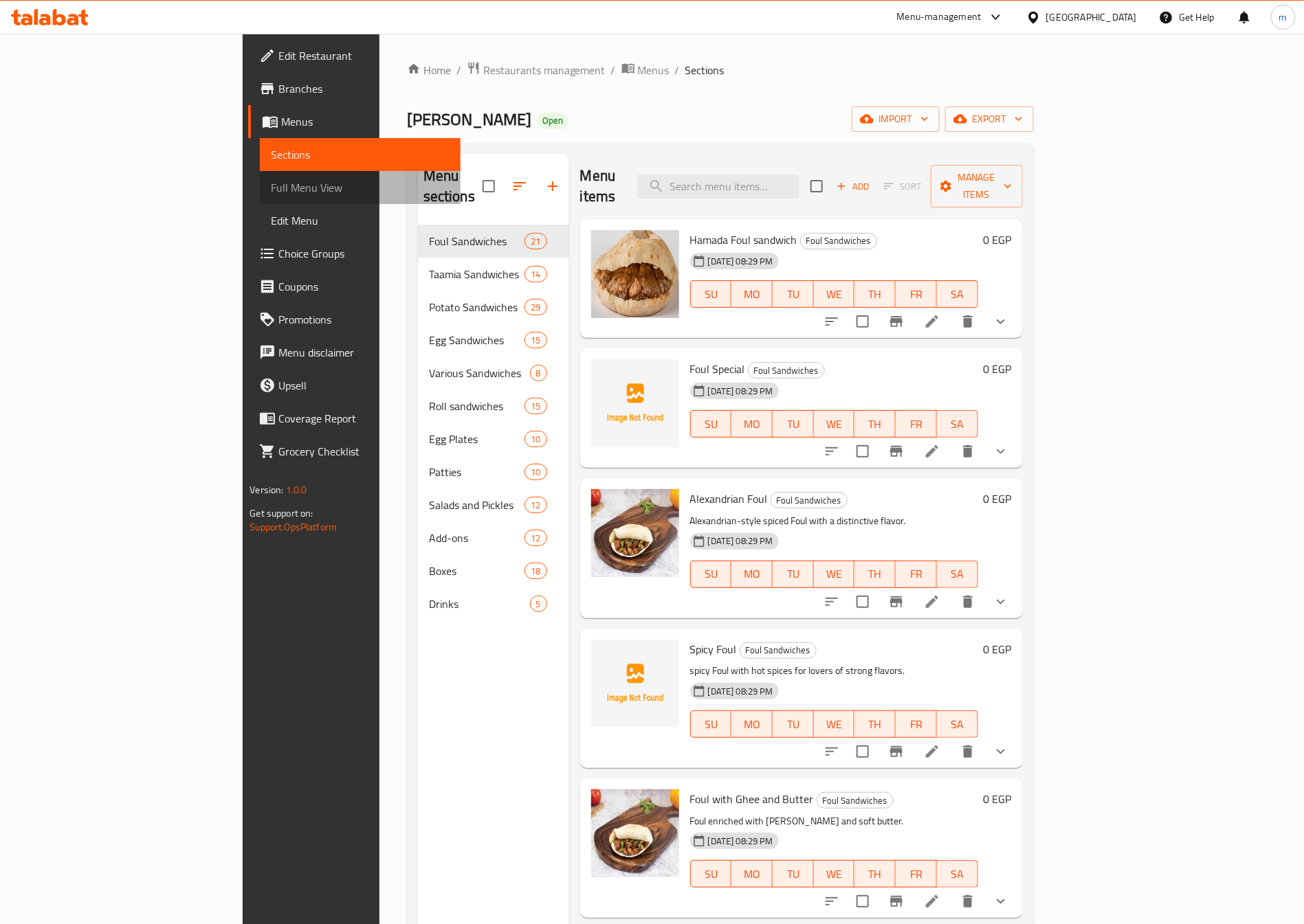
click at [271, 186] on span "Full Menu View" at bounding box center [360, 187] width 178 height 17
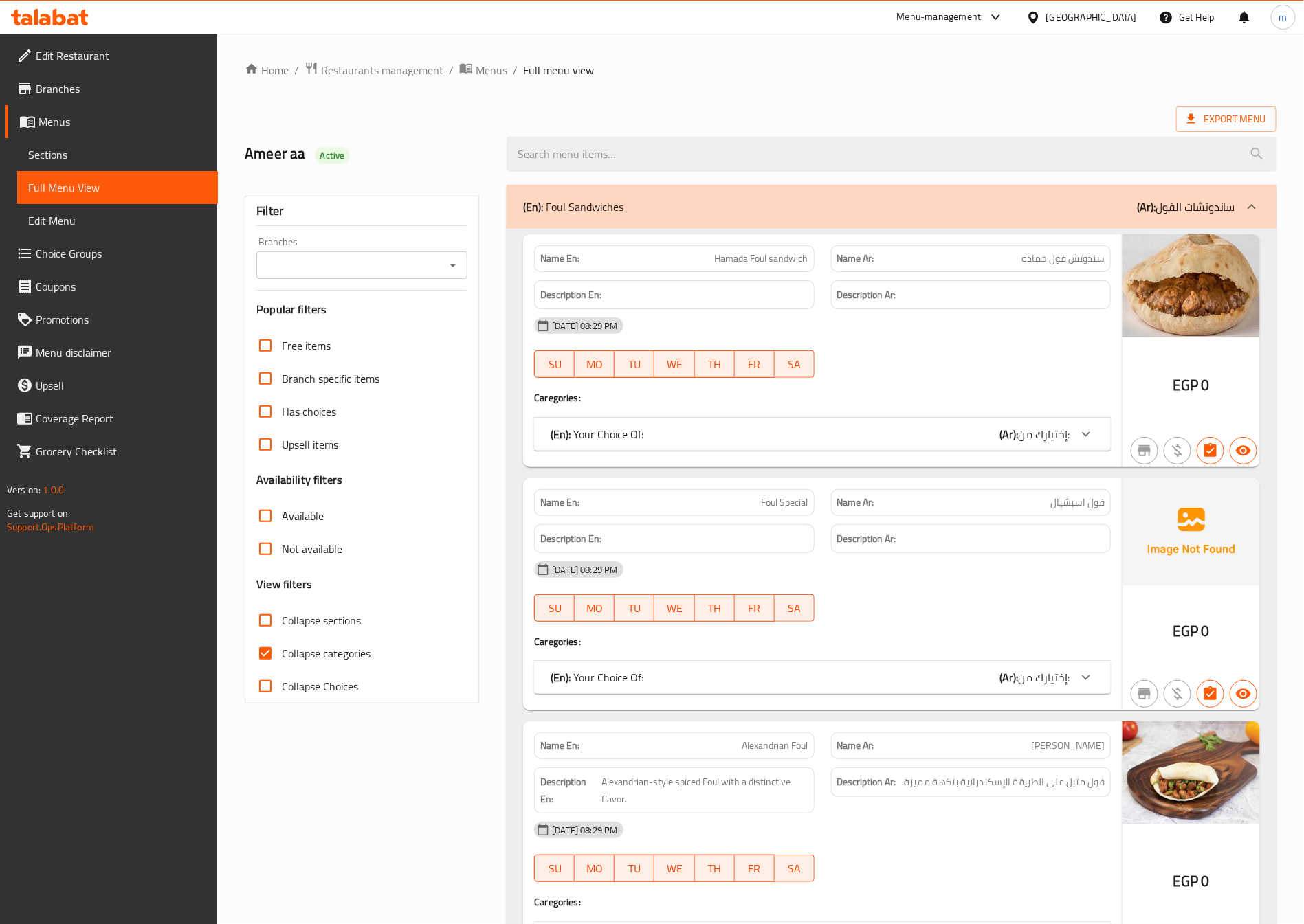
click at [348, 652] on span "Collapse categories" at bounding box center [326, 653] width 89 height 17
click at [282, 652] on input "Collapse categories" at bounding box center [265, 653] width 33 height 33
checkbox input "false"
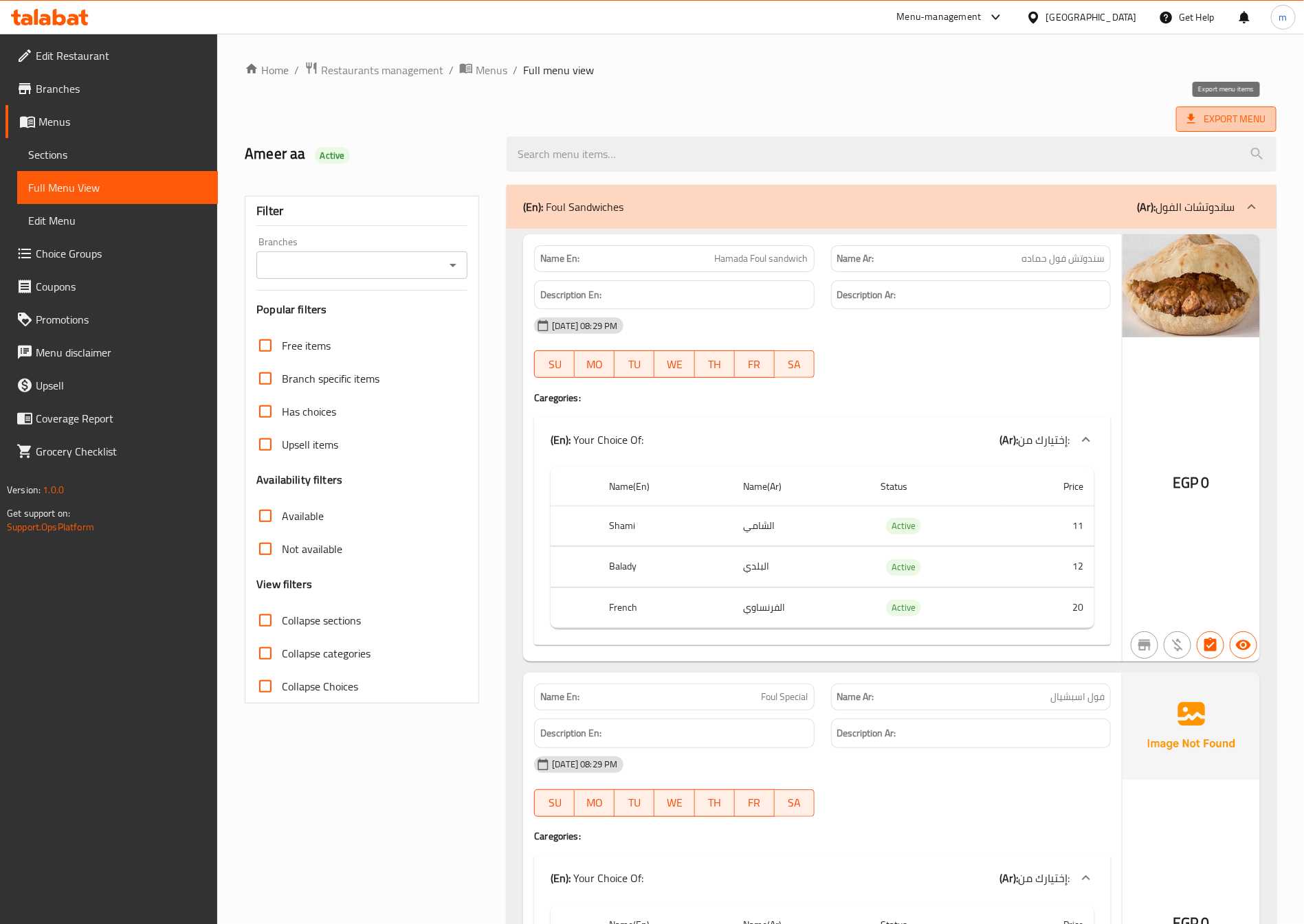
click at [1225, 120] on span "Export Menu" at bounding box center [1226, 119] width 78 height 17
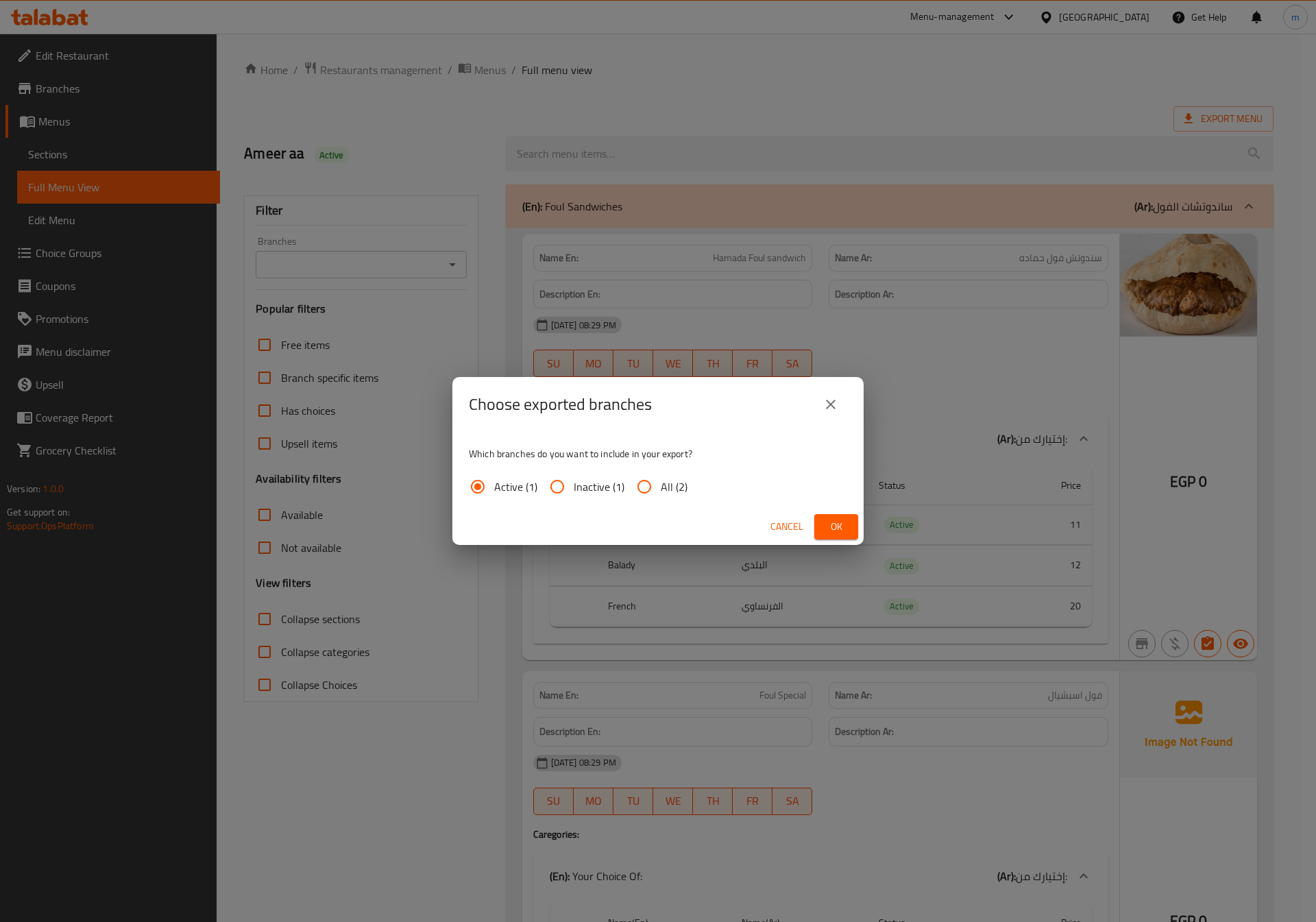
click at [652, 484] on input "All (2)" at bounding box center [644, 486] width 33 height 33
radio input "true"
click at [832, 519] on span "Ok" at bounding box center [835, 527] width 22 height 17
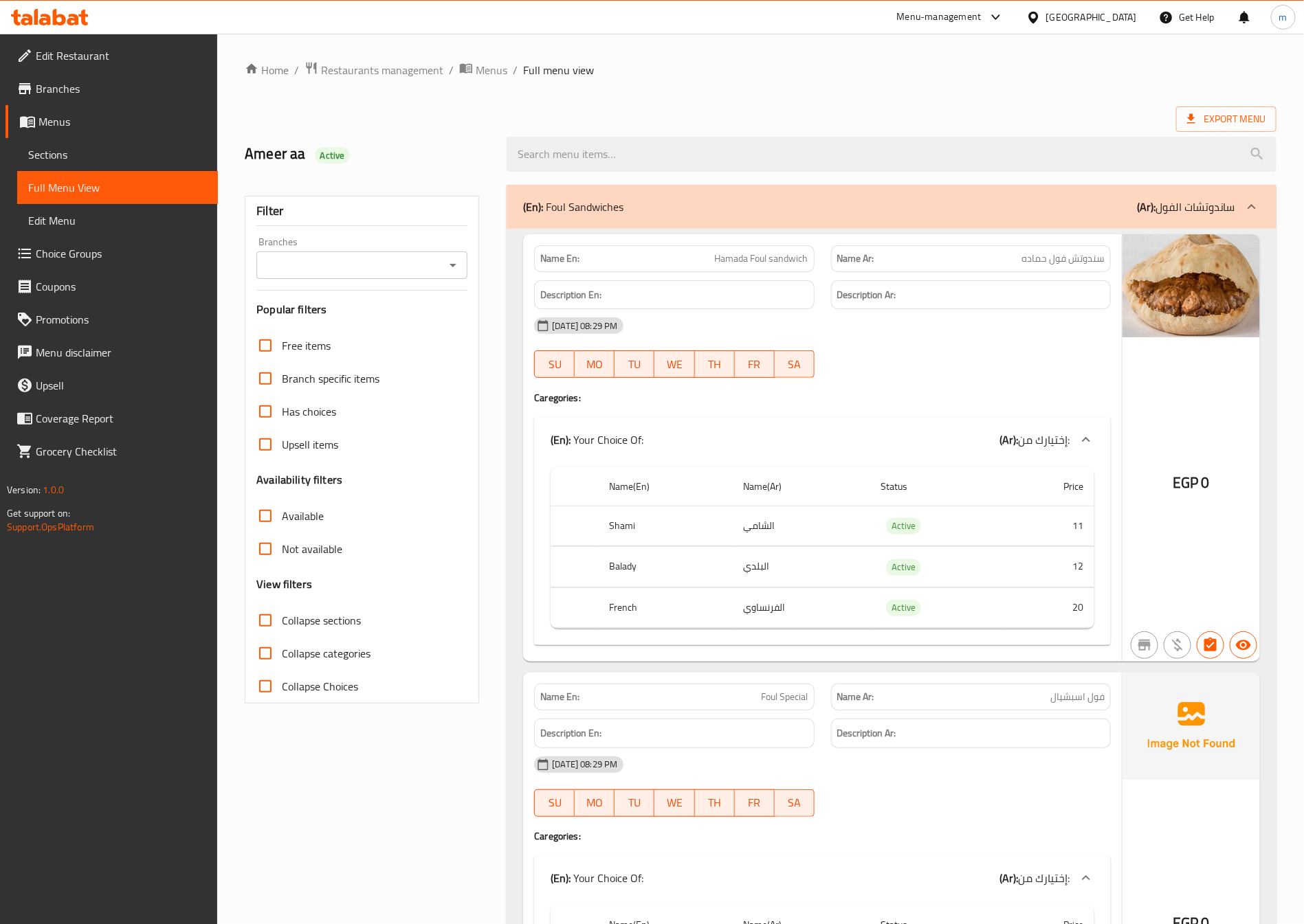
click at [747, 70] on ol "Home / Restaurants management / Menus / Full menu view" at bounding box center [760, 71] width 1032 height 18
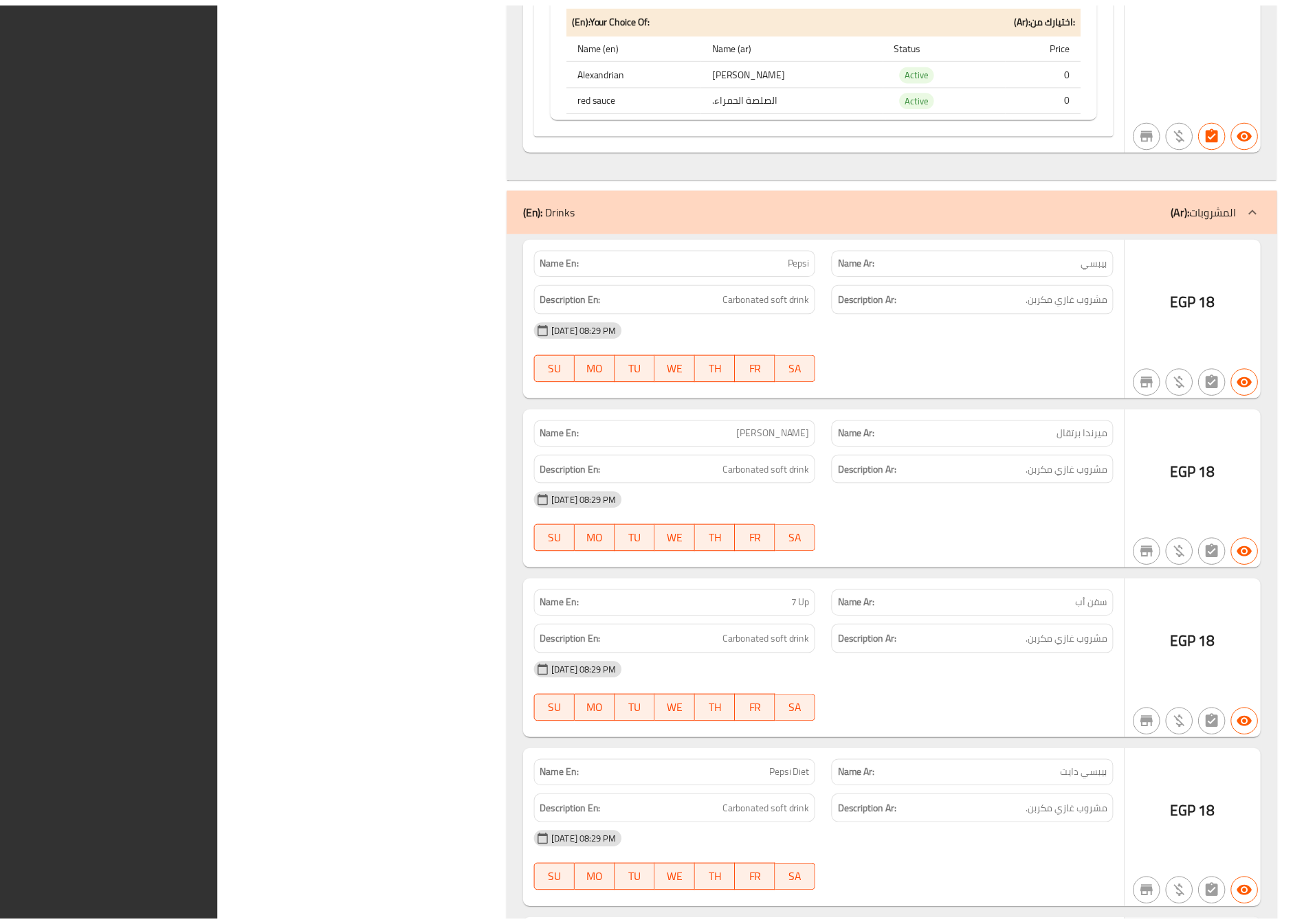
scroll to position [58618, 0]
